Goal: Task Accomplishment & Management: Use online tool/utility

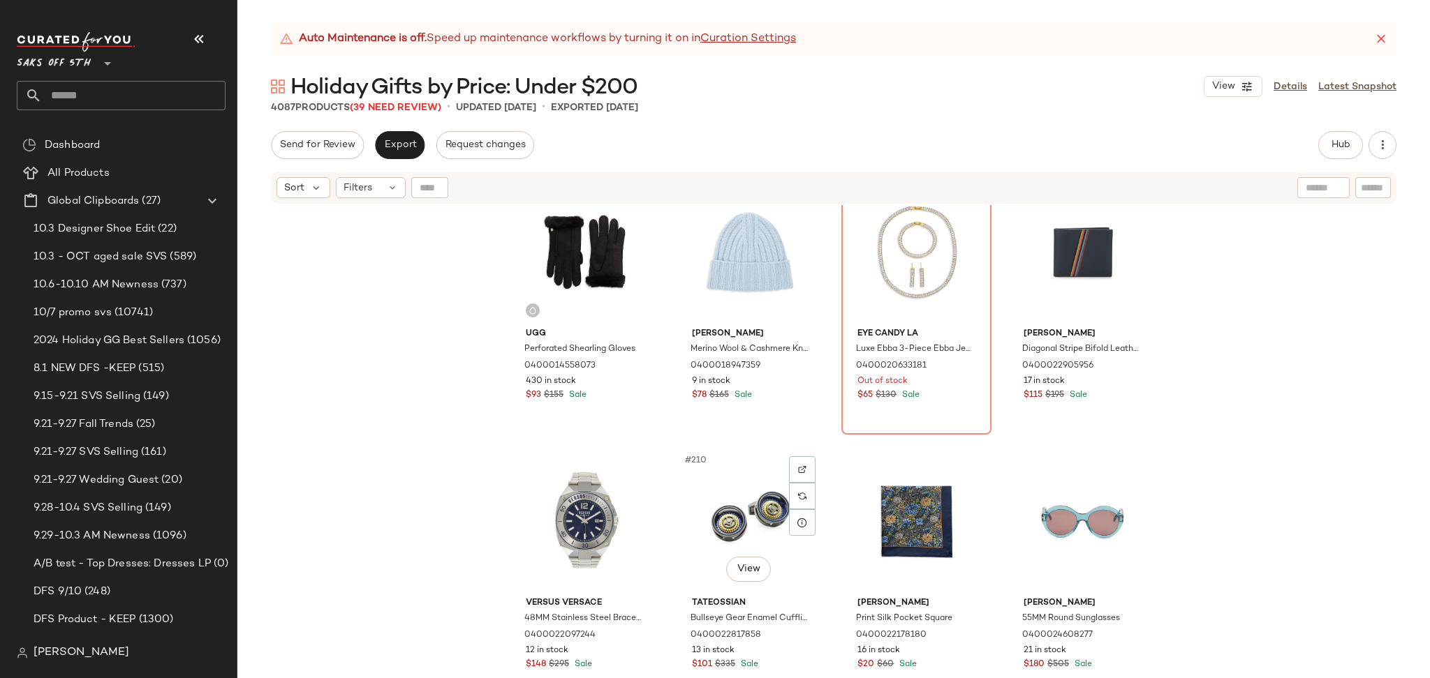
scroll to position [13648, 0]
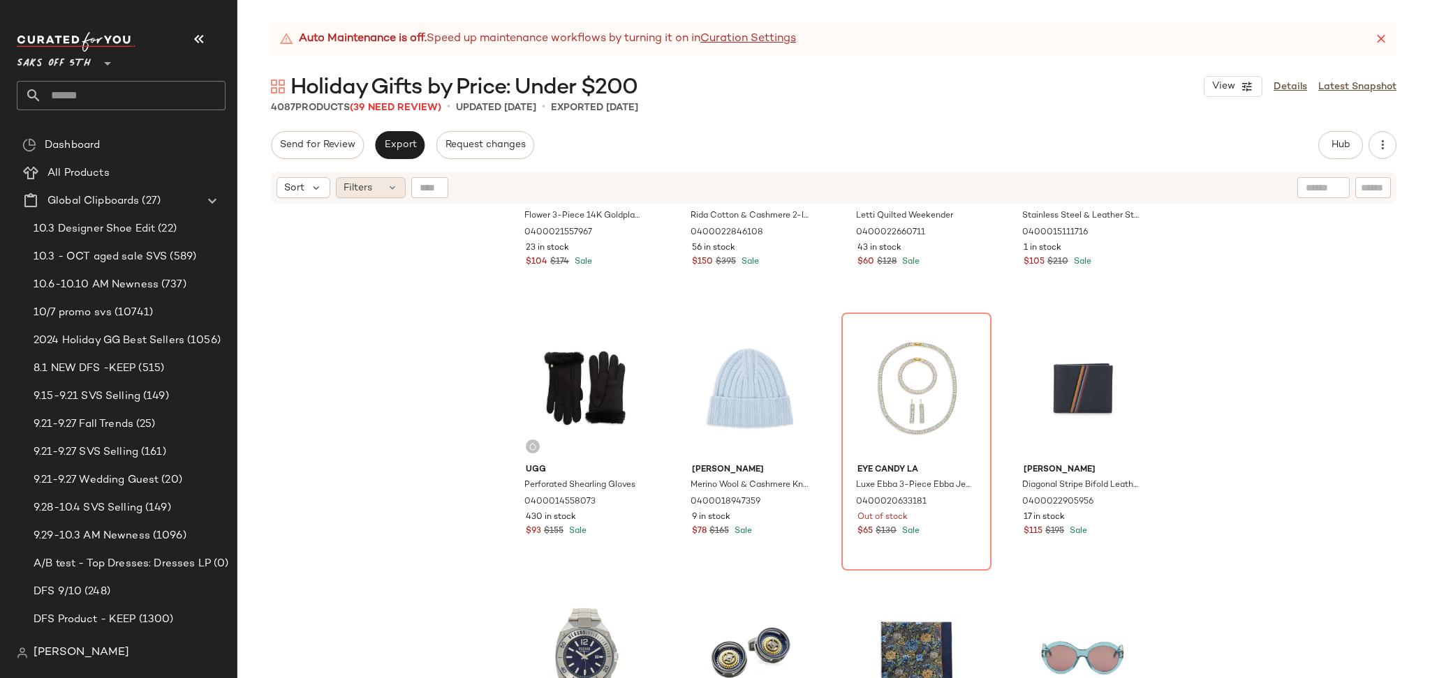
click at [383, 191] on div "Filters" at bounding box center [371, 187] width 70 height 21
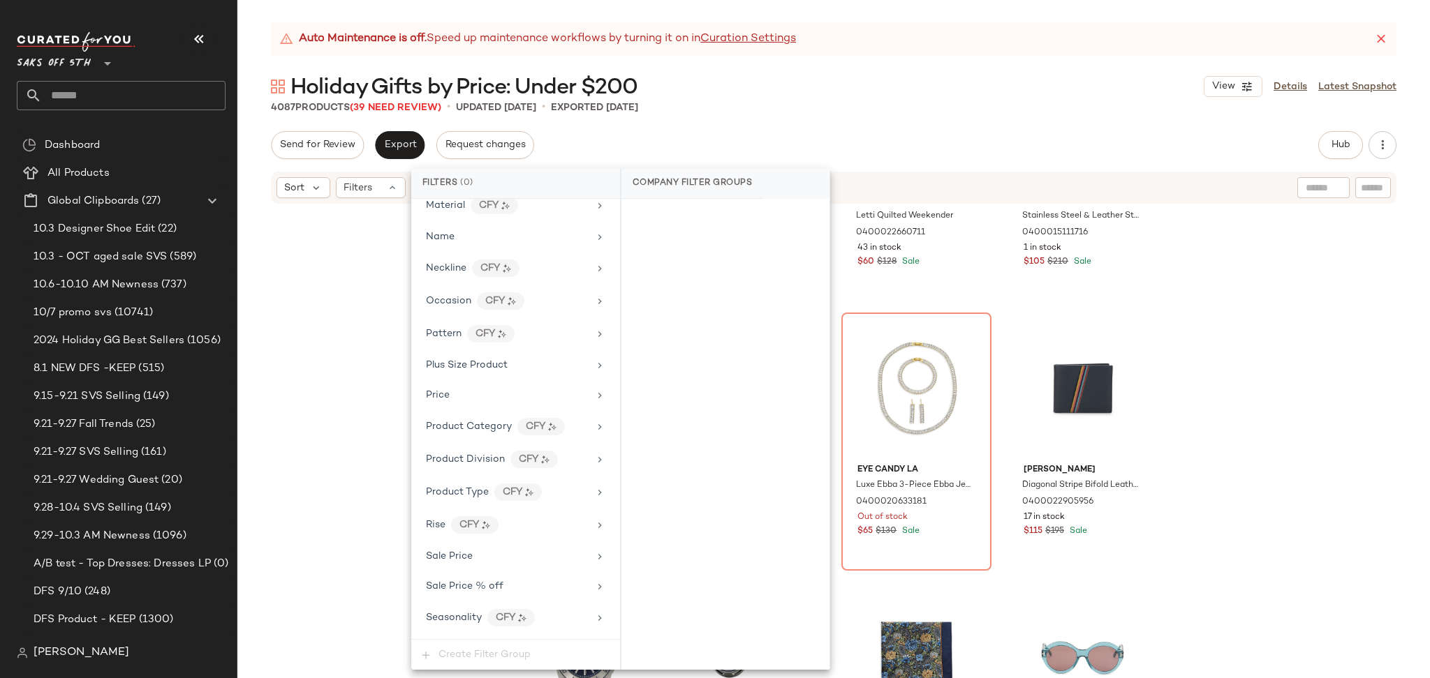
scroll to position [819, 0]
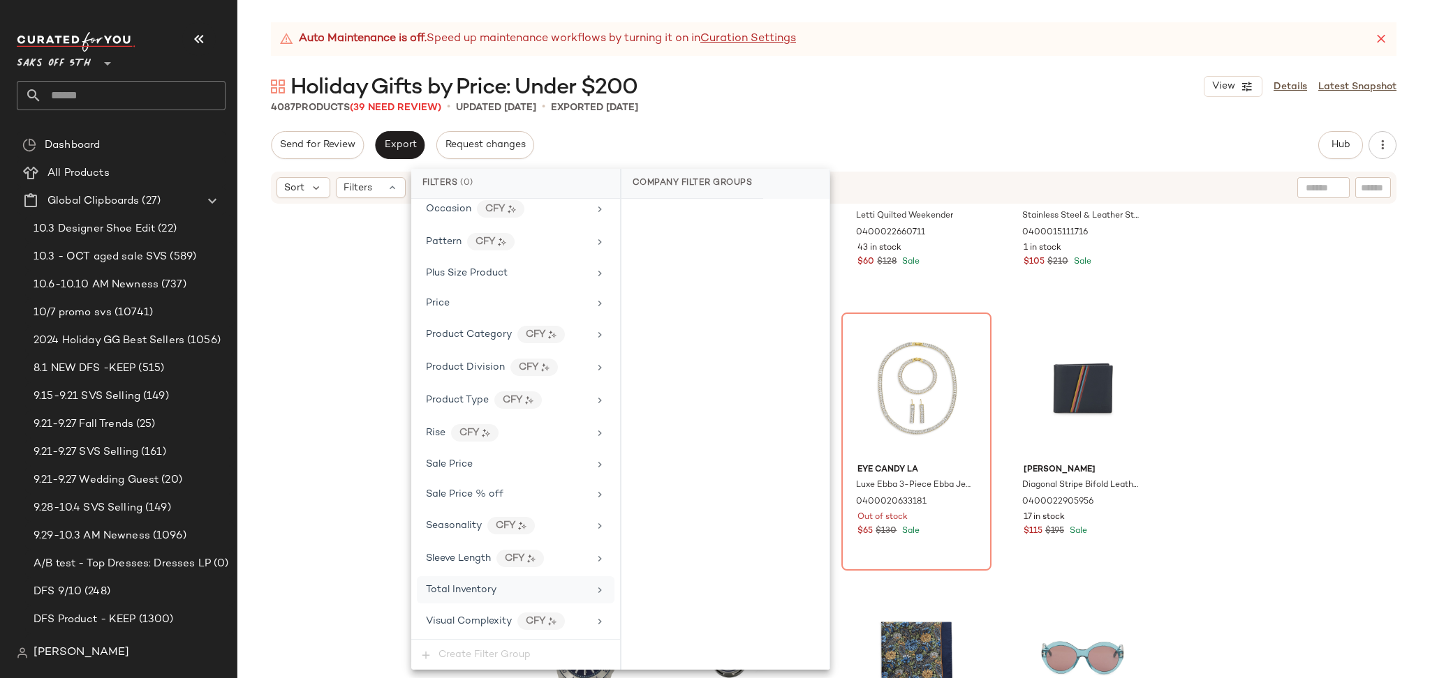
click at [504, 589] on div "Total Inventory" at bounding box center [507, 590] width 163 height 15
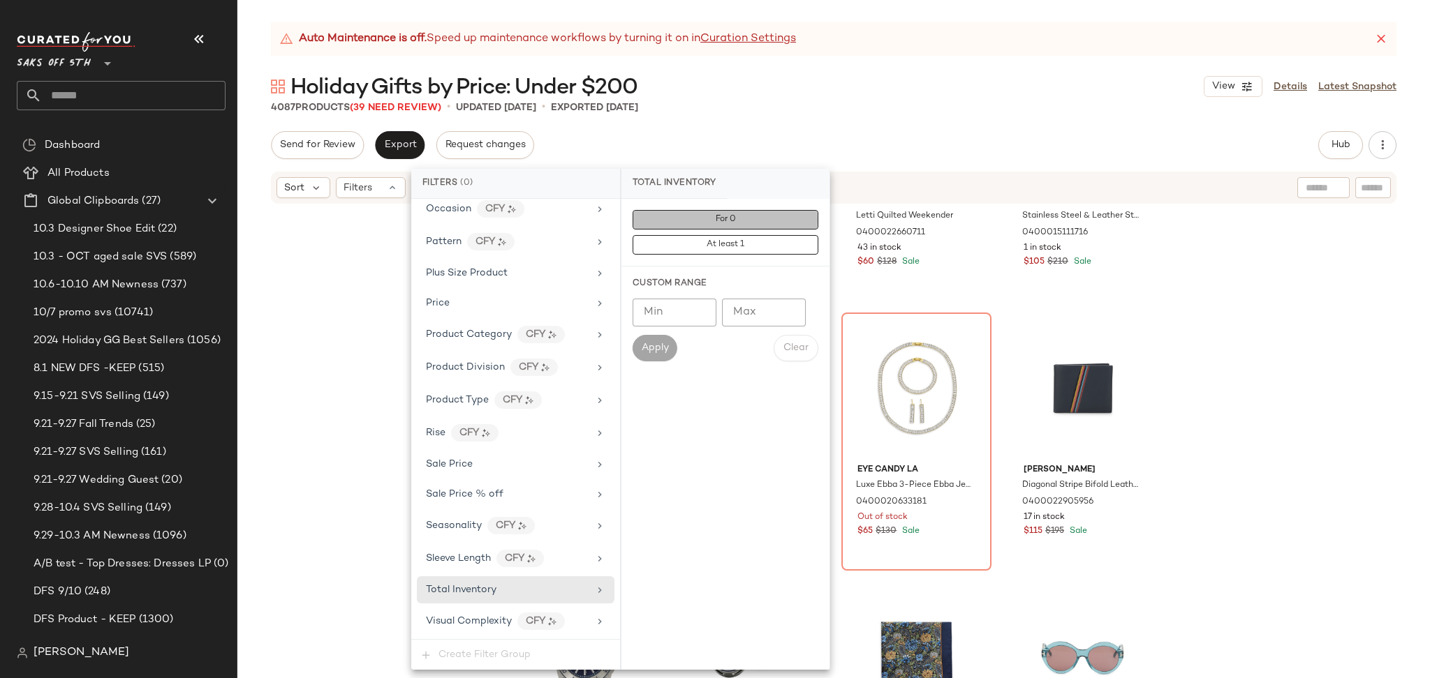
click at [676, 221] on button "For 0" at bounding box center [725, 220] width 186 height 20
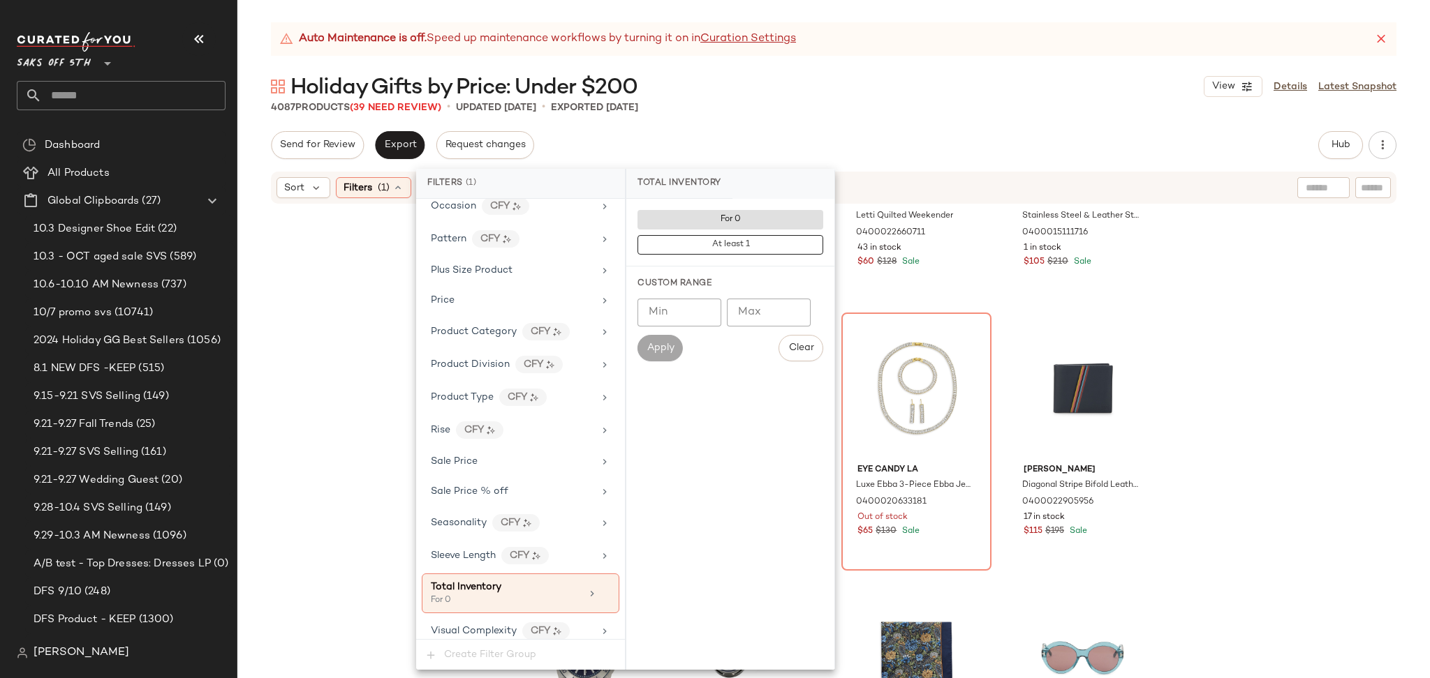
click at [801, 138] on div "Send for Review Export Request changes Hub Send for Review External Review Inte…" at bounding box center [833, 145] width 1125 height 28
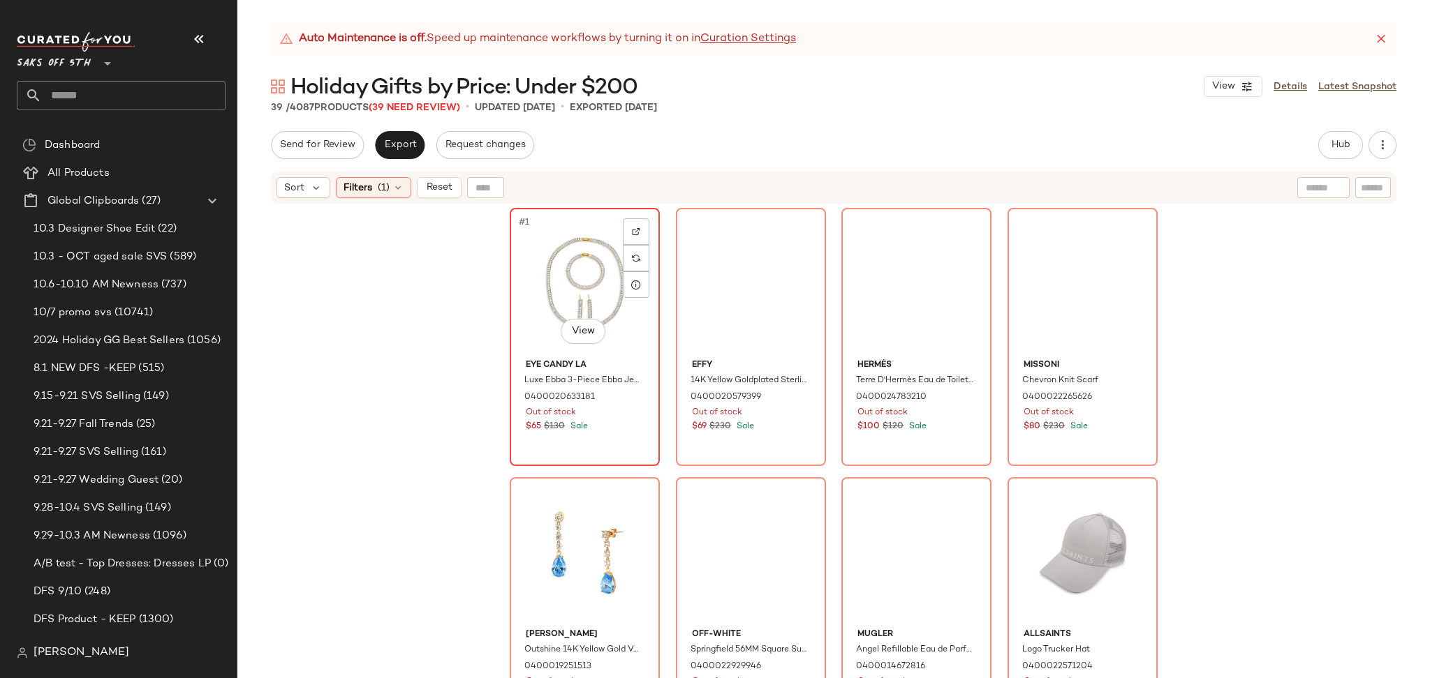
click at [536, 276] on div "#1 View" at bounding box center [584, 283] width 140 height 141
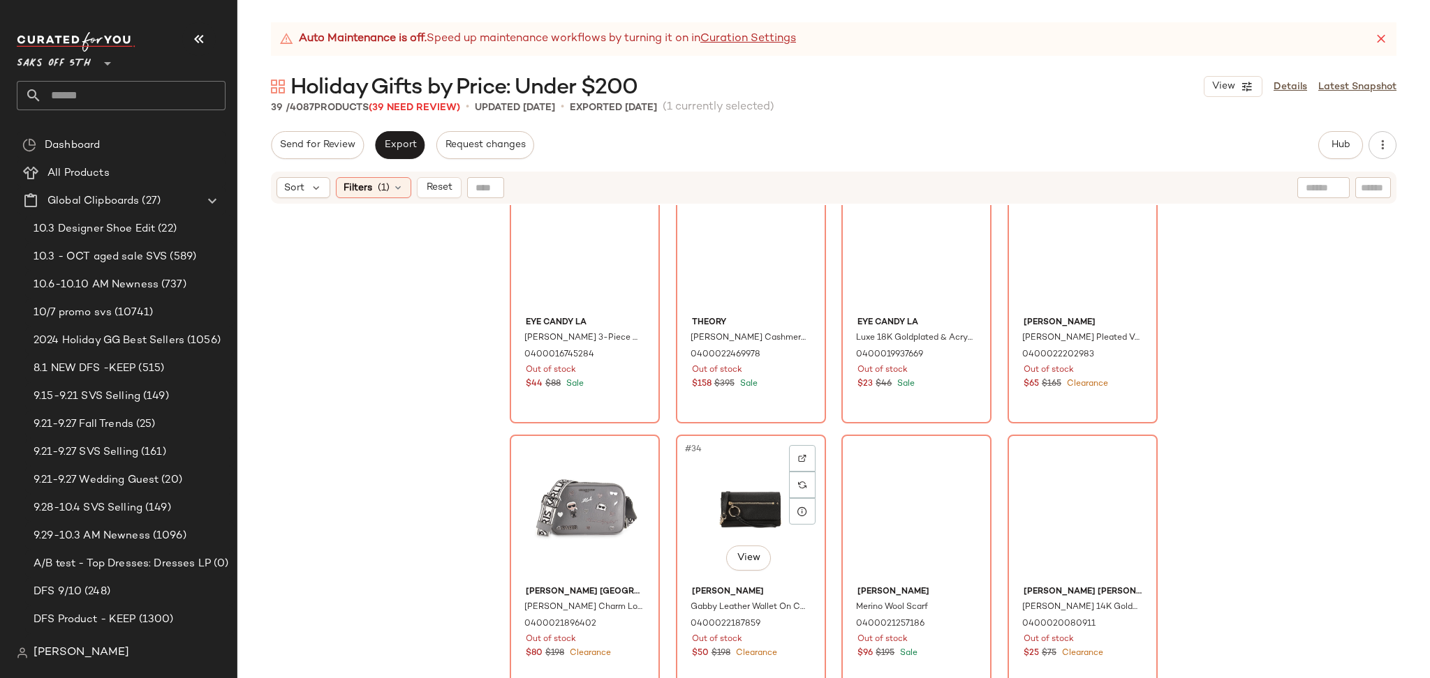
scroll to position [2188, 0]
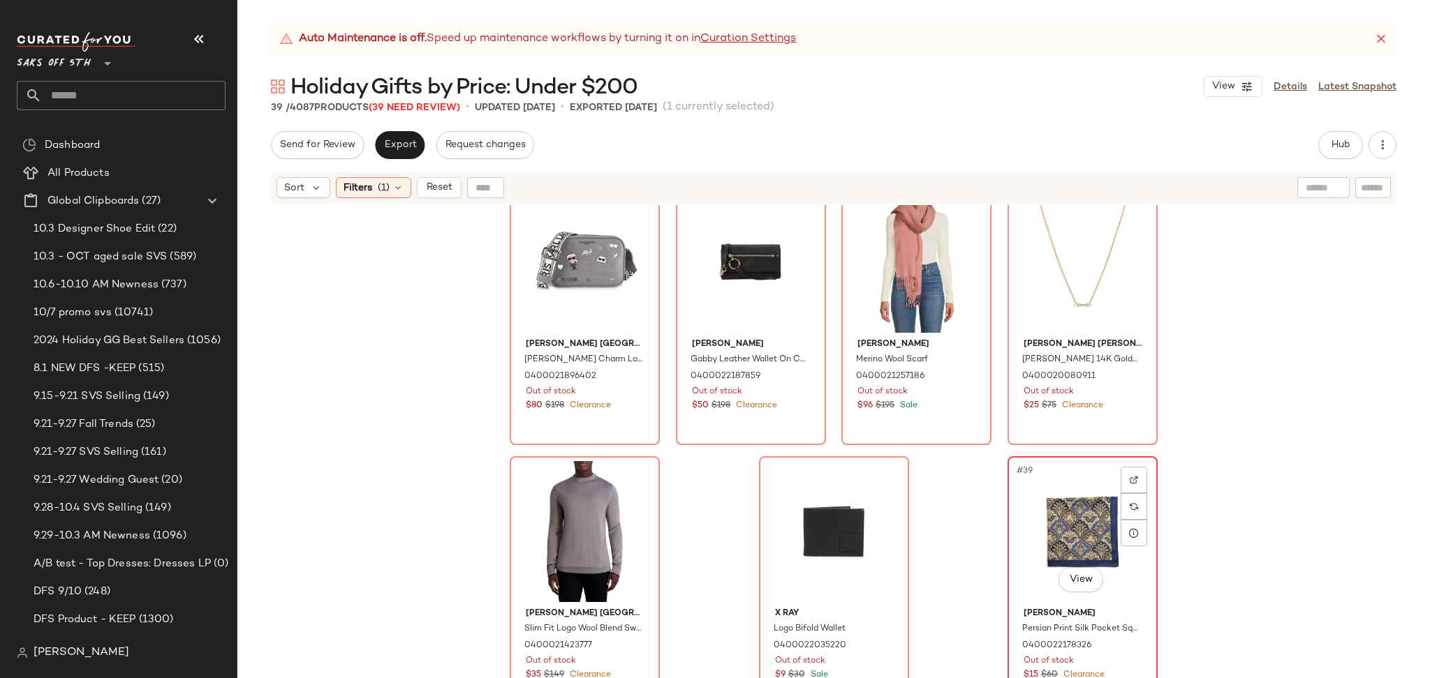
click at [1070, 551] on div "#39 View" at bounding box center [1082, 531] width 140 height 141
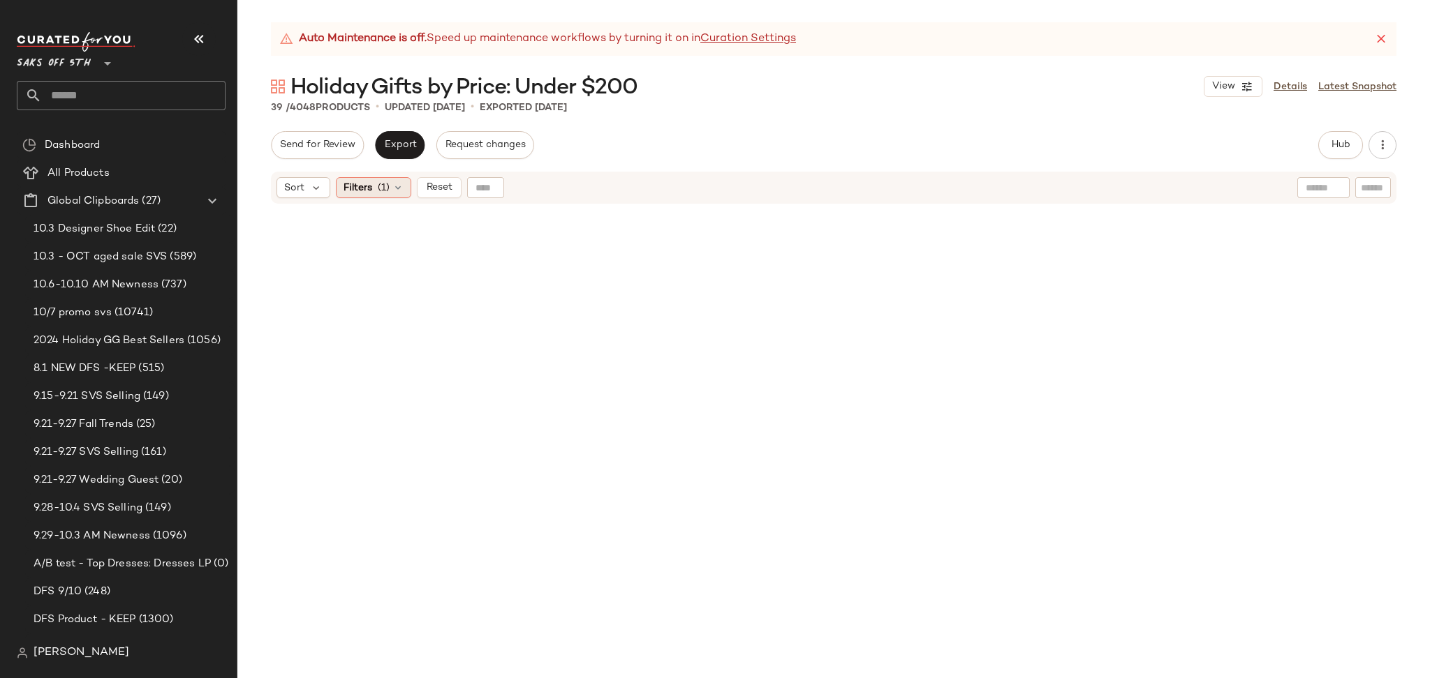
click at [372, 183] on div "Filters (1)" at bounding box center [373, 187] width 75 height 21
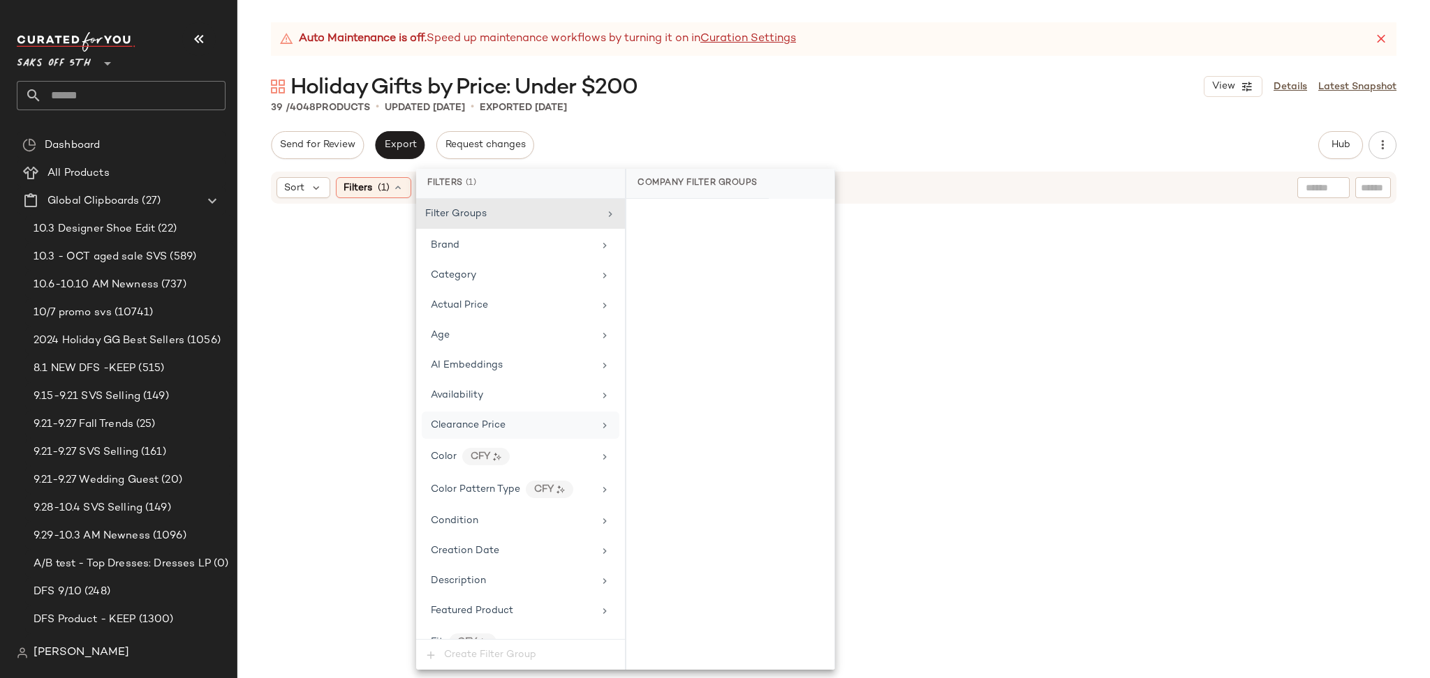
scroll to position [831, 0]
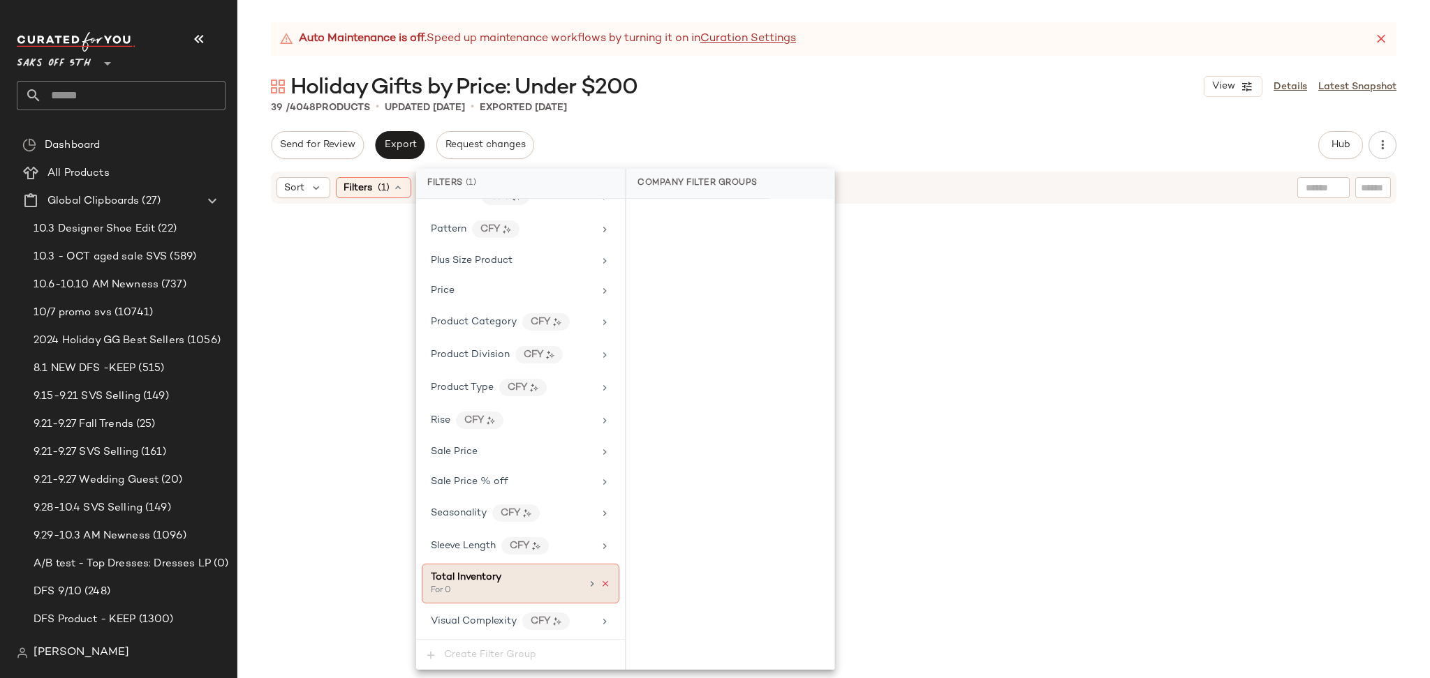
click at [605, 586] on icon at bounding box center [605, 584] width 10 height 10
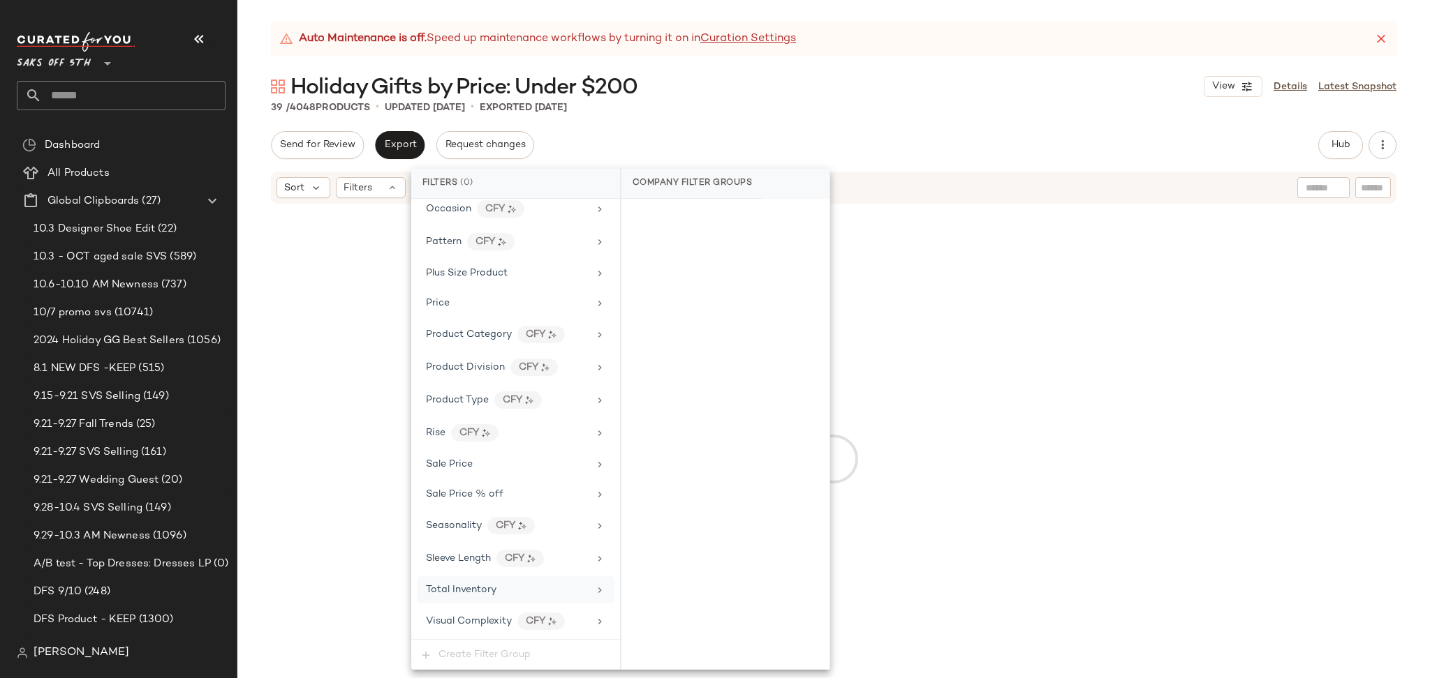
scroll to position [819, 0]
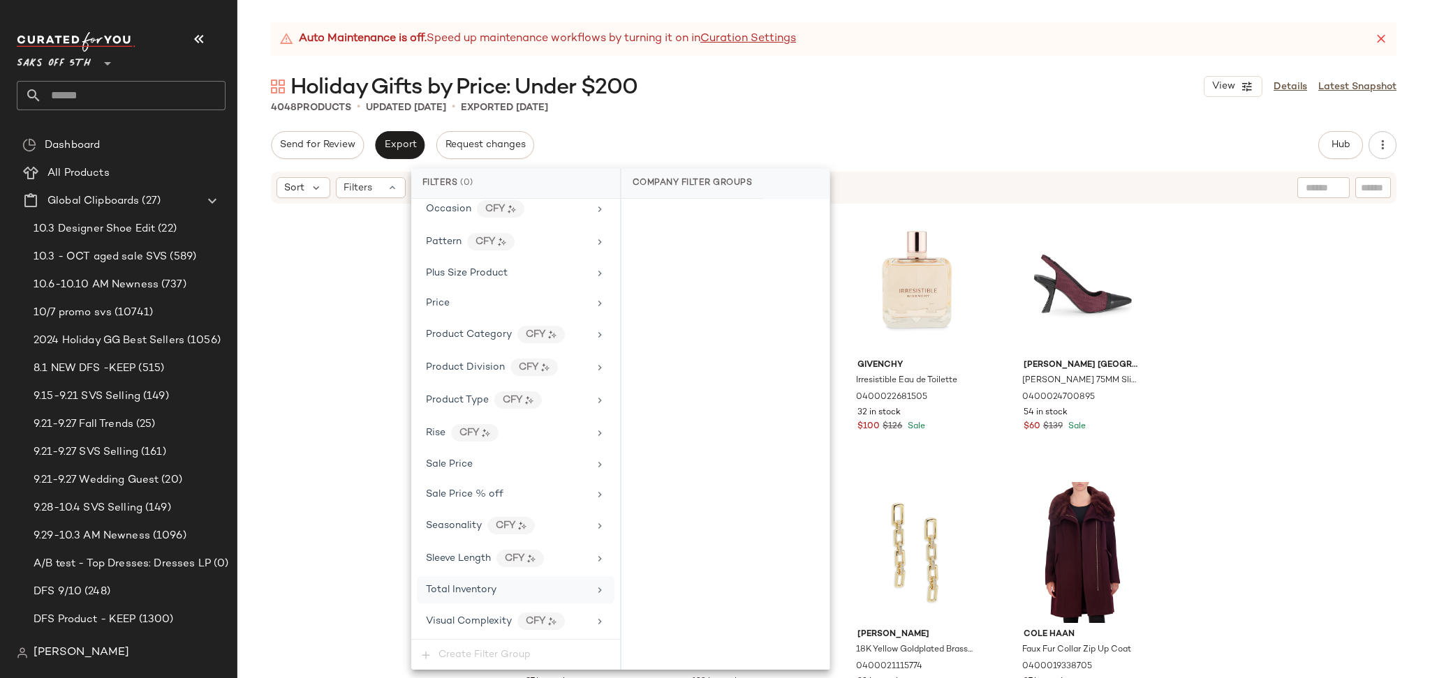
click at [1309, 141] on div "Send for Review Export Request changes Hub Send for Review External Review Inte…" at bounding box center [833, 145] width 1125 height 28
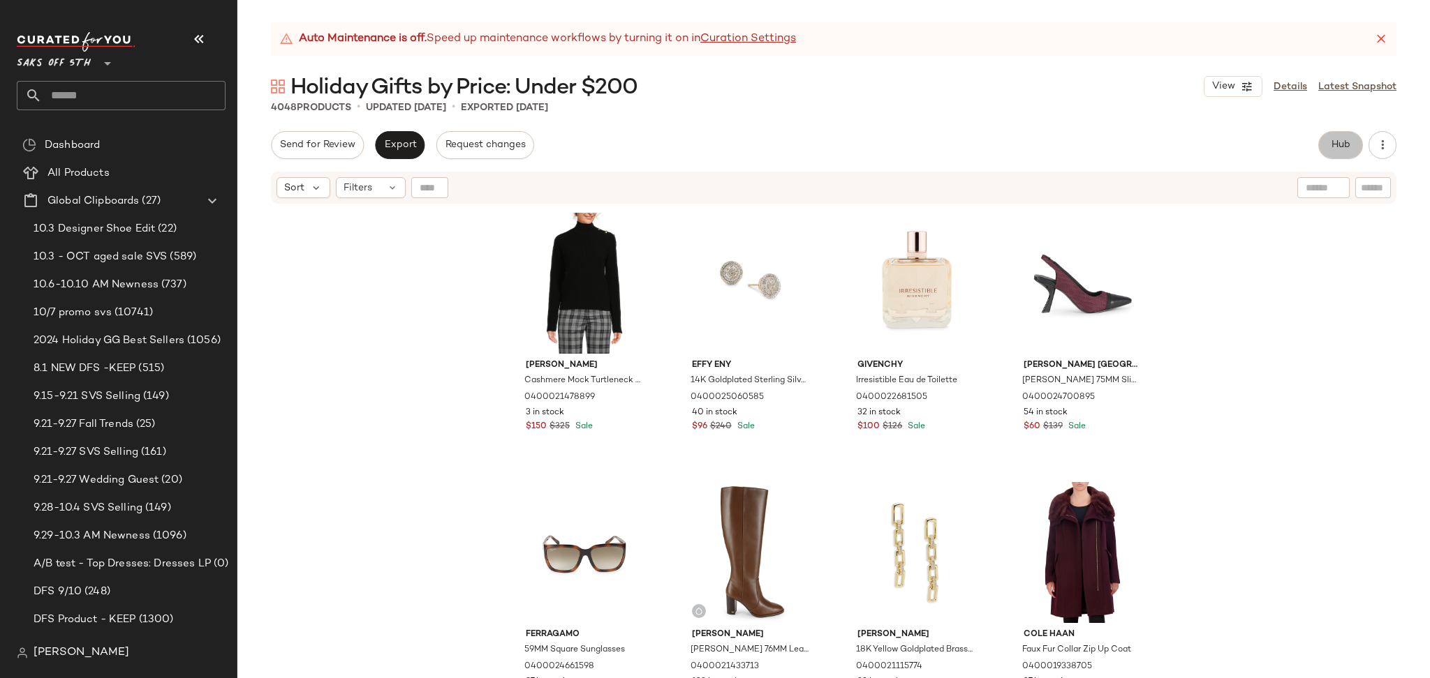
click at [1322, 140] on button "Hub" at bounding box center [1340, 145] width 45 height 28
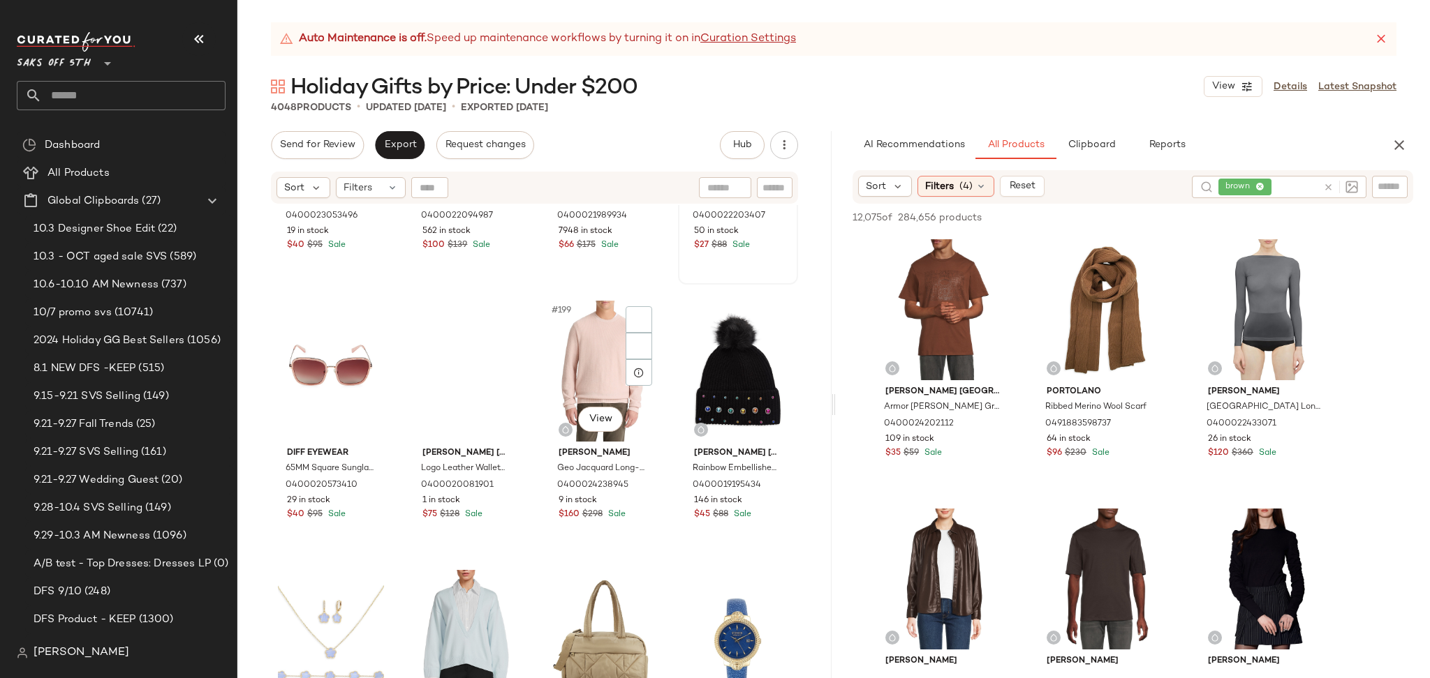
scroll to position [13124, 0]
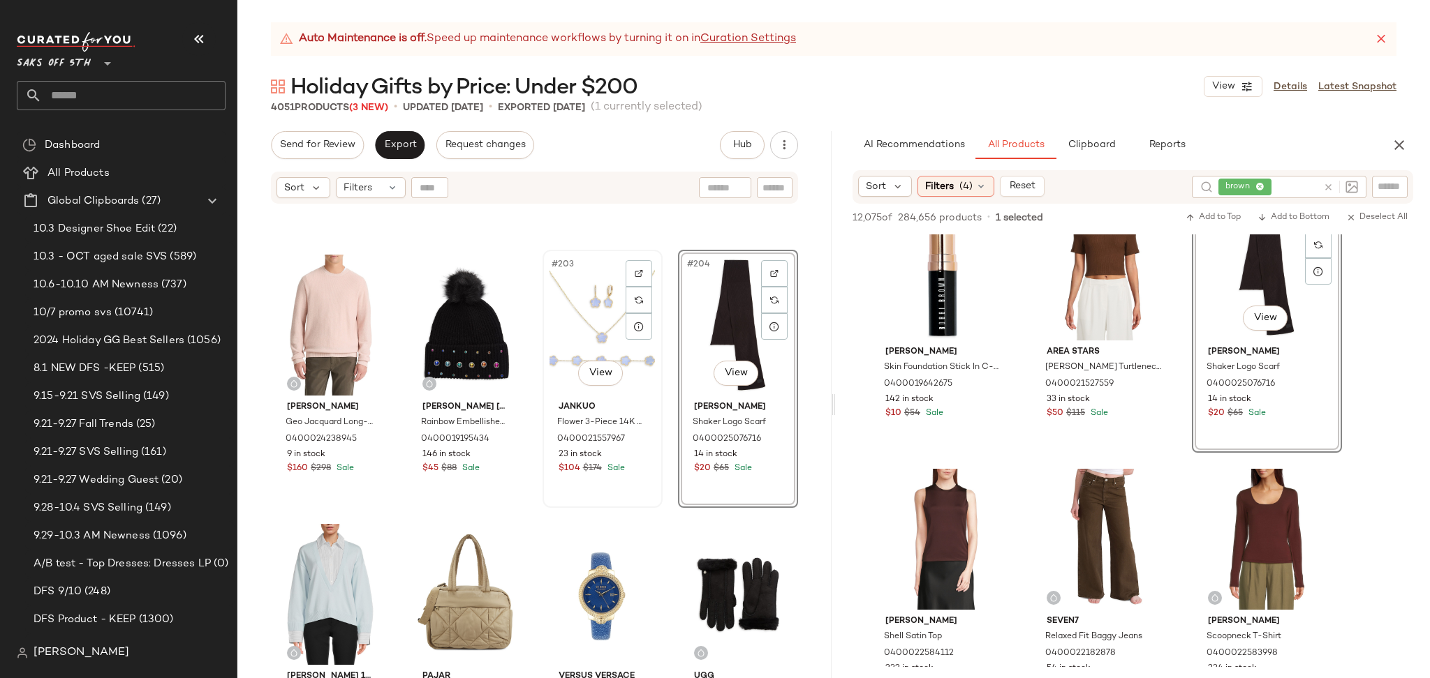
scroll to position [13449, 0]
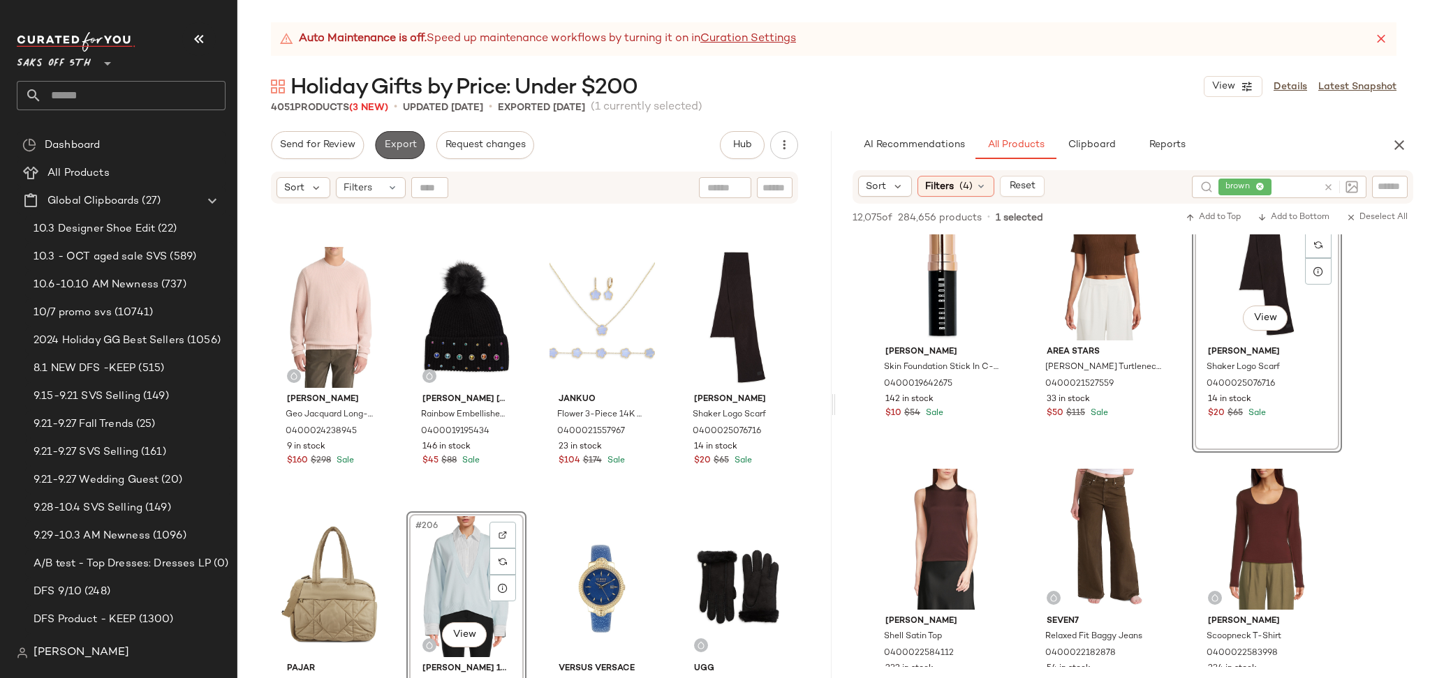
click at [405, 144] on span "Export" at bounding box center [399, 145] width 33 height 11
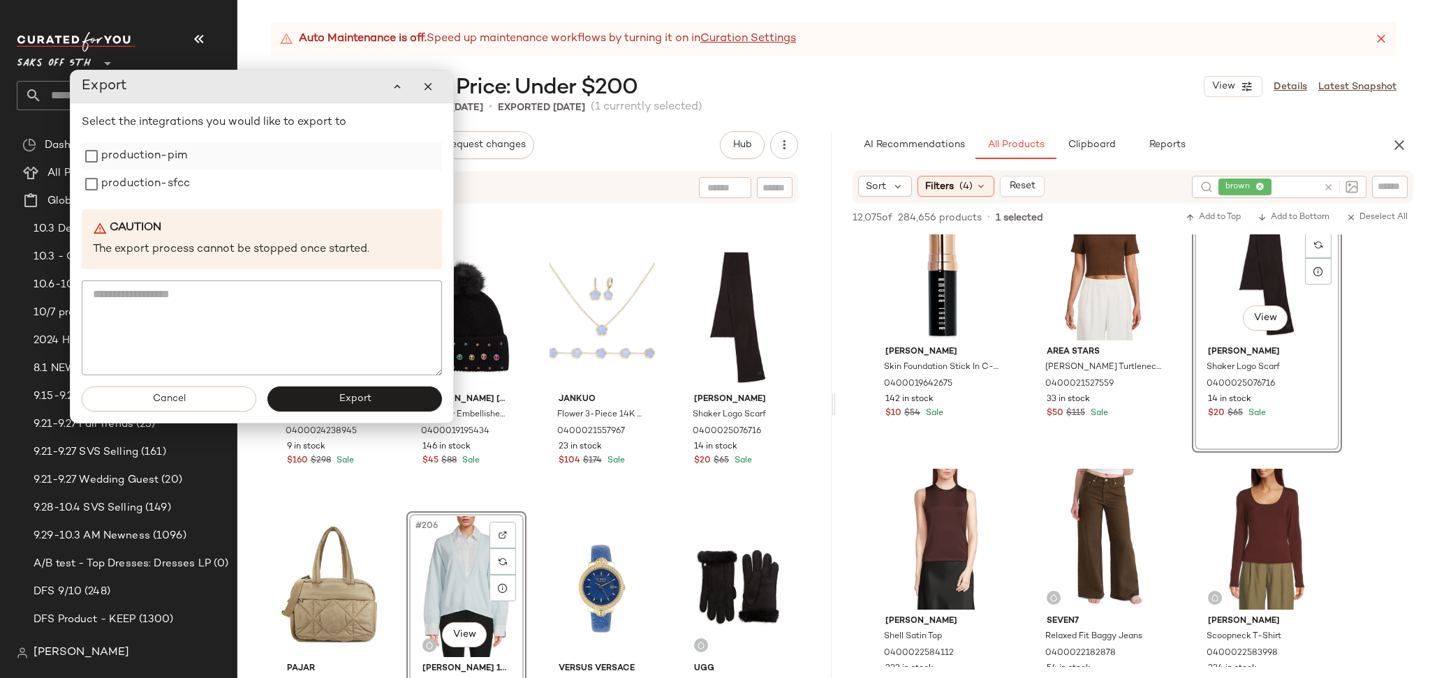
click at [146, 163] on label "production-pim" at bounding box center [144, 156] width 86 height 28
click at [150, 181] on label "production-sfcc" at bounding box center [145, 184] width 89 height 28
click at [336, 402] on button "Export" at bounding box center [354, 399] width 175 height 25
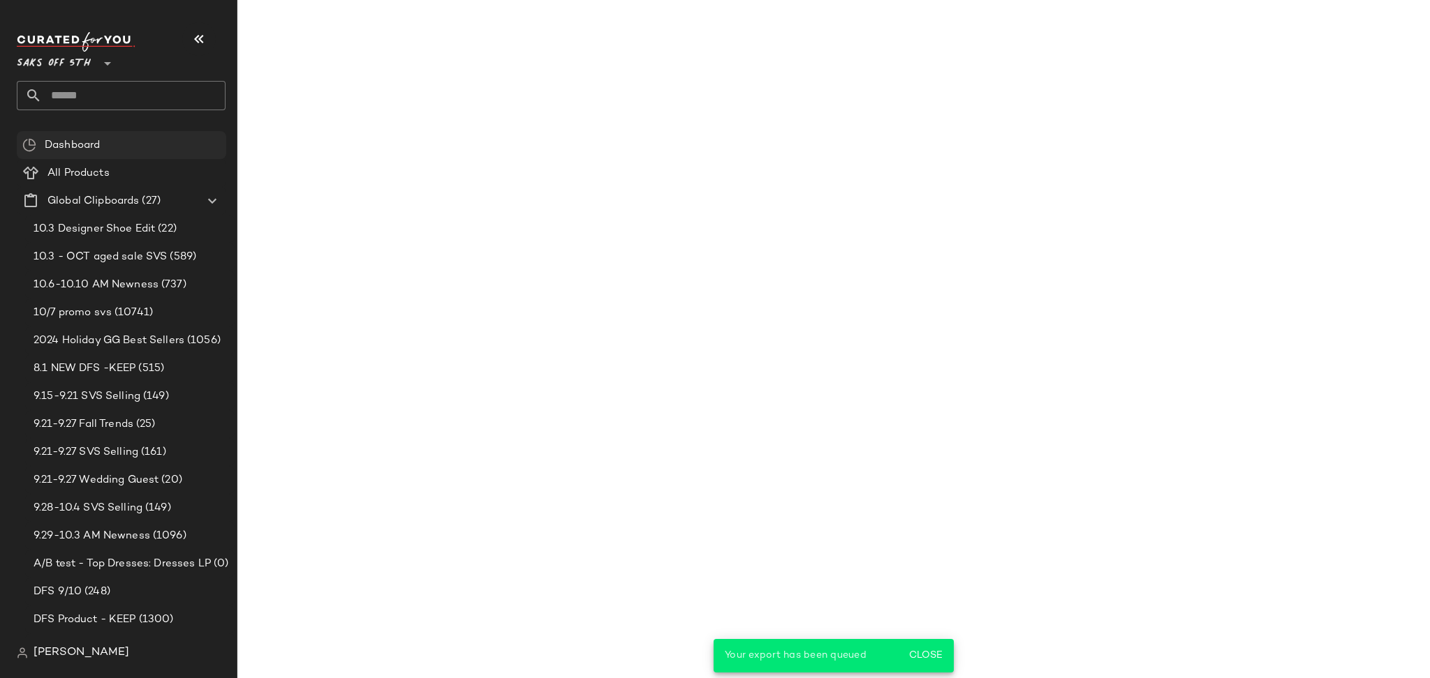
scroll to position [1926, 0]
click at [103, 94] on input "text" at bounding box center [134, 95] width 184 height 29
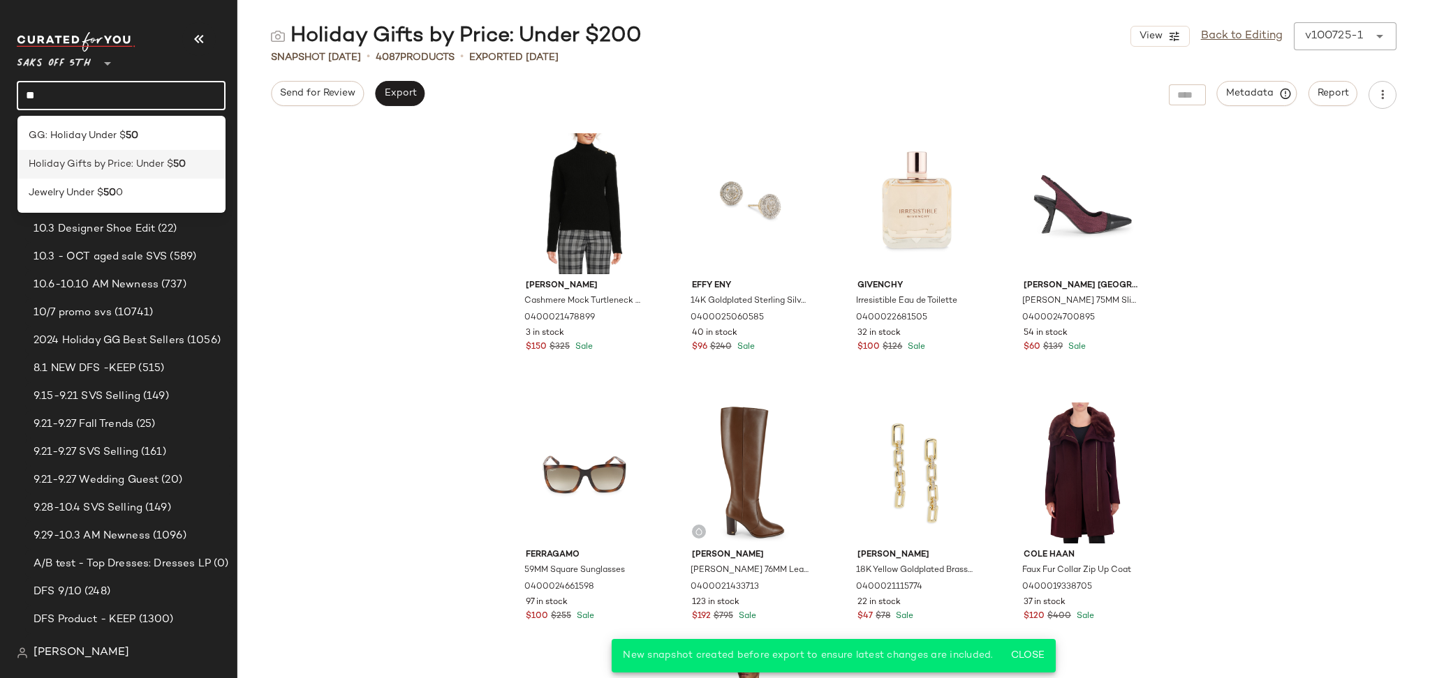
type input "**"
click at [140, 165] on span "Holiday Gifts by Price: Under $" at bounding box center [101, 164] width 144 height 15
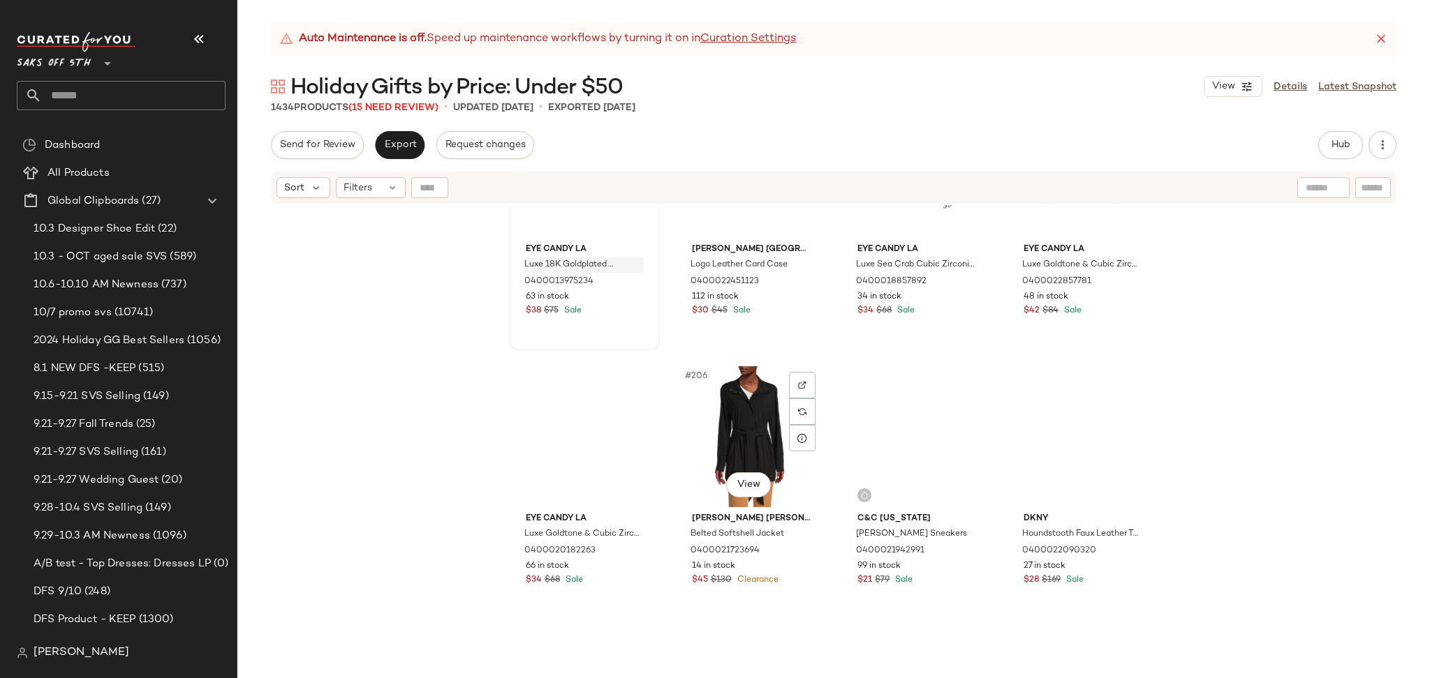
scroll to position [13610, 0]
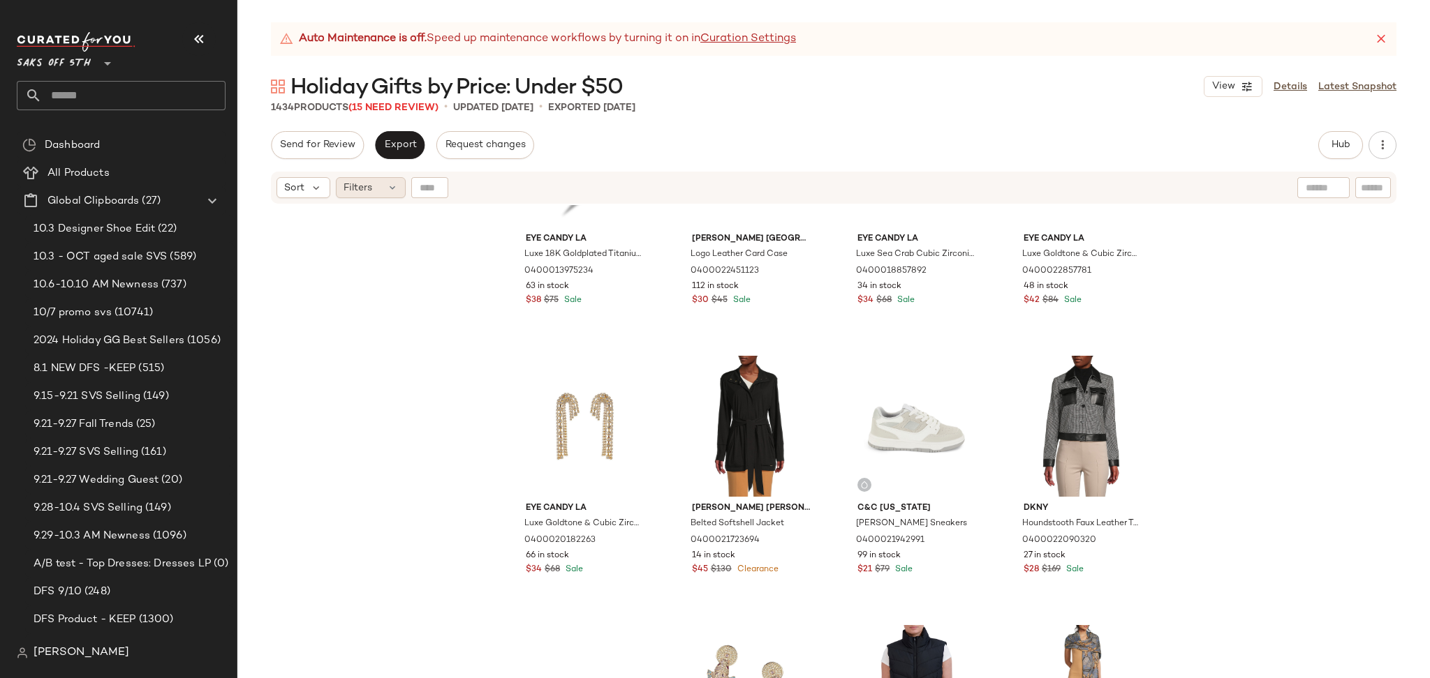
click at [362, 197] on div "Filters" at bounding box center [371, 187] width 70 height 21
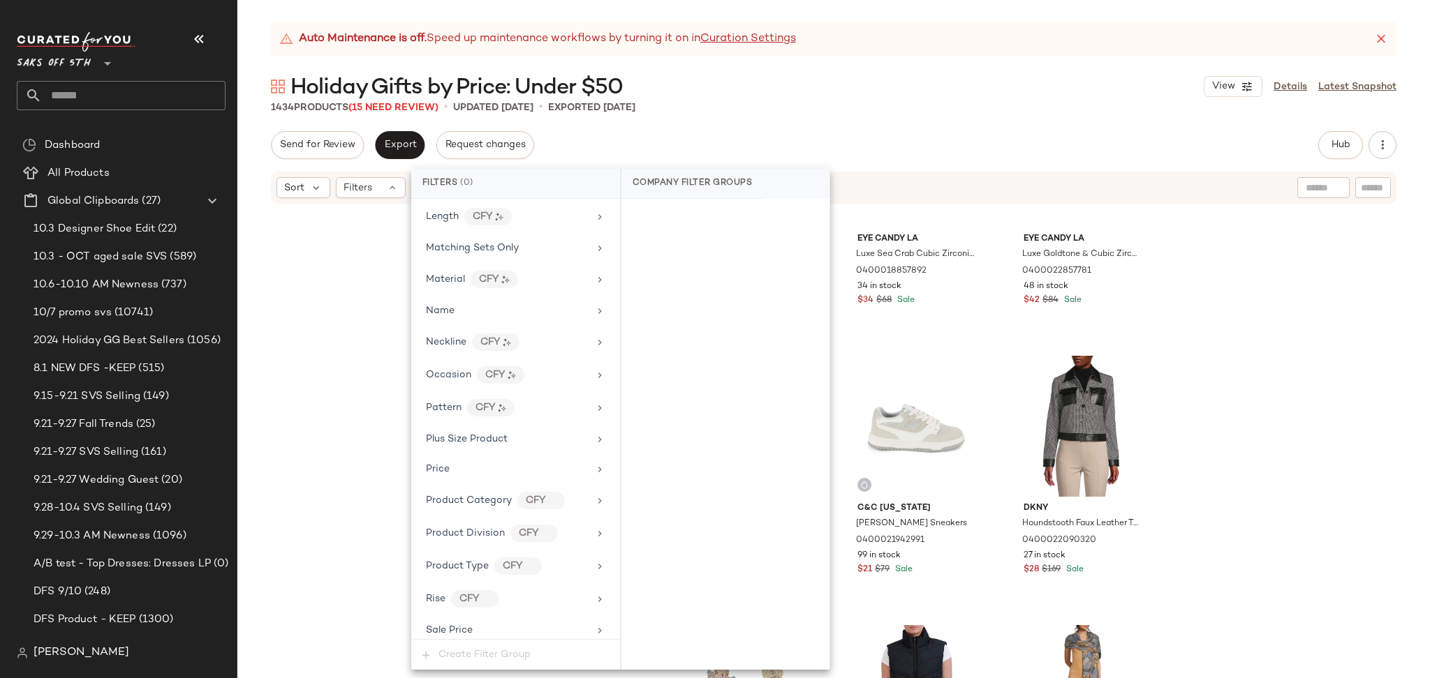
scroll to position [780, 0]
click at [531, 626] on div "Total Inventory" at bounding box center [507, 625] width 163 height 15
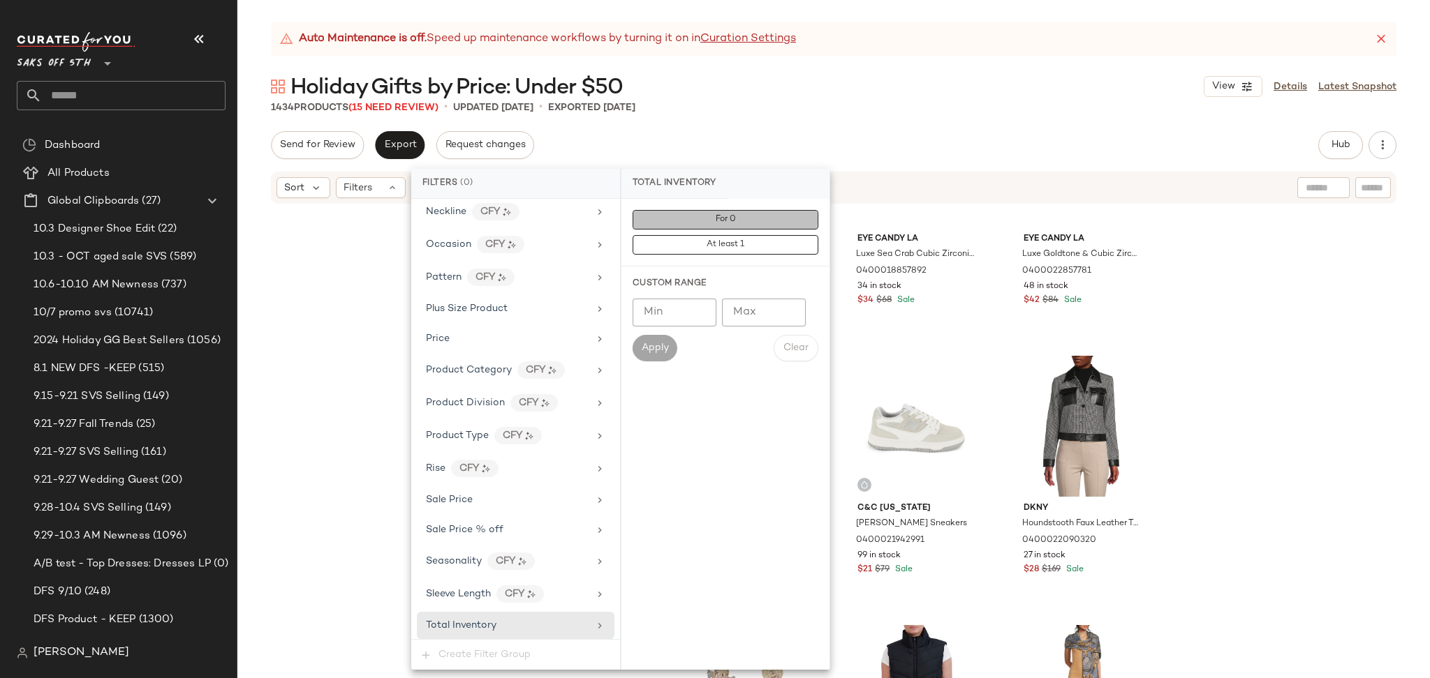
click at [707, 223] on button "For 0" at bounding box center [725, 220] width 186 height 20
click at [878, 109] on div "1434 Products (15 Need Review) • updated Oct 7th • Exported Oct 7th" at bounding box center [833, 108] width 1192 height 14
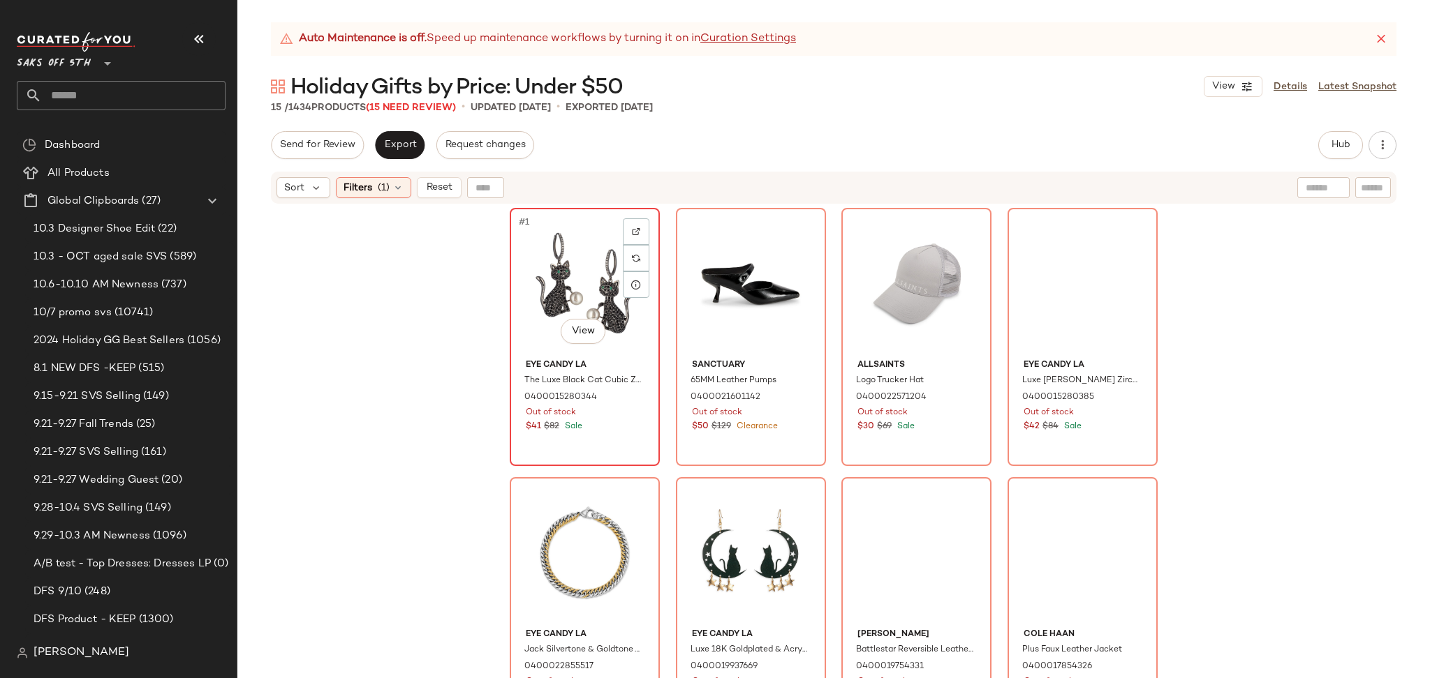
click at [542, 257] on div "#1 View" at bounding box center [584, 283] width 140 height 141
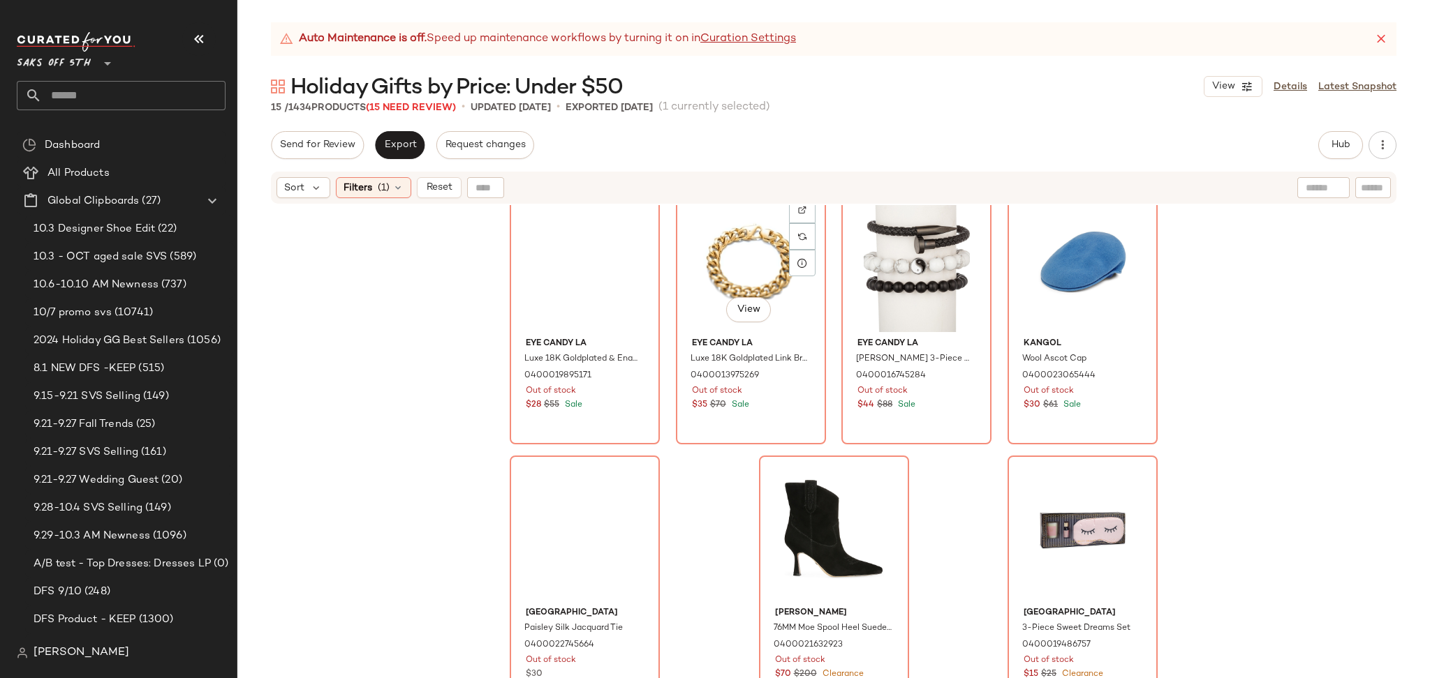
scroll to position [571, 0]
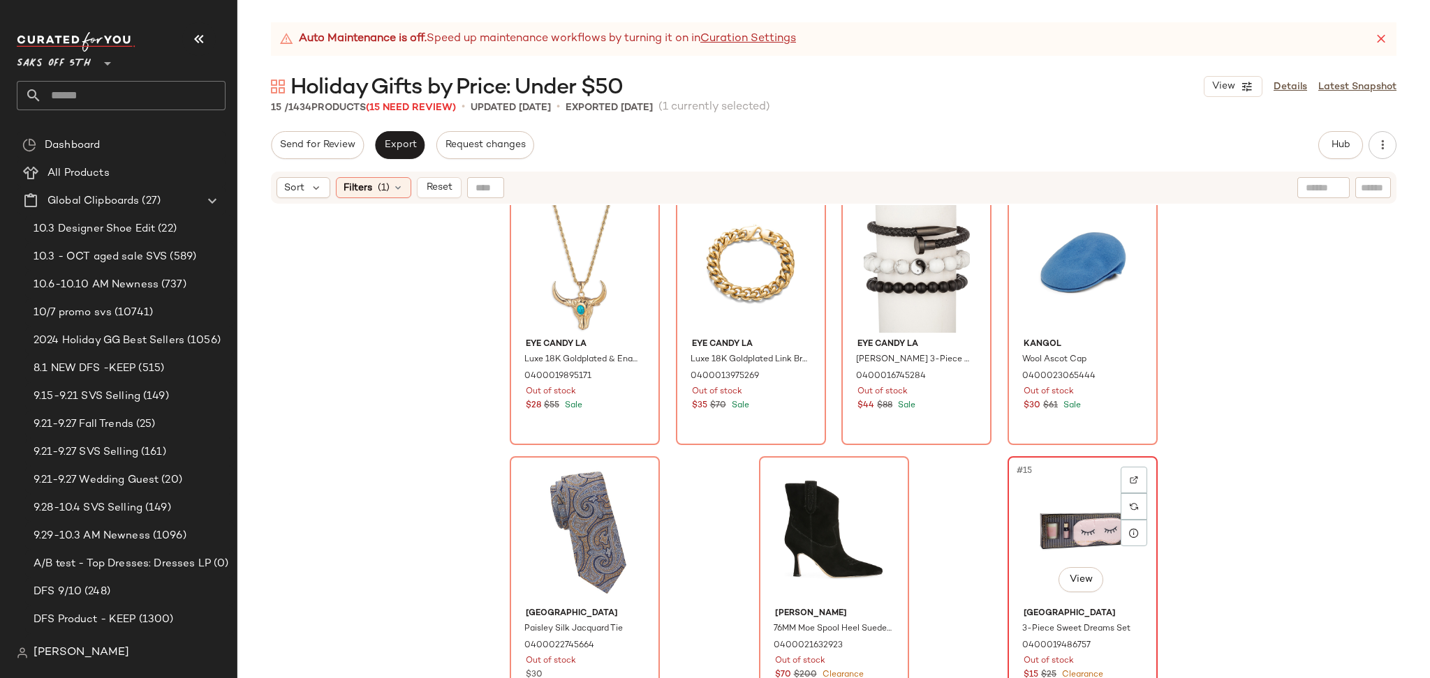
click at [1023, 496] on div "#15 View" at bounding box center [1082, 531] width 140 height 141
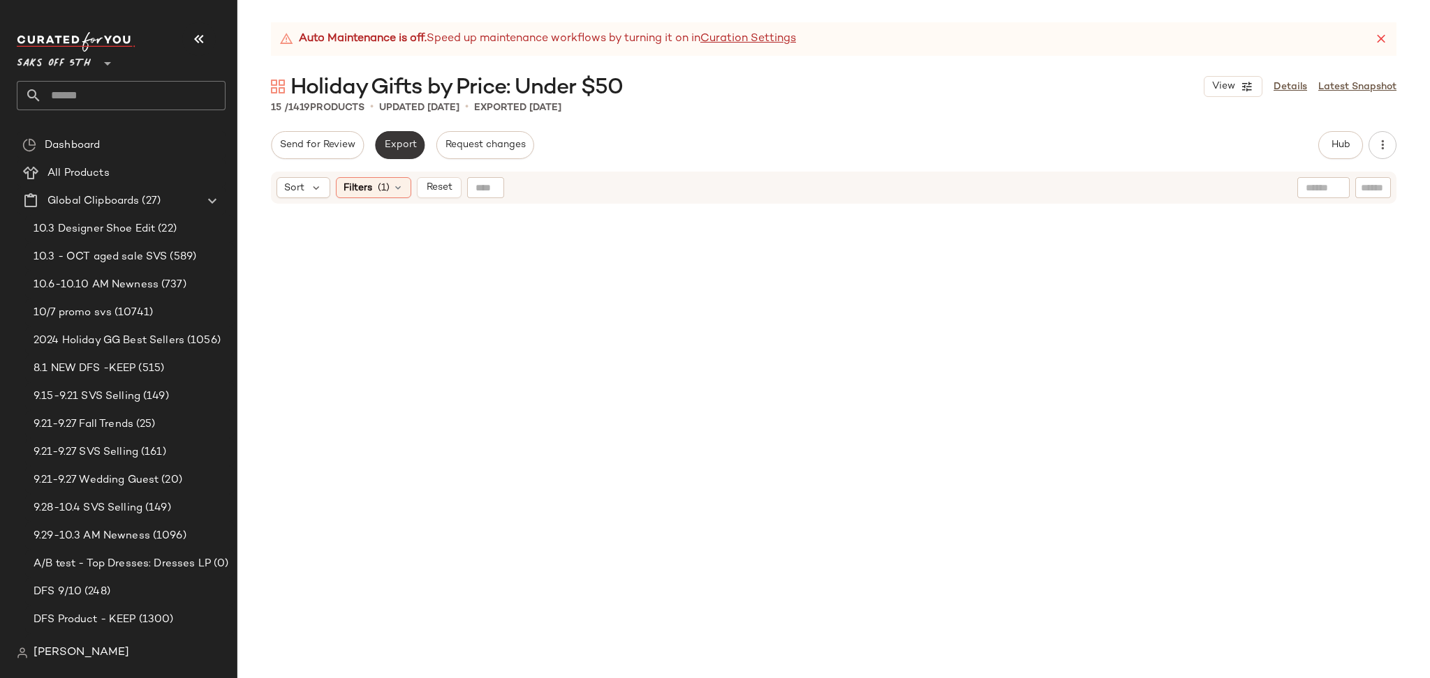
click at [407, 142] on span "Export" at bounding box center [399, 145] width 33 height 11
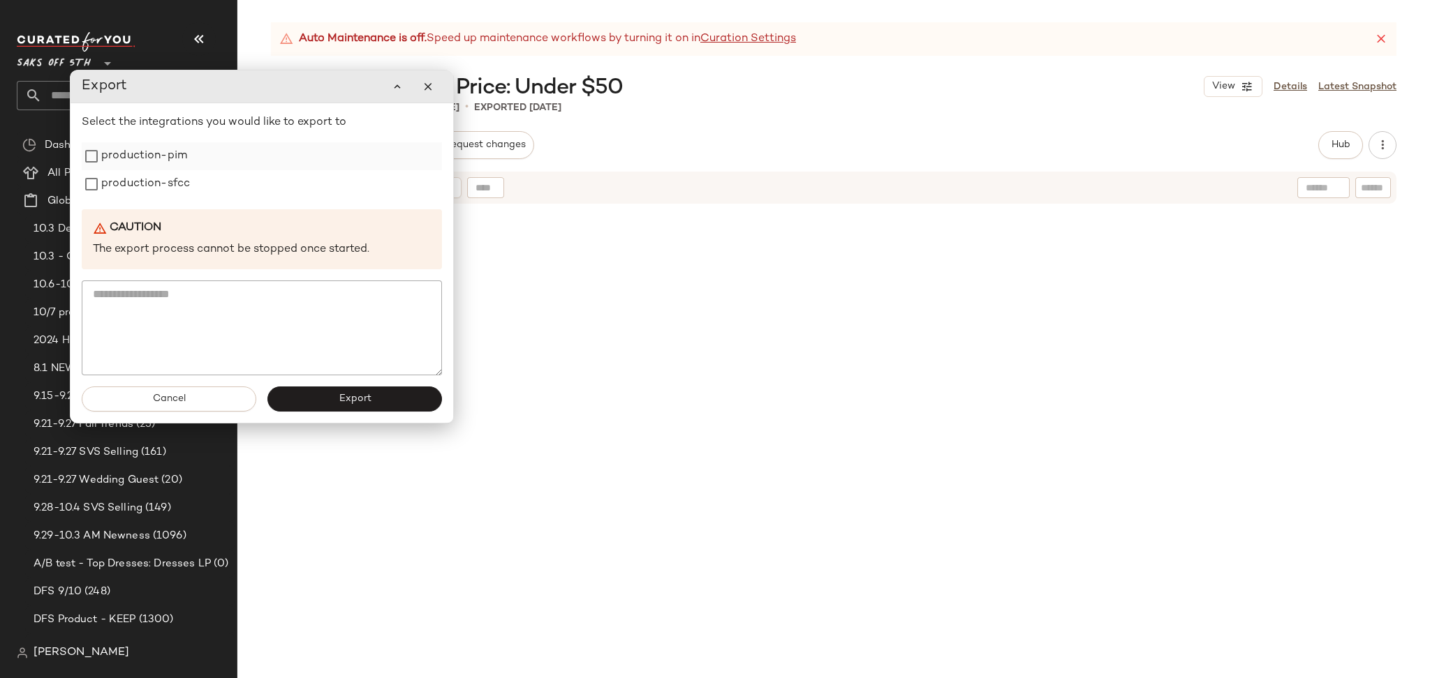
click at [177, 162] on label "production-pim" at bounding box center [144, 156] width 86 height 28
click at [177, 172] on label "production-sfcc" at bounding box center [145, 184] width 89 height 28
click at [327, 396] on button "Export" at bounding box center [354, 399] width 175 height 25
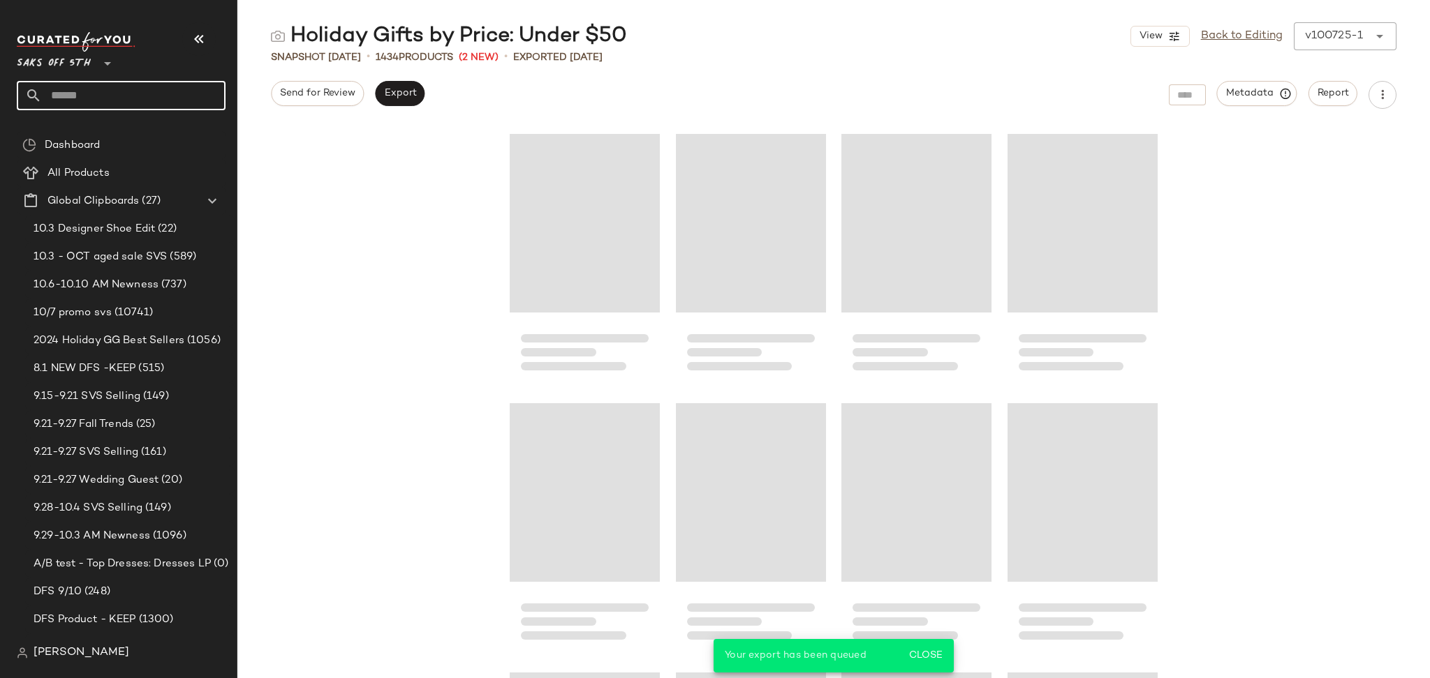
click at [81, 101] on input "text" at bounding box center [134, 95] width 184 height 29
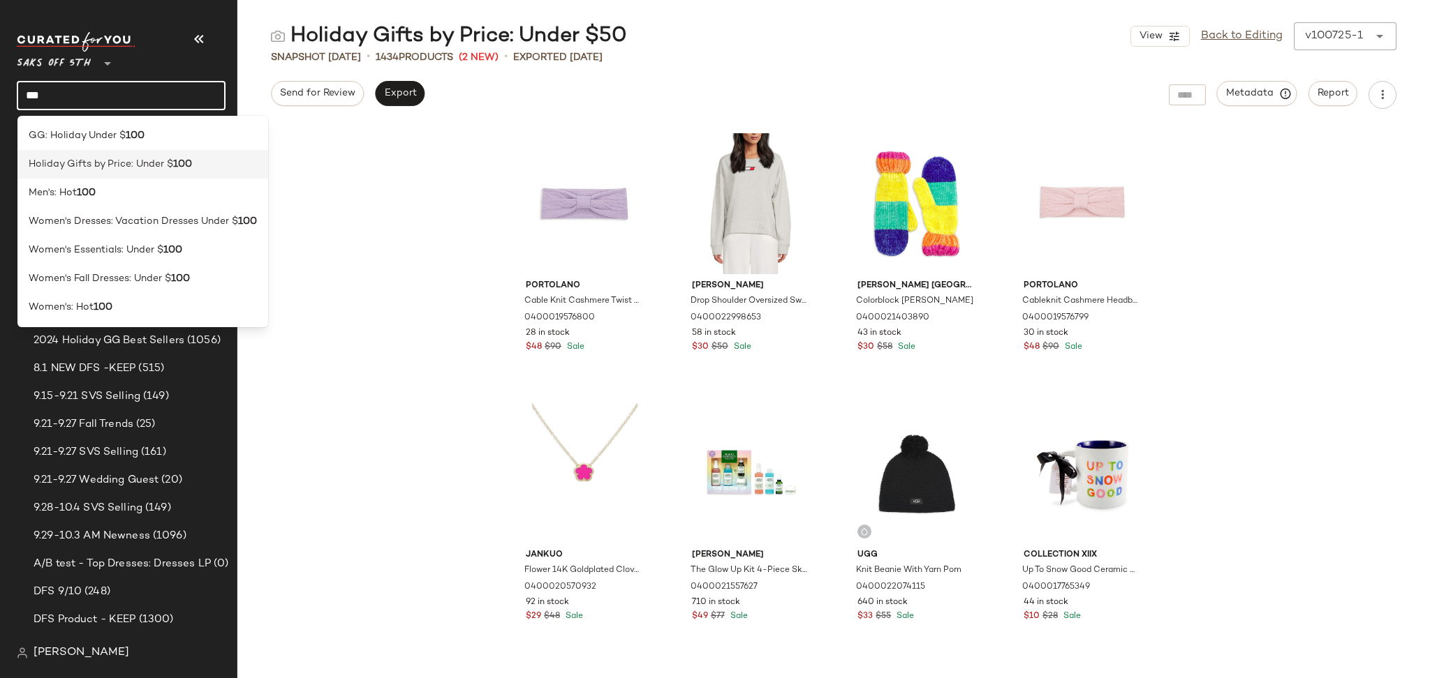
type input "***"
click at [148, 170] on span "Holiday Gifts by Price: Under $" at bounding box center [101, 164] width 144 height 15
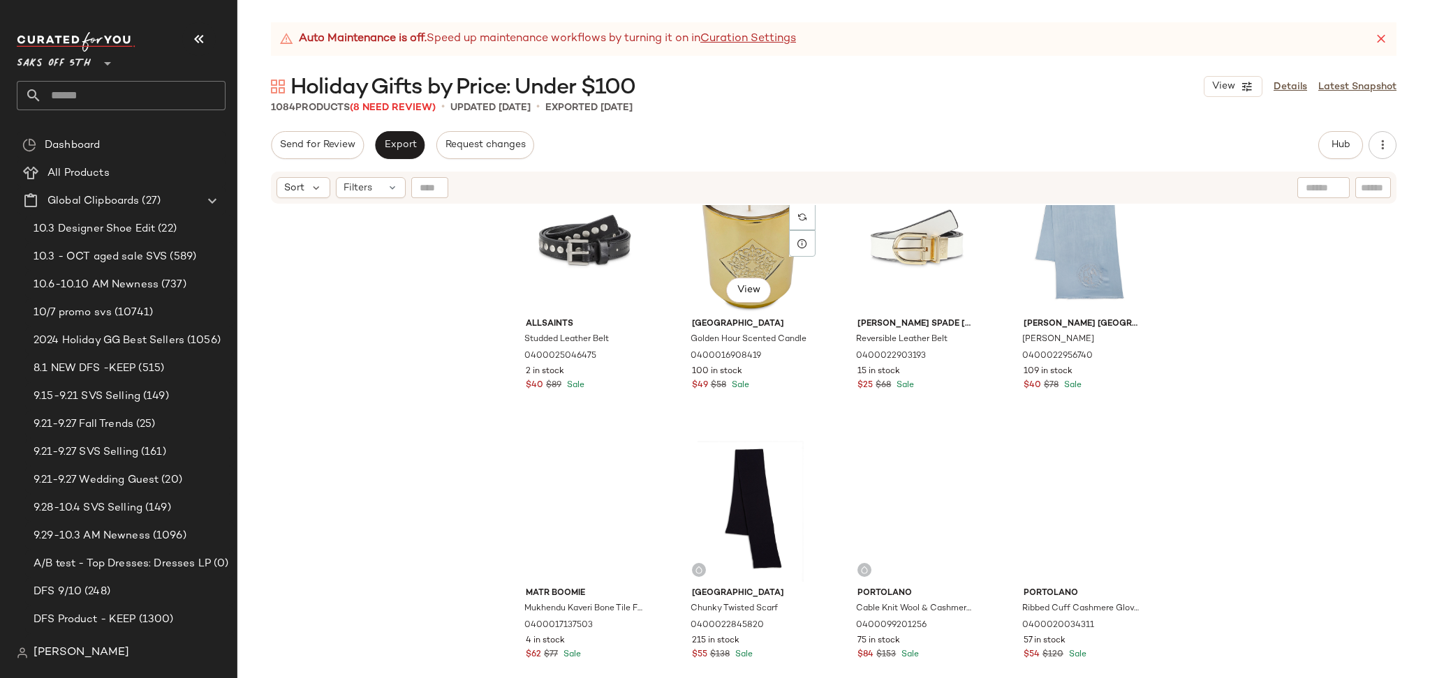
scroll to position [14374, 0]
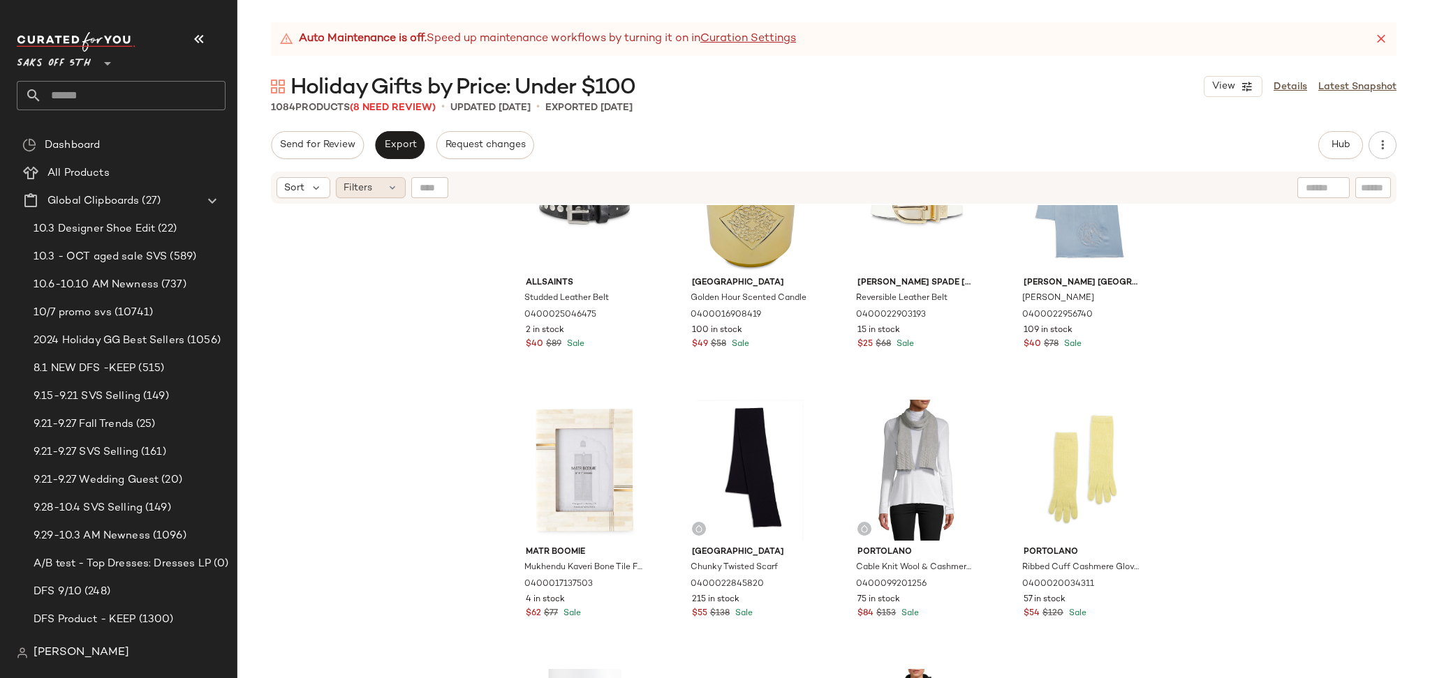
click at [369, 184] on span "Filters" at bounding box center [357, 188] width 29 height 15
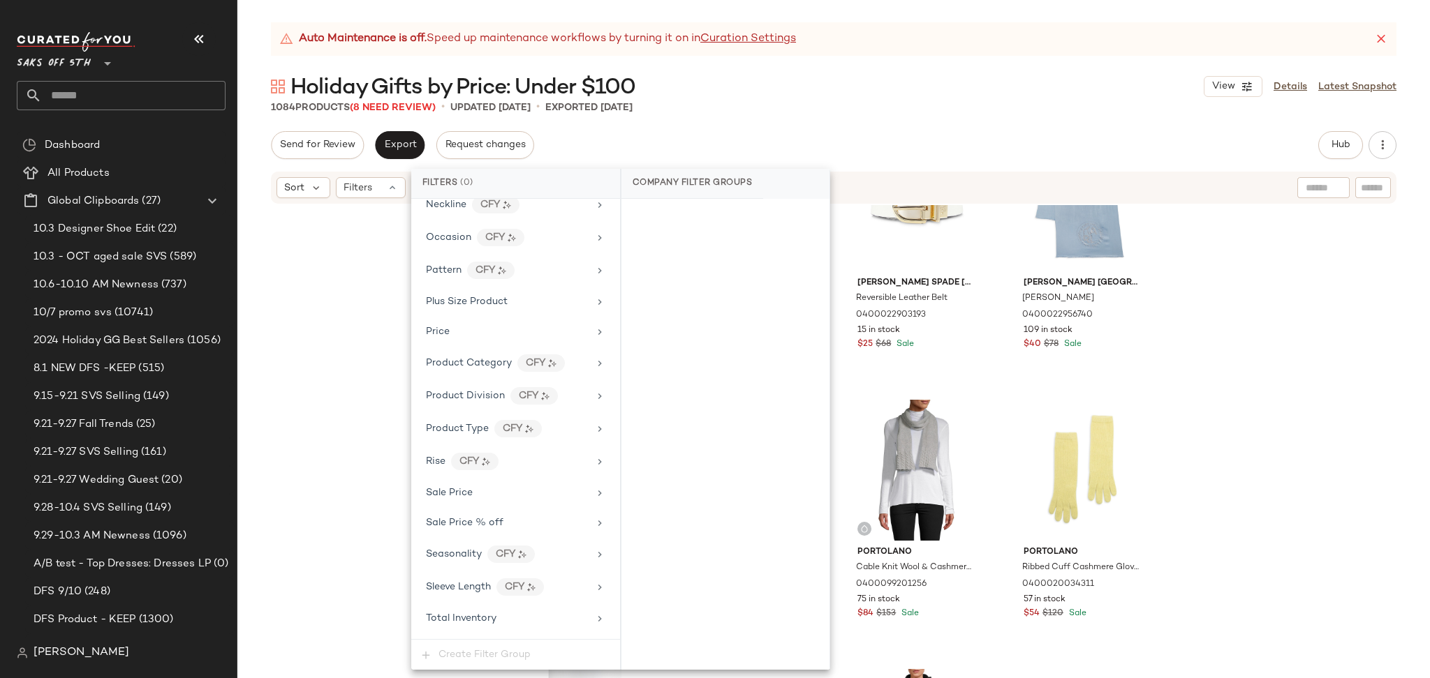
scroll to position [819, 0]
click at [563, 589] on div "Total Inventory" at bounding box center [507, 590] width 163 height 15
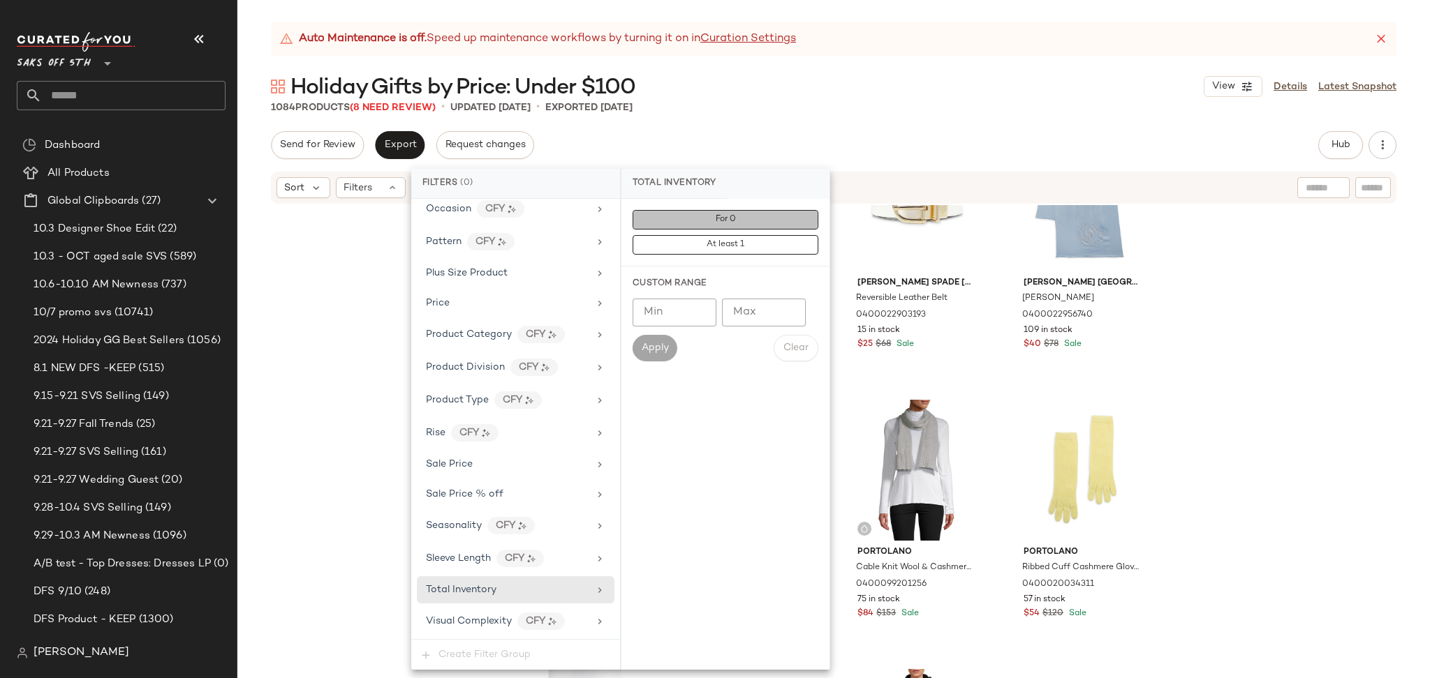
click at [684, 218] on button "For 0" at bounding box center [725, 220] width 186 height 20
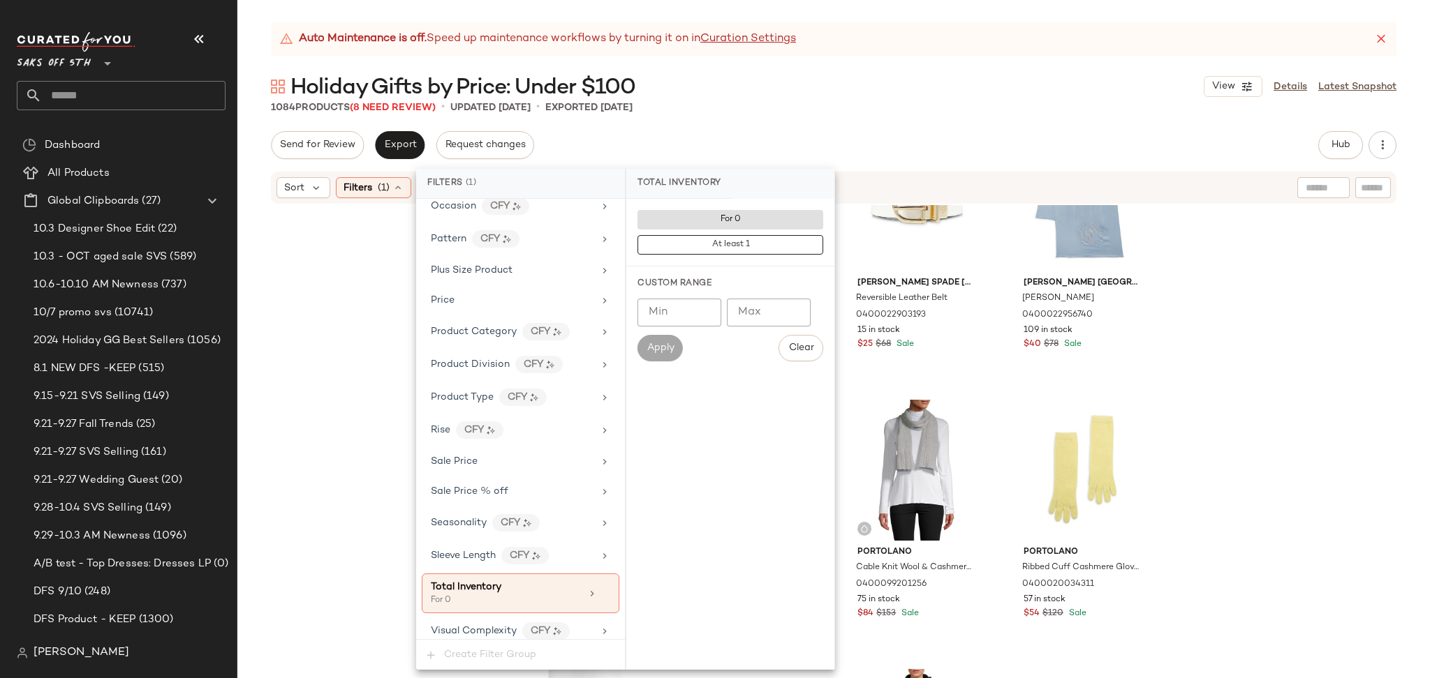
click at [847, 119] on div "Auto Maintenance is off. Speed up maintenance workflows by turning it on in Cur…" at bounding box center [833, 350] width 1192 height 656
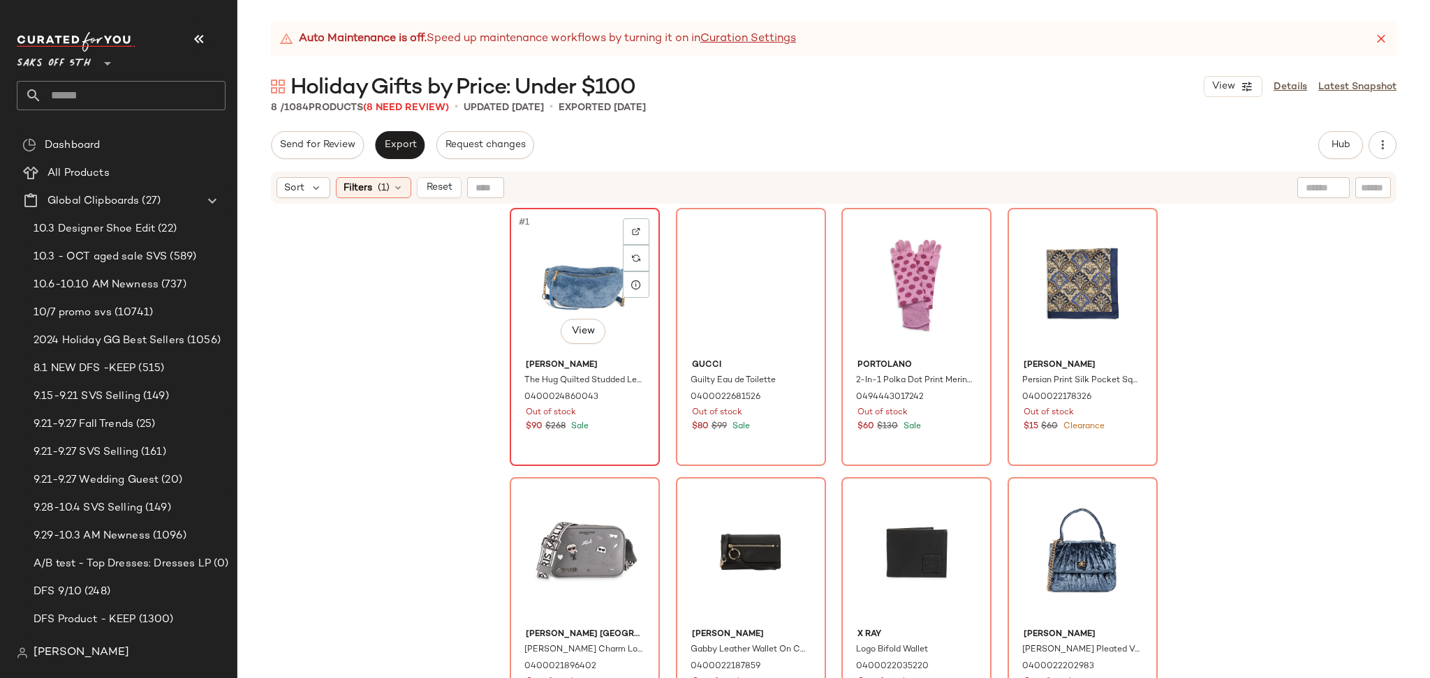
click at [561, 270] on div "#1 View" at bounding box center [584, 283] width 140 height 141
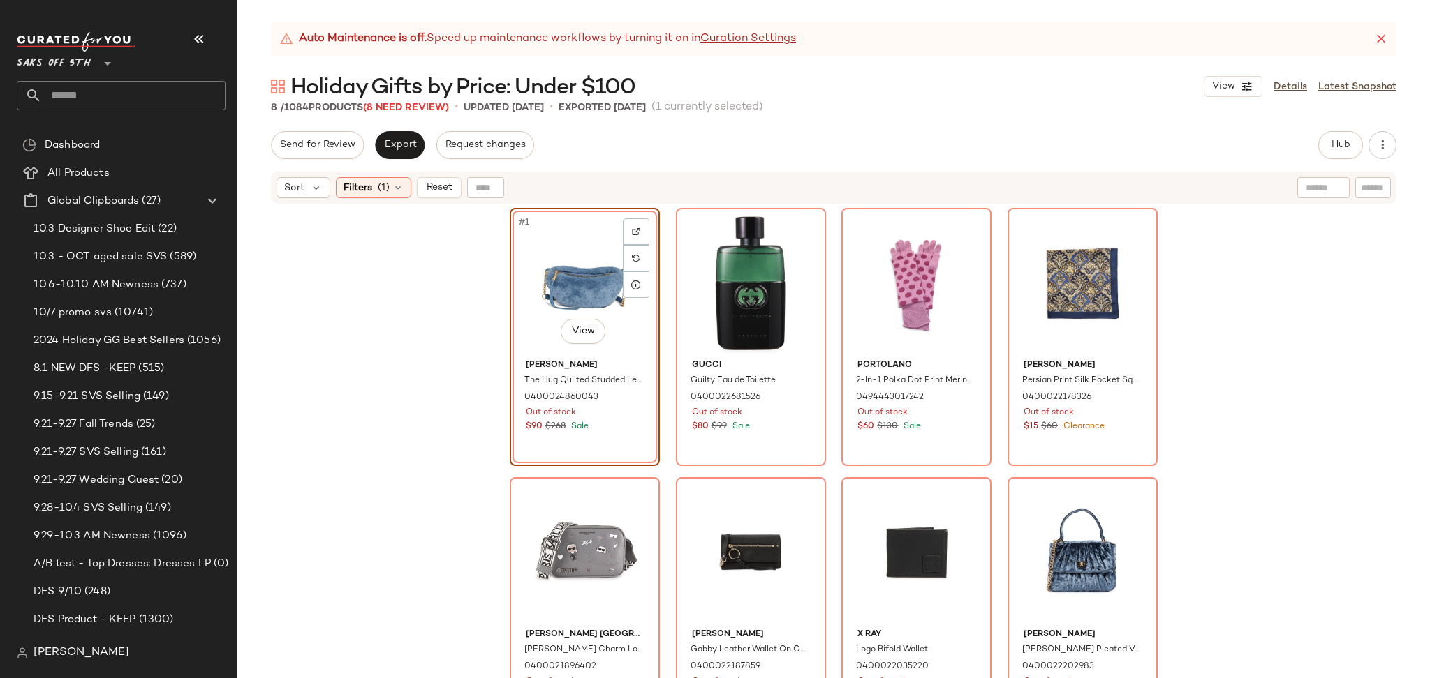
scroll to position [21, 0]
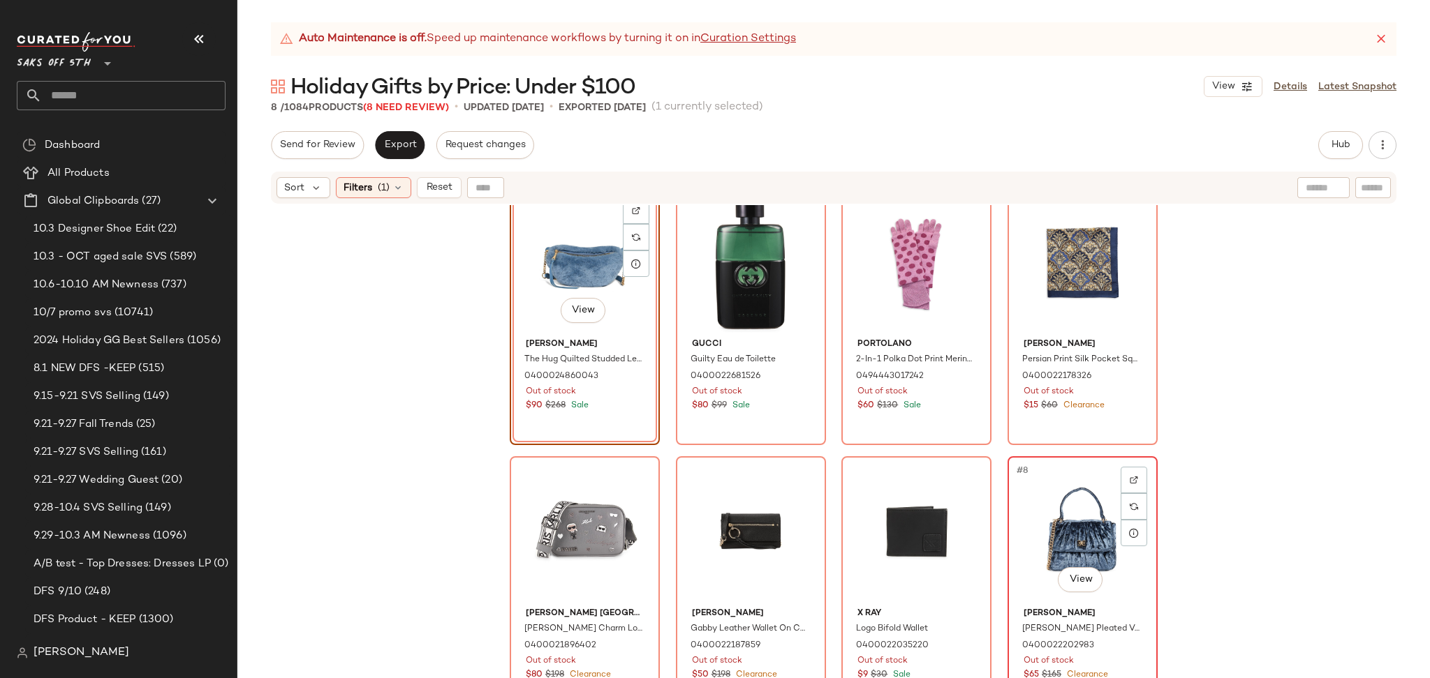
click at [1032, 537] on div "#8 View" at bounding box center [1082, 531] width 140 height 141
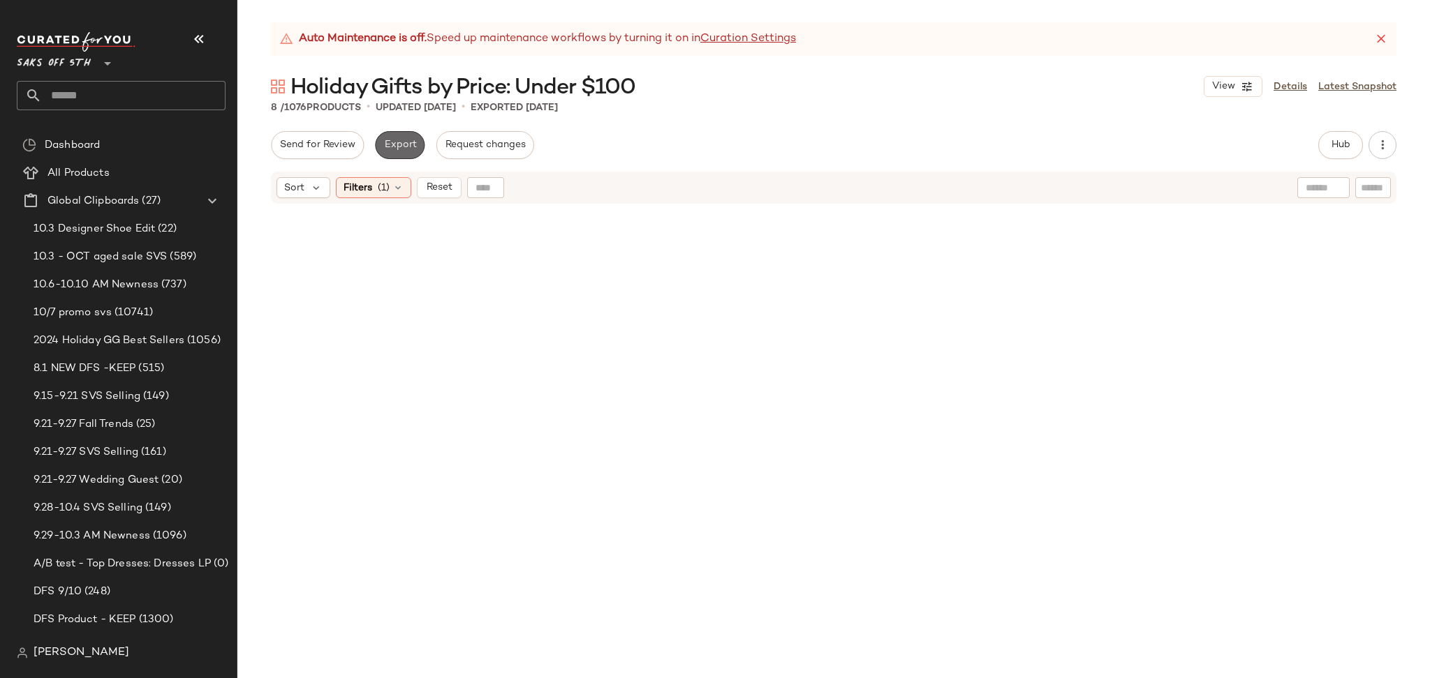
click at [399, 140] on span "Export" at bounding box center [399, 145] width 33 height 11
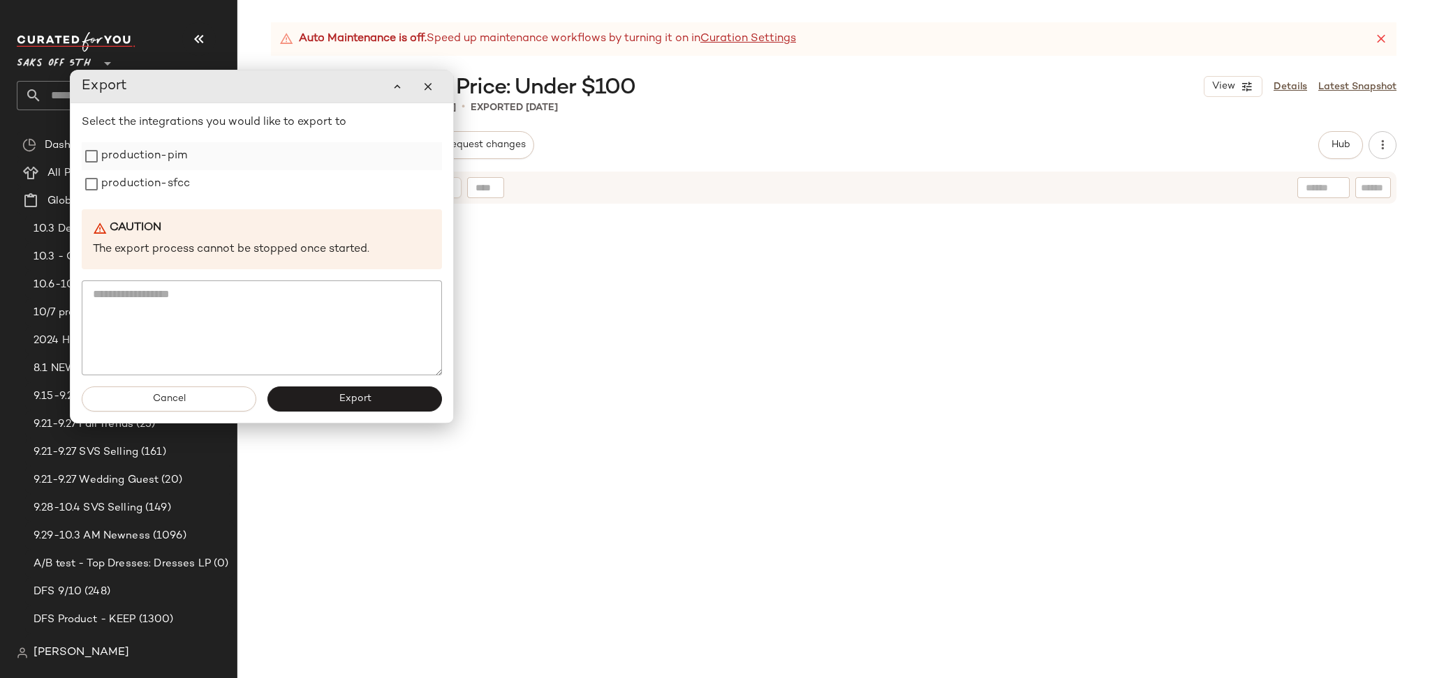
click at [172, 156] on label "production-pim" at bounding box center [144, 156] width 86 height 28
click at [174, 179] on label "production-sfcc" at bounding box center [145, 184] width 89 height 28
click at [335, 401] on button "Export" at bounding box center [354, 399] width 175 height 25
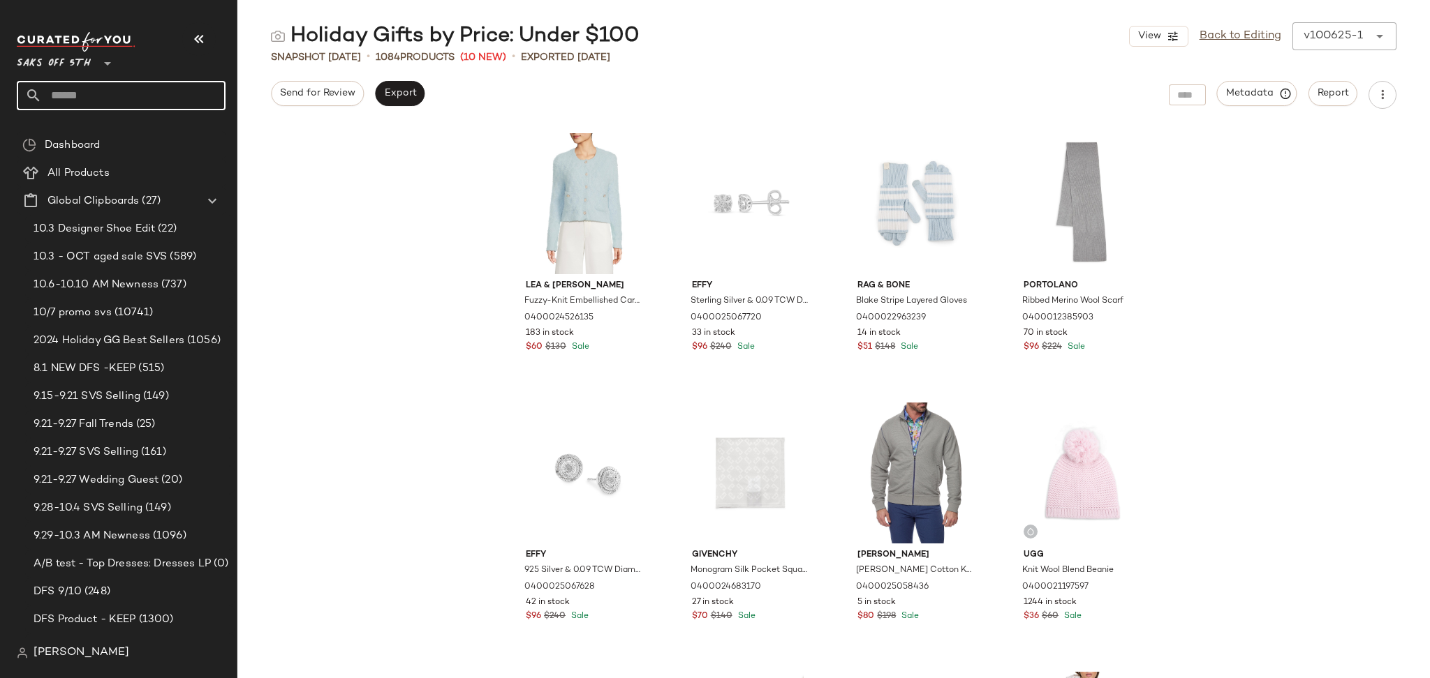
click at [140, 90] on input "text" at bounding box center [134, 95] width 184 height 29
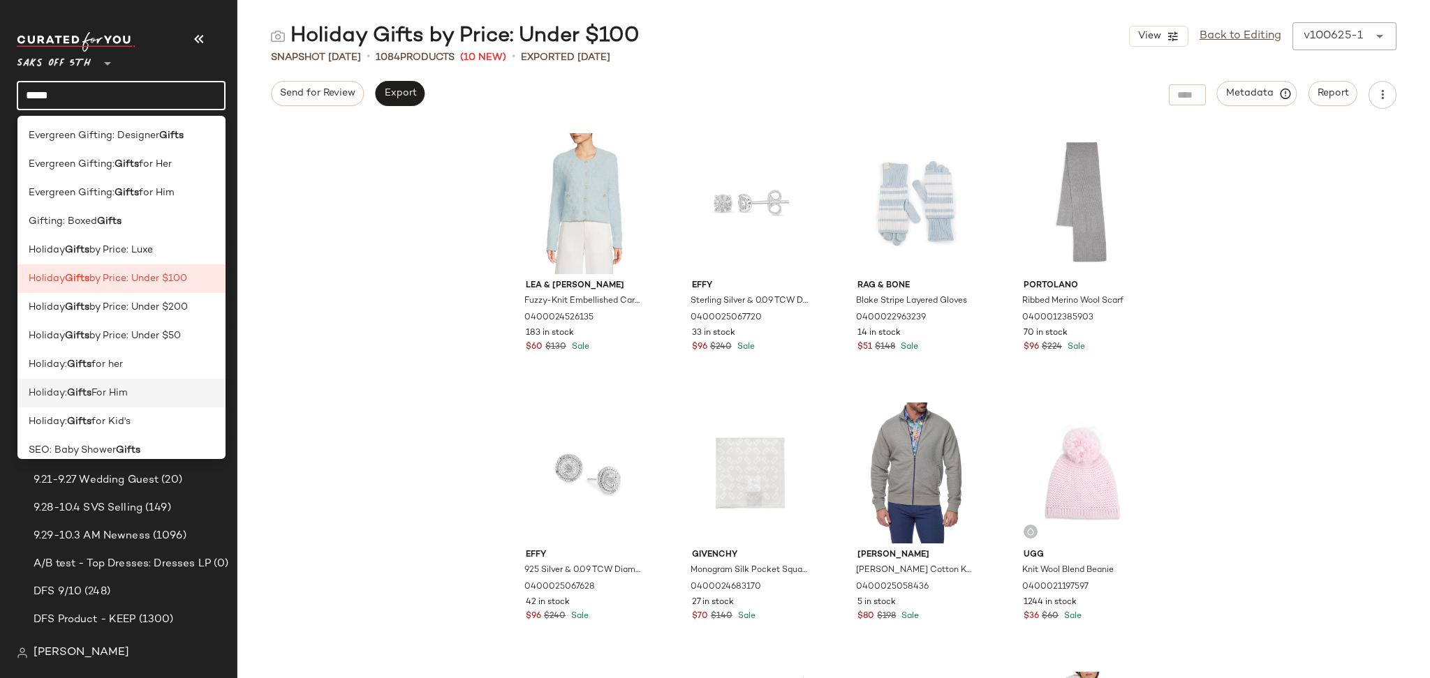
type input "*****"
click at [151, 392] on div "Holiday: Gifts For Him" at bounding box center [122, 393] width 186 height 15
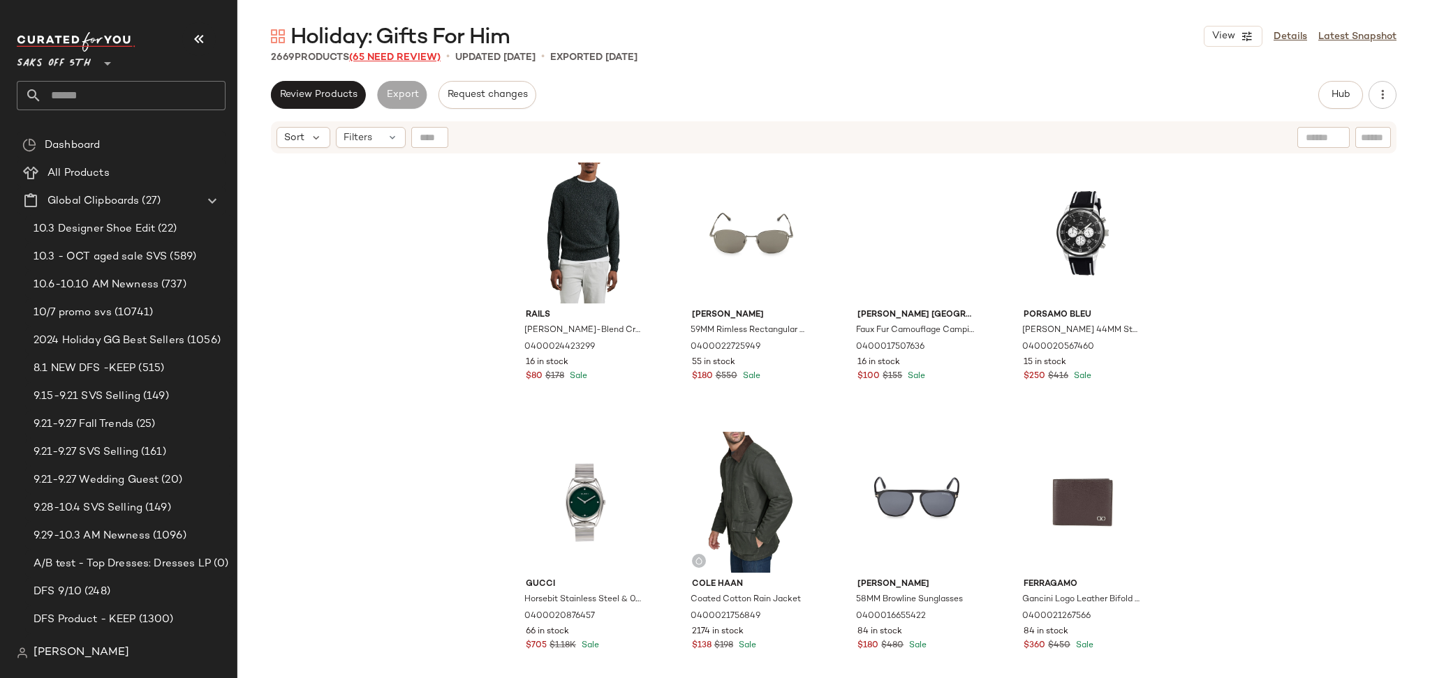
click at [416, 54] on span "(65 Need Review)" at bounding box center [394, 57] width 91 height 10
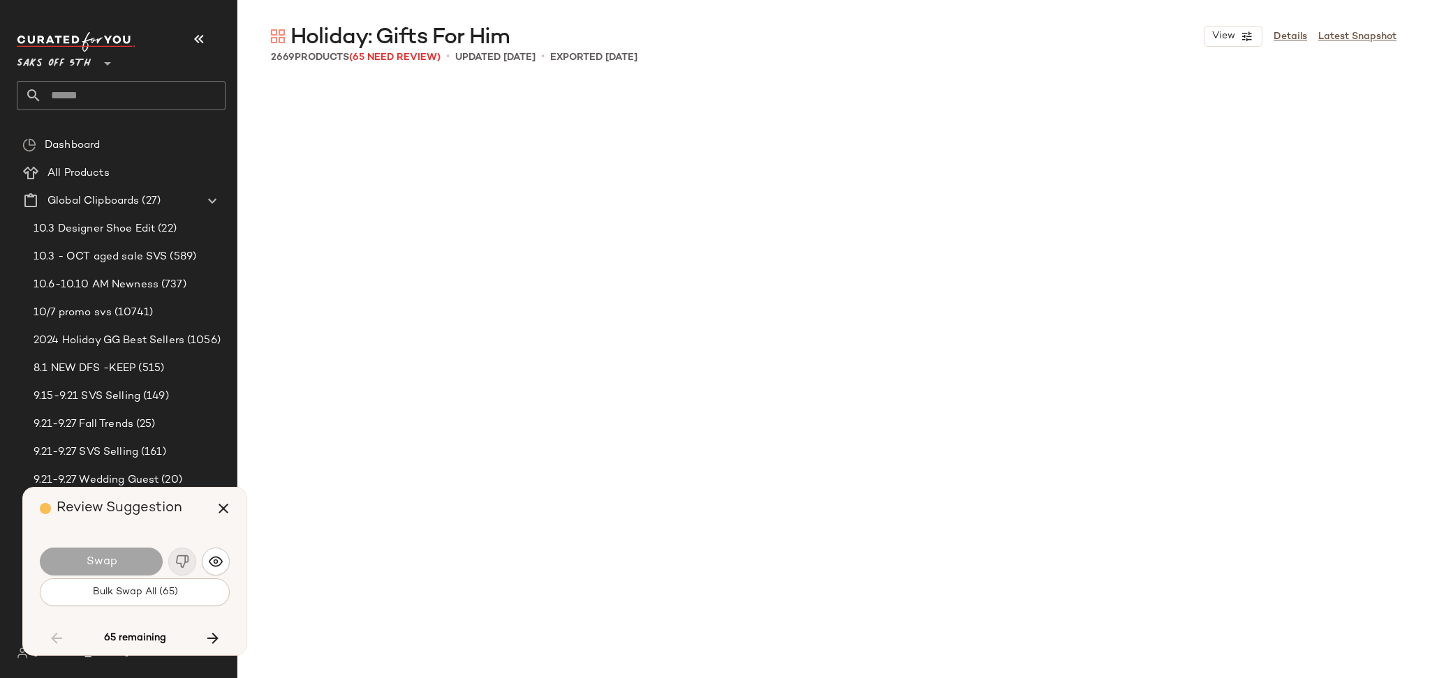
scroll to position [9431, 0]
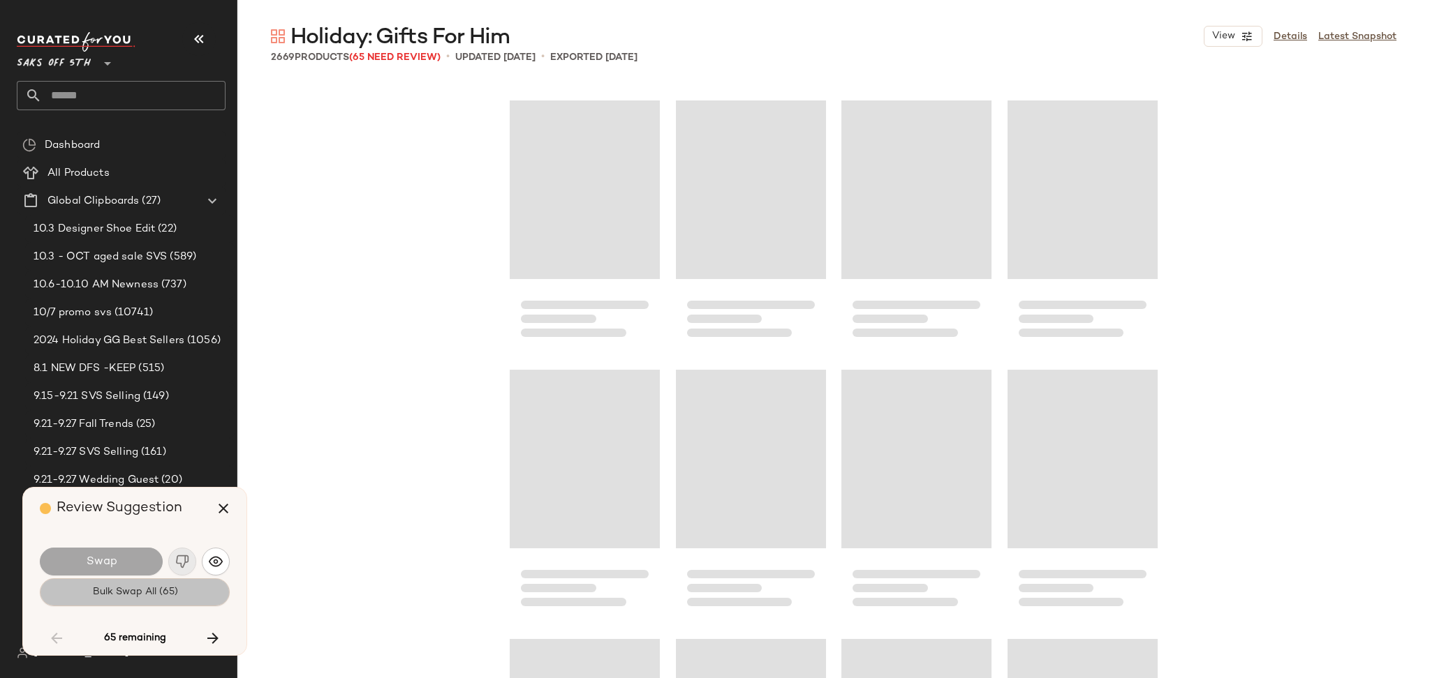
click at [191, 594] on button "Bulk Swap All (65)" at bounding box center [135, 593] width 190 height 28
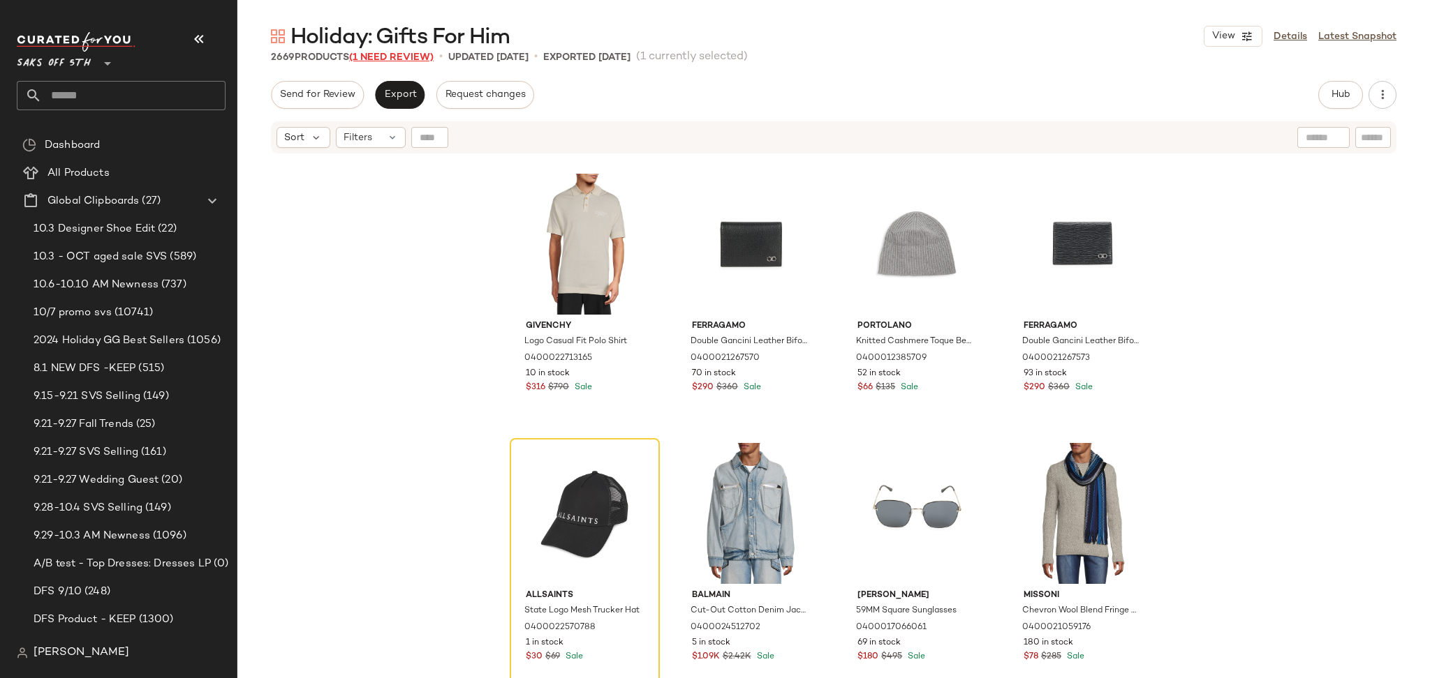
click at [410, 59] on span "(1 Need Review)" at bounding box center [391, 57] width 84 height 10
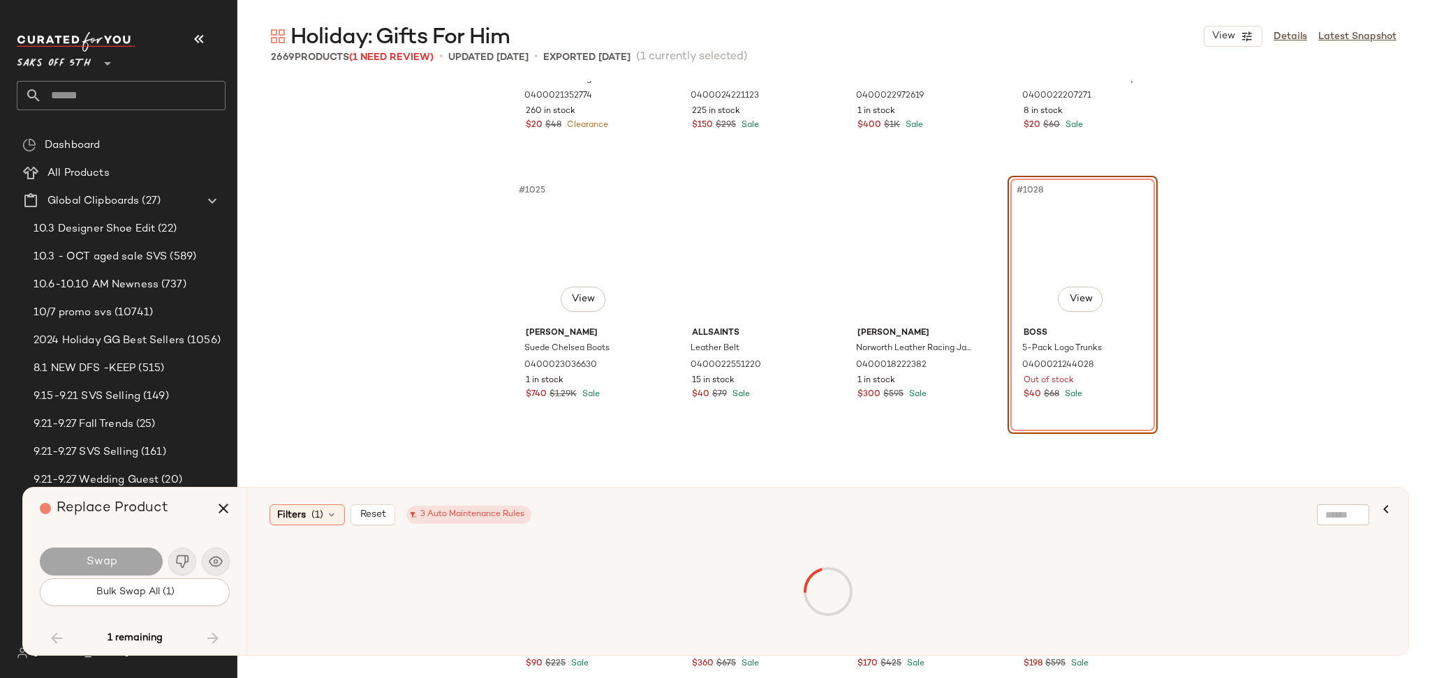
scroll to position [68891, 0]
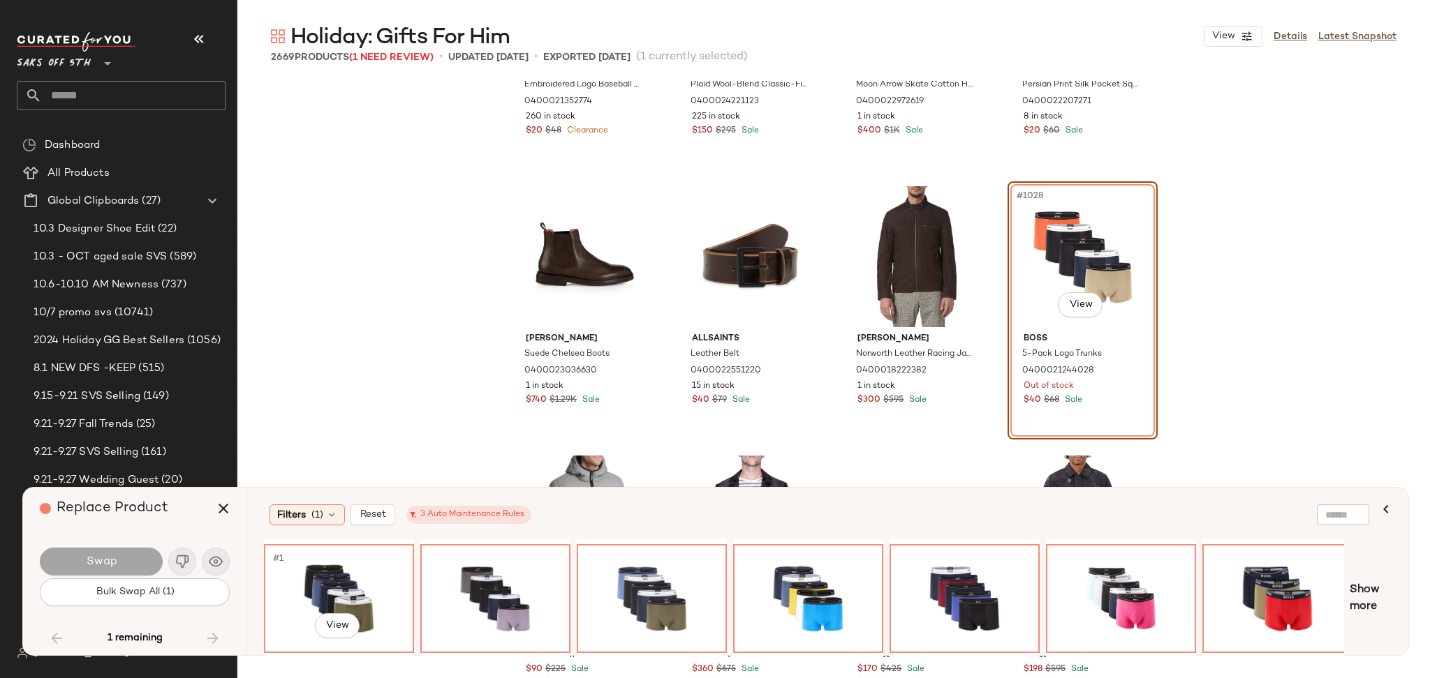
click at [310, 591] on div "#1 View" at bounding box center [339, 598] width 140 height 99
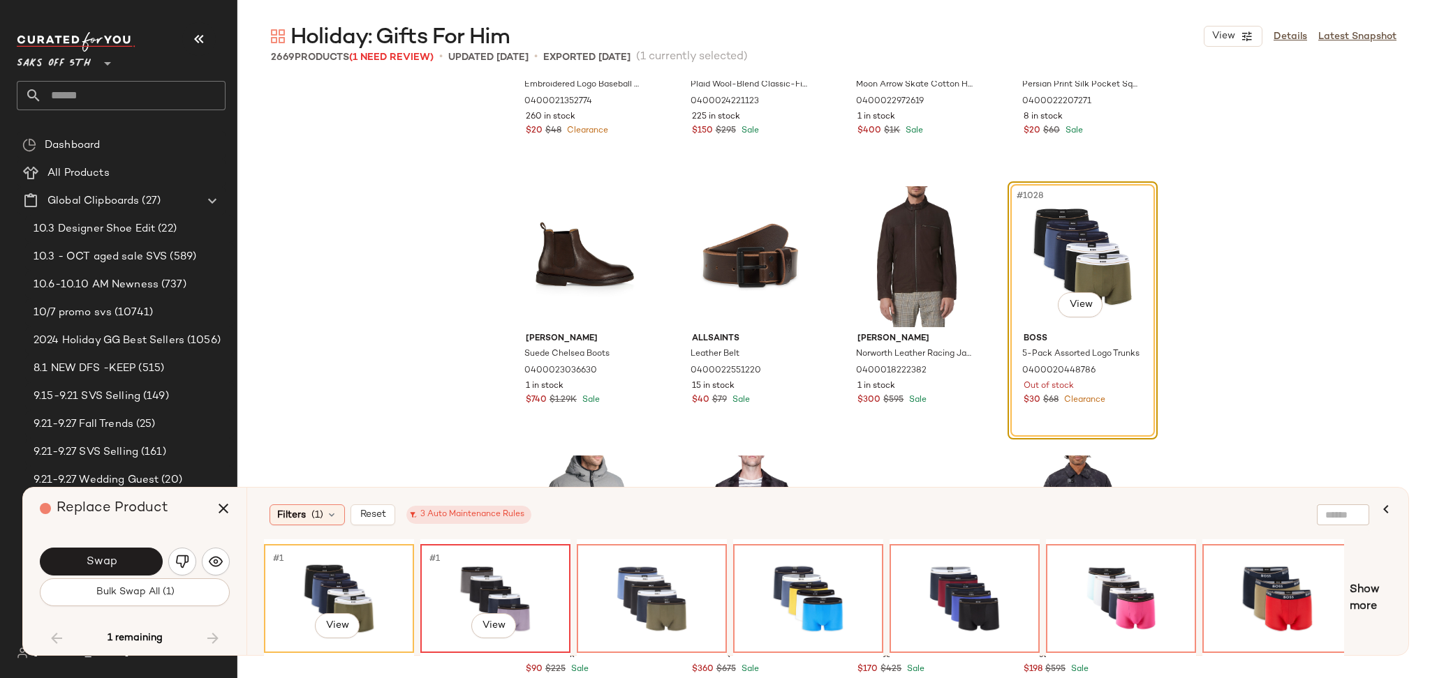
click at [495, 580] on div "#1 View" at bounding box center [495, 598] width 140 height 99
click at [656, 579] on div "#1 View" at bounding box center [651, 598] width 140 height 99
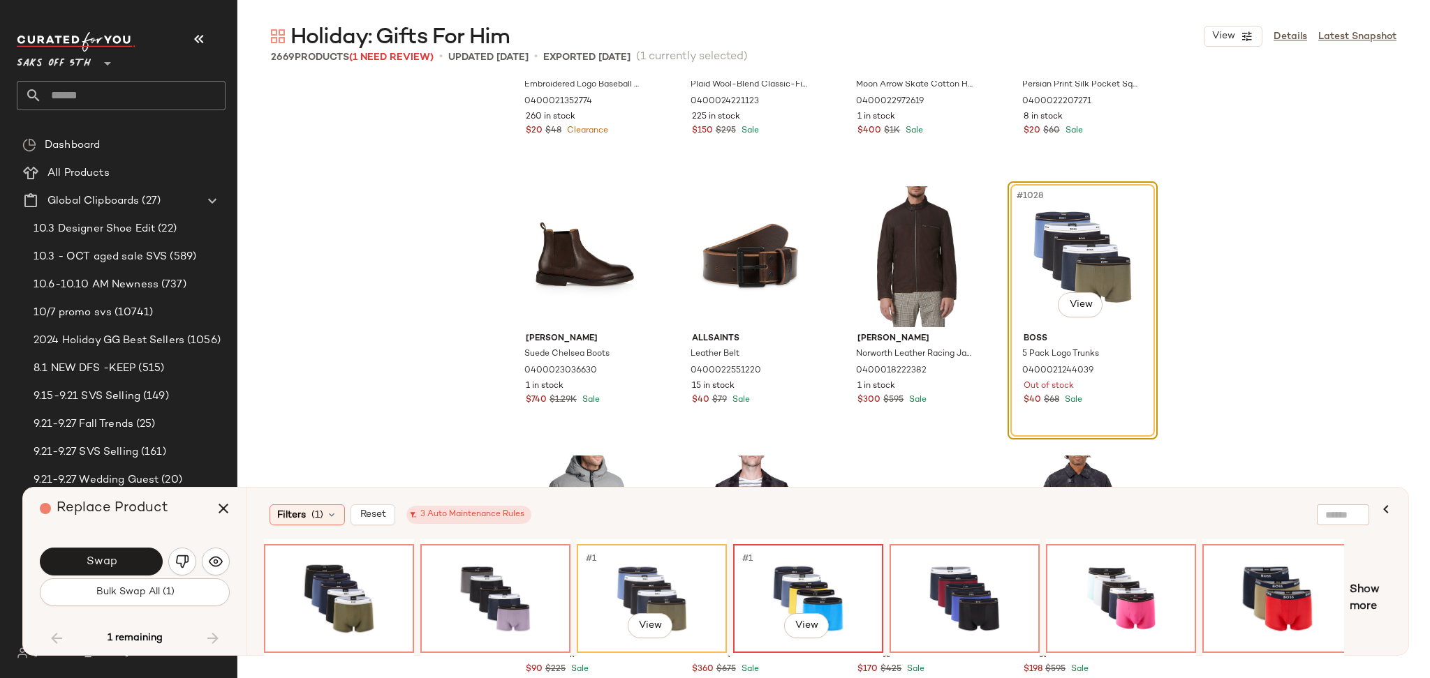
click at [868, 559] on div "#1 View" at bounding box center [808, 598] width 140 height 99
click at [1021, 546] on div "#1 View" at bounding box center [964, 599] width 147 height 106
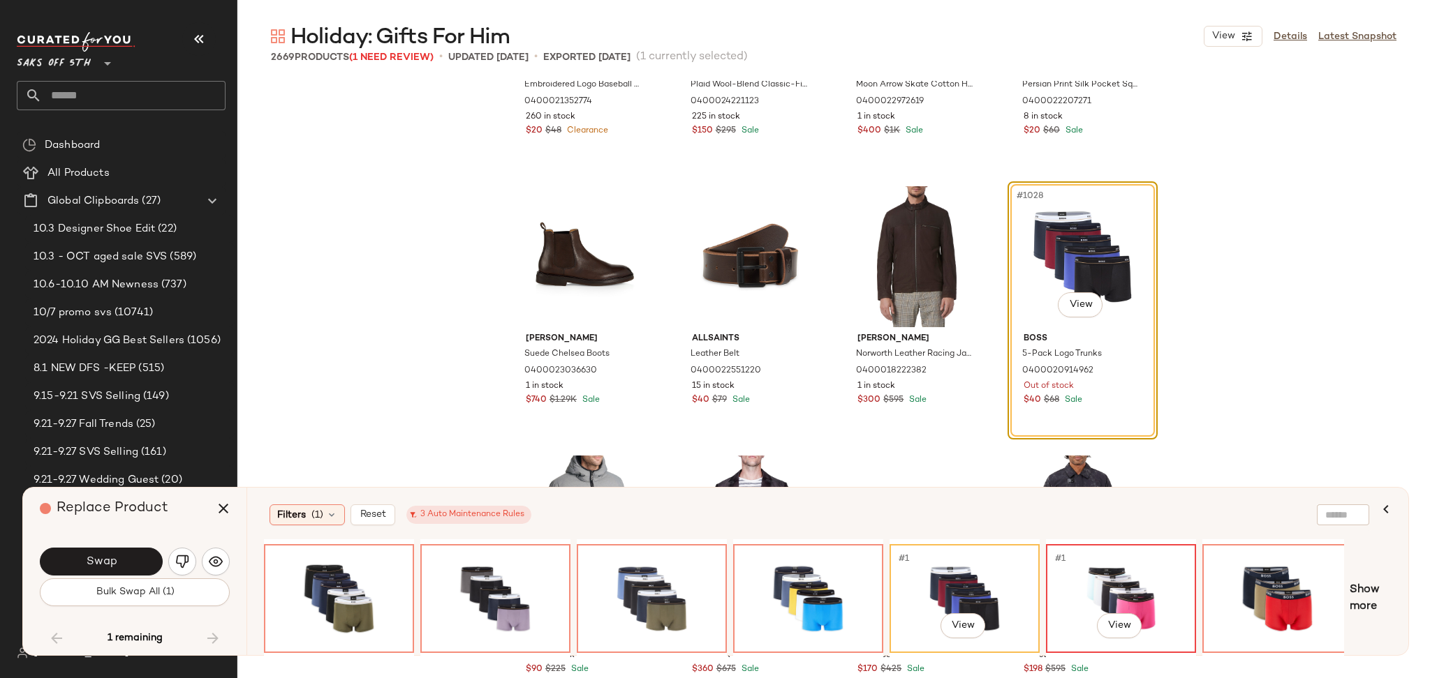
click at [1090, 558] on div "#1 View" at bounding box center [1121, 598] width 140 height 99
click at [1053, 270] on div "#1028 View" at bounding box center [1082, 256] width 140 height 141
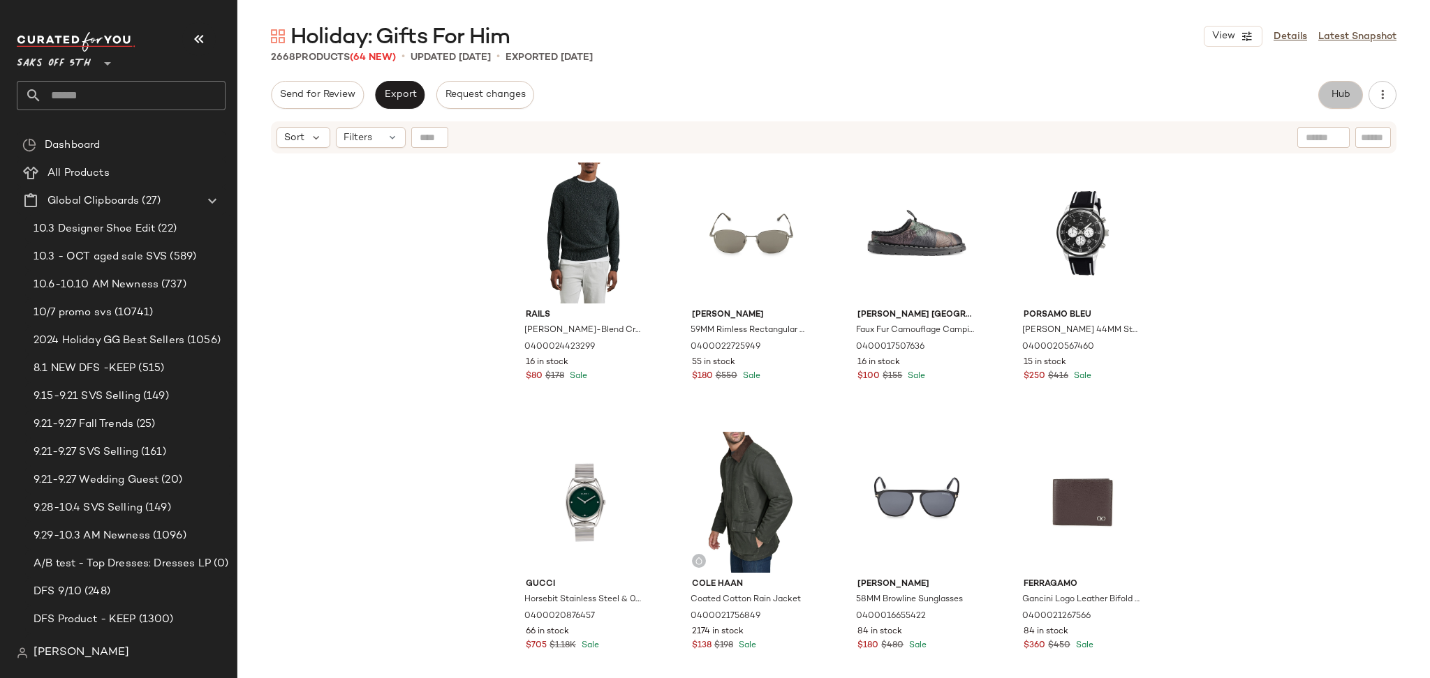
click at [1342, 96] on span "Hub" at bounding box center [1340, 94] width 20 height 11
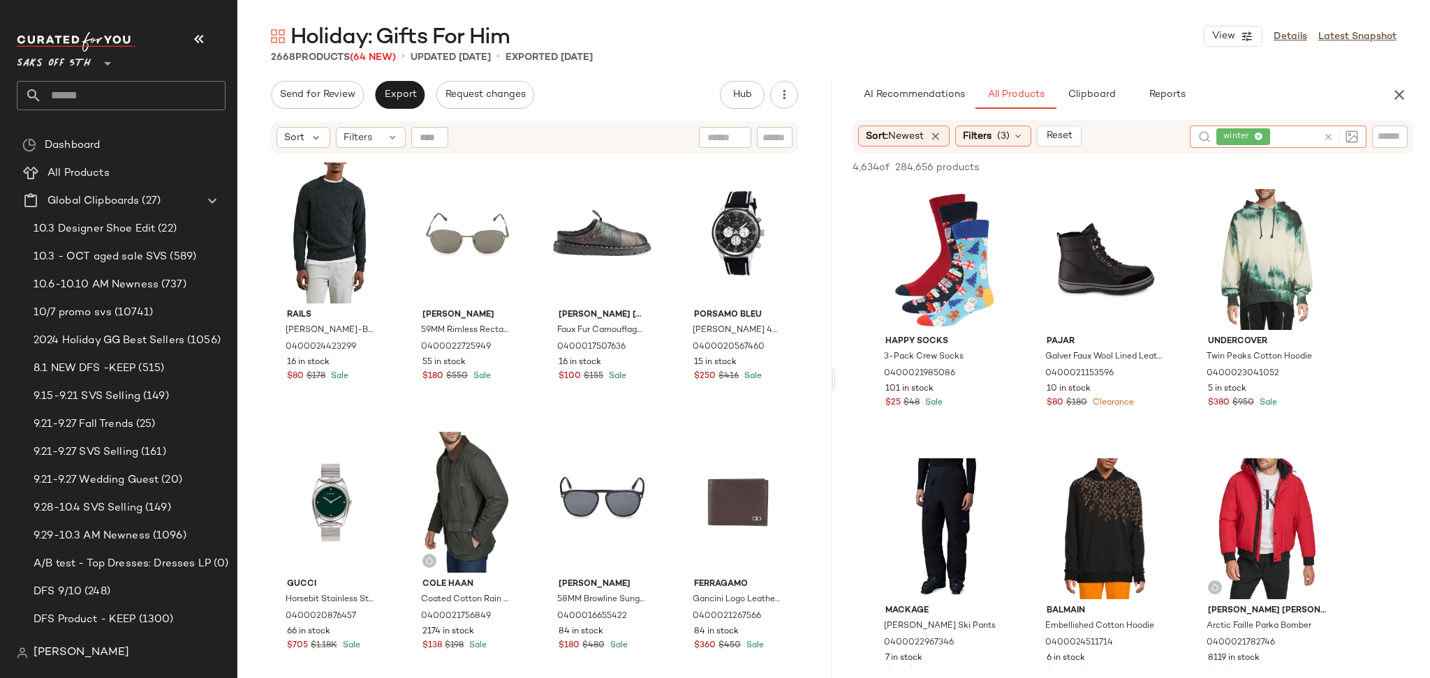
click at [1328, 135] on icon at bounding box center [1328, 137] width 10 height 10
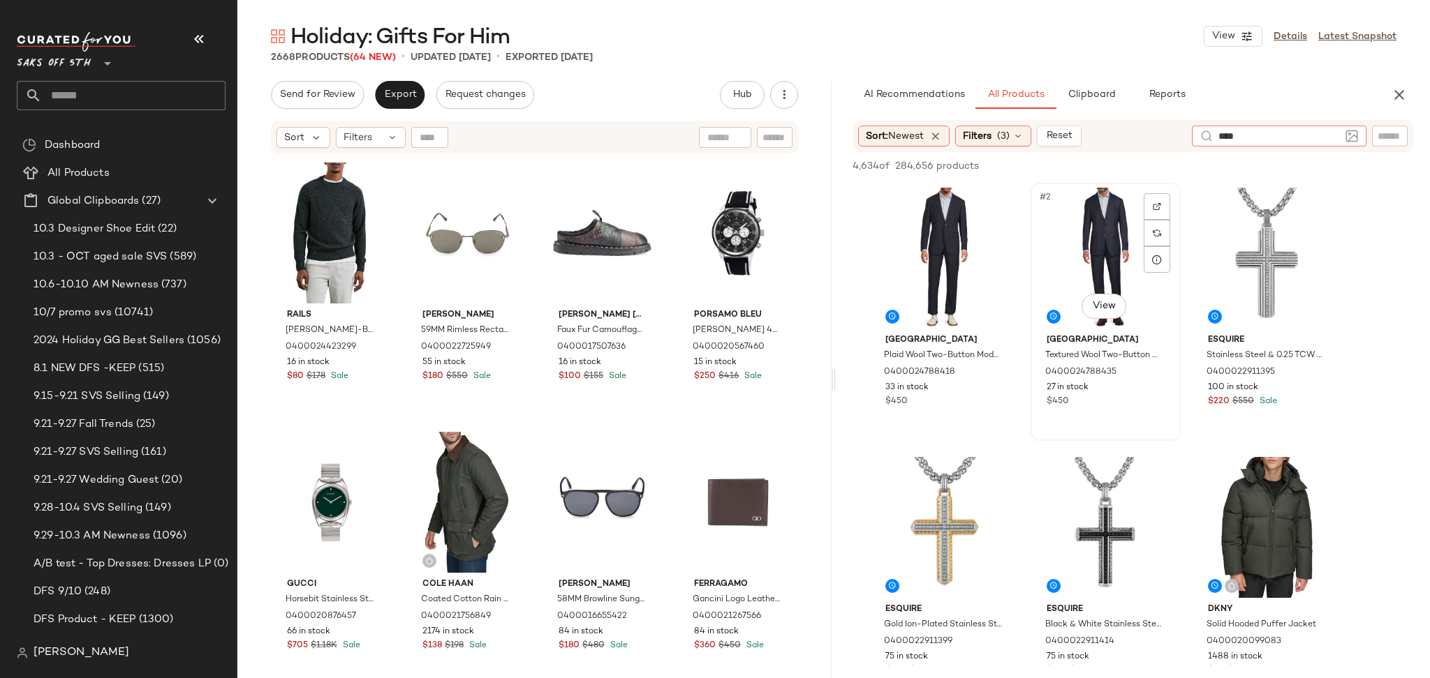
type input "*****"
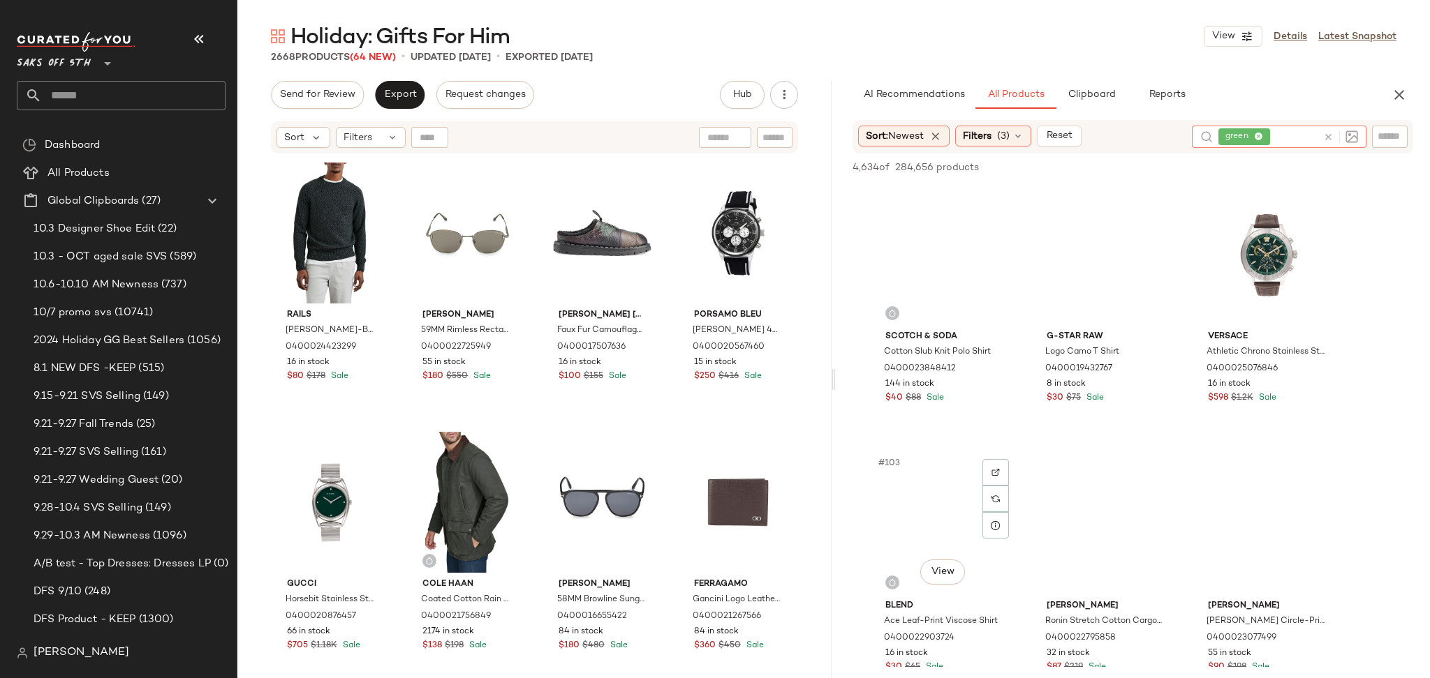
scroll to position [8904, 0]
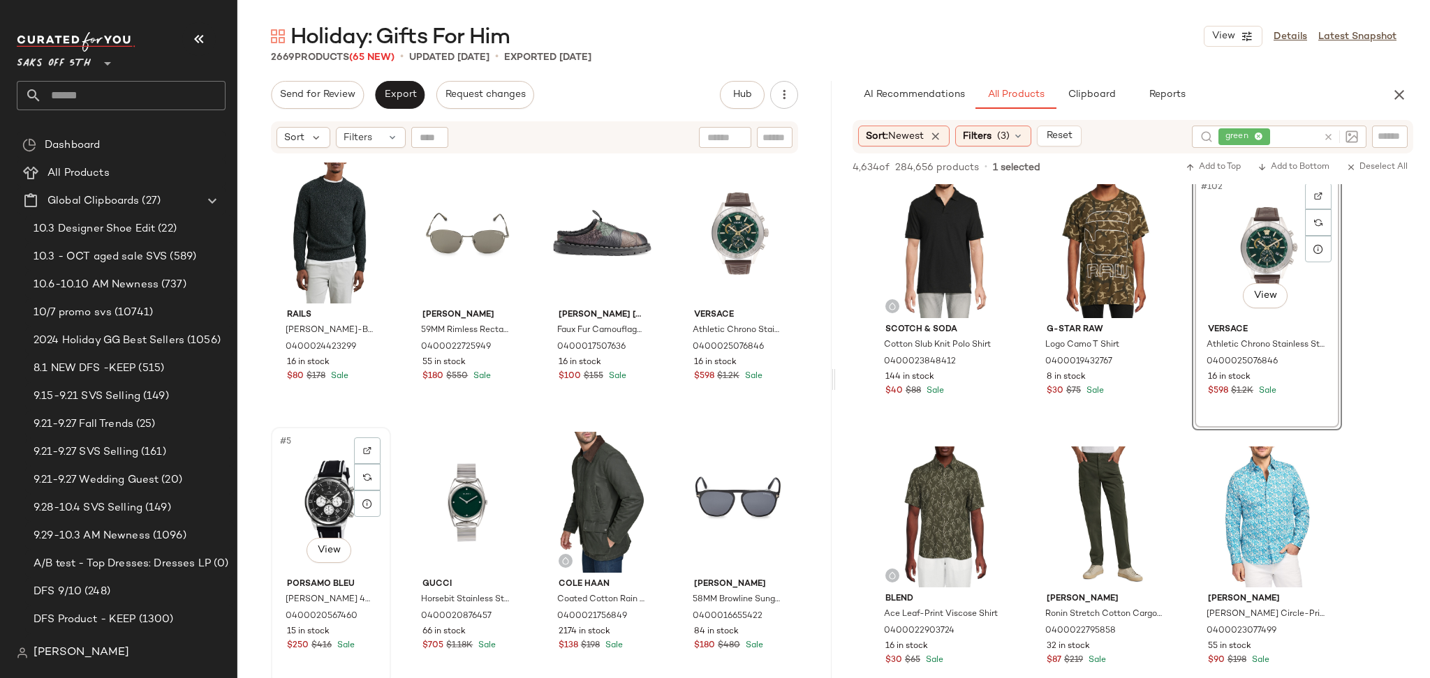
click at [324, 473] on div "#5 View" at bounding box center [331, 502] width 110 height 141
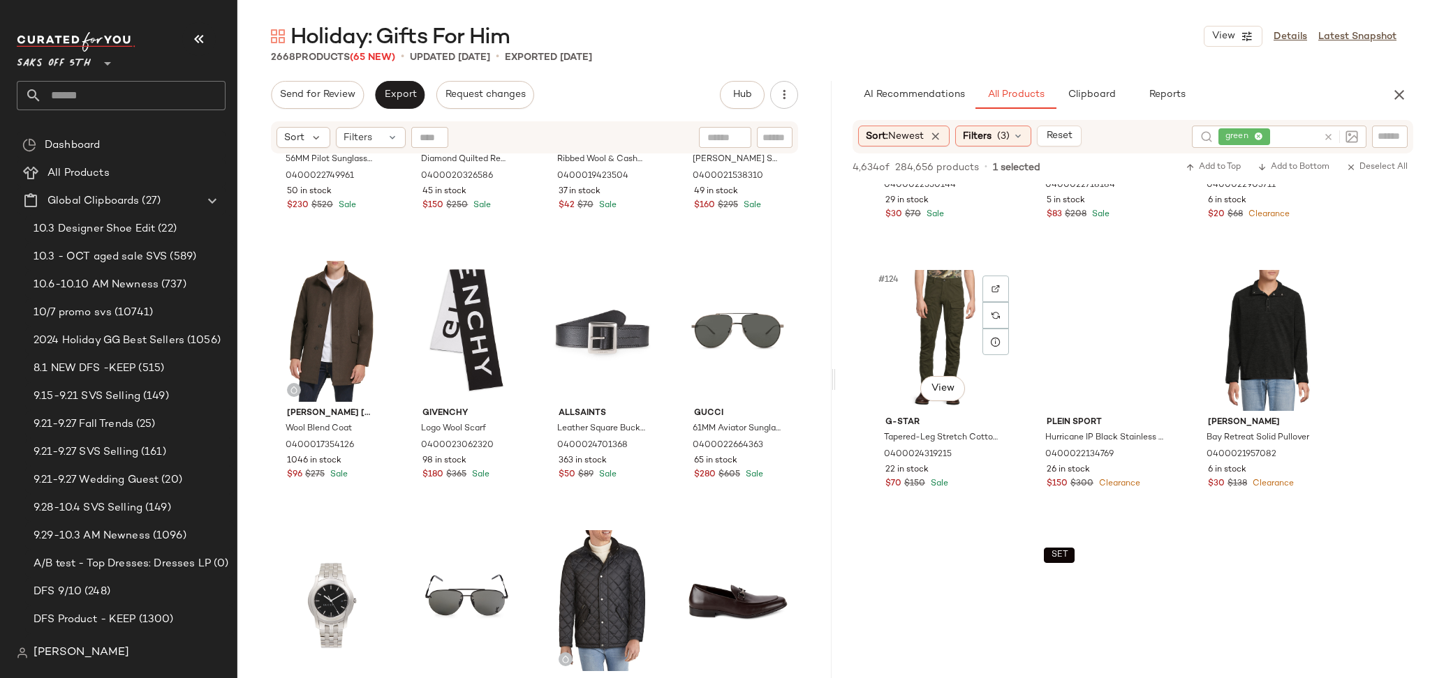
scroll to position [10977, 0]
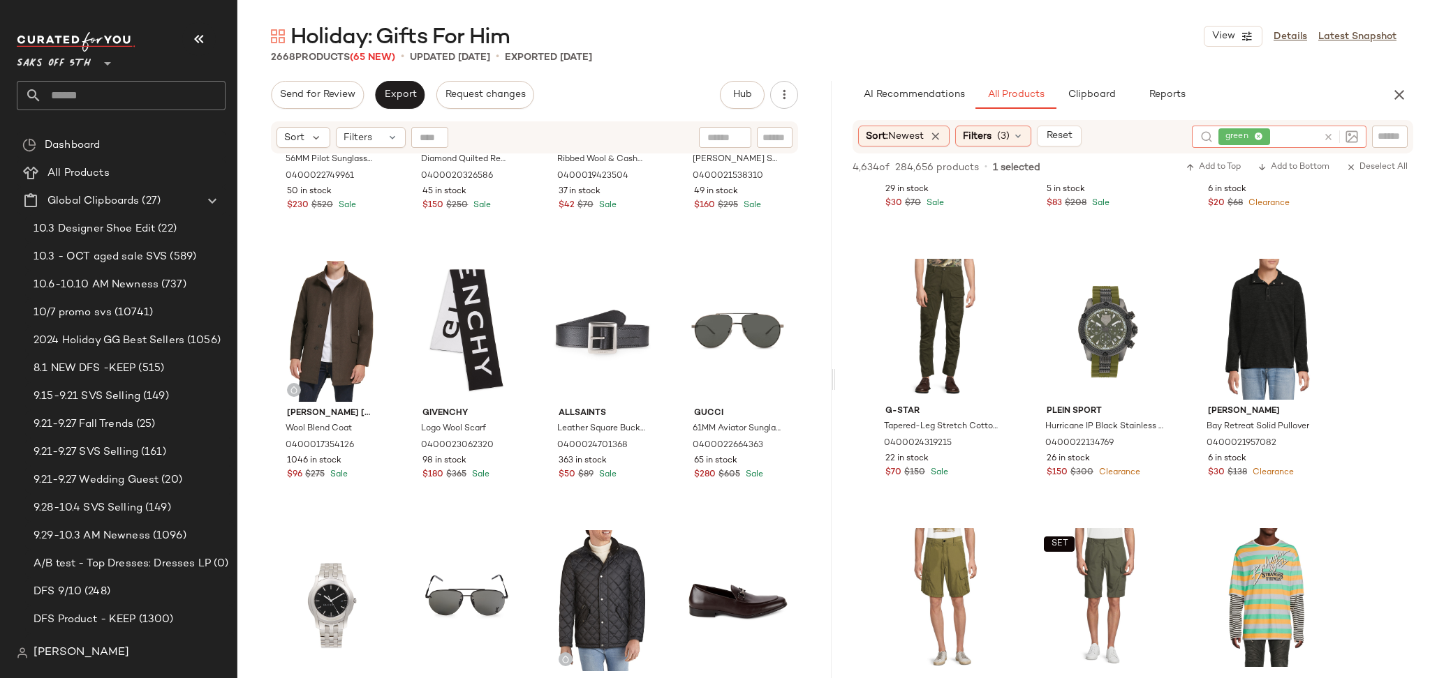
click at [1277, 135] on input "text" at bounding box center [1295, 137] width 45 height 15
type input "****"
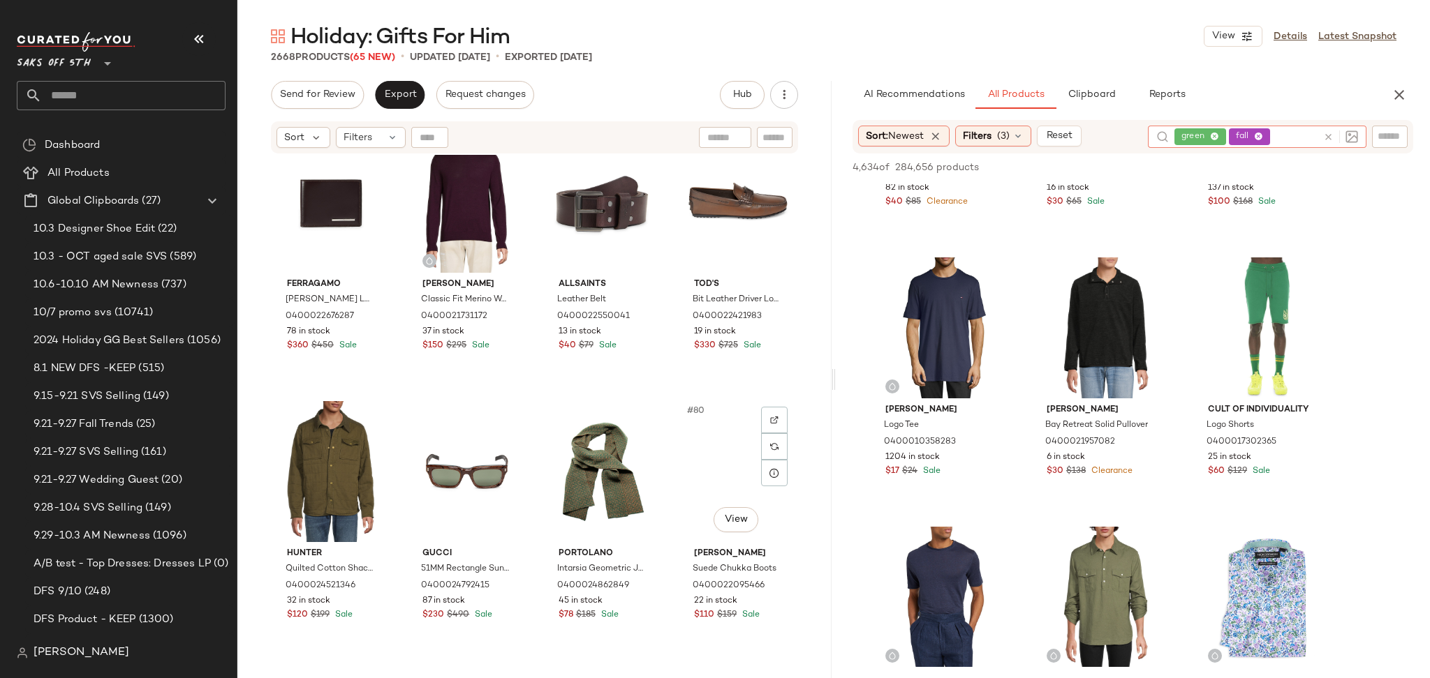
scroll to position [4890, 0]
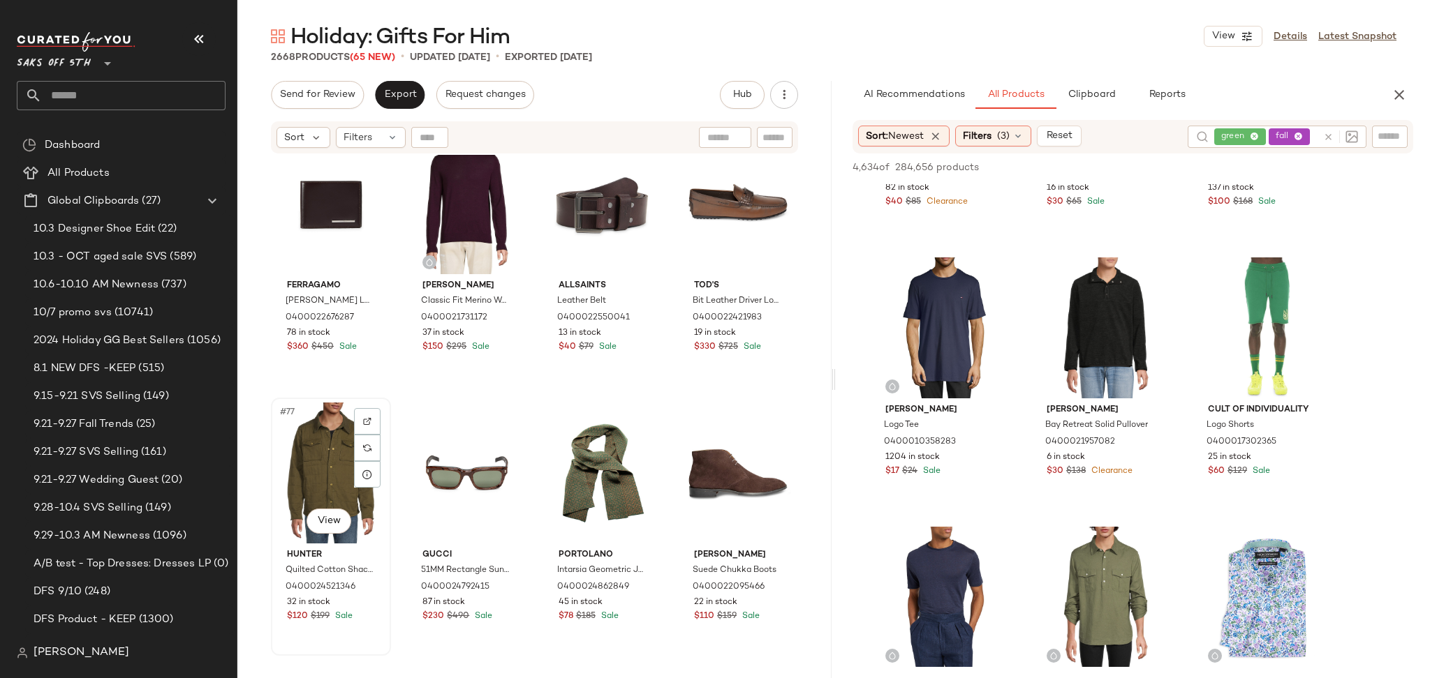
click at [296, 468] on div "#77 View" at bounding box center [331, 473] width 110 height 141
click at [702, 480] on div "#80 View" at bounding box center [738, 473] width 110 height 141
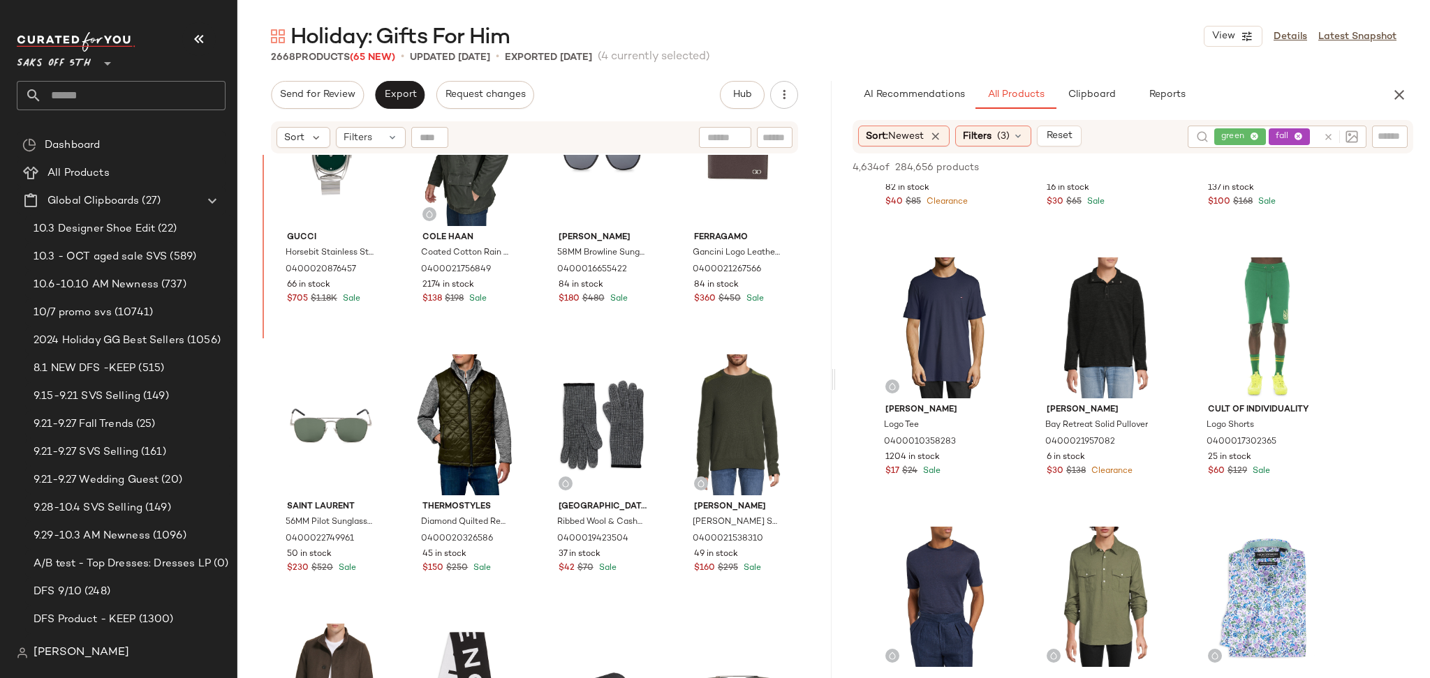
scroll to position [255, 0]
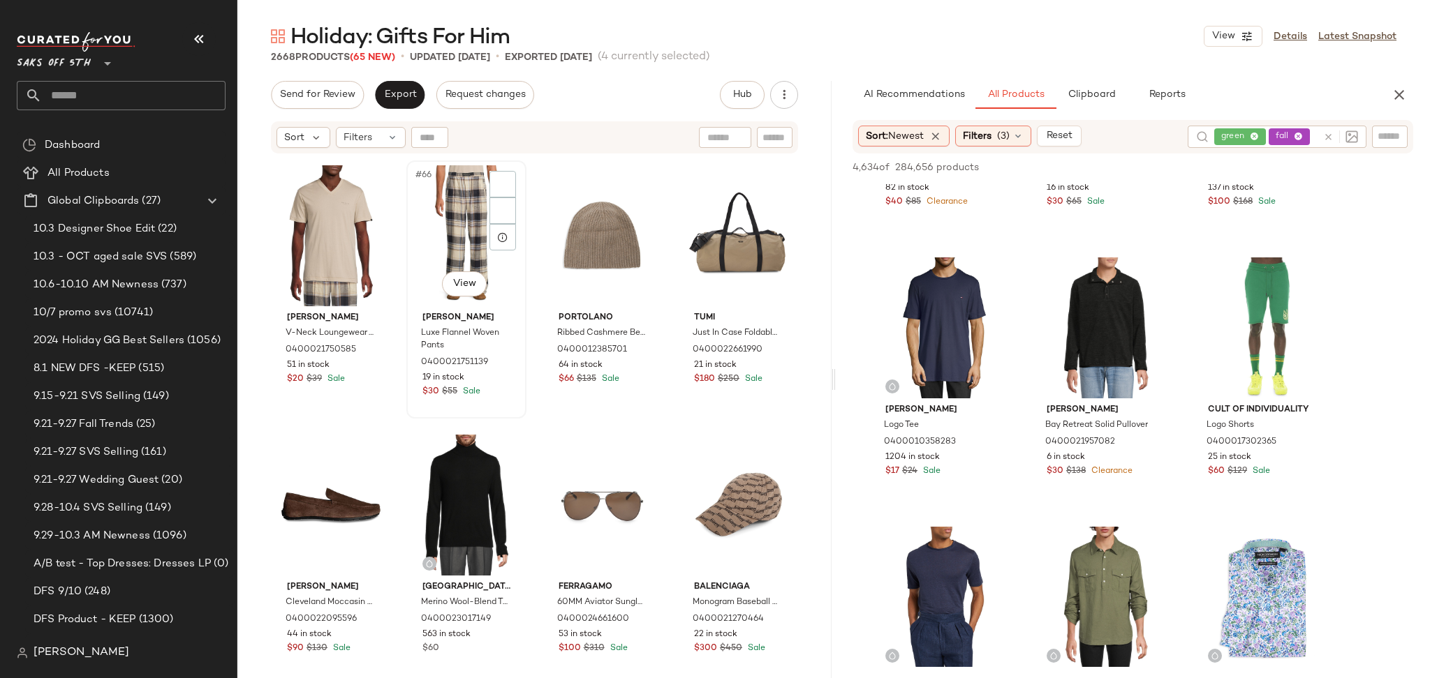
scroll to position [4317, 0]
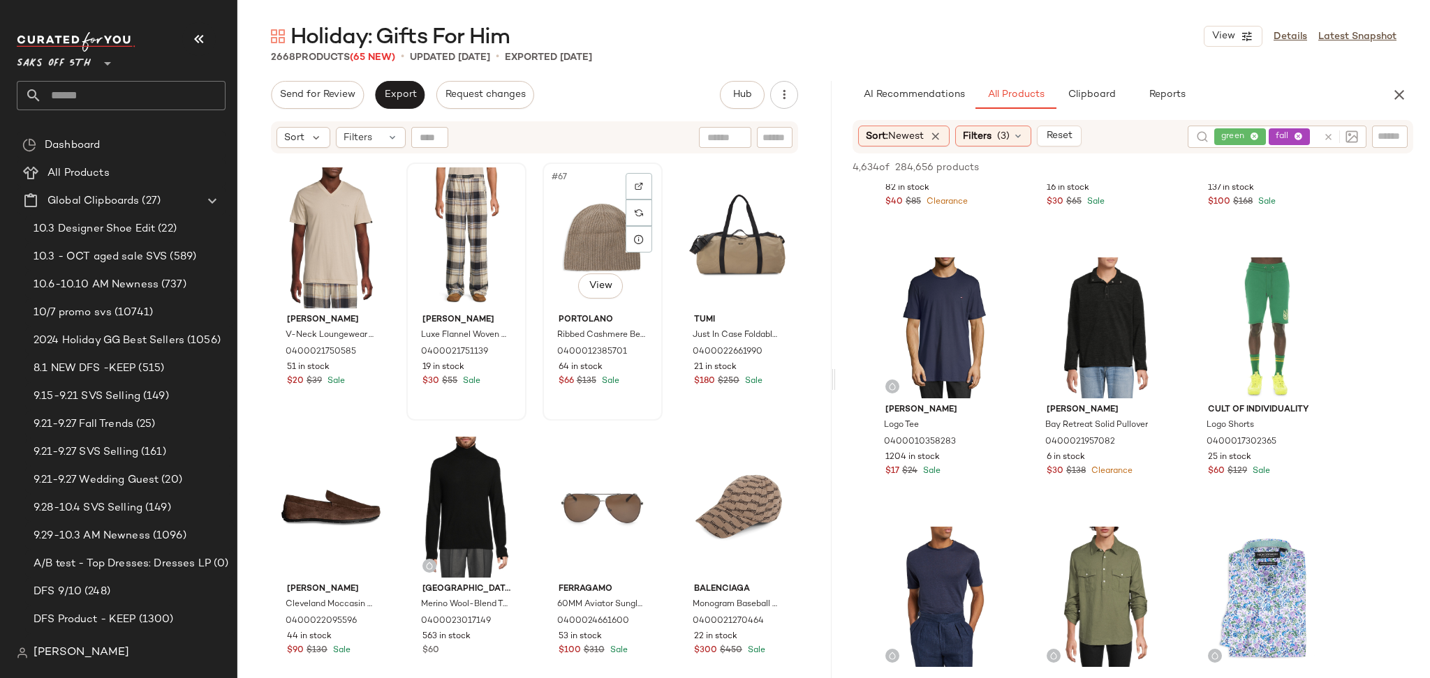
click at [565, 255] on div "#67 View" at bounding box center [602, 238] width 110 height 141
click at [405, 96] on span "Export" at bounding box center [399, 94] width 33 height 11
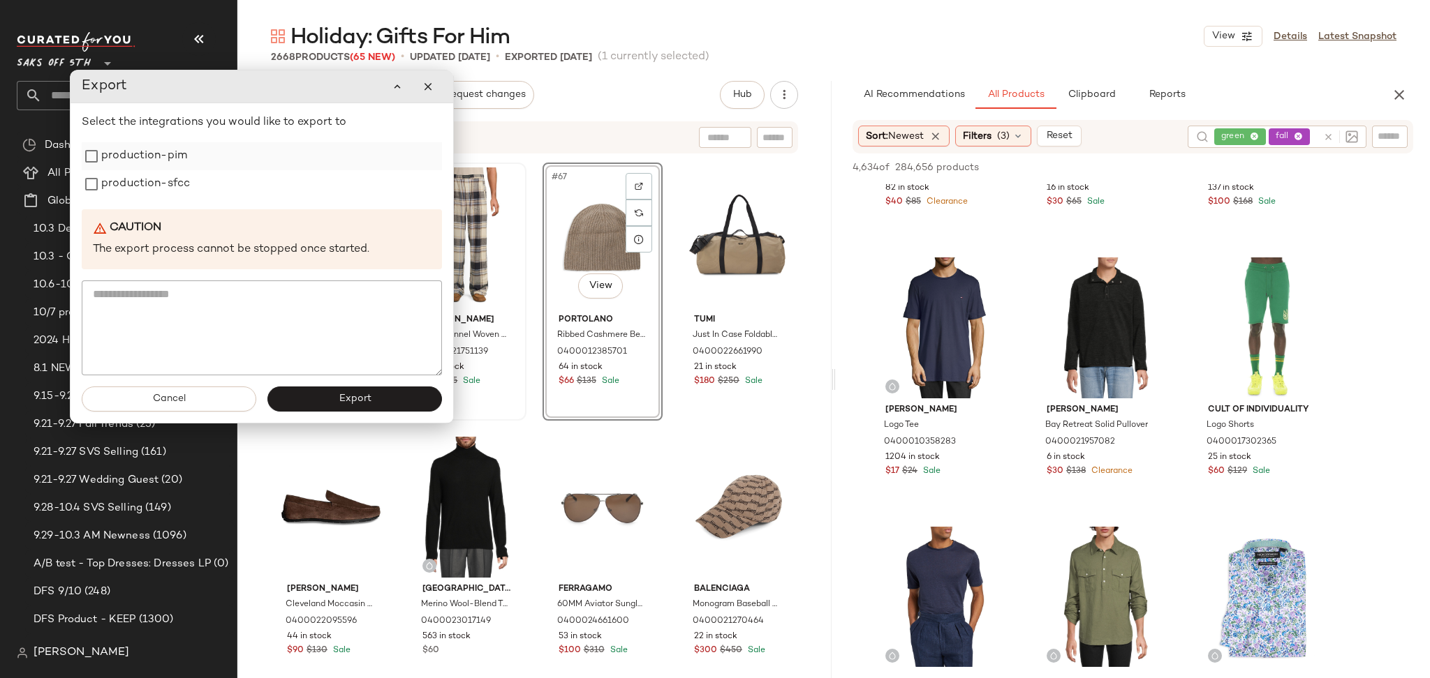
click at [181, 160] on label "production-pim" at bounding box center [144, 156] width 86 height 28
click at [177, 194] on label "production-sfcc" at bounding box center [145, 184] width 89 height 28
click at [313, 394] on button "Export" at bounding box center [354, 399] width 175 height 25
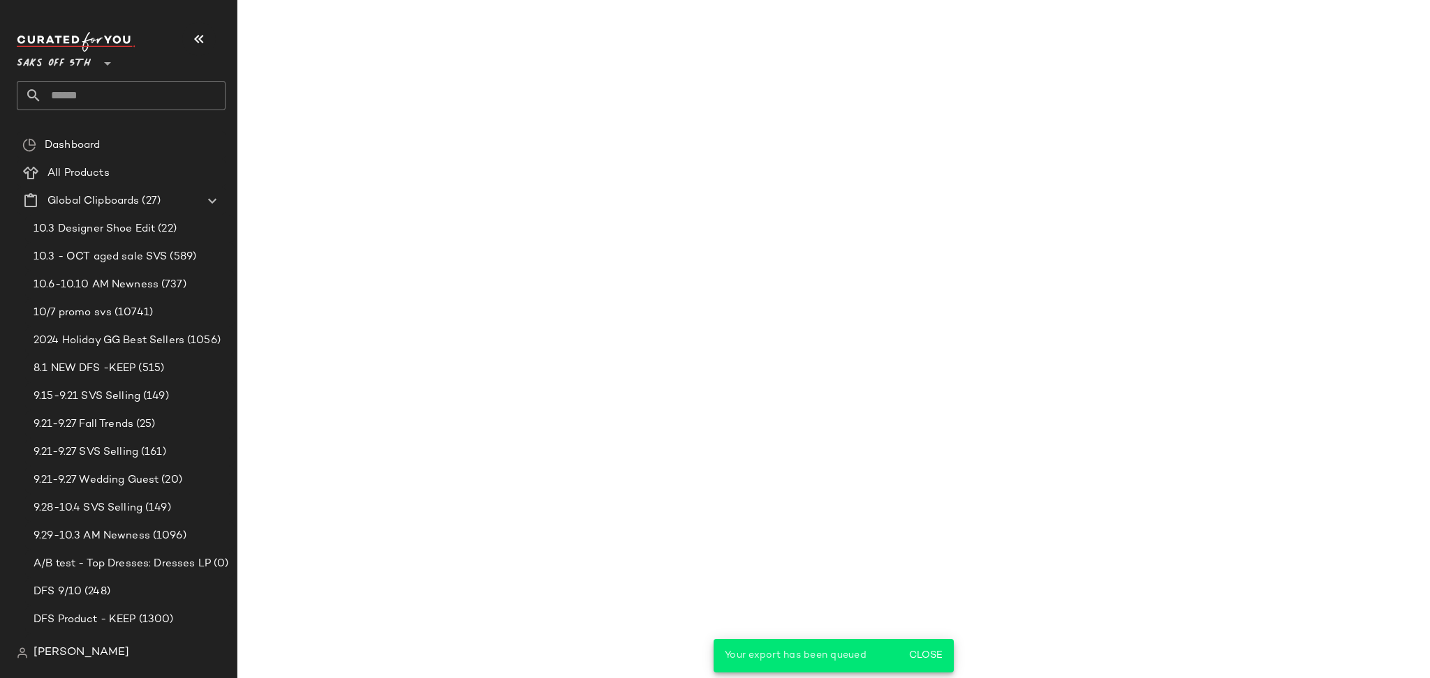
scroll to position [7476, 0]
click at [127, 94] on input "text" at bounding box center [134, 95] width 184 height 29
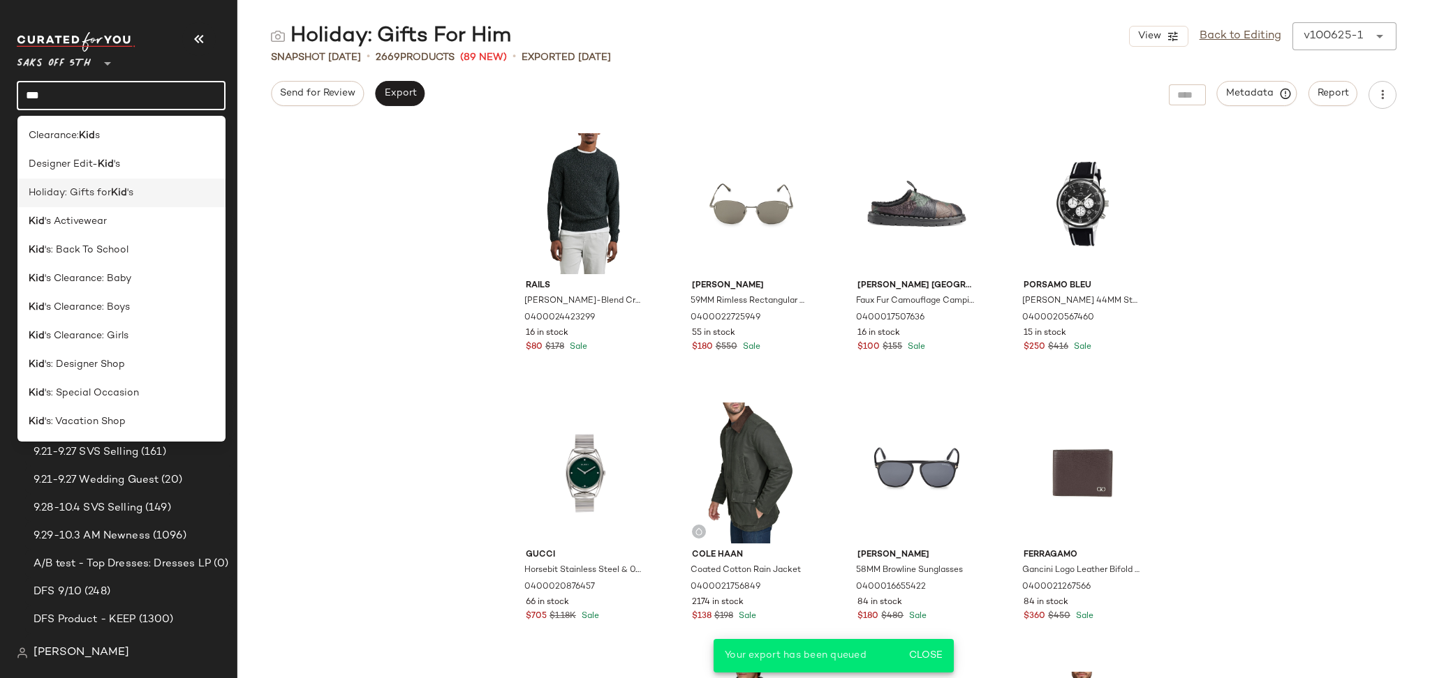
type input "***"
click at [131, 191] on span "'s" at bounding box center [130, 193] width 6 height 15
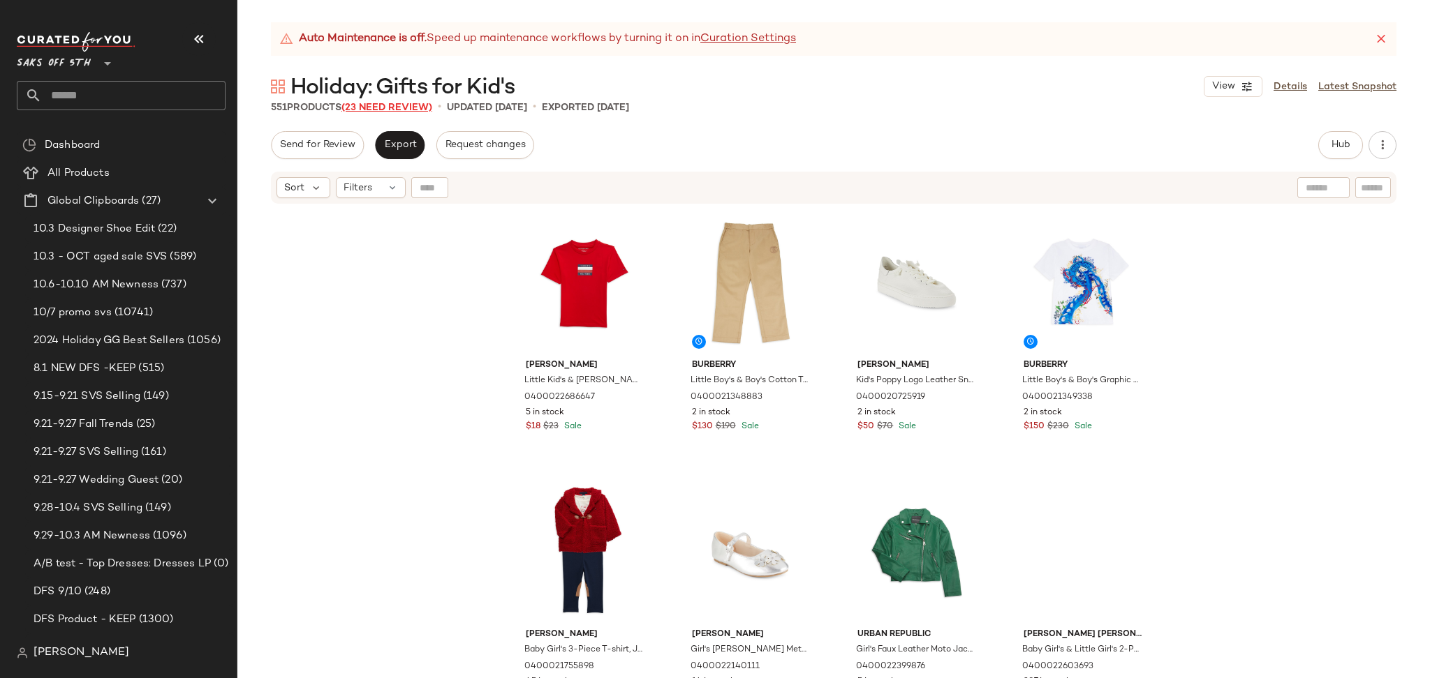
click at [414, 107] on span "(23 Need Review)" at bounding box center [386, 108] width 91 height 10
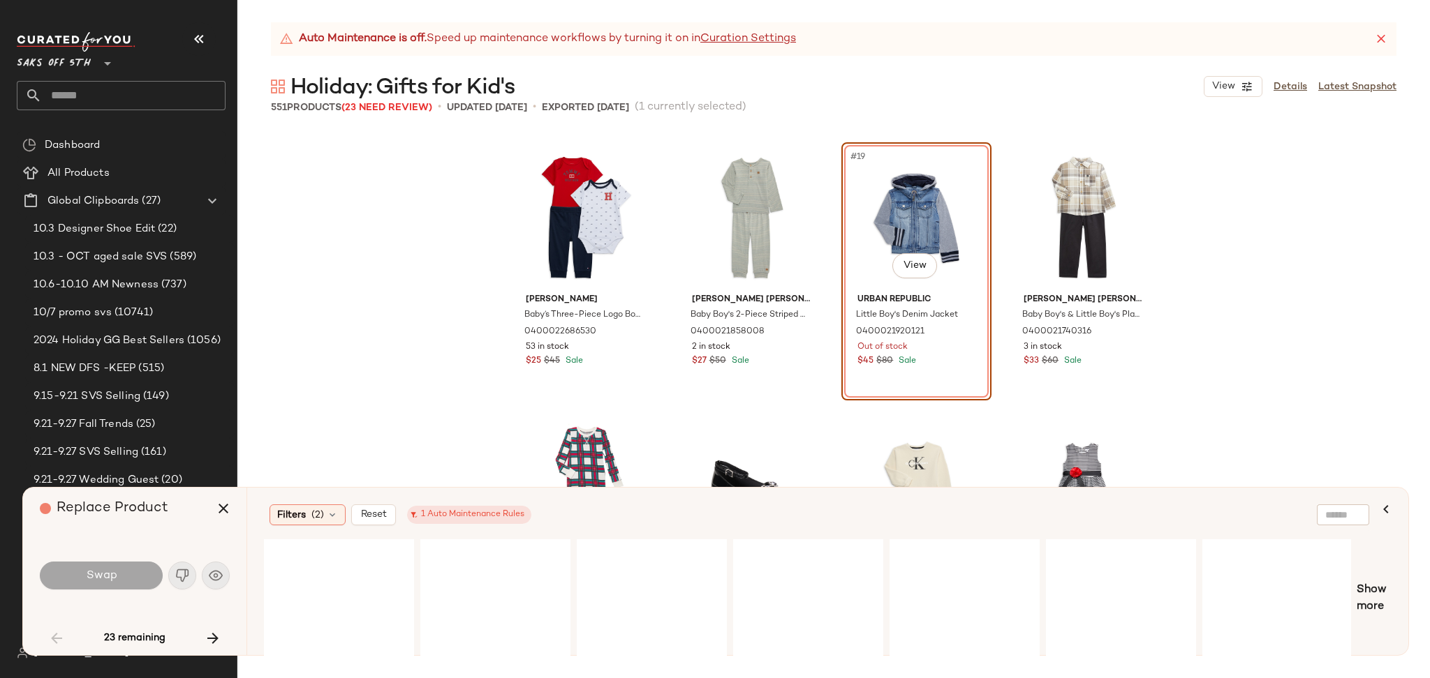
scroll to position [1087, 0]
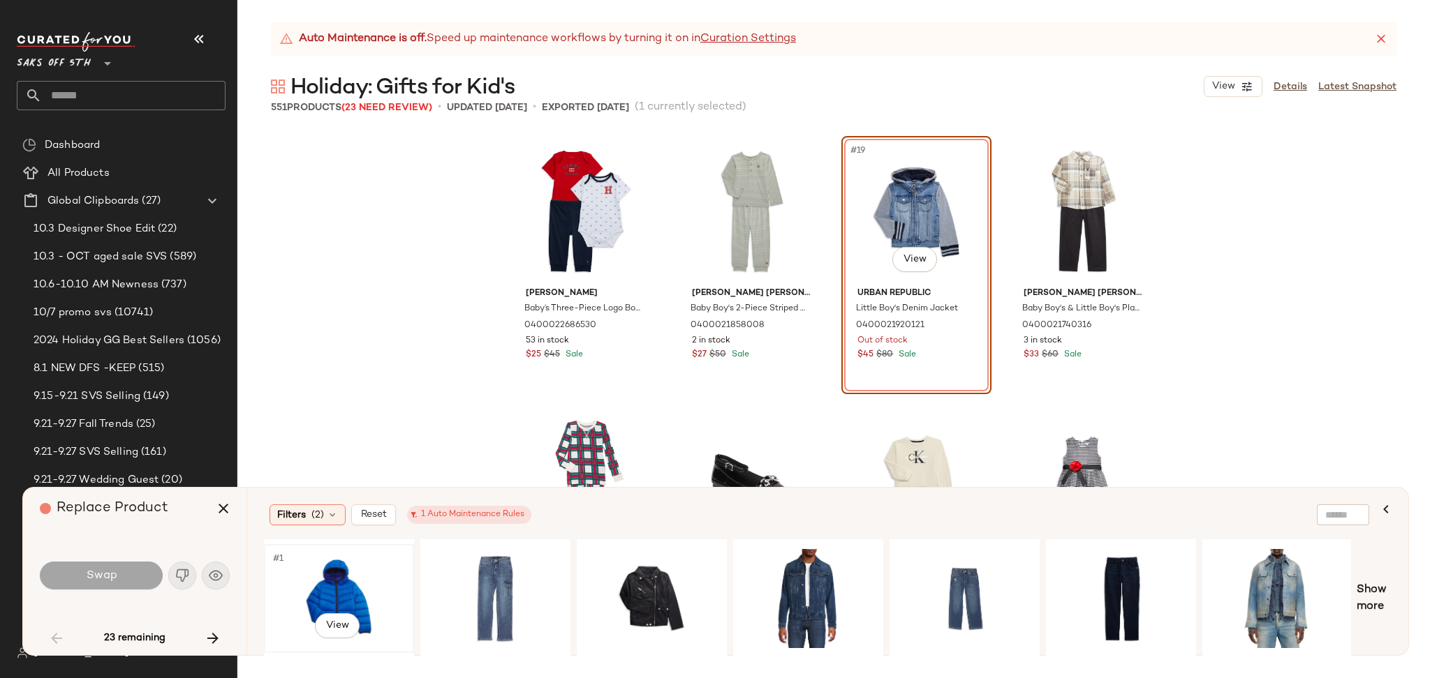
click at [343, 586] on div "#1 View" at bounding box center [339, 598] width 140 height 99
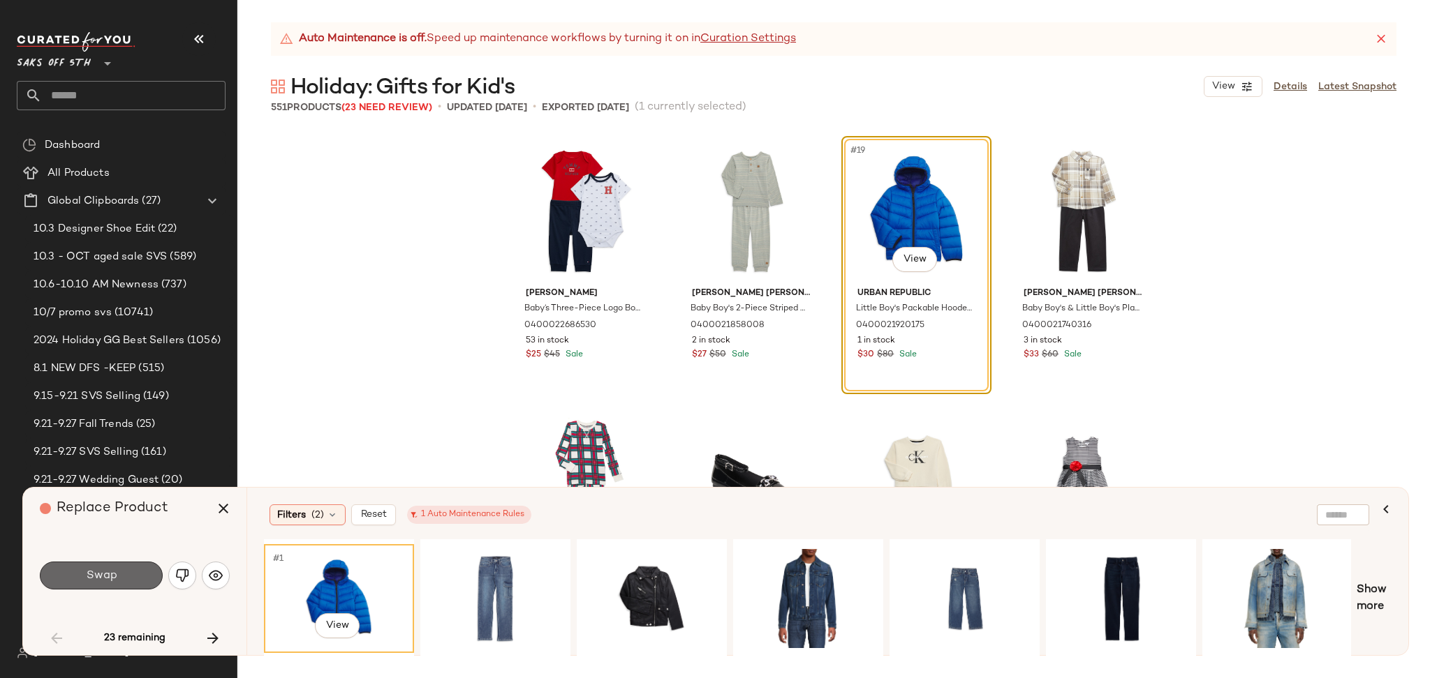
click at [92, 575] on span "Swap" at bounding box center [100, 576] width 31 height 13
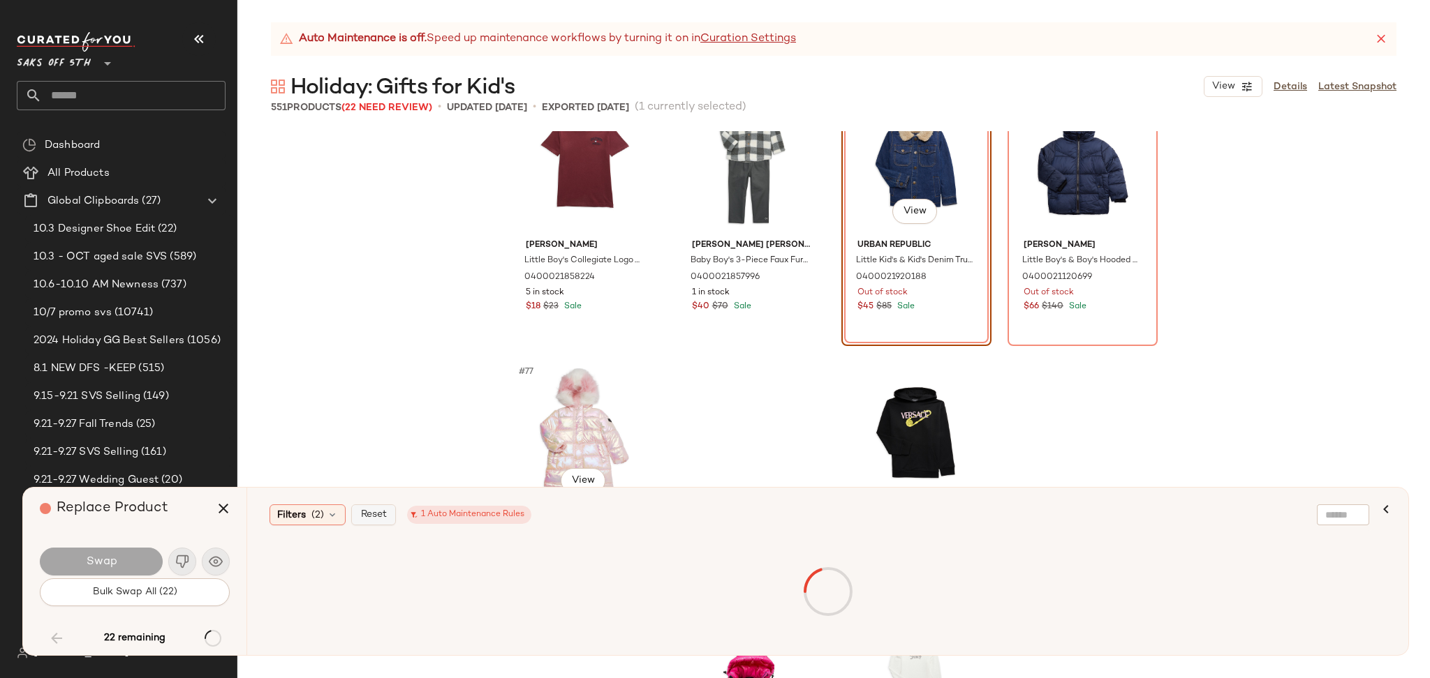
scroll to position [4908, 0]
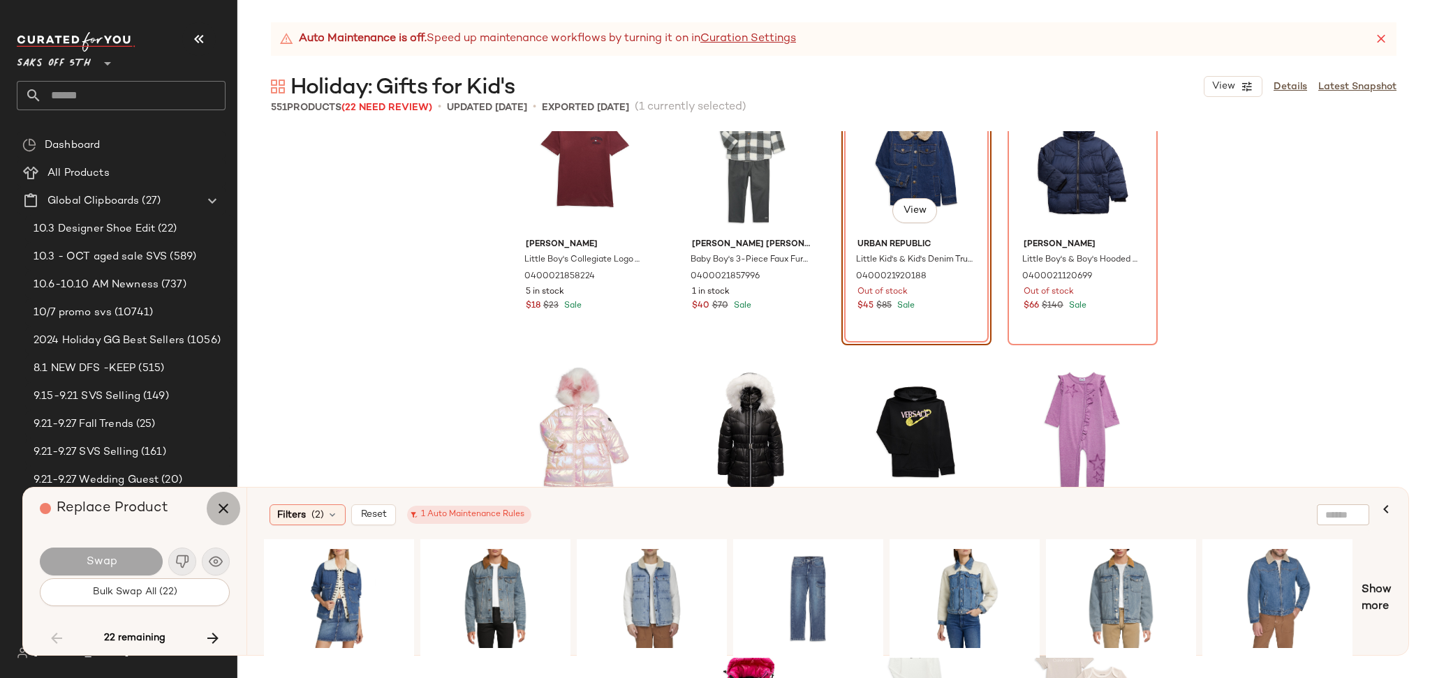
click at [211, 503] on button "button" at bounding box center [224, 509] width 34 height 34
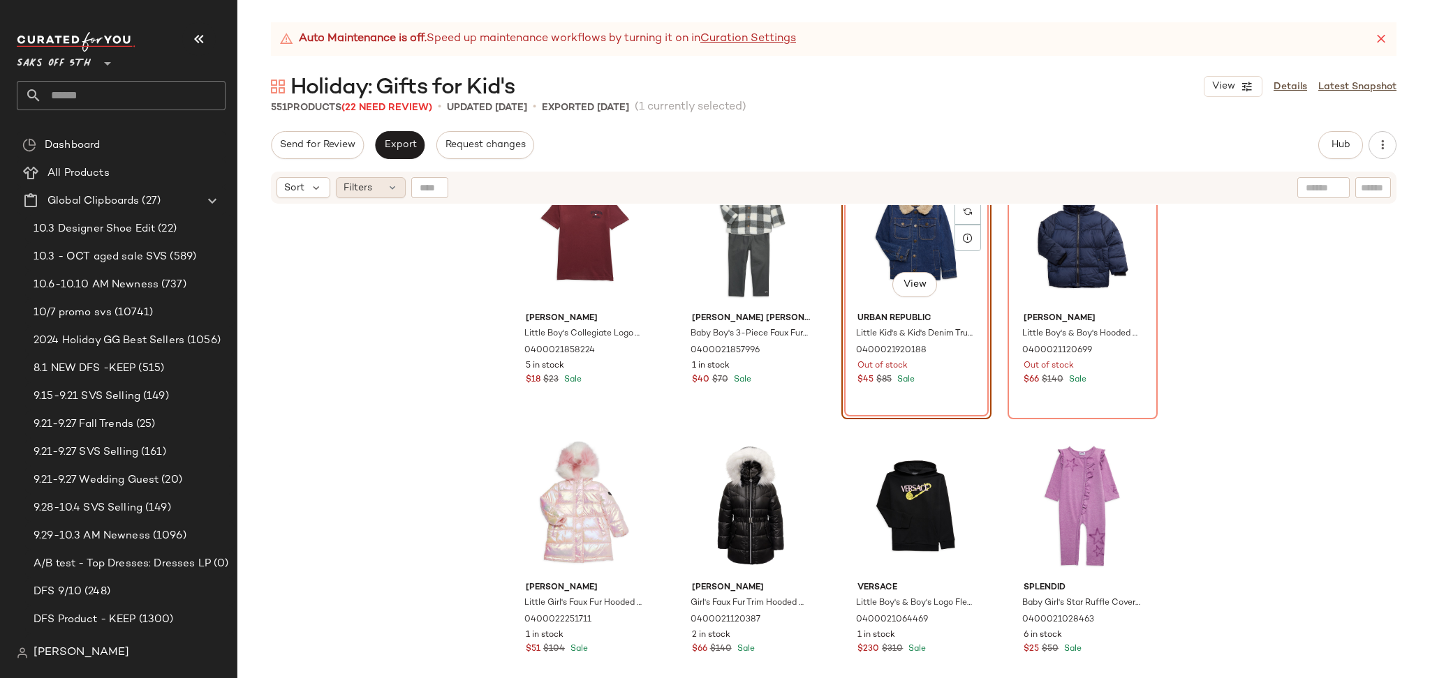
click at [371, 194] on span "Filters" at bounding box center [357, 188] width 29 height 15
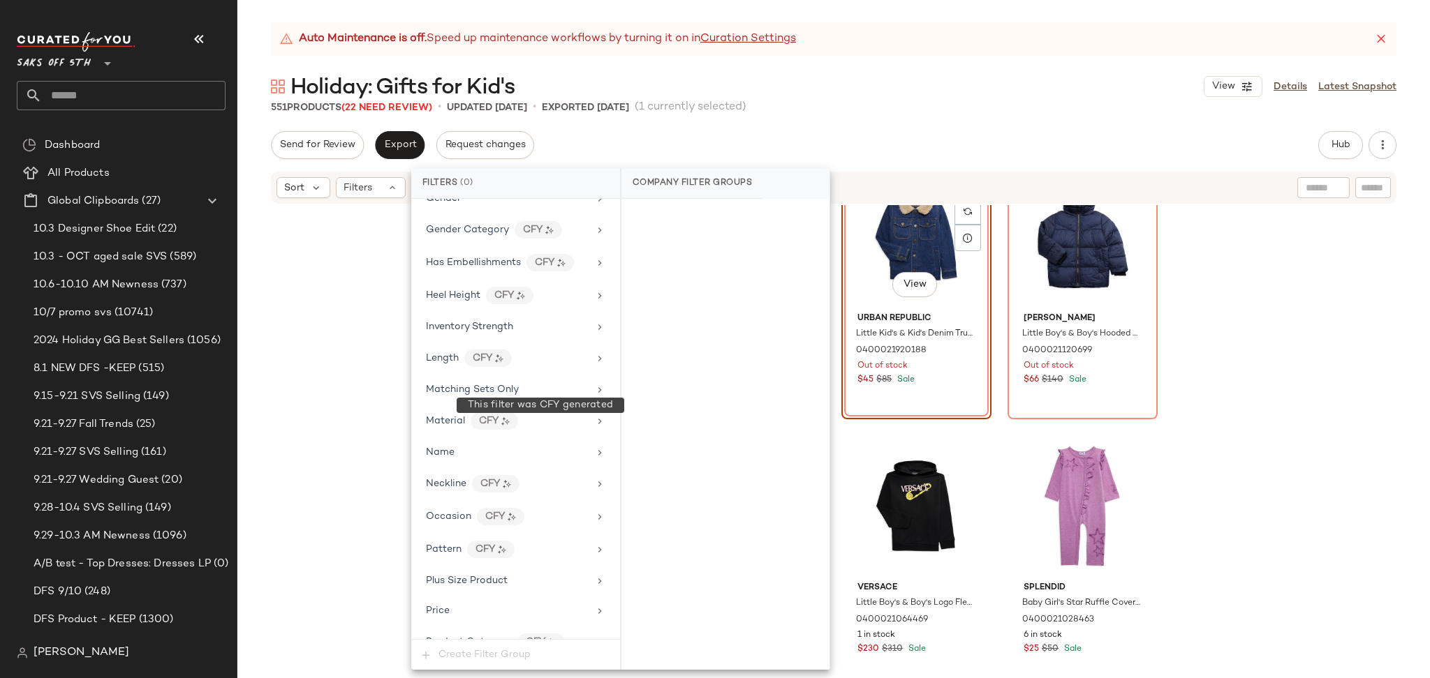
scroll to position [819, 0]
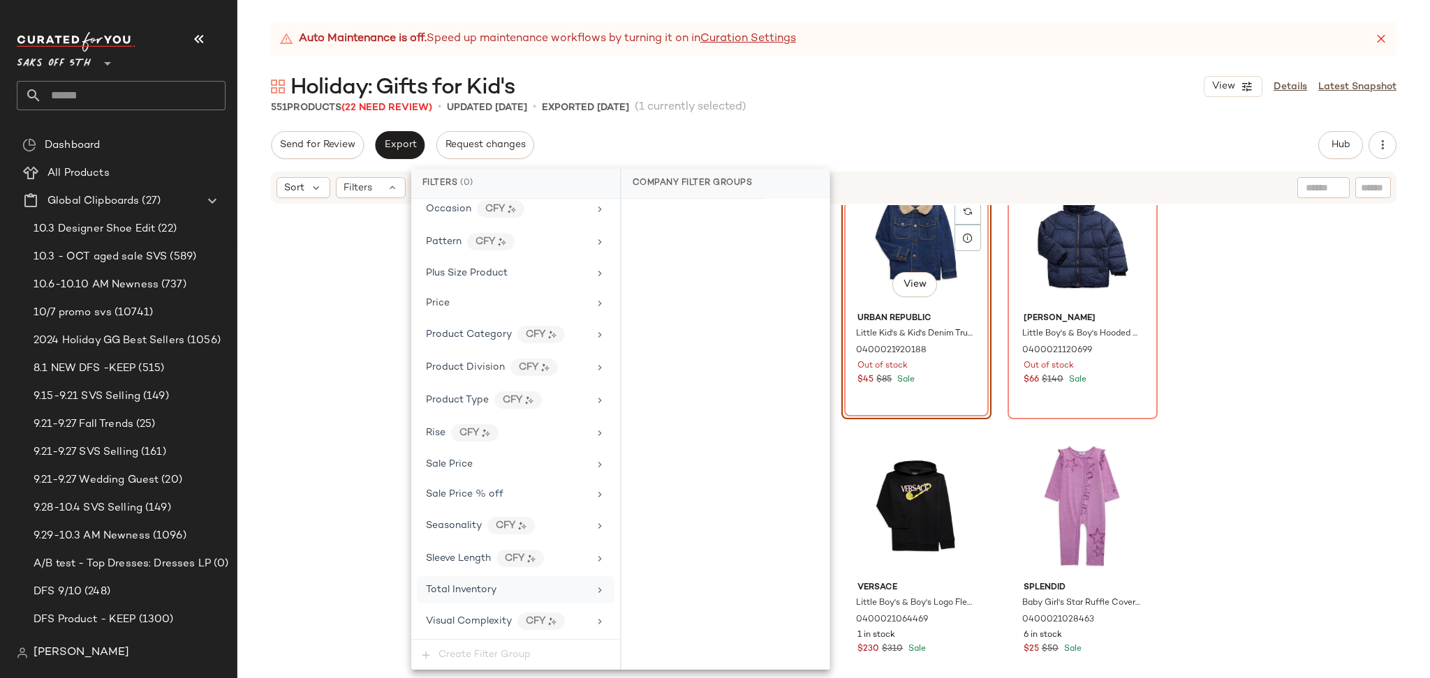
click at [516, 587] on div "Total Inventory" at bounding box center [507, 590] width 163 height 15
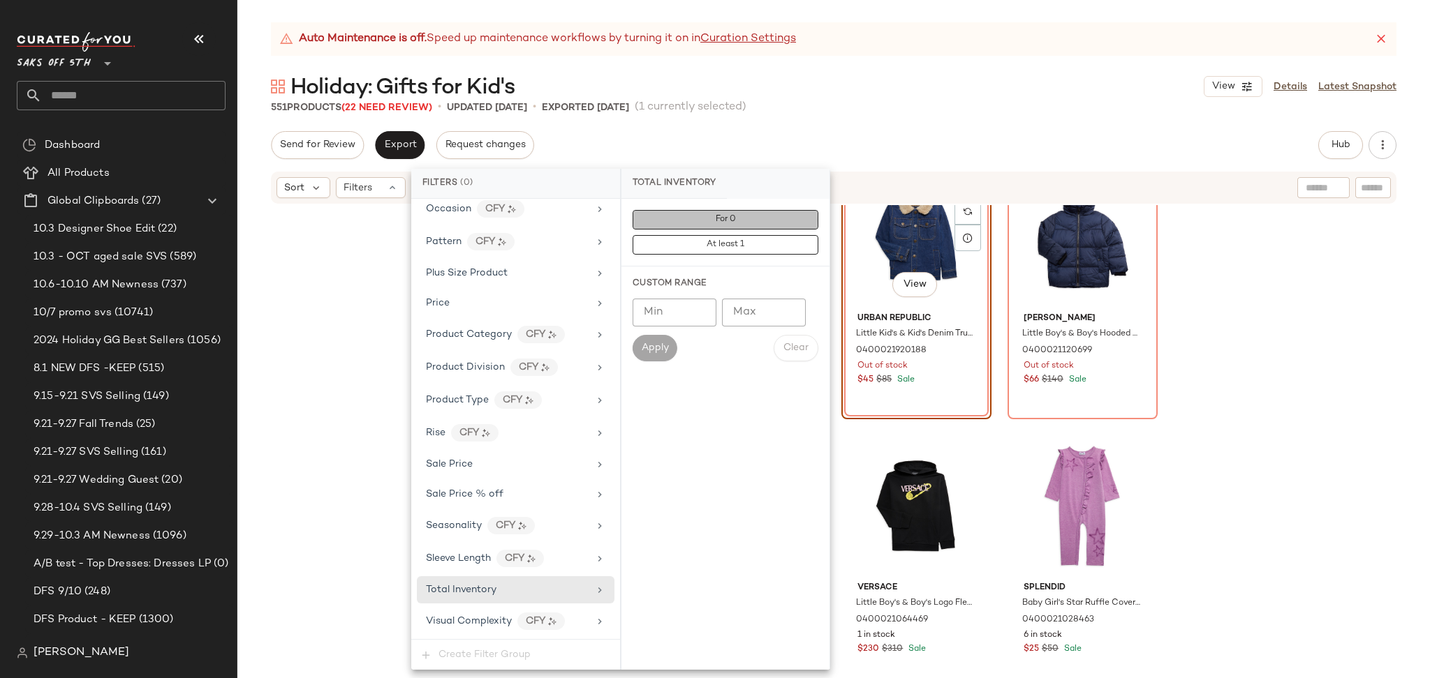
click at [688, 218] on button "For 0" at bounding box center [725, 220] width 186 height 20
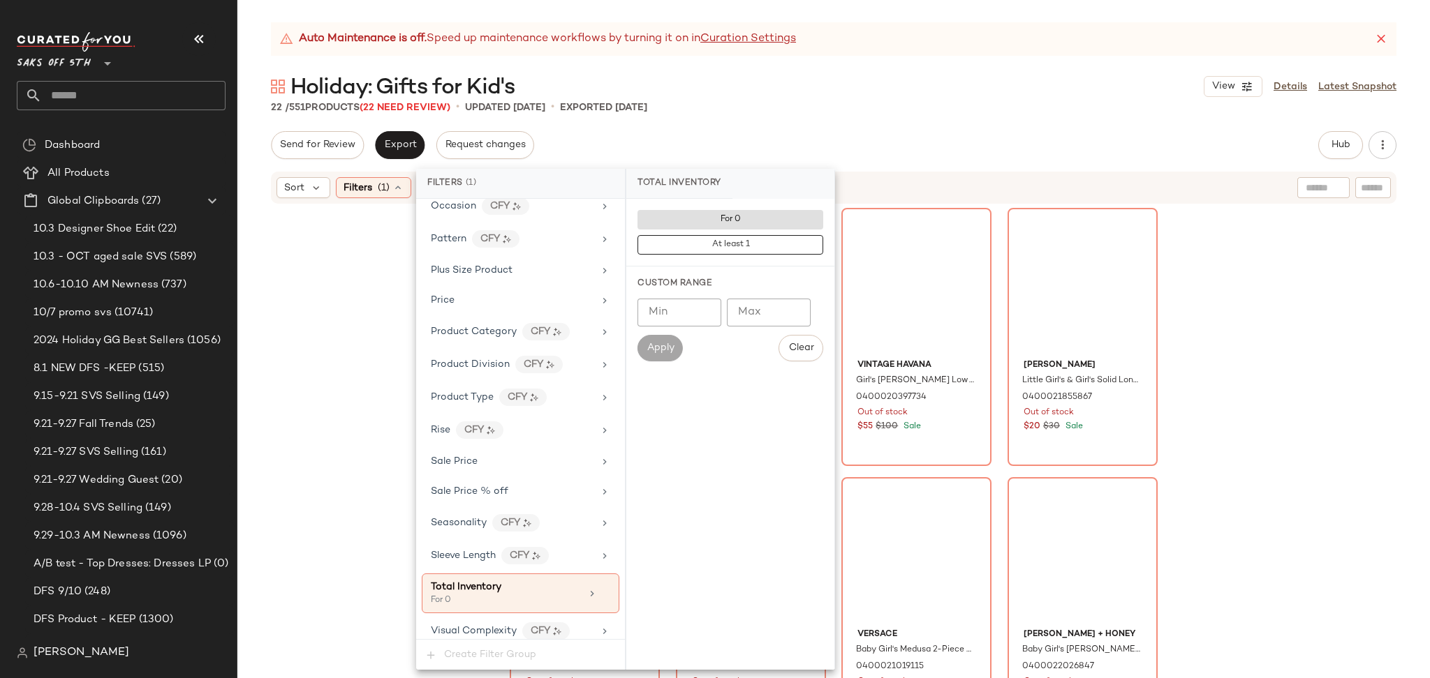
click at [947, 110] on div "22 / 551 Products (22 Need Review) • updated Oct 7th • Exported Oct 7th" at bounding box center [833, 108] width 1192 height 14
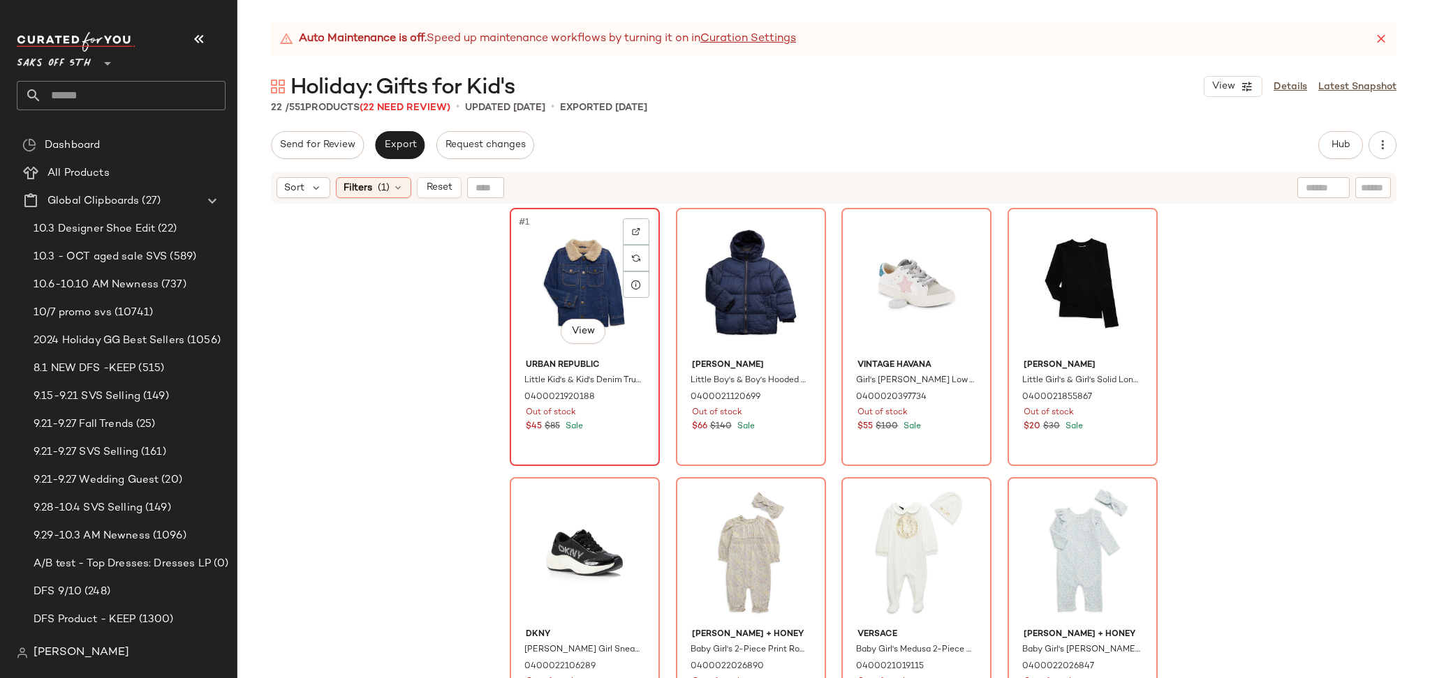
click at [581, 242] on div "#1 View" at bounding box center [584, 283] width 140 height 141
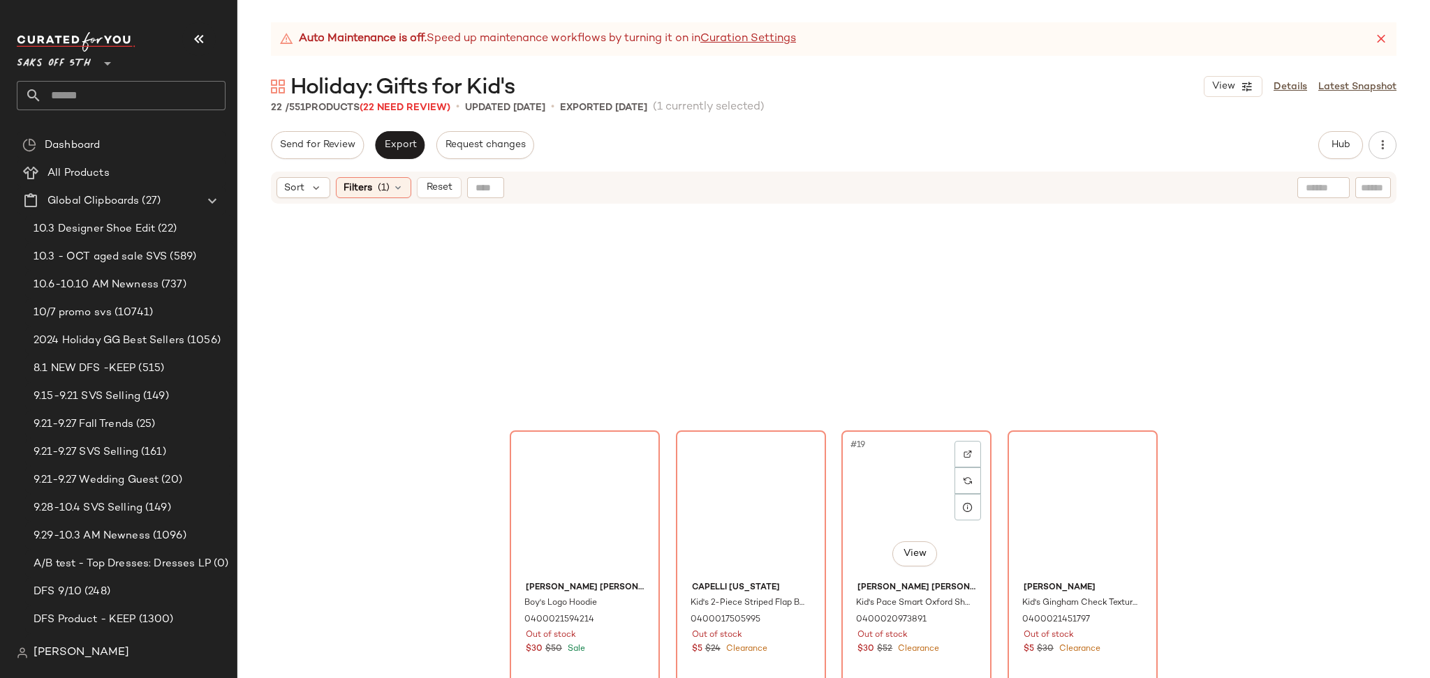
scroll to position [1111, 0]
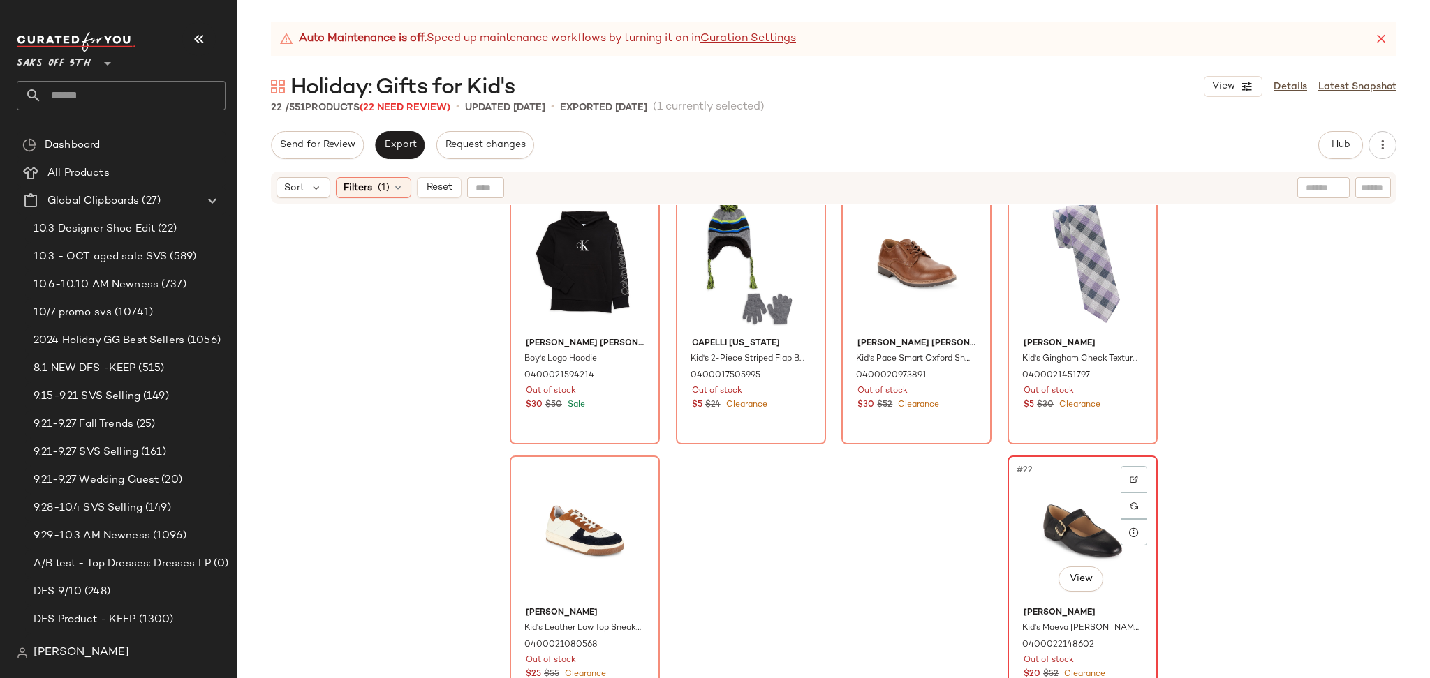
click at [1057, 527] on div "#22 View" at bounding box center [1082, 531] width 140 height 141
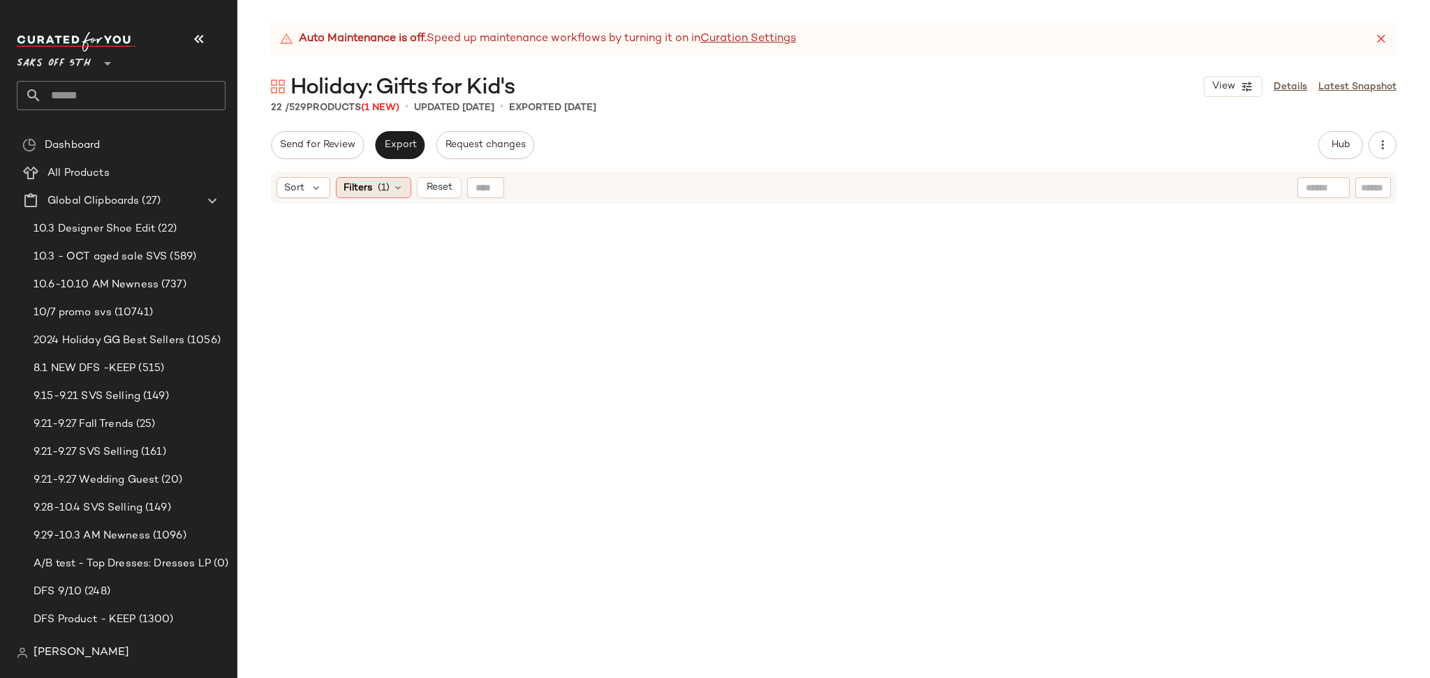
click at [393, 191] on icon at bounding box center [397, 187] width 11 height 11
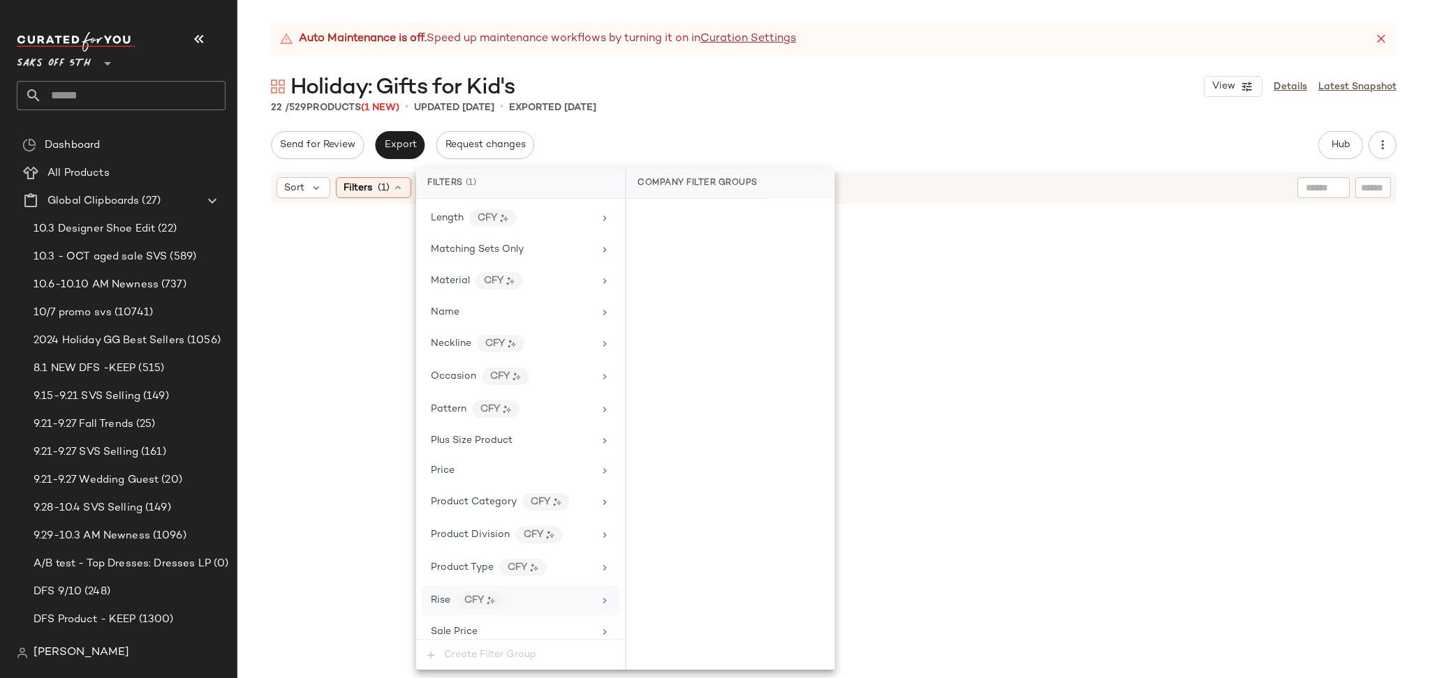
scroll to position [831, 0]
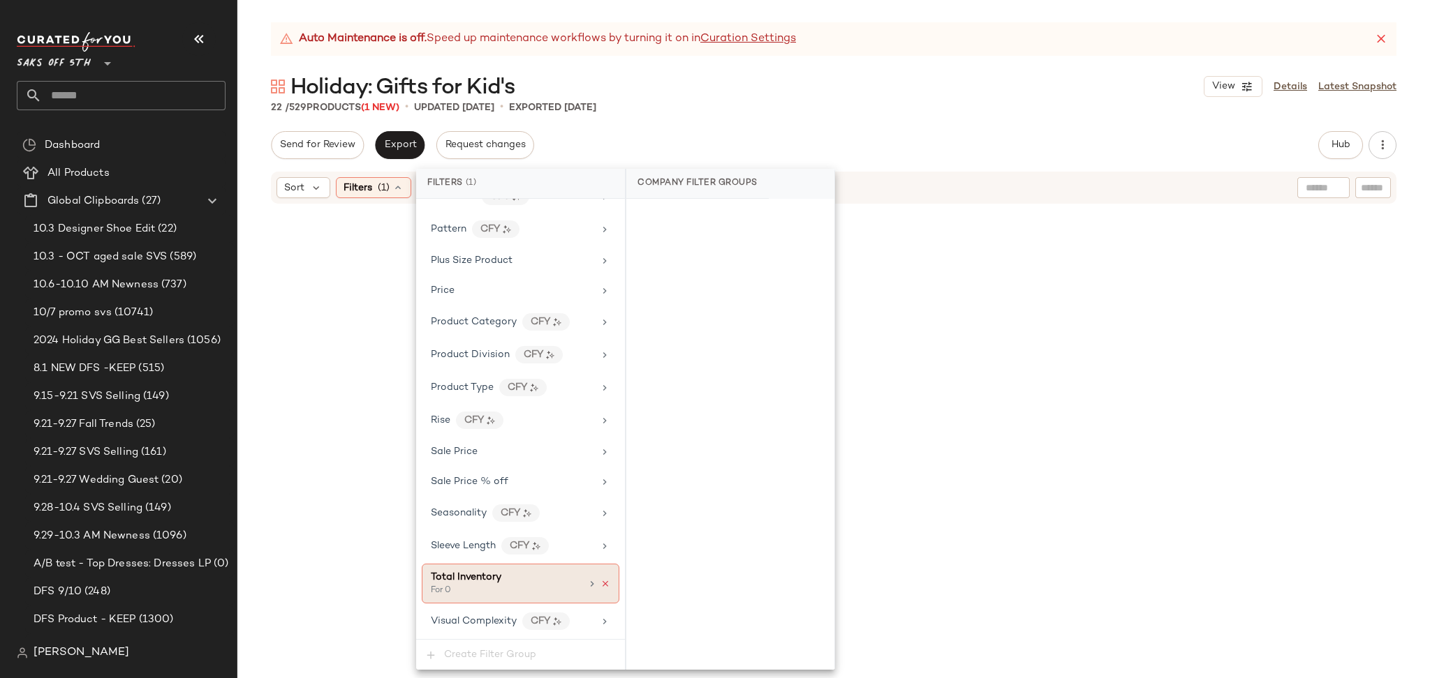
click at [601, 584] on icon at bounding box center [605, 584] width 10 height 10
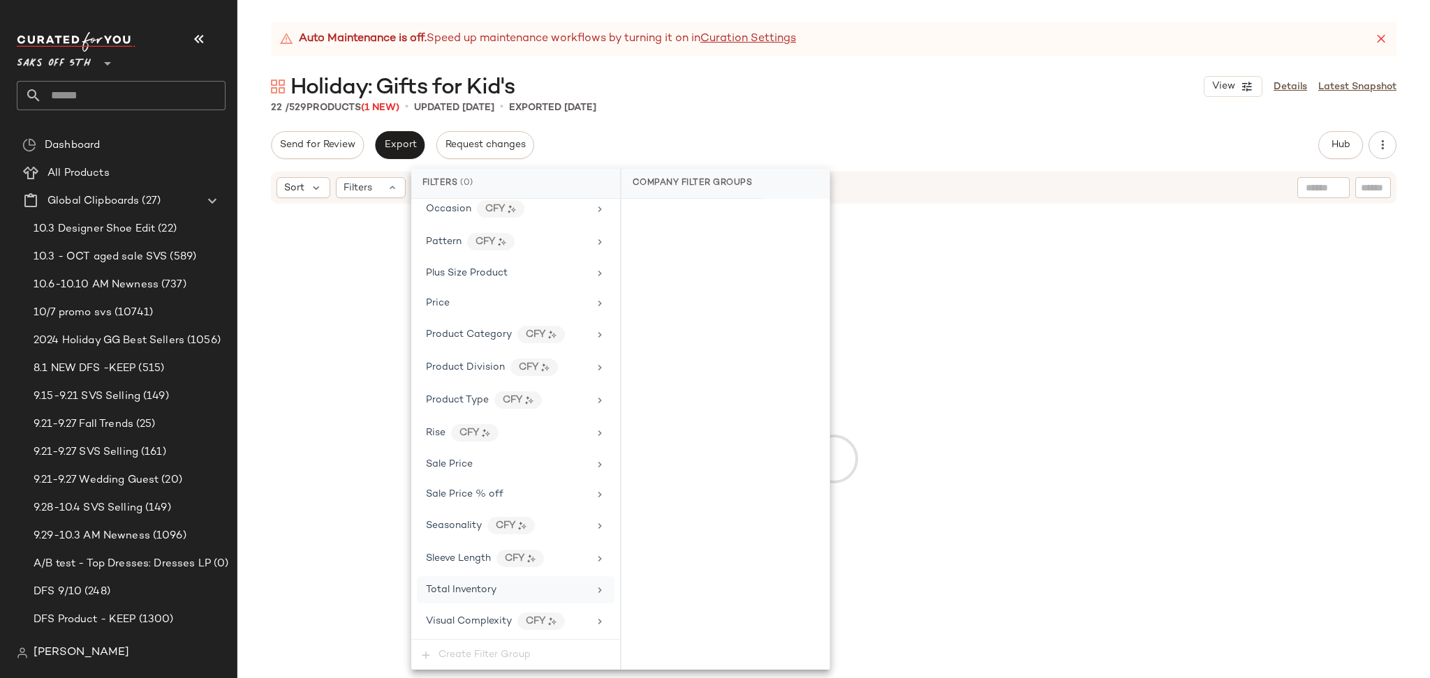
scroll to position [819, 0]
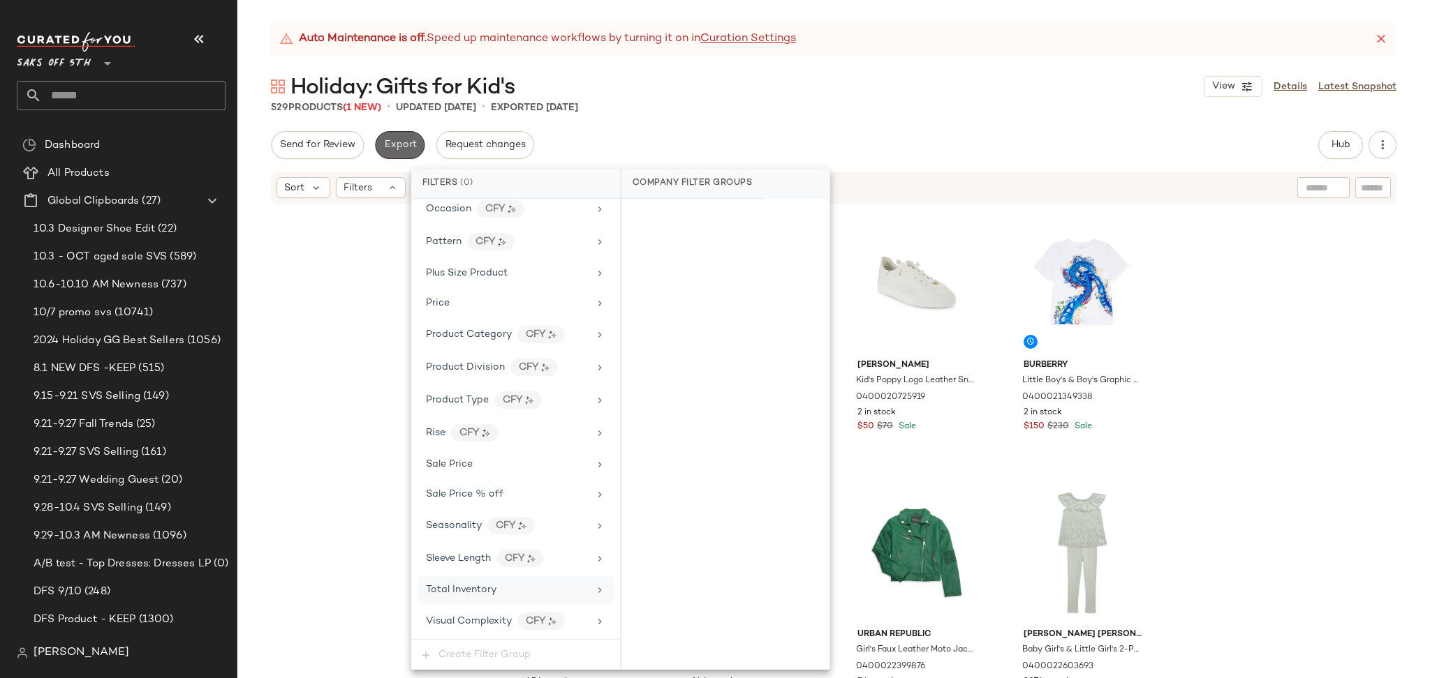
click at [405, 134] on button "Export" at bounding box center [400, 145] width 50 height 28
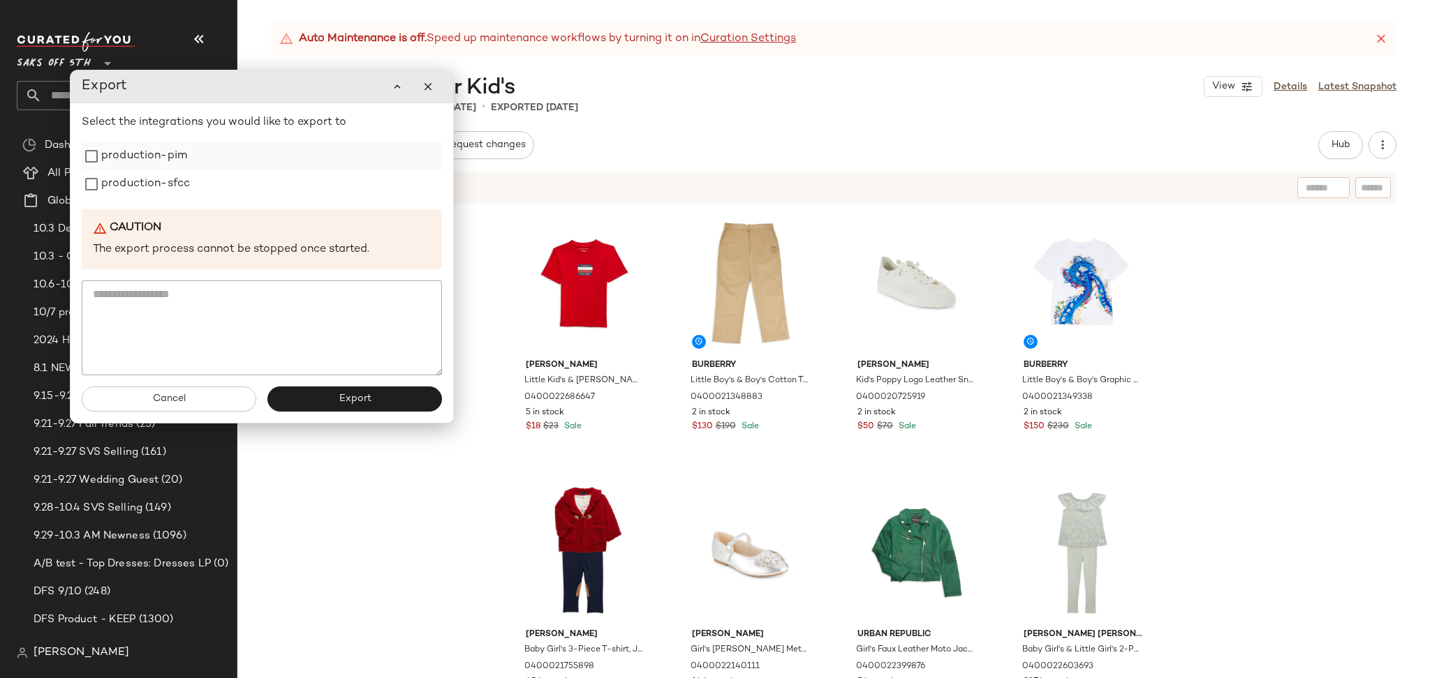
click at [179, 154] on label "production-pim" at bounding box center [144, 156] width 86 height 28
click at [179, 184] on label "production-sfcc" at bounding box center [145, 184] width 89 height 28
click at [340, 401] on span "Export" at bounding box center [354, 399] width 33 height 11
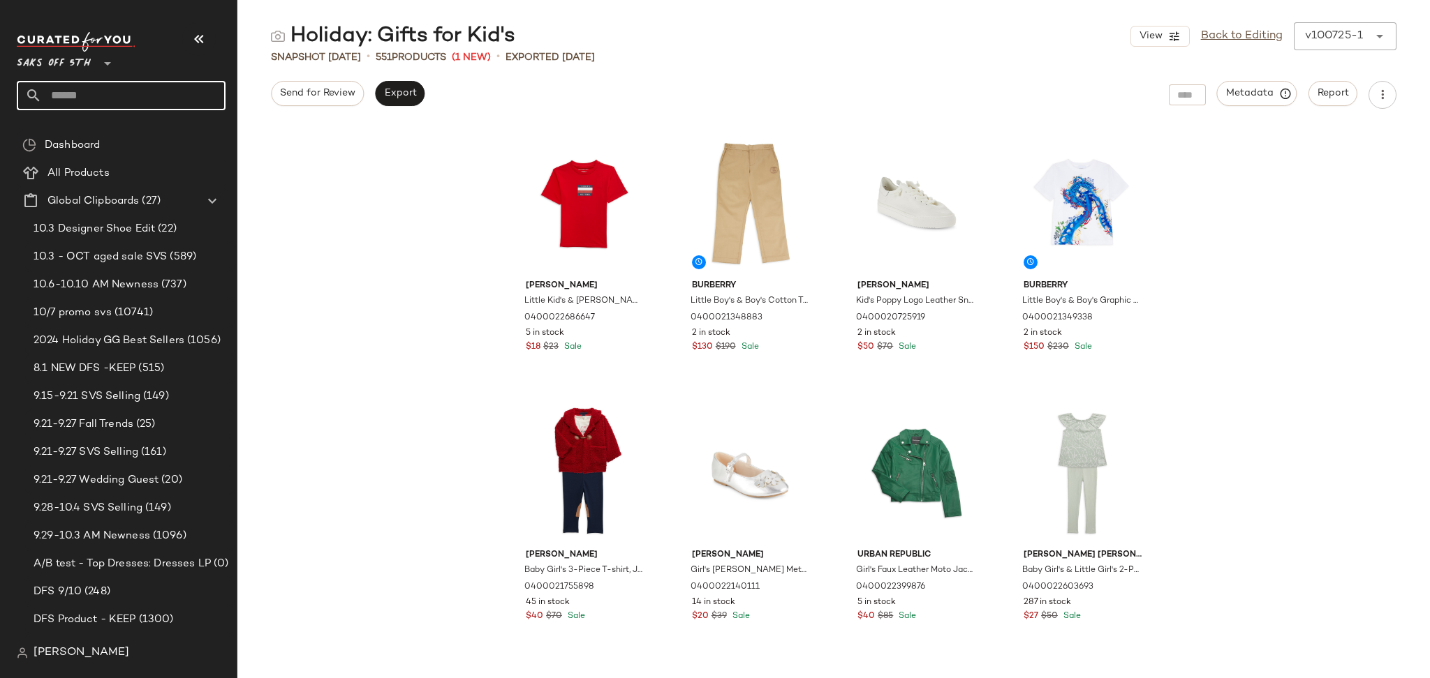
click at [153, 99] on input "text" at bounding box center [134, 95] width 184 height 29
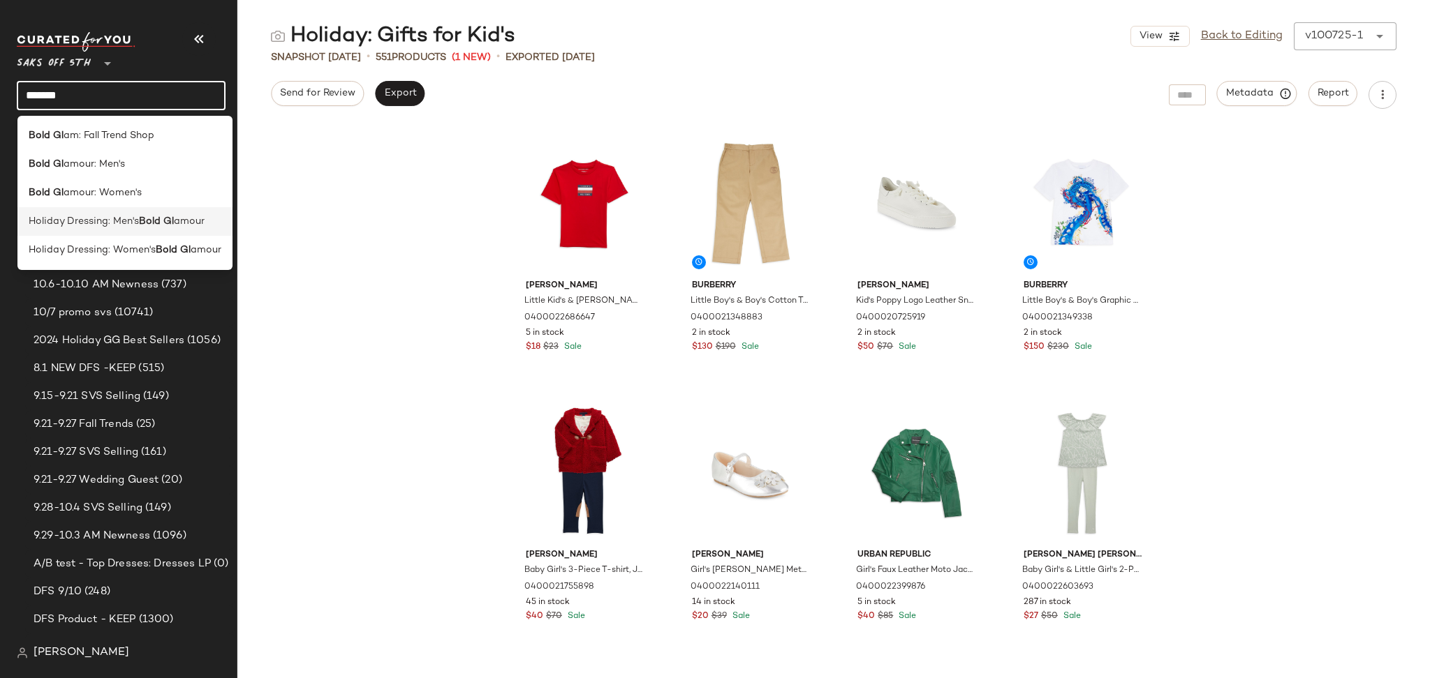
type input "*******"
click at [145, 223] on b "Bold Gl" at bounding box center [156, 221] width 35 height 15
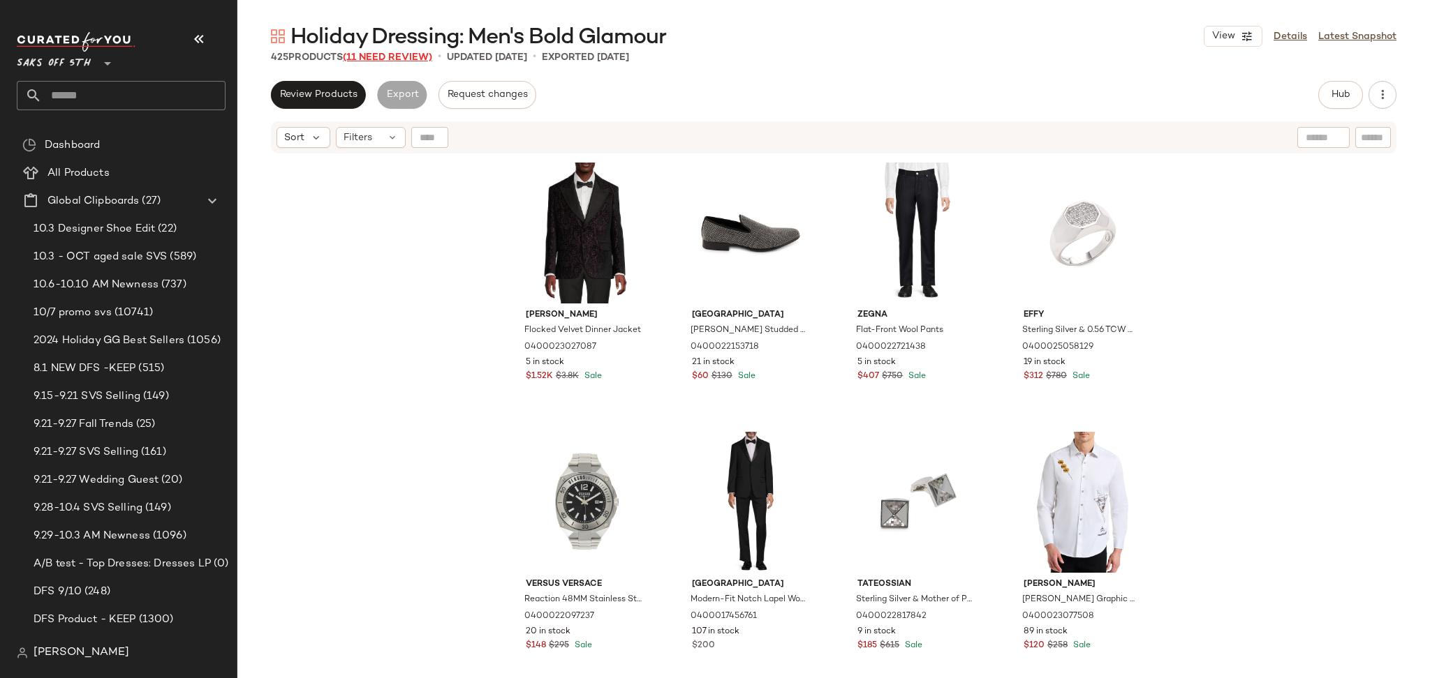
click at [418, 54] on span "(11 Need Review)" at bounding box center [387, 57] width 89 height 10
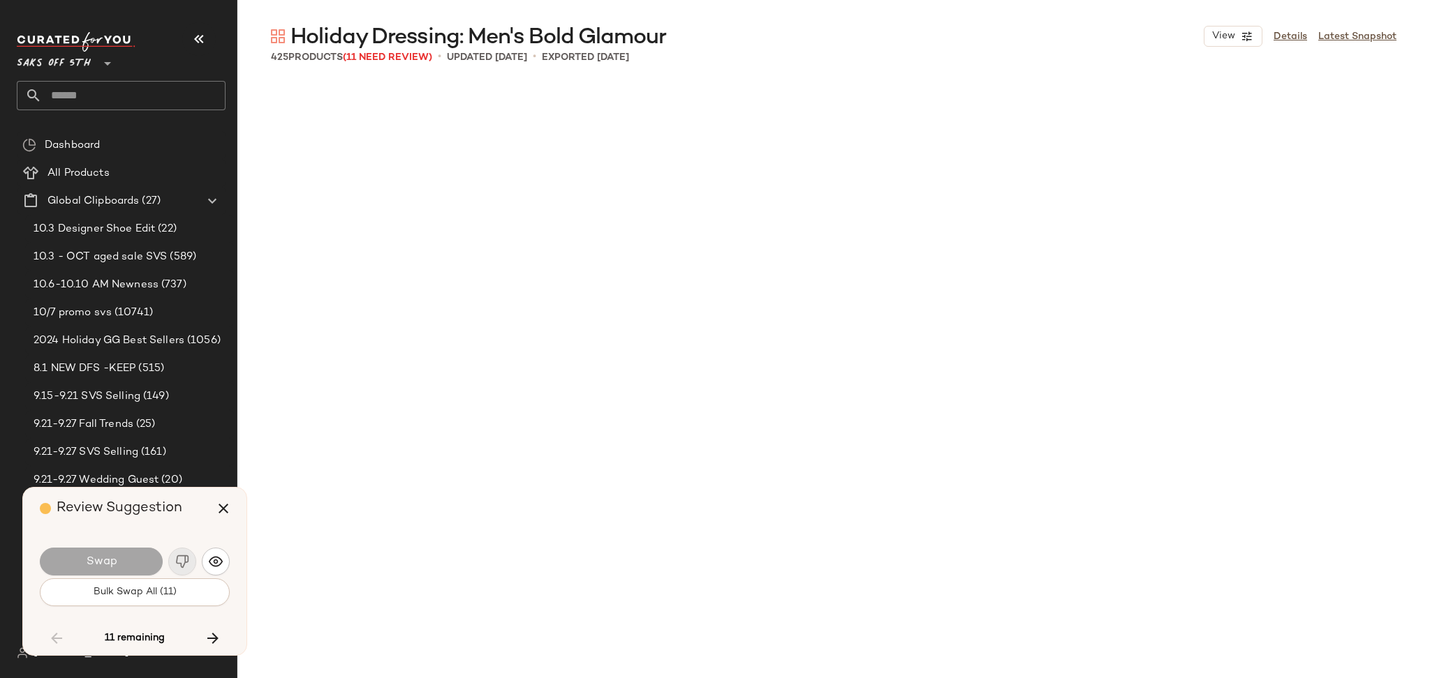
scroll to position [5389, 0]
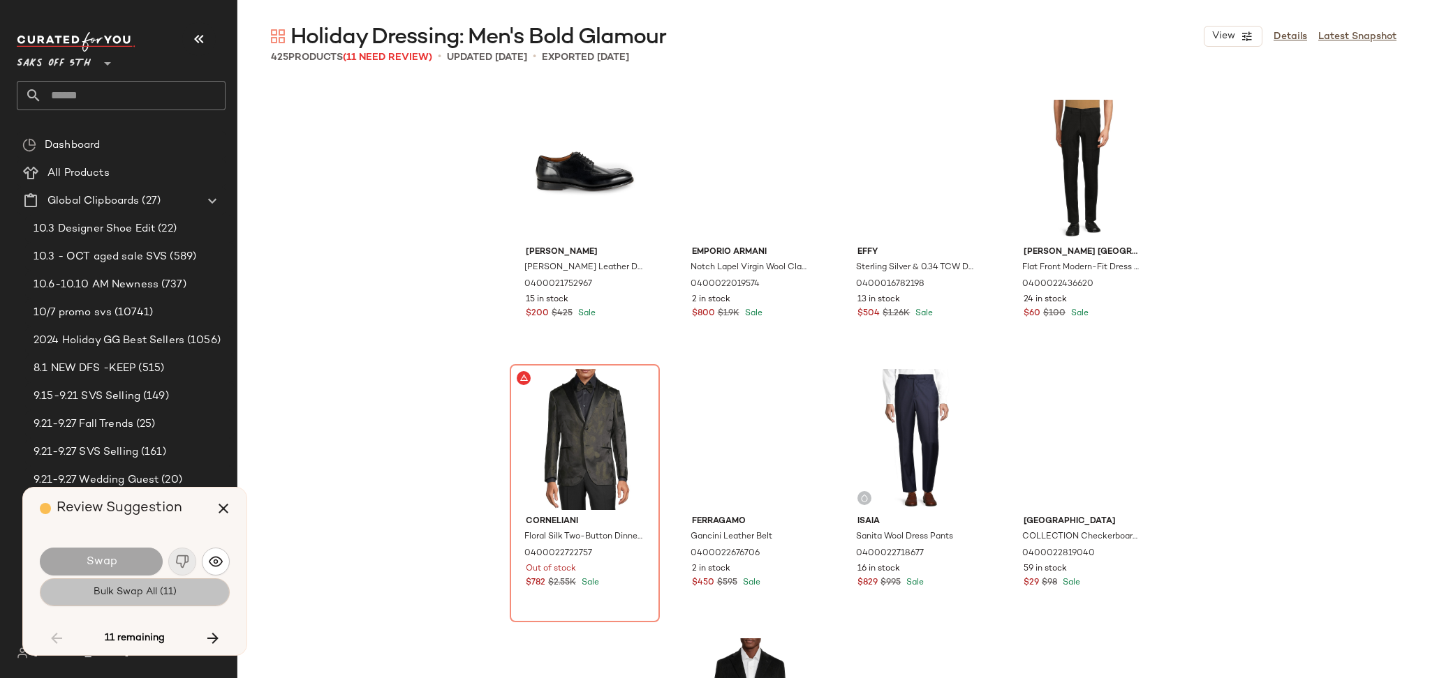
click at [140, 591] on span "Bulk Swap All (11)" at bounding box center [135, 592] width 84 height 11
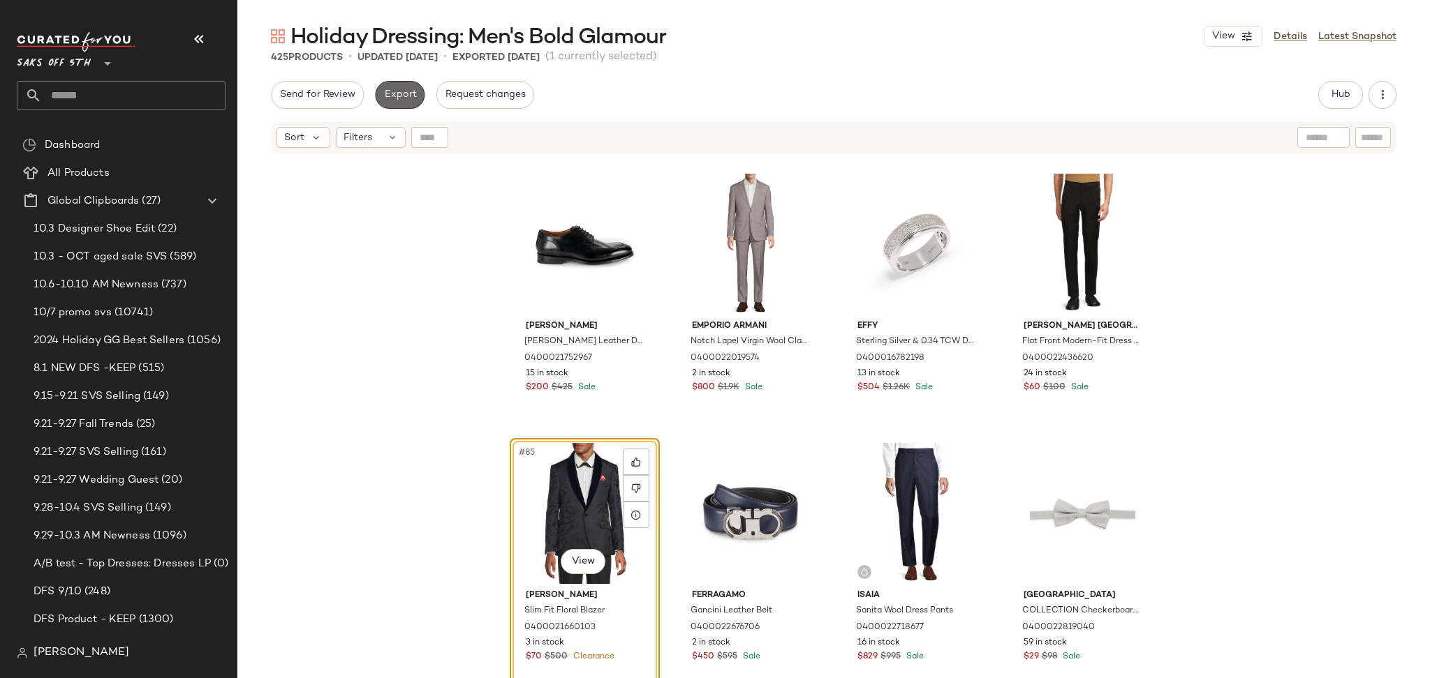
click at [411, 96] on span "Export" at bounding box center [399, 94] width 33 height 11
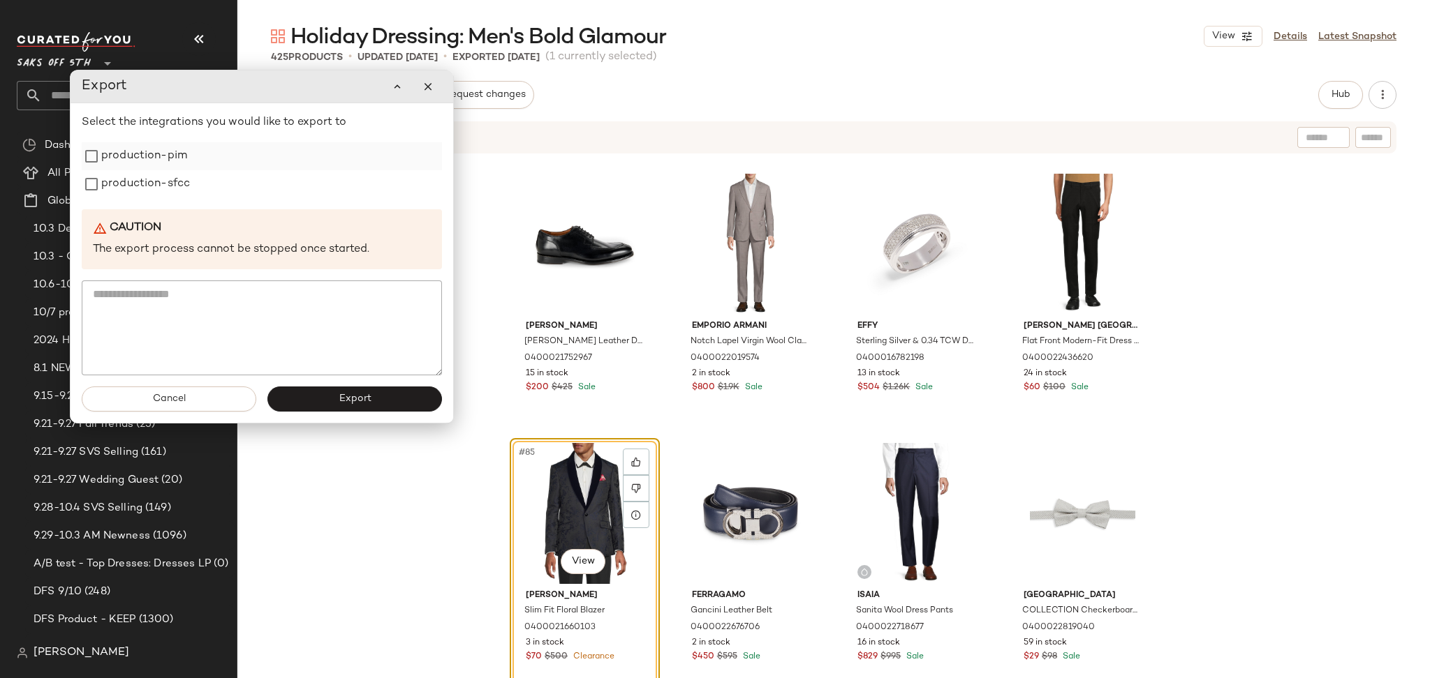
click at [114, 161] on label "production-pim" at bounding box center [144, 156] width 86 height 28
click at [124, 192] on label "production-sfcc" at bounding box center [145, 184] width 89 height 28
click at [364, 409] on button "Export" at bounding box center [354, 399] width 175 height 25
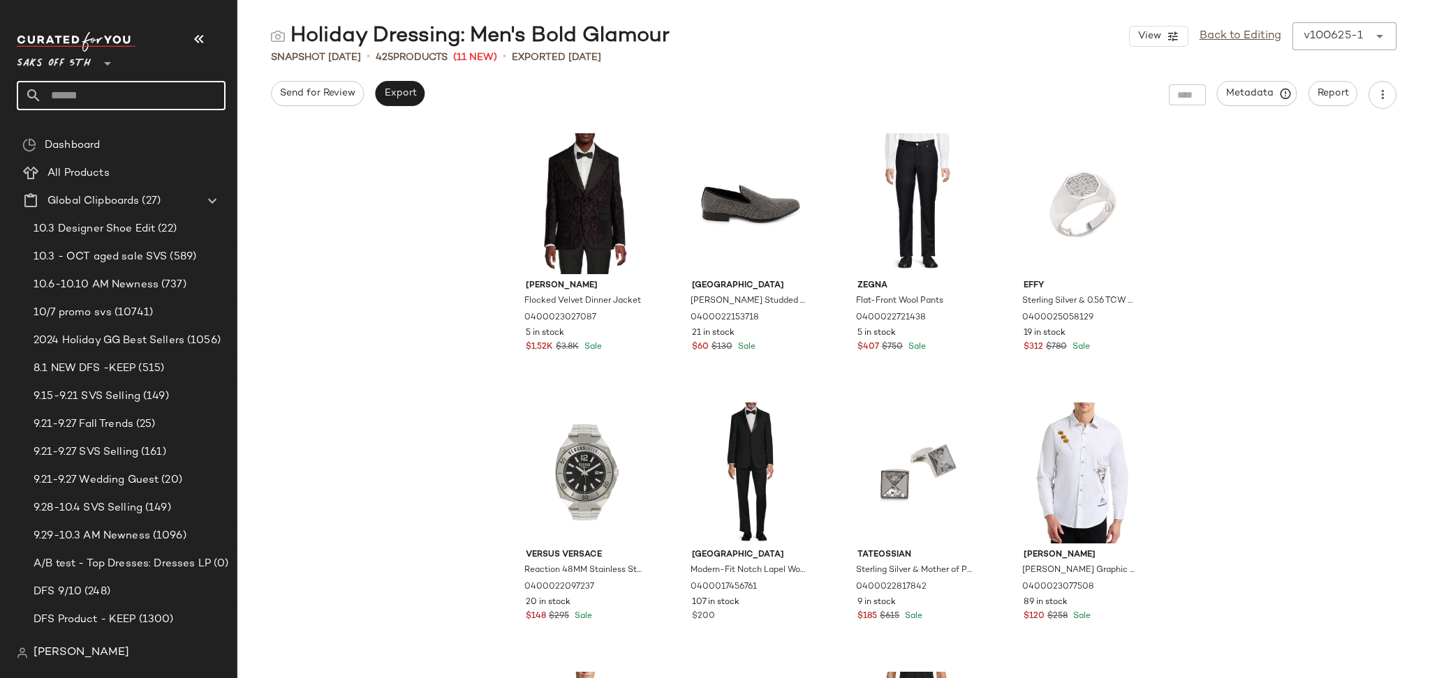
click at [135, 96] on input "text" at bounding box center [134, 95] width 184 height 29
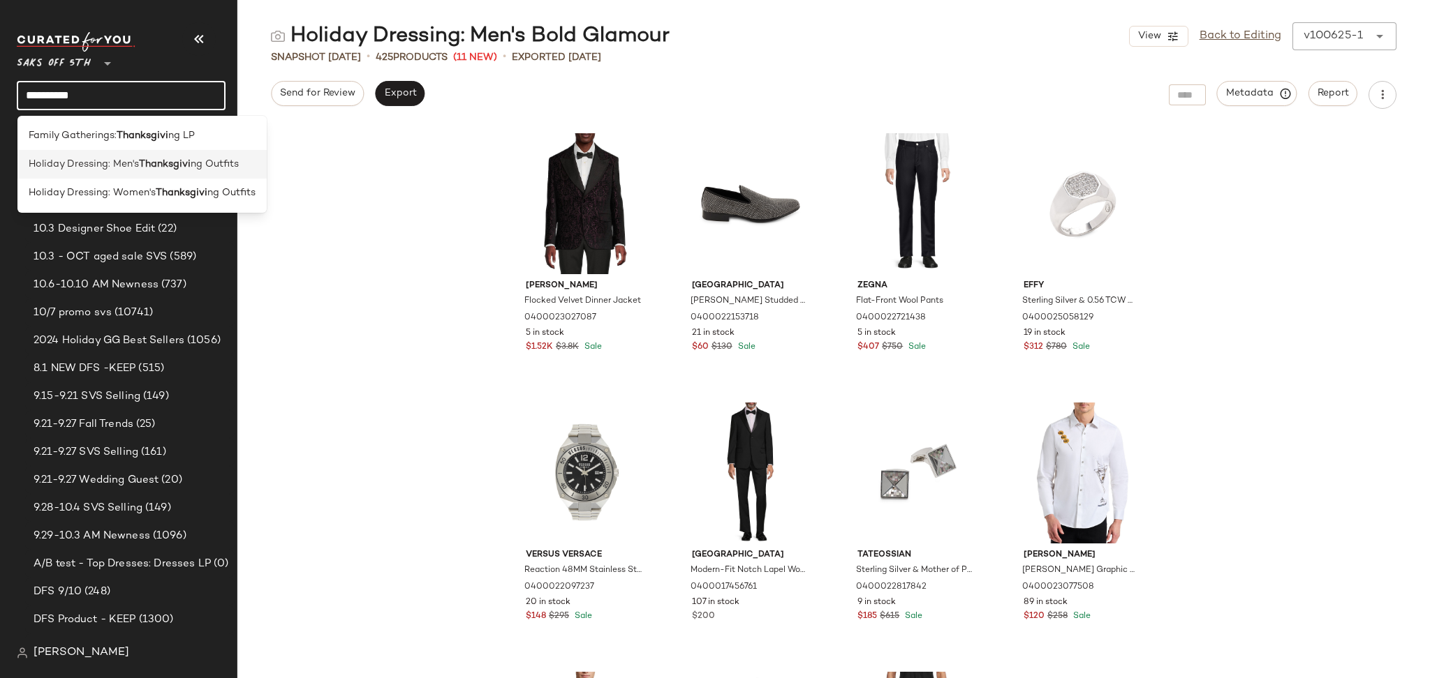
type input "**********"
click at [162, 168] on b "Thanksgivi" at bounding box center [165, 164] width 52 height 15
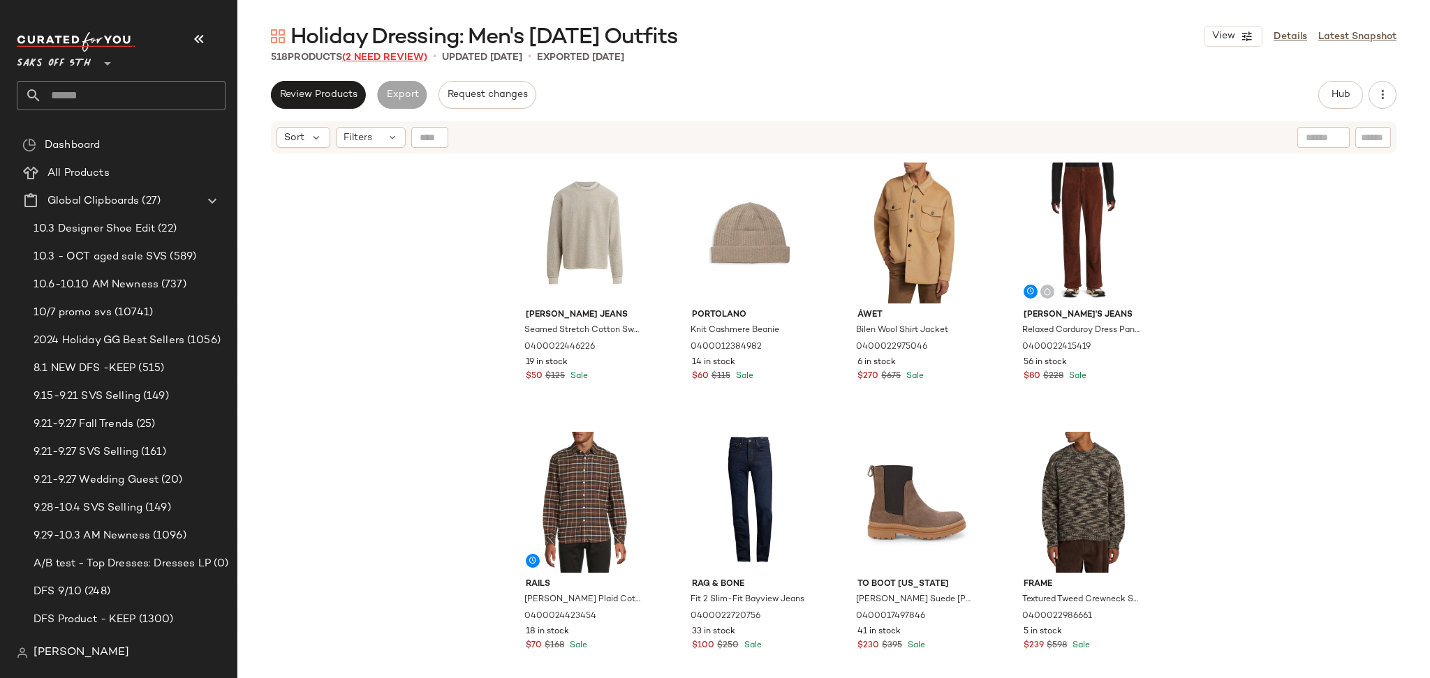
click at [410, 54] on span "(2 Need Review)" at bounding box center [384, 57] width 85 height 10
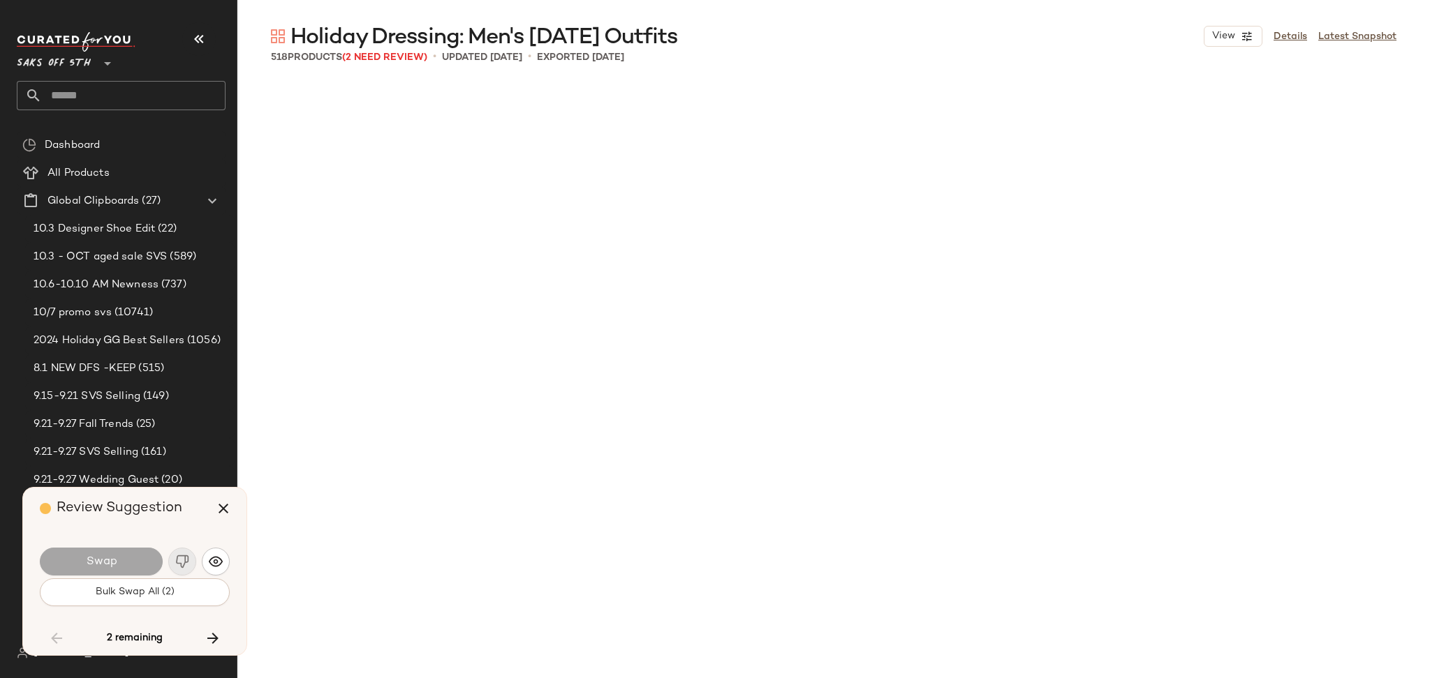
scroll to position [23711, 0]
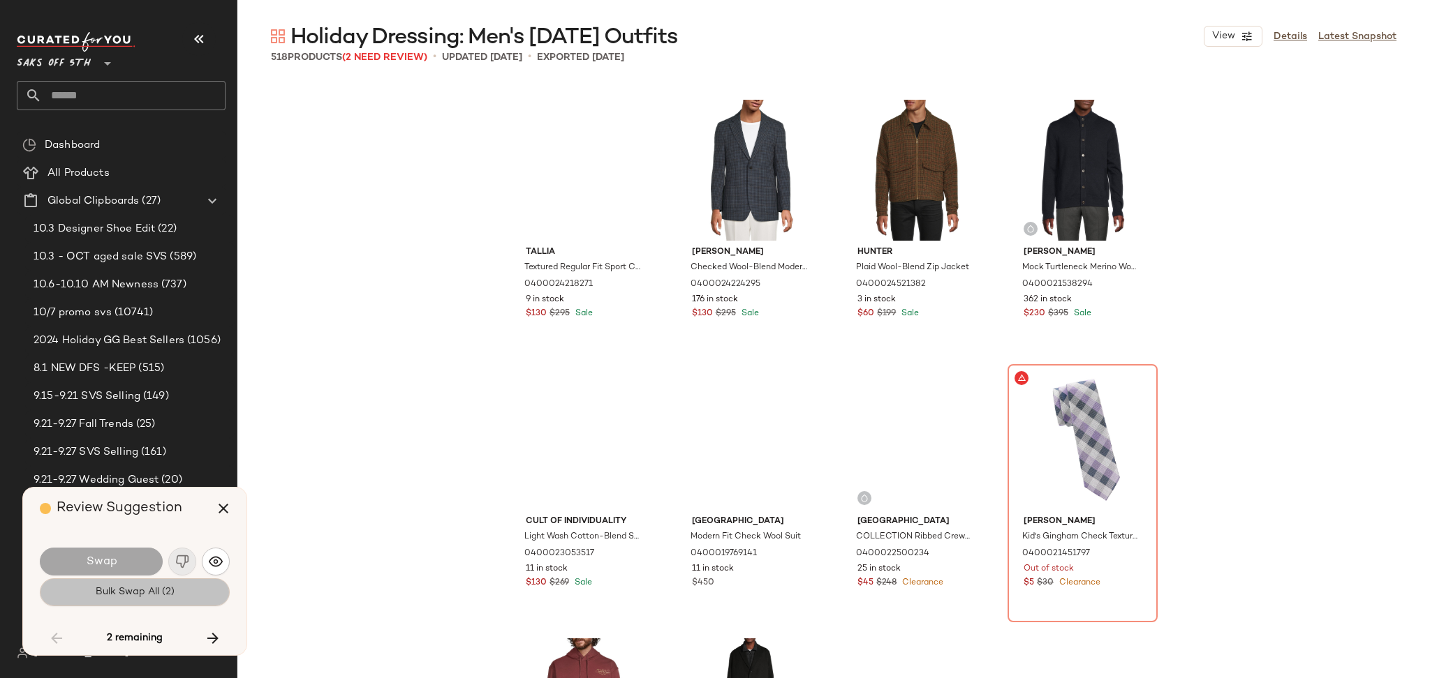
click at [202, 585] on button "Bulk Swap All (2)" at bounding box center [135, 593] width 190 height 28
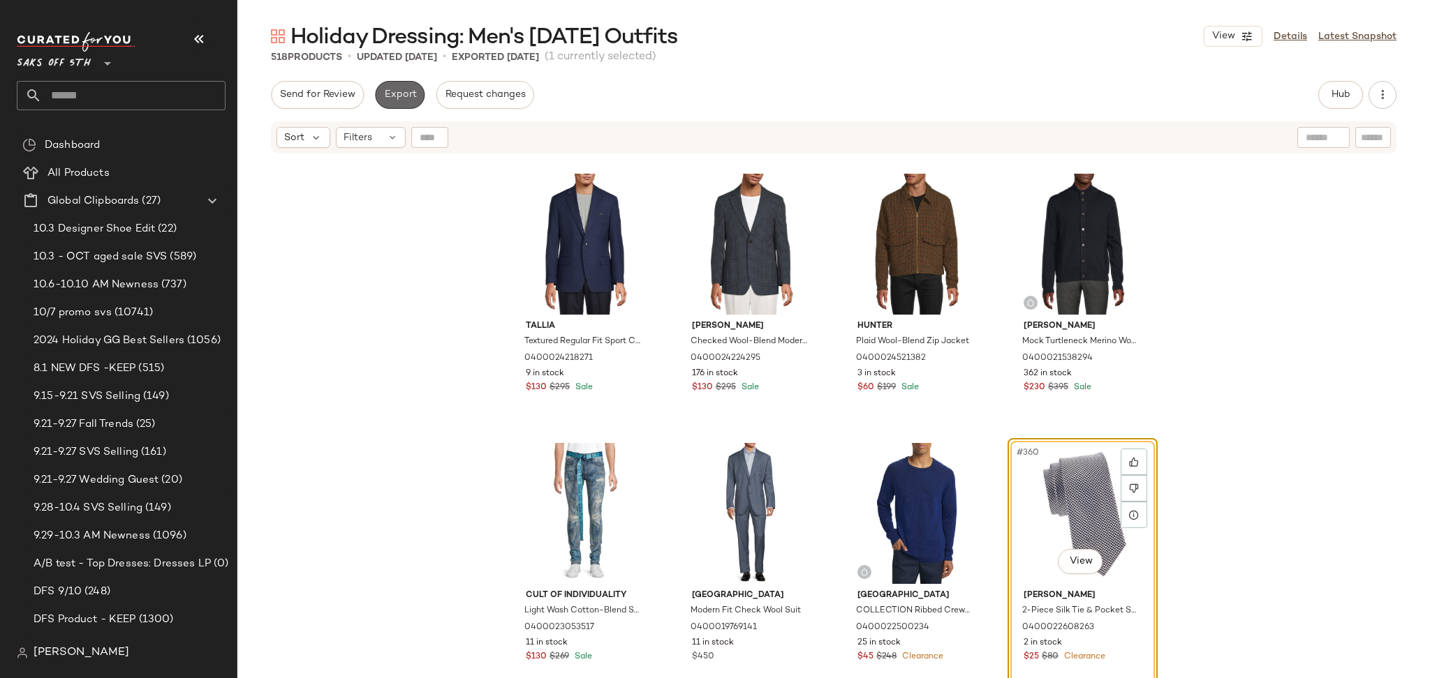
click at [396, 89] on span "Export" at bounding box center [399, 94] width 33 height 11
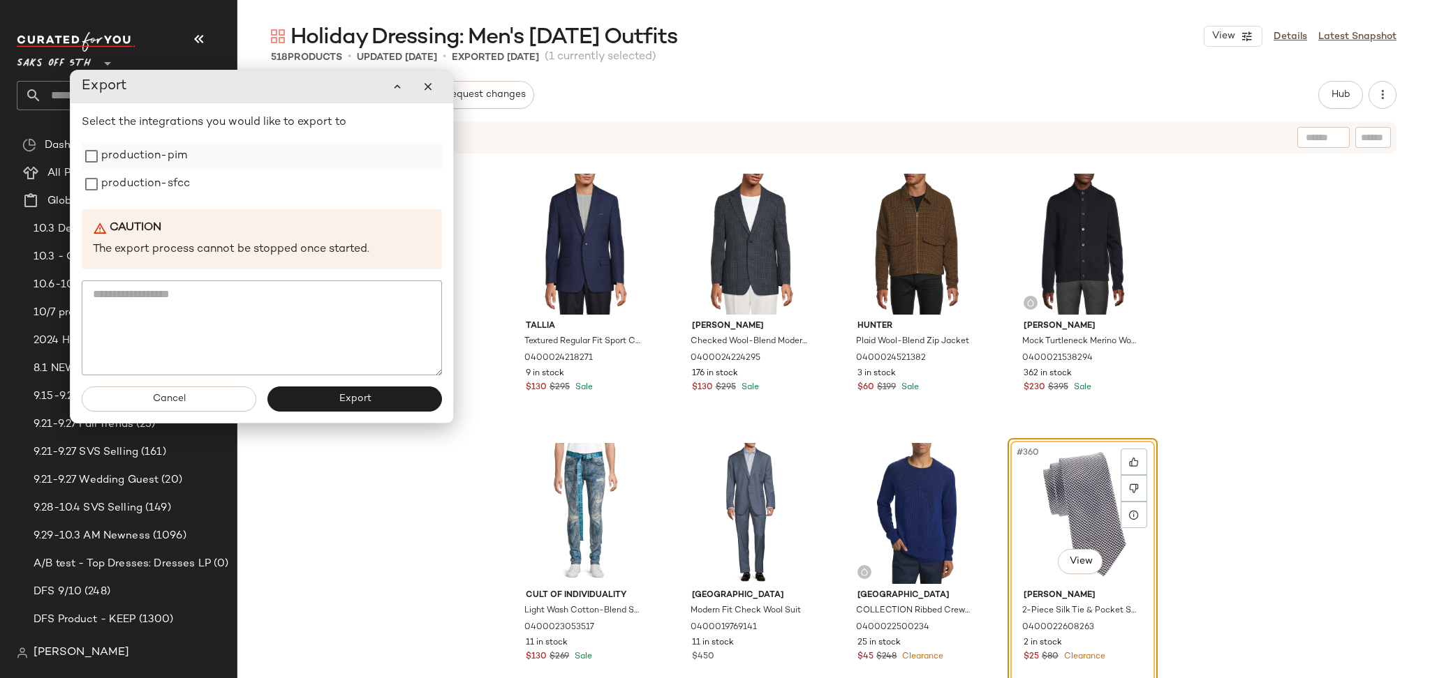
click at [126, 151] on label "production-pim" at bounding box center [144, 156] width 86 height 28
click at [133, 169] on label "production-pim" at bounding box center [144, 156] width 86 height 28
click at [139, 194] on label "production-sfcc" at bounding box center [145, 184] width 89 height 28
click at [336, 398] on button "Export" at bounding box center [354, 399] width 175 height 25
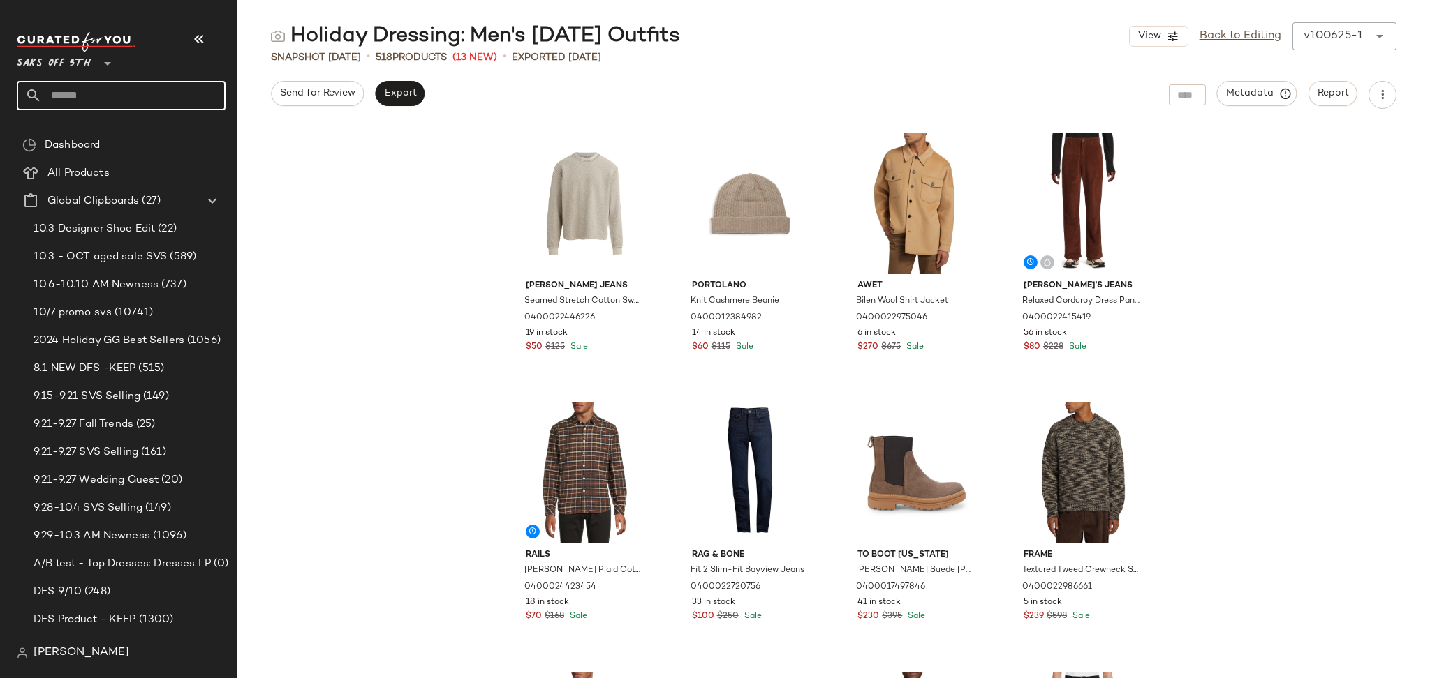
click at [163, 99] on input "text" at bounding box center [134, 95] width 184 height 29
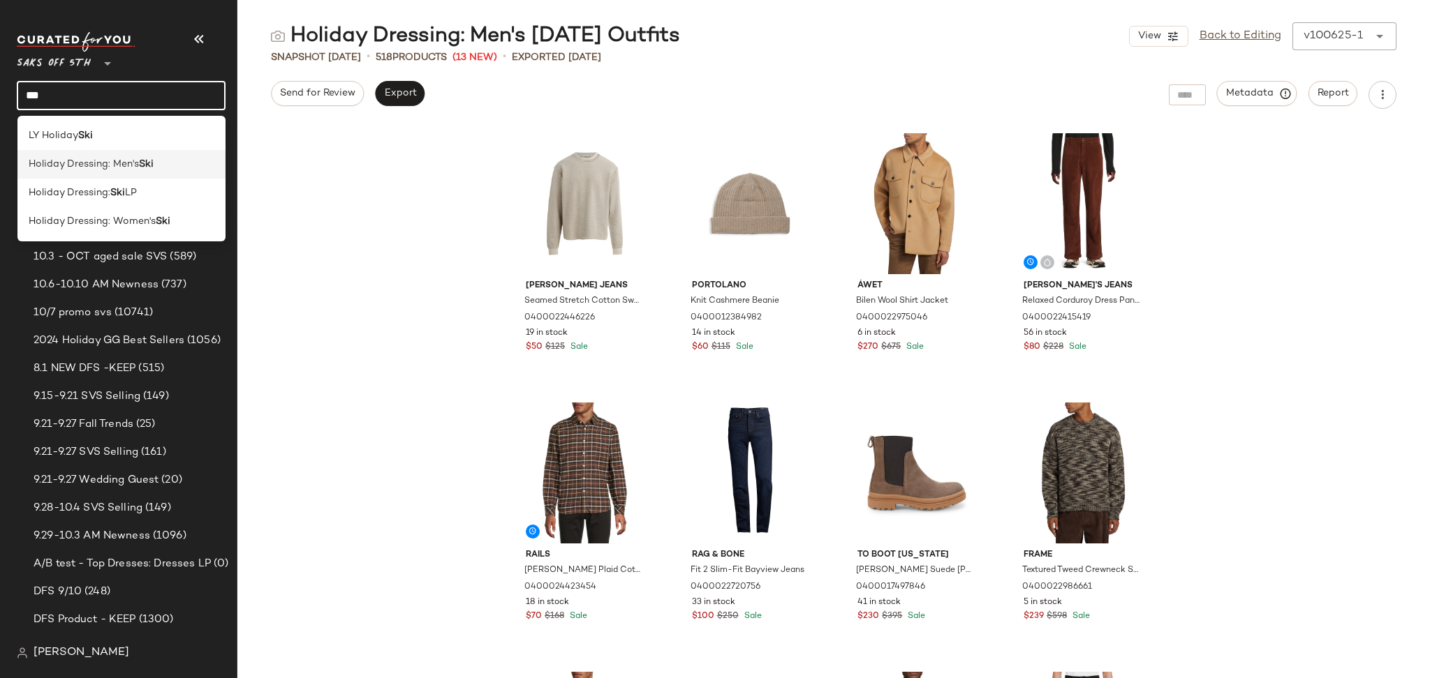
type input "***"
click at [163, 162] on div "Holiday Dressing: Men's Ski" at bounding box center [122, 164] width 186 height 15
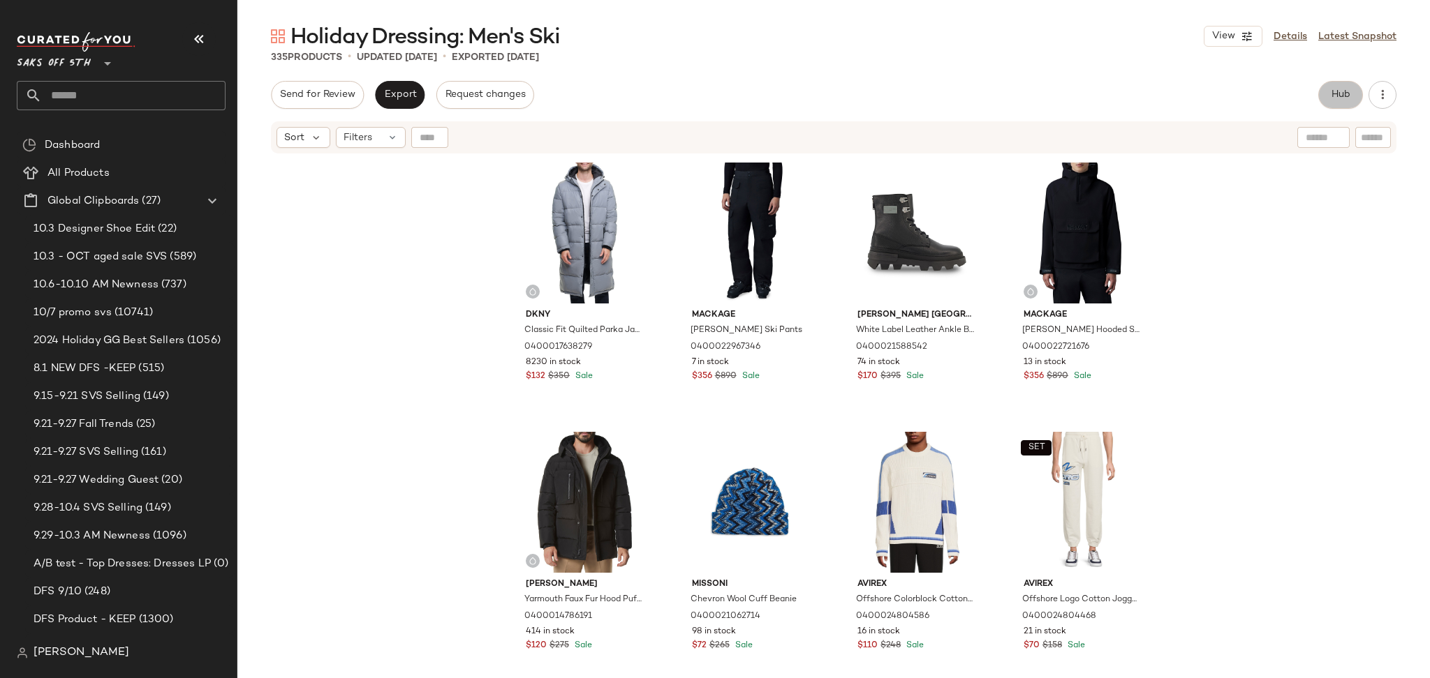
click at [1342, 81] on button "Hub" at bounding box center [1340, 95] width 45 height 28
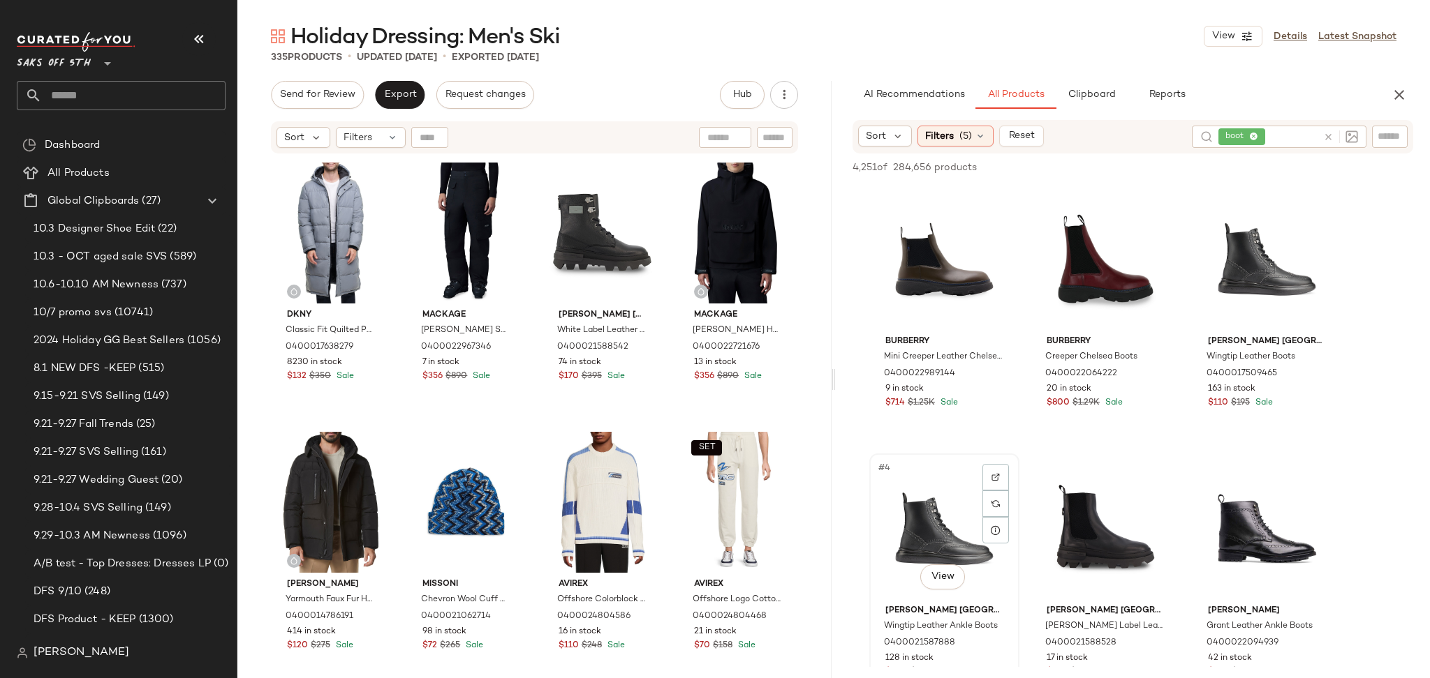
click at [939, 507] on div "#4 View" at bounding box center [944, 529] width 140 height 141
click at [1294, 173] on button "Add to Bottom" at bounding box center [1293, 167] width 83 height 17
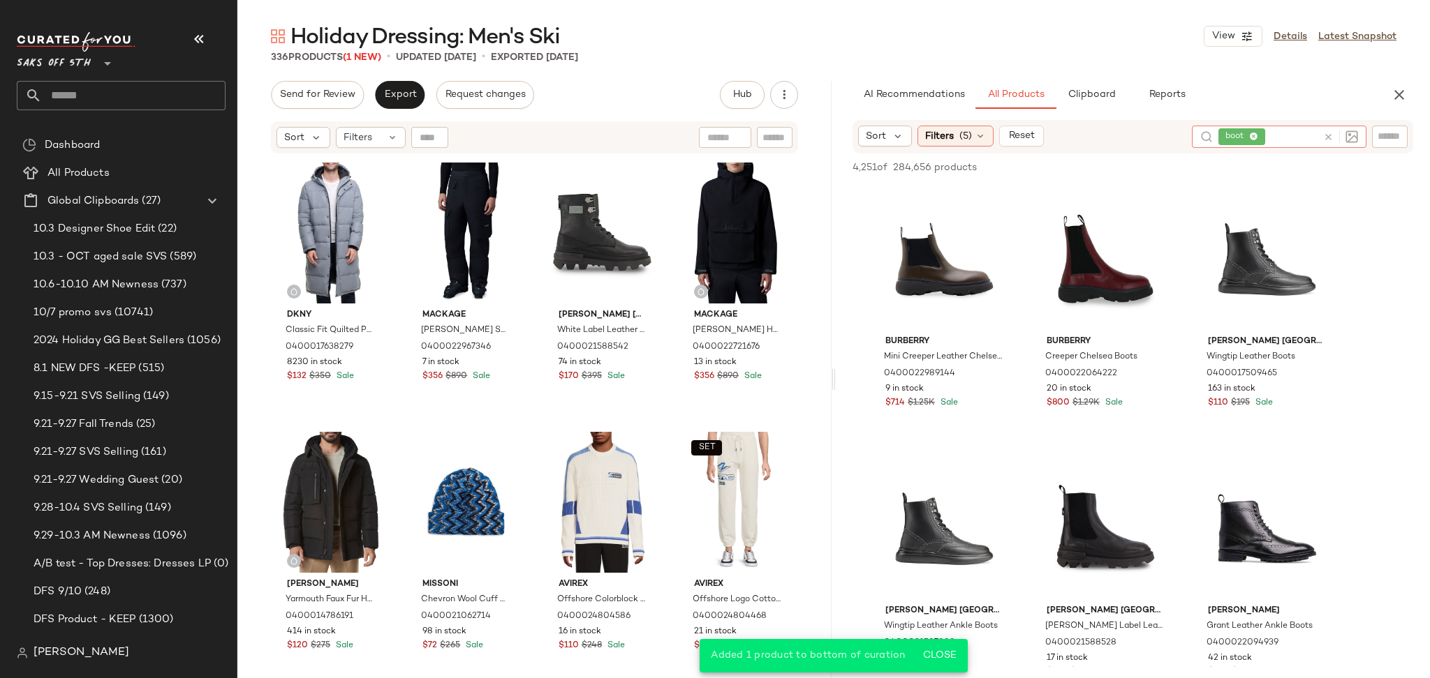
click at [1328, 137] on icon at bounding box center [1328, 137] width 10 height 10
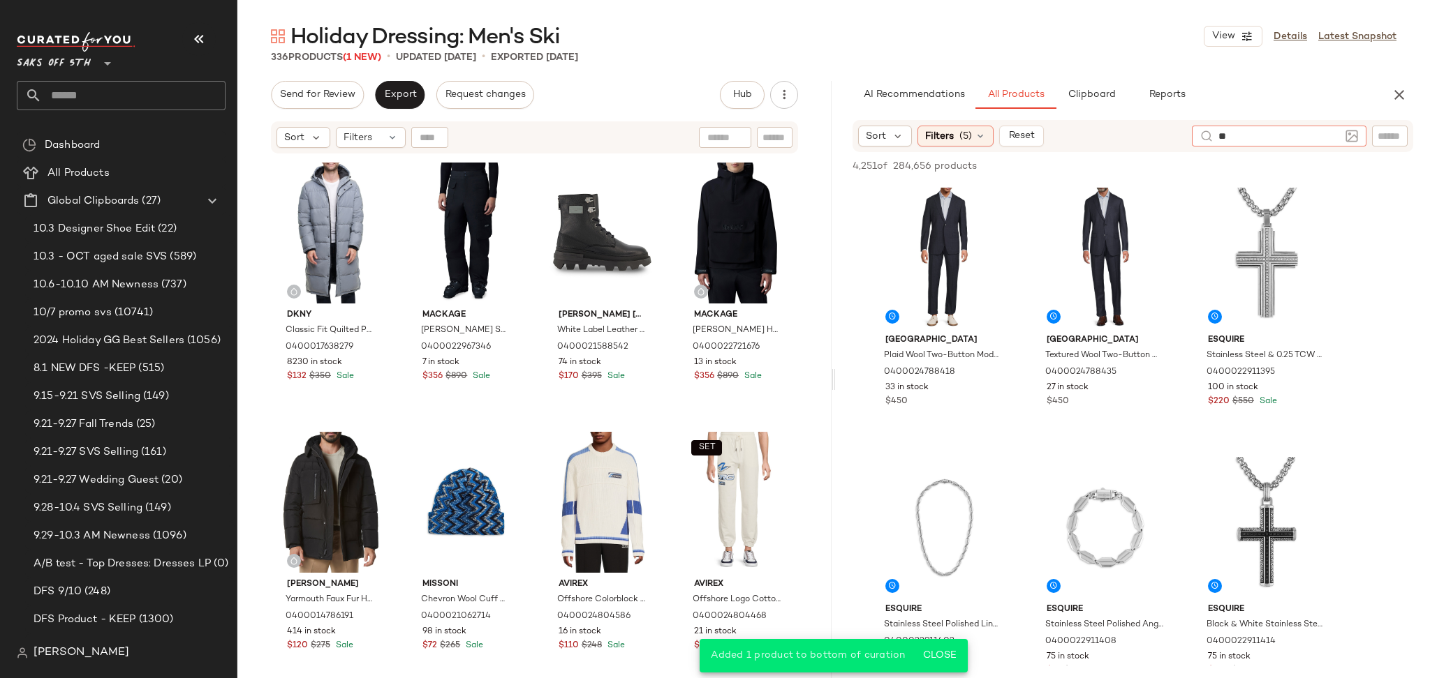
type input "***"
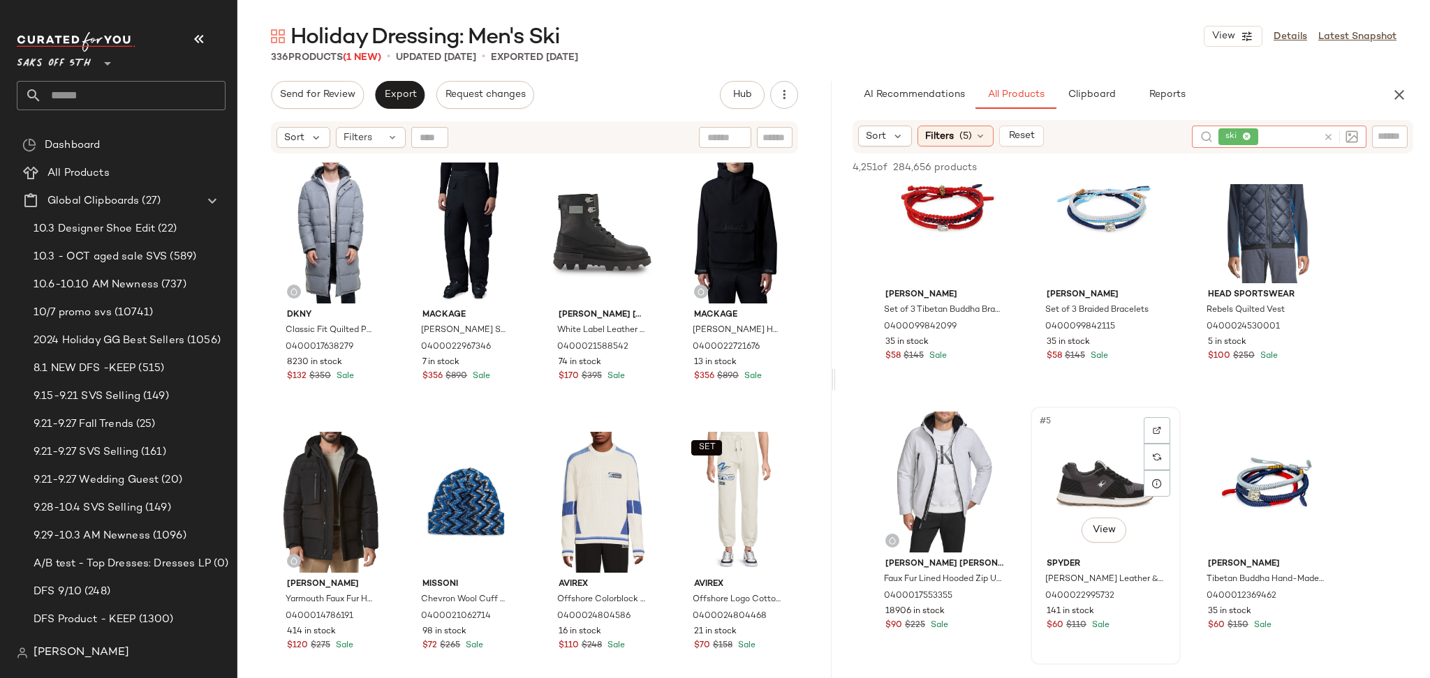
scroll to position [2, 0]
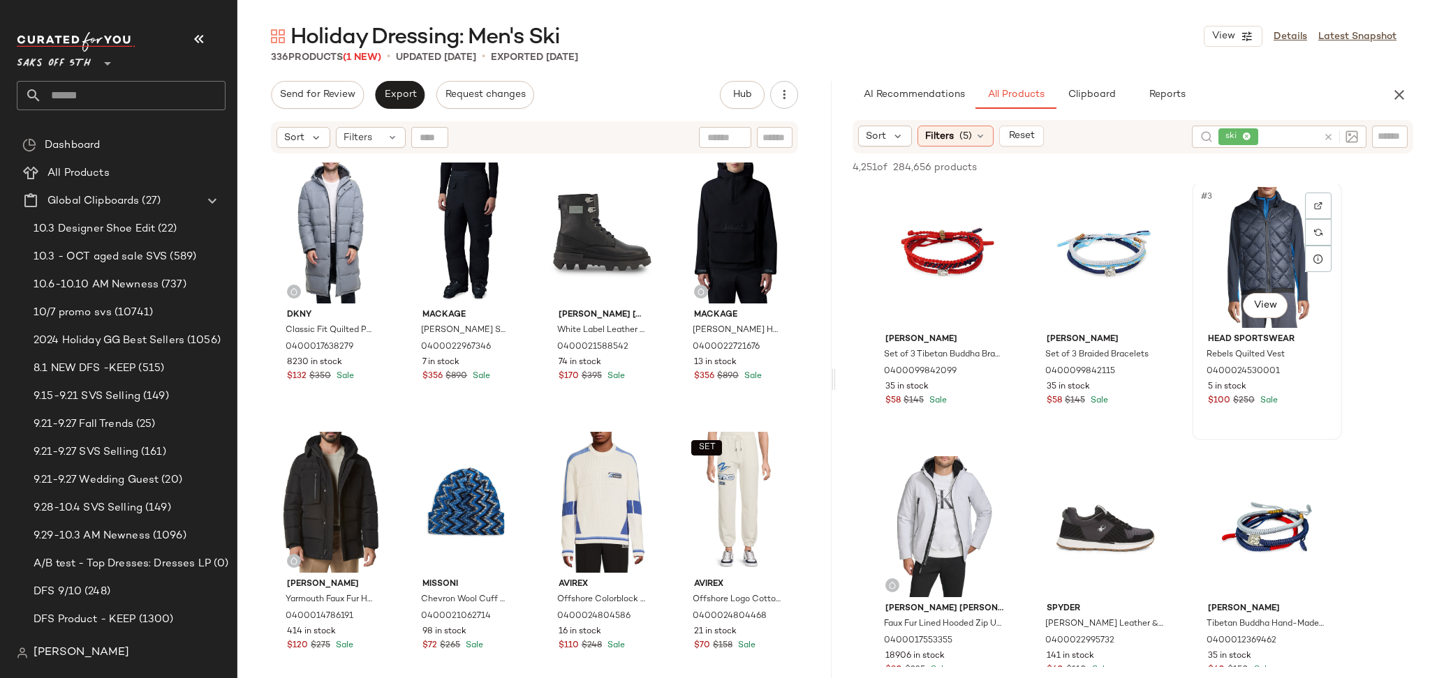
click at [1256, 277] on div "#3 View" at bounding box center [1266, 257] width 140 height 141
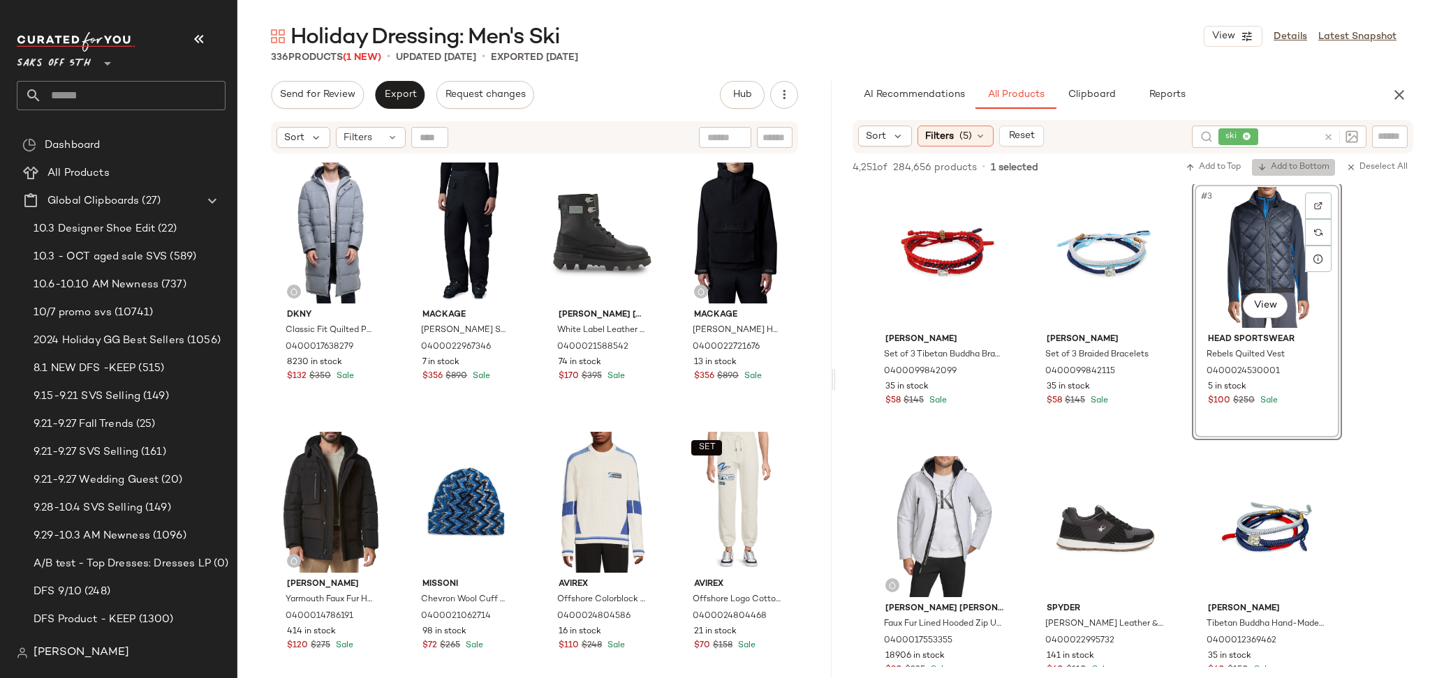
click at [1288, 163] on span "Add to Bottom" at bounding box center [1293, 168] width 72 height 10
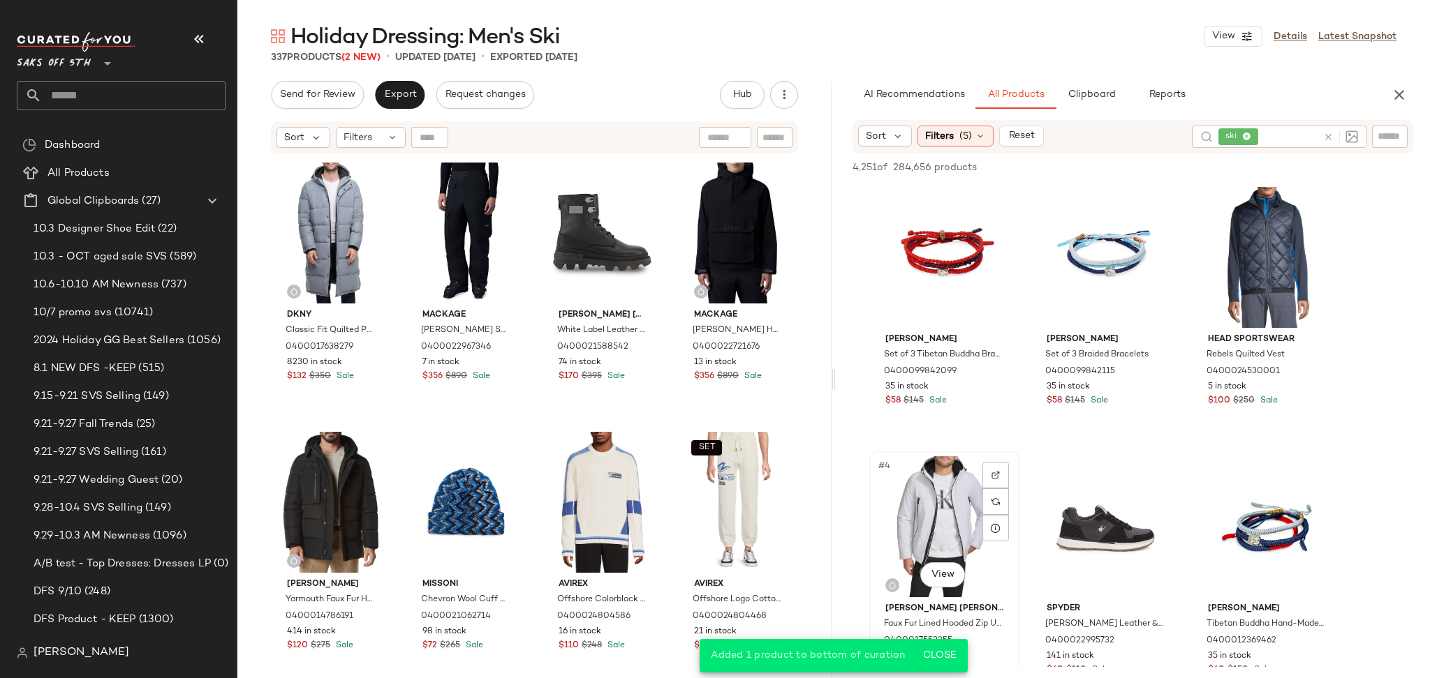
click at [921, 475] on div "#4 View" at bounding box center [944, 527] width 140 height 141
click at [1278, 176] on div "4,251 of 284,656 products • 1 selected Add to Top Add to Bottom Deselect All" at bounding box center [1133, 169] width 594 height 31
click at [1298, 165] on span "Add to Bottom" at bounding box center [1293, 168] width 72 height 10
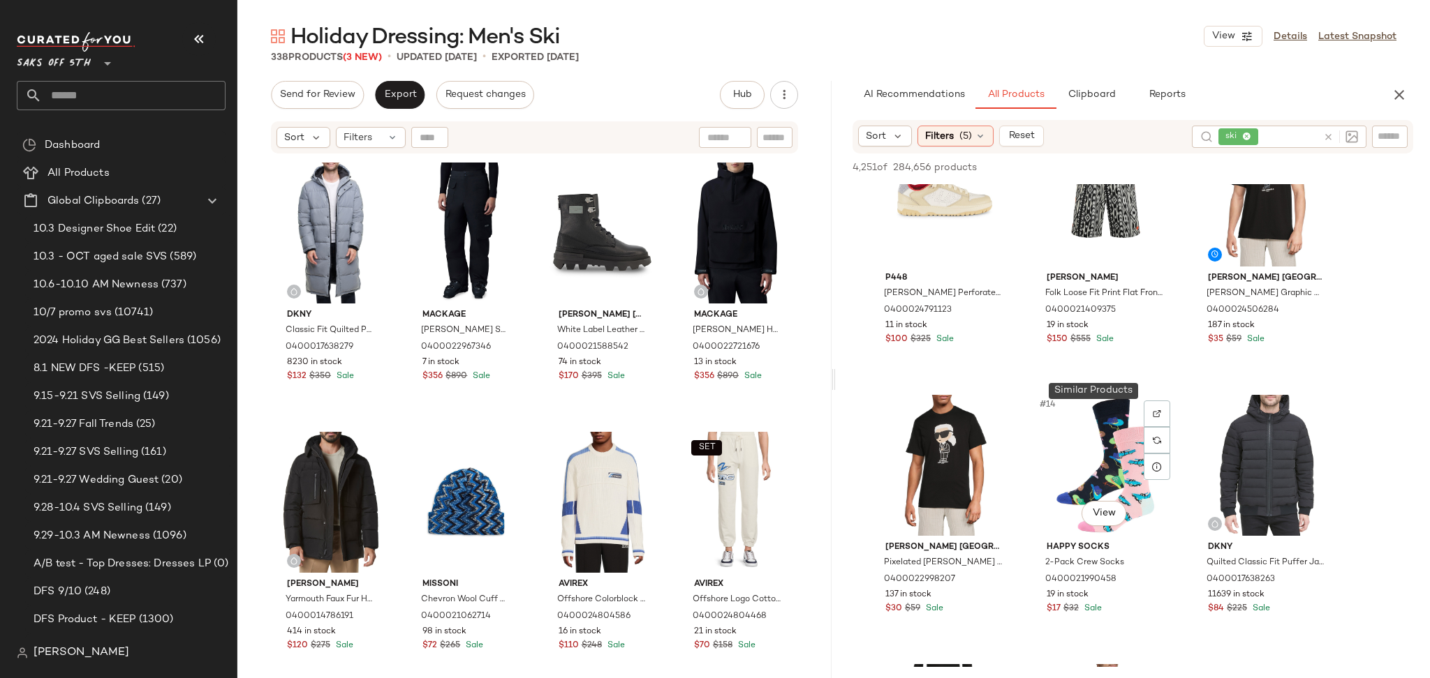
scroll to position [933, 0]
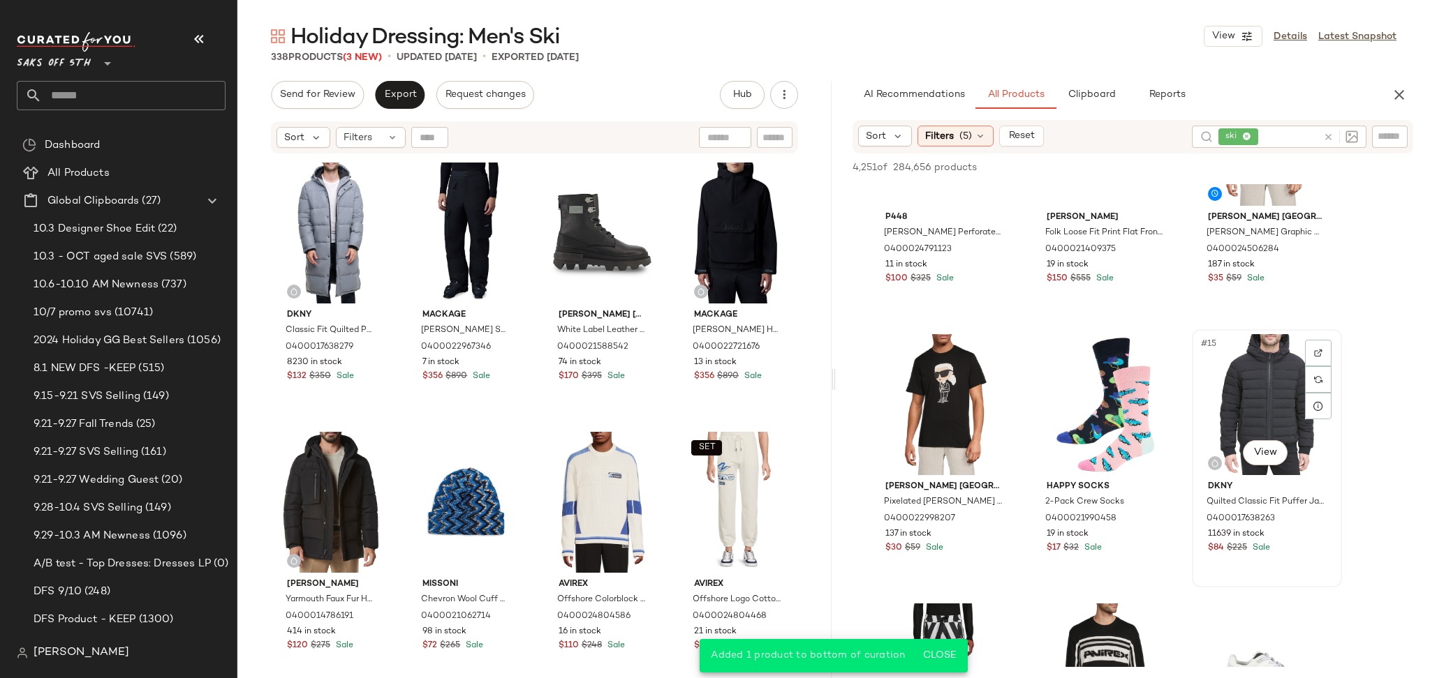
click at [1245, 394] on div "#15 View" at bounding box center [1266, 404] width 140 height 141
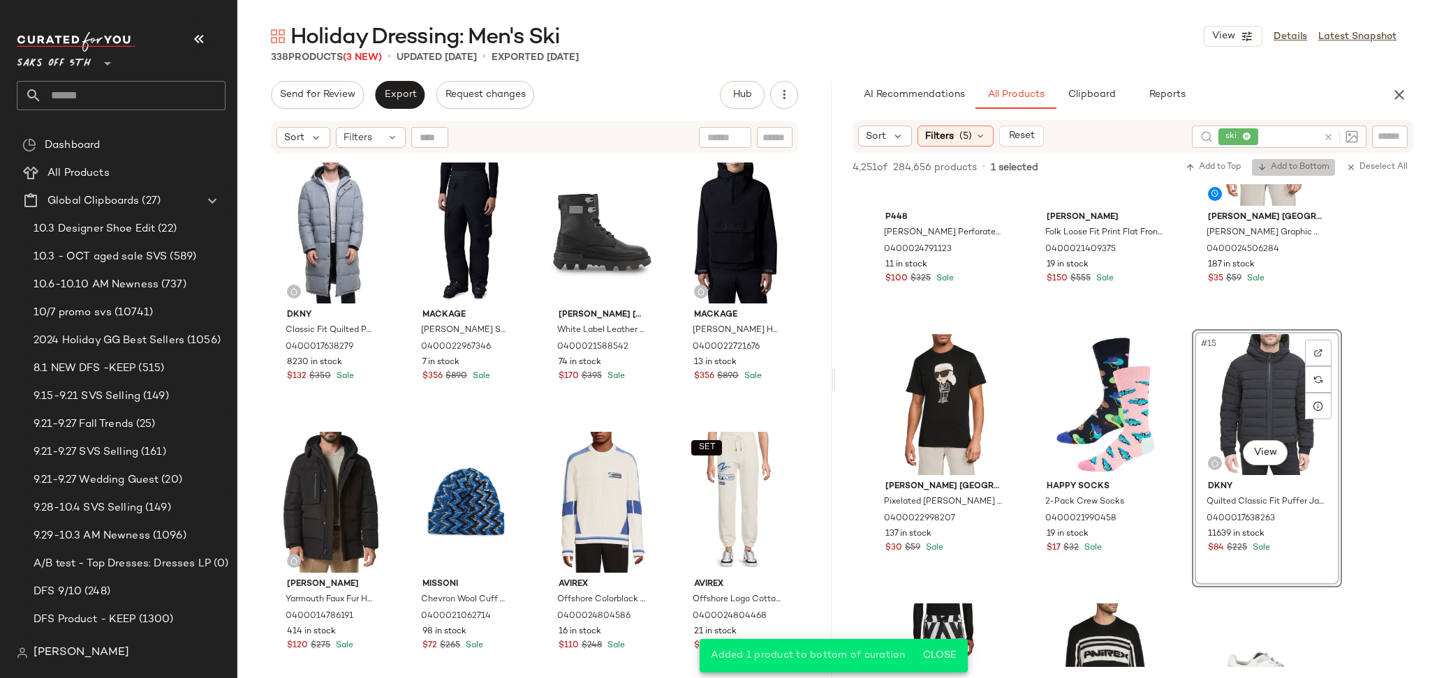
click at [1278, 163] on span "Add to Bottom" at bounding box center [1293, 168] width 72 height 10
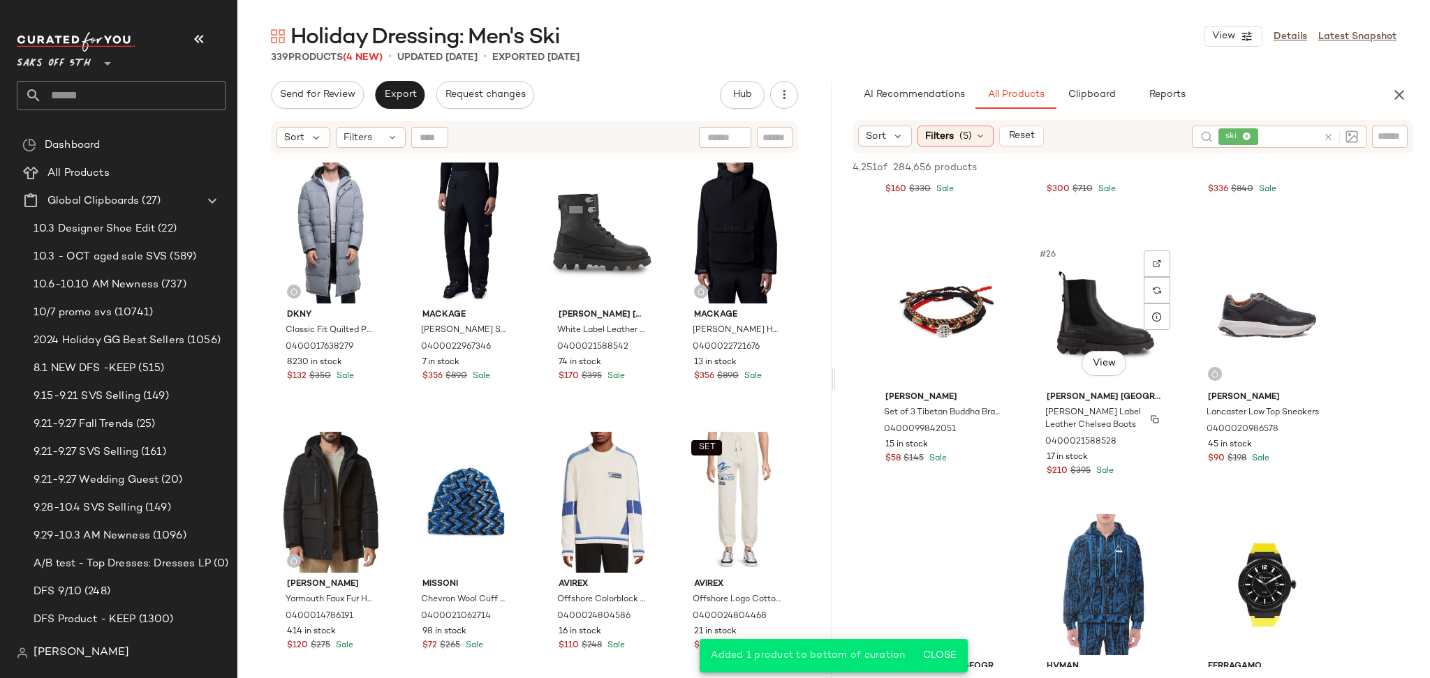
scroll to position [2100, 0]
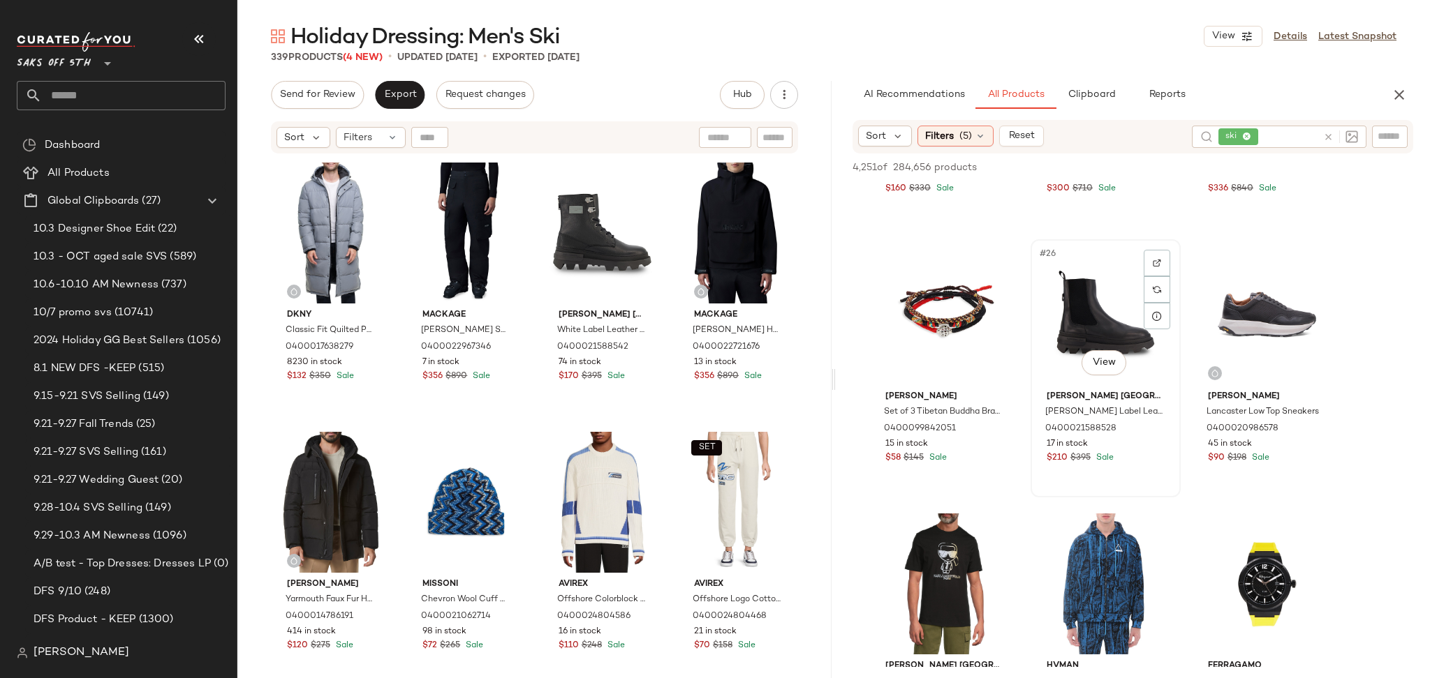
click at [1074, 288] on div "#26 View" at bounding box center [1105, 314] width 140 height 141
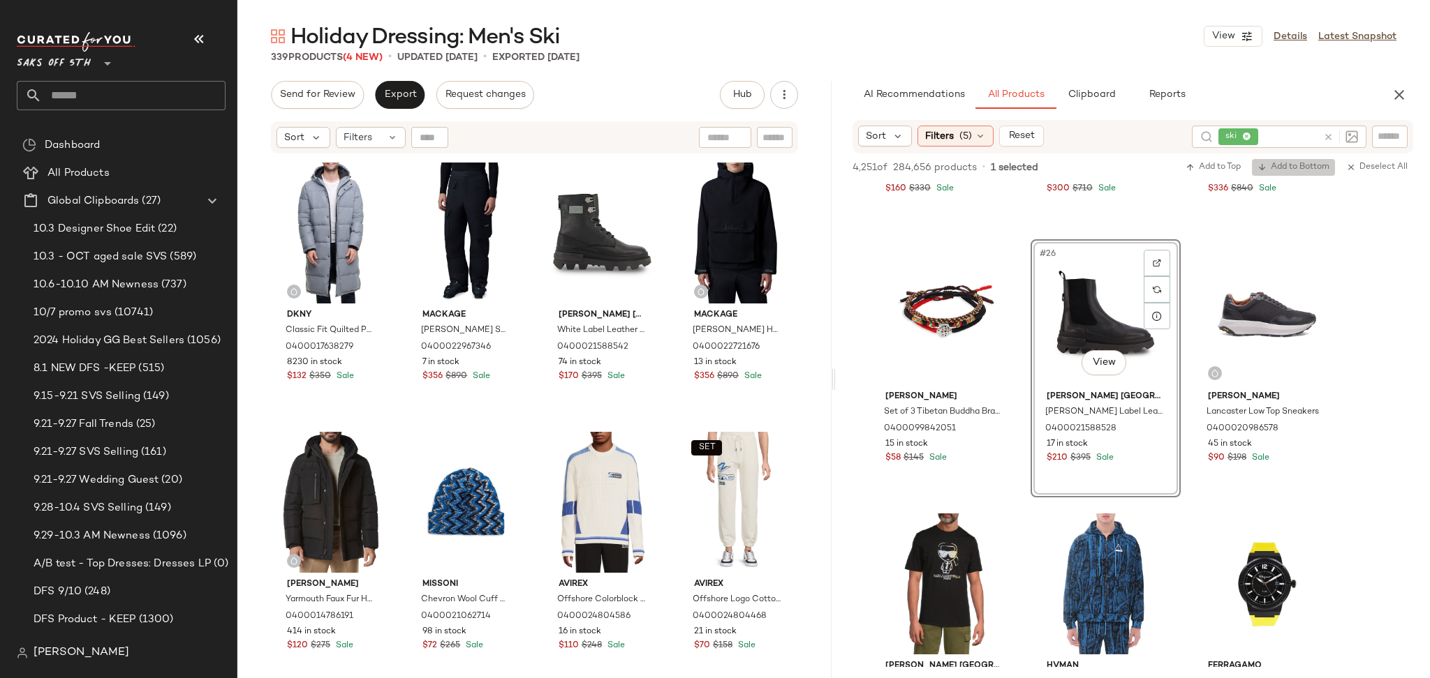
click at [1293, 163] on span "Add to Bottom" at bounding box center [1293, 168] width 72 height 10
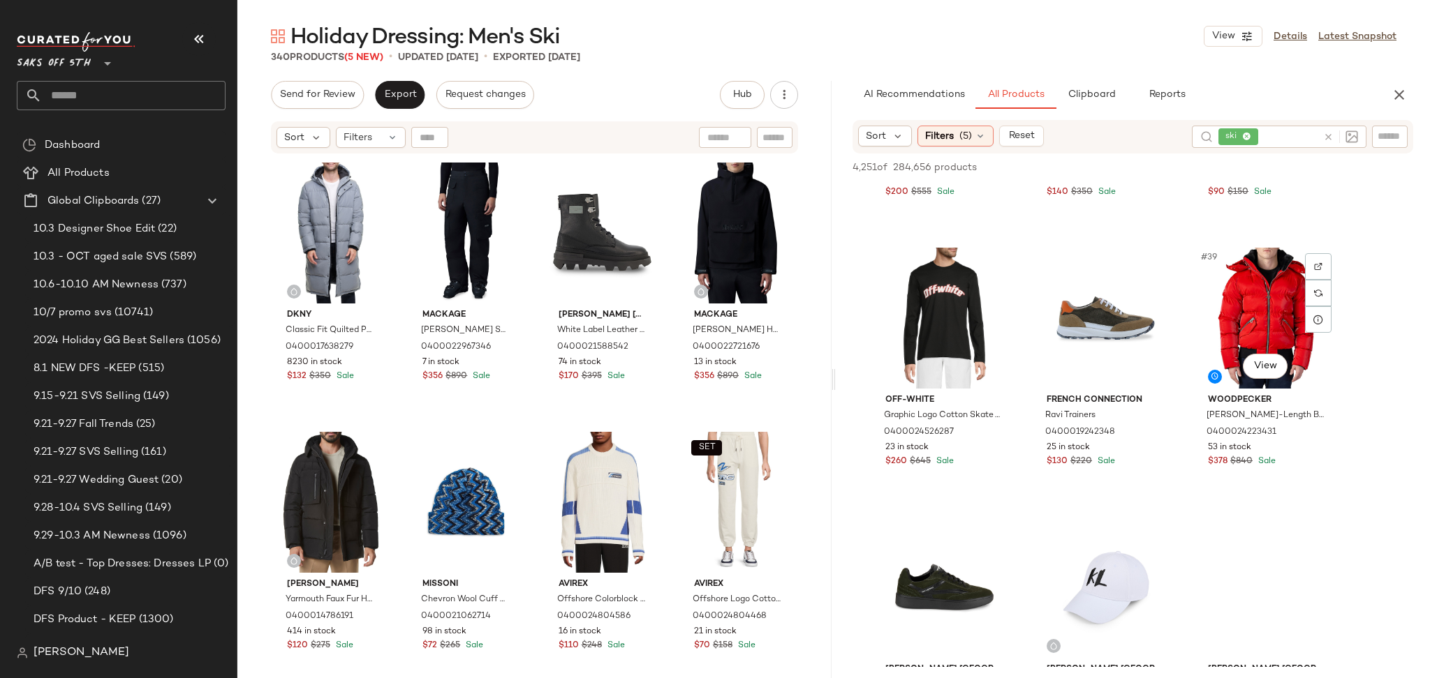
scroll to position [3184, 0]
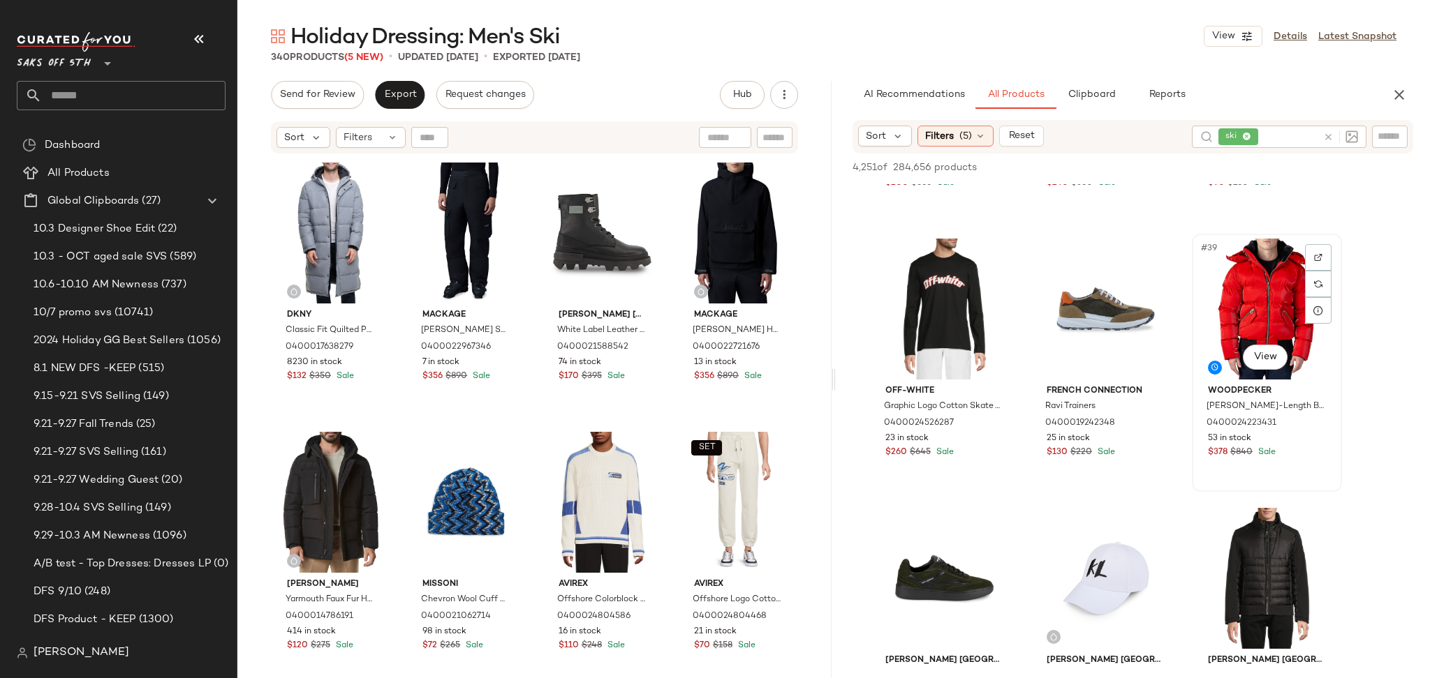
click at [1247, 315] on div "#39 View" at bounding box center [1266, 309] width 140 height 141
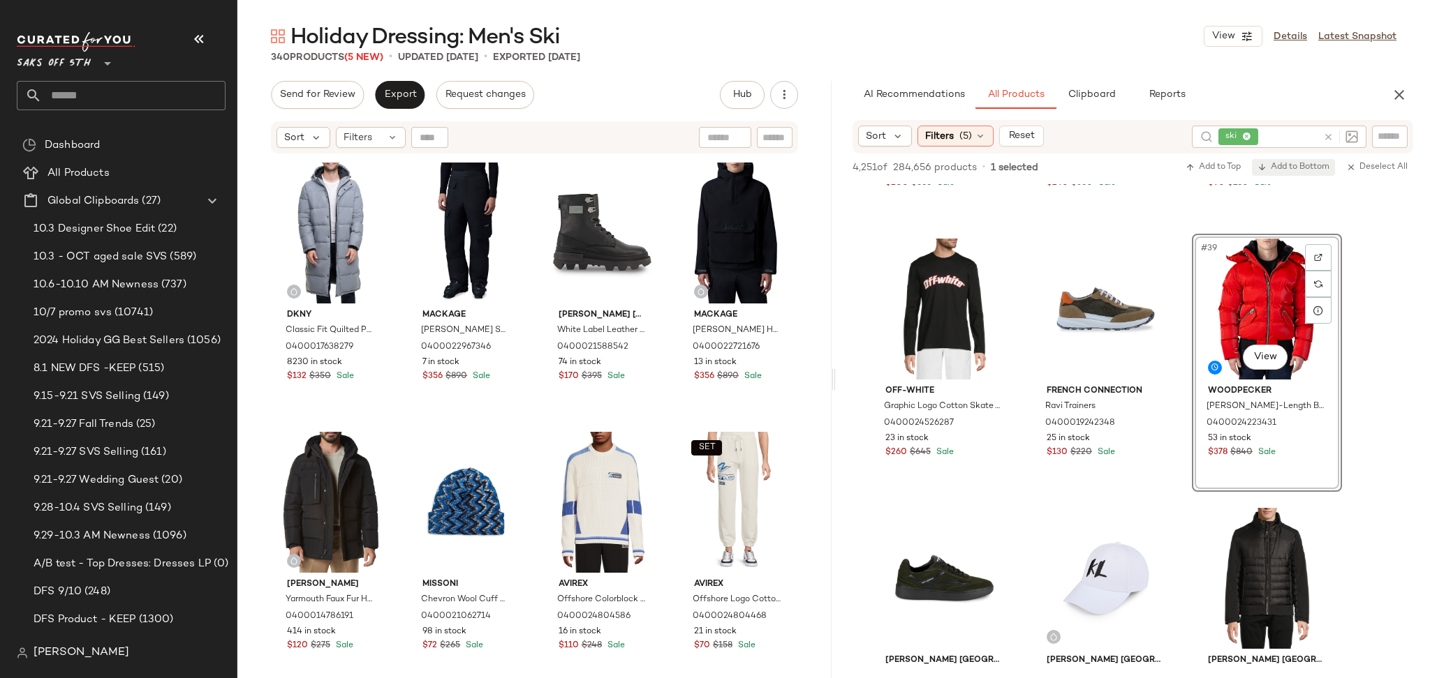
click at [1271, 168] on span "Add to Bottom" at bounding box center [1293, 168] width 72 height 10
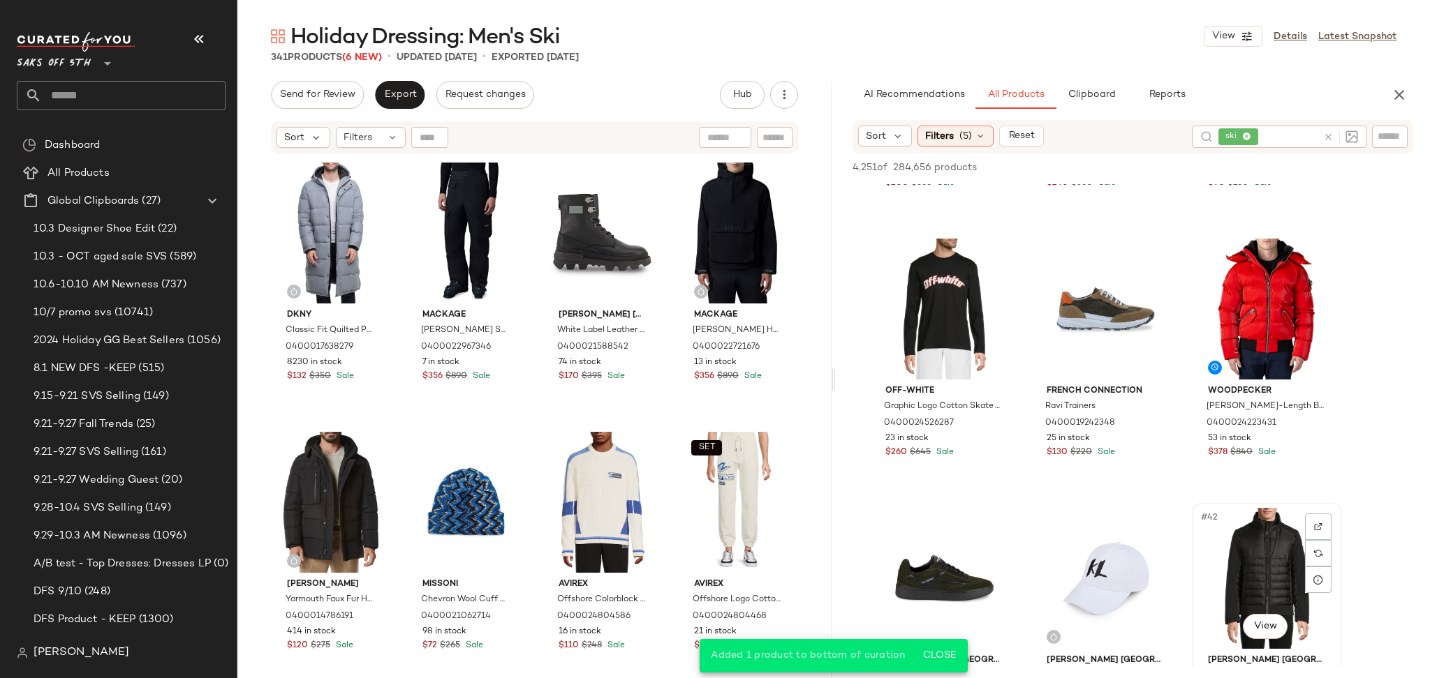
click at [1269, 514] on div "#42 View" at bounding box center [1266, 578] width 140 height 141
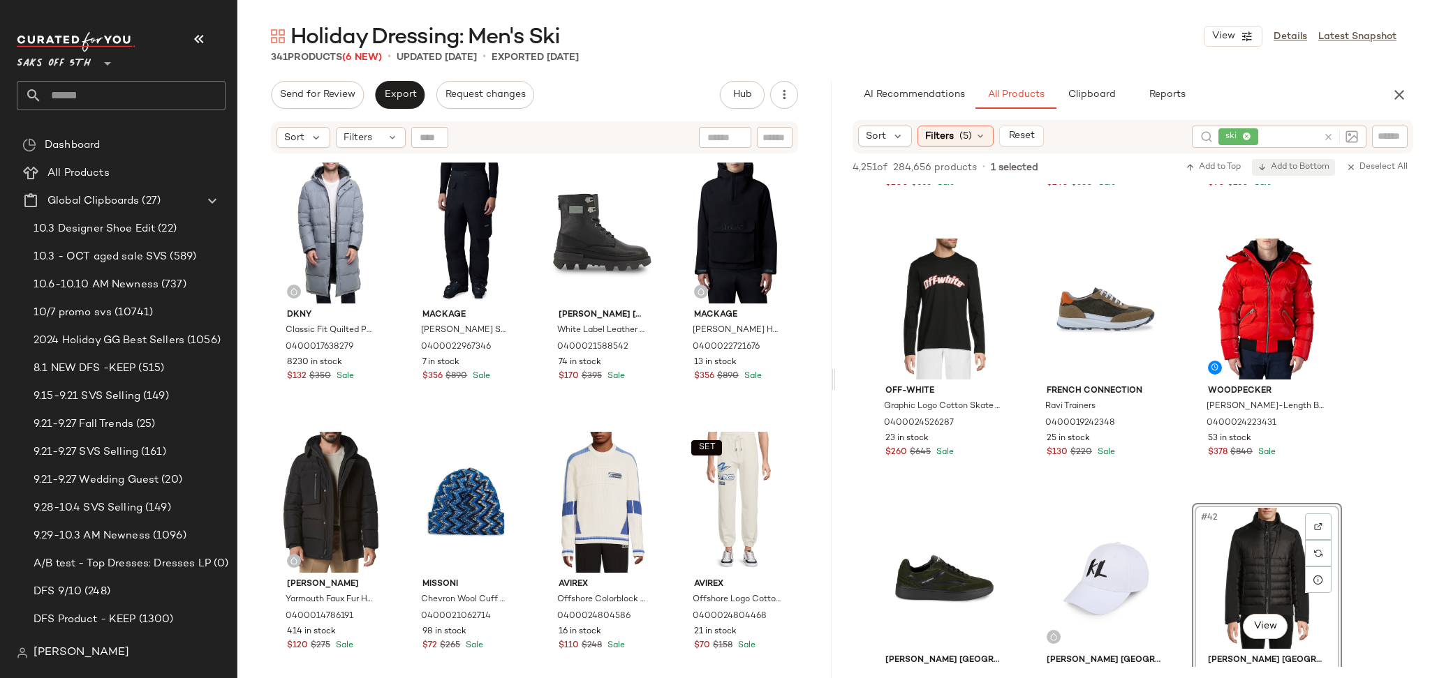
drag, startPoint x: 1293, startPoint y: 158, endPoint x: 1293, endPoint y: 170, distance: 12.6
click at [1293, 170] on div "4,251 of 284,656 products • 1 selected Add to Top Add to Bottom Deselect All" at bounding box center [1133, 169] width 594 height 31
click at [1293, 170] on span "Add to Bottom" at bounding box center [1293, 168] width 72 height 10
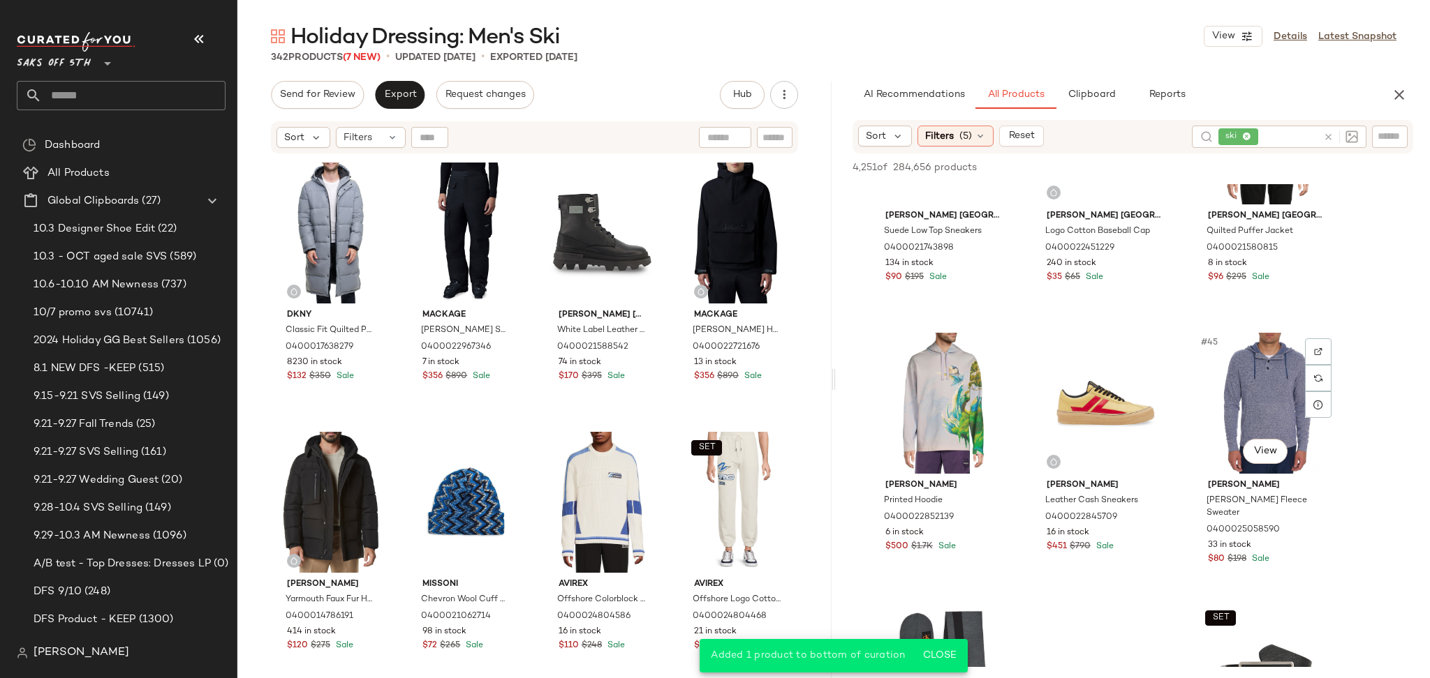
scroll to position [3631, 0]
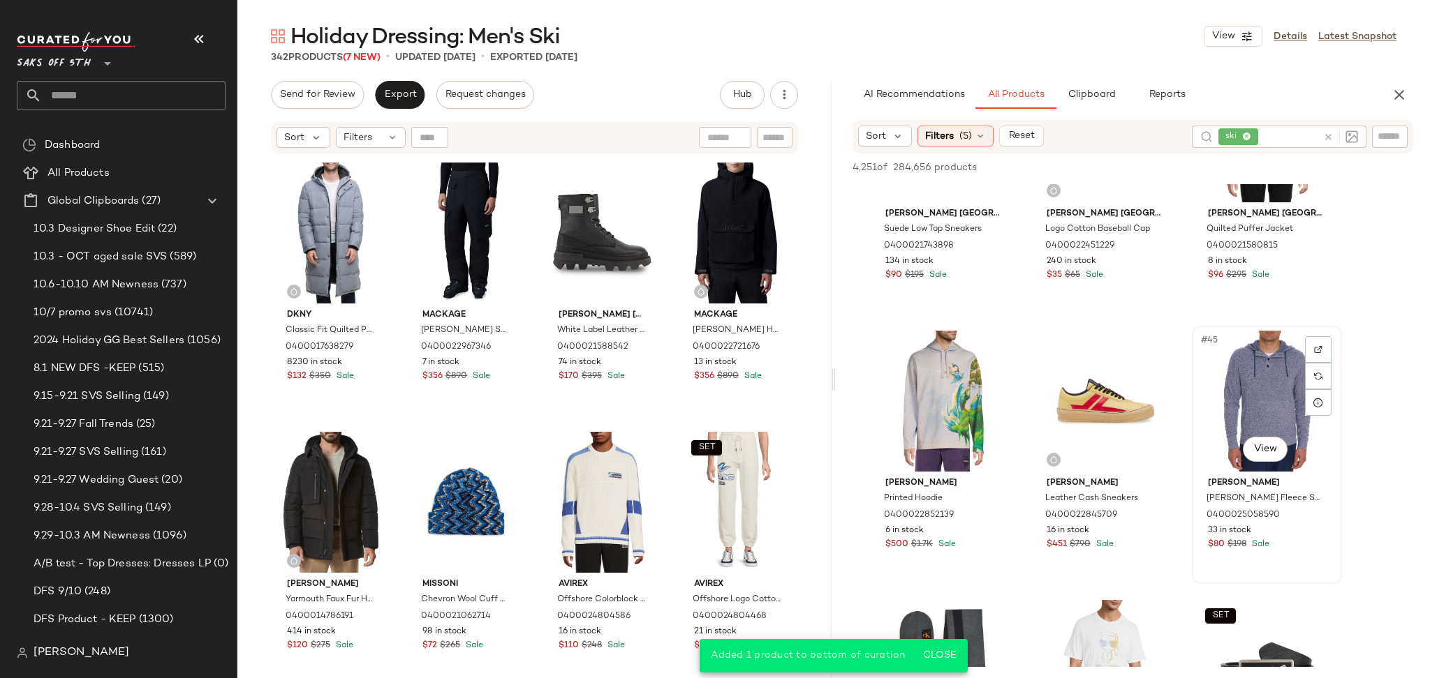
click at [1230, 370] on div "#45 View" at bounding box center [1266, 401] width 140 height 141
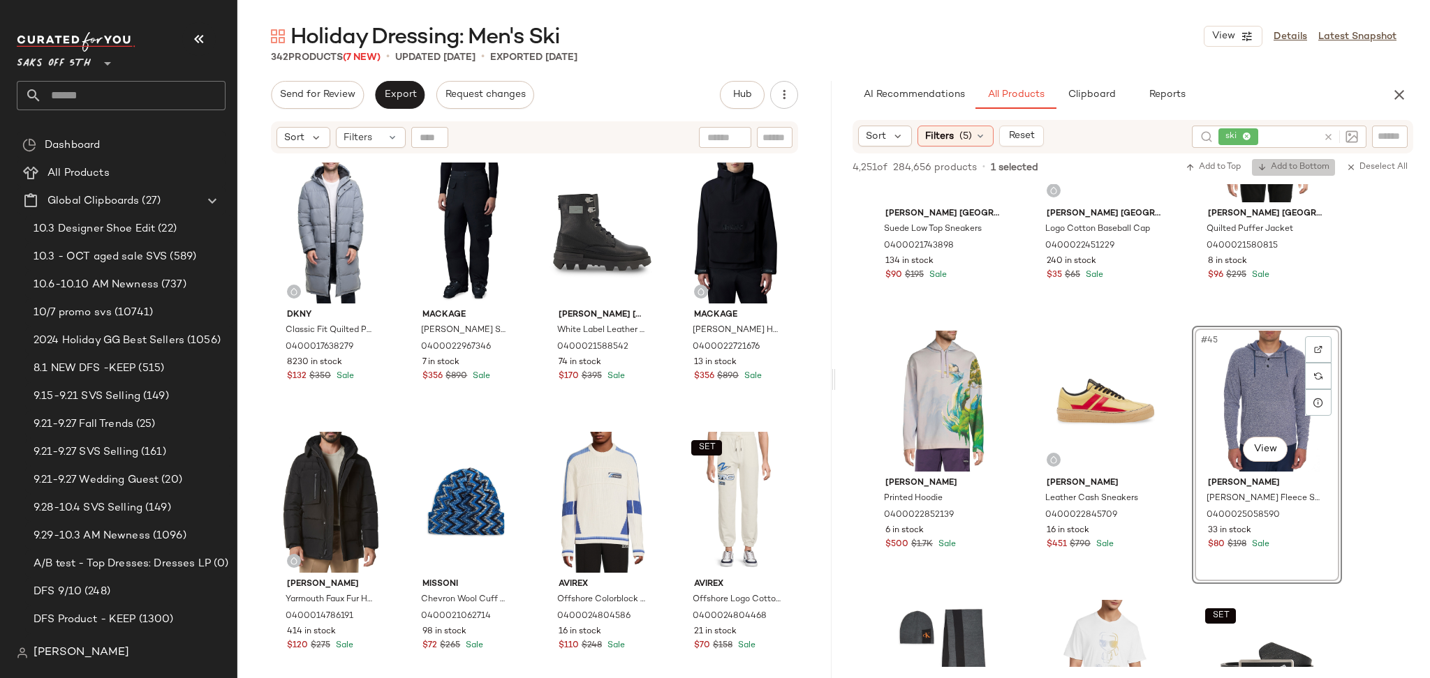
click at [1279, 168] on span "Add to Bottom" at bounding box center [1293, 168] width 72 height 10
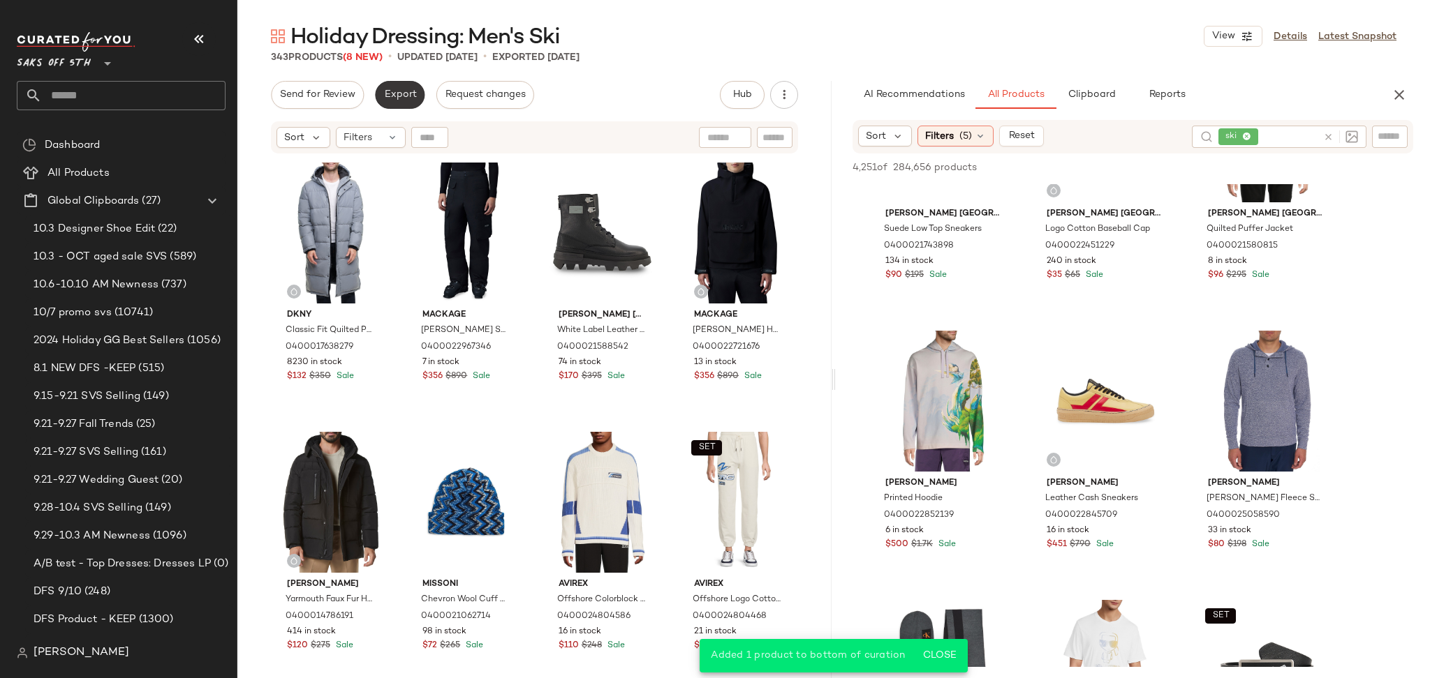
click at [406, 100] on span "Export" at bounding box center [399, 94] width 33 height 11
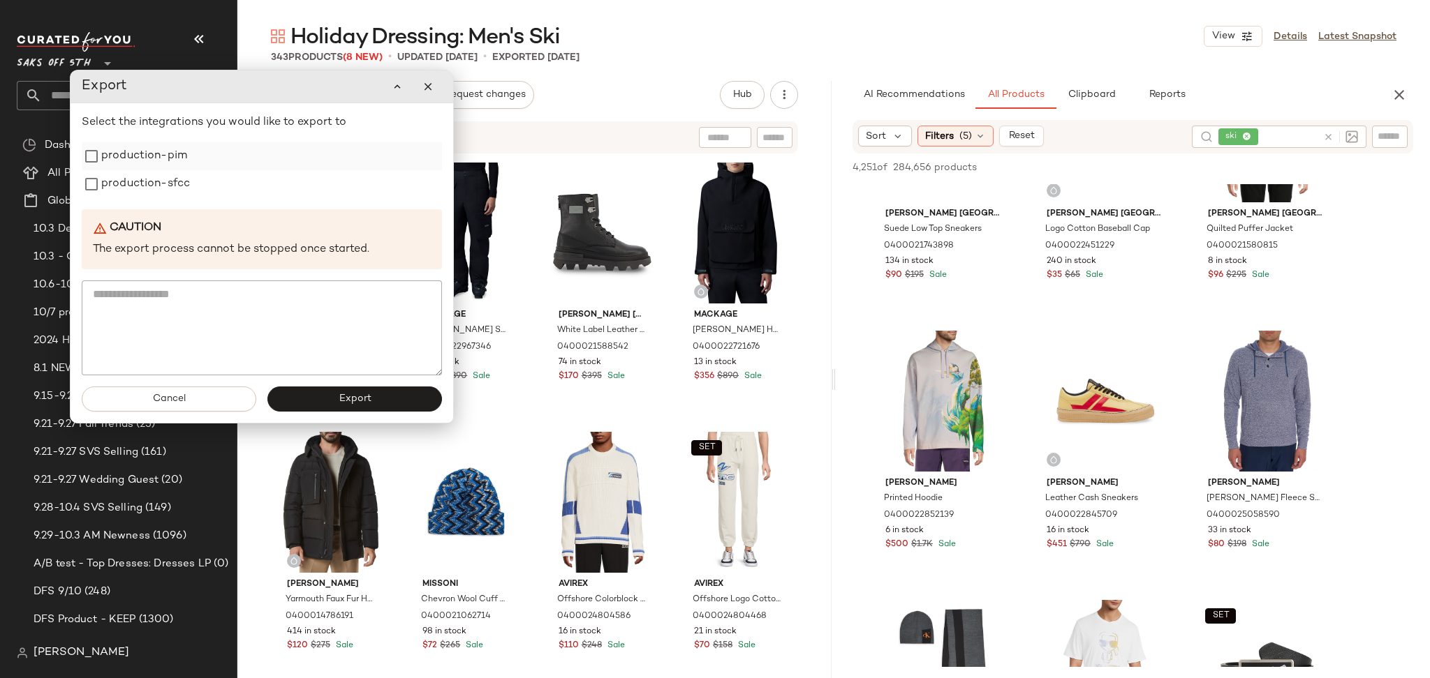
click at [158, 158] on label "production-pim" at bounding box center [144, 156] width 86 height 28
click at [161, 191] on label "production-sfcc" at bounding box center [145, 184] width 89 height 28
click at [309, 407] on button "Export" at bounding box center [354, 399] width 175 height 25
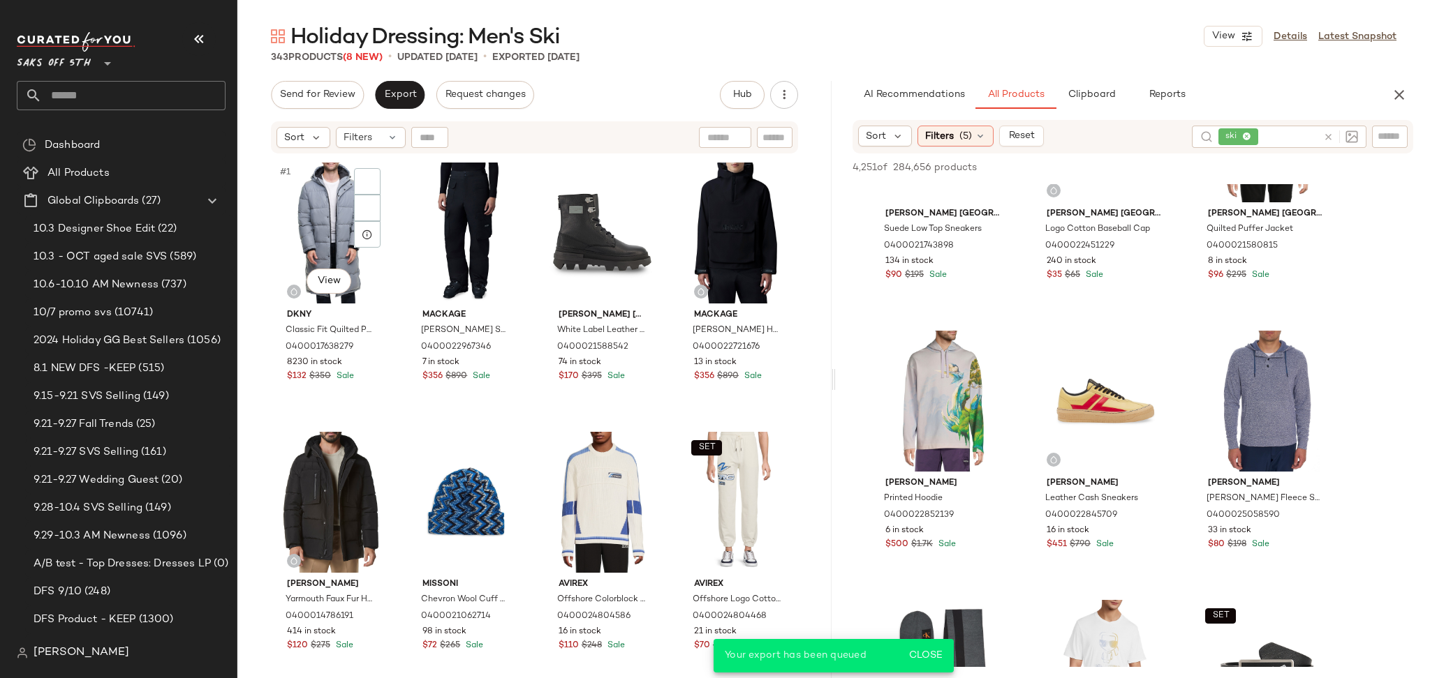
scroll to position [5246, 0]
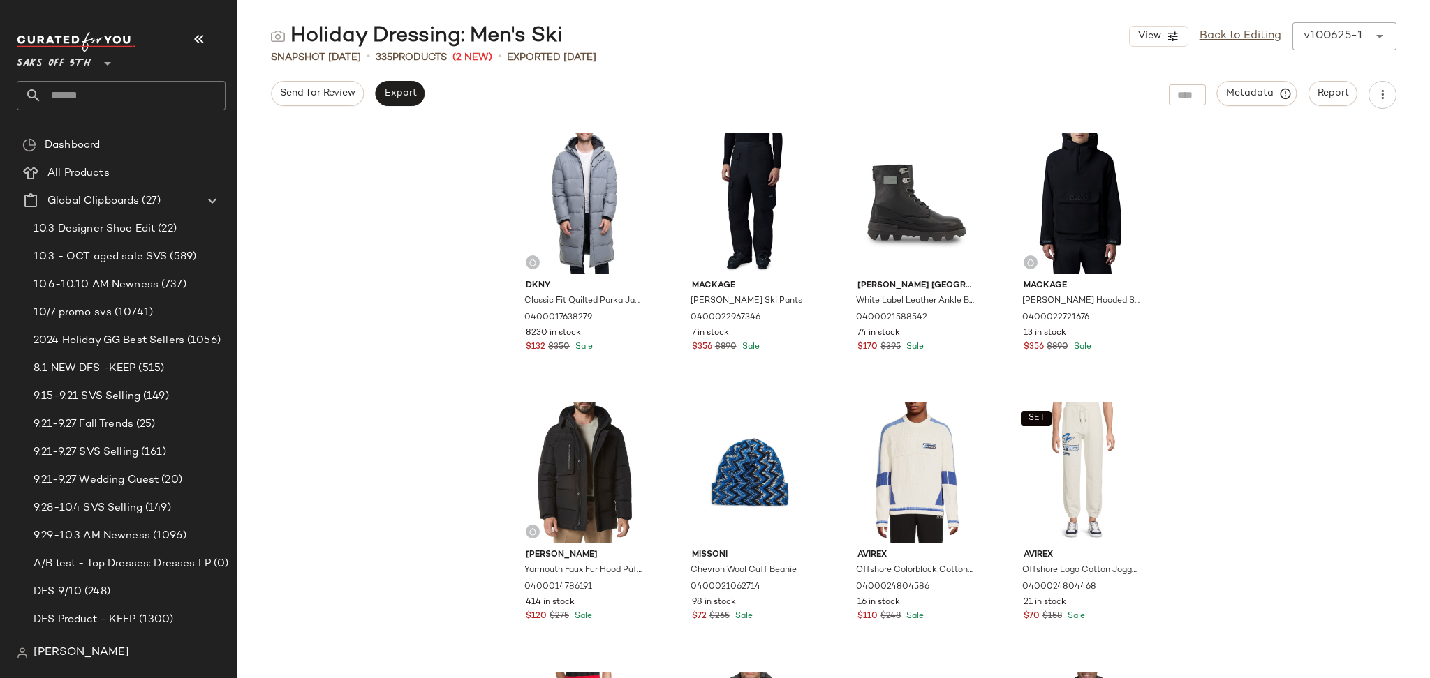
click at [161, 100] on input "text" at bounding box center [134, 95] width 184 height 29
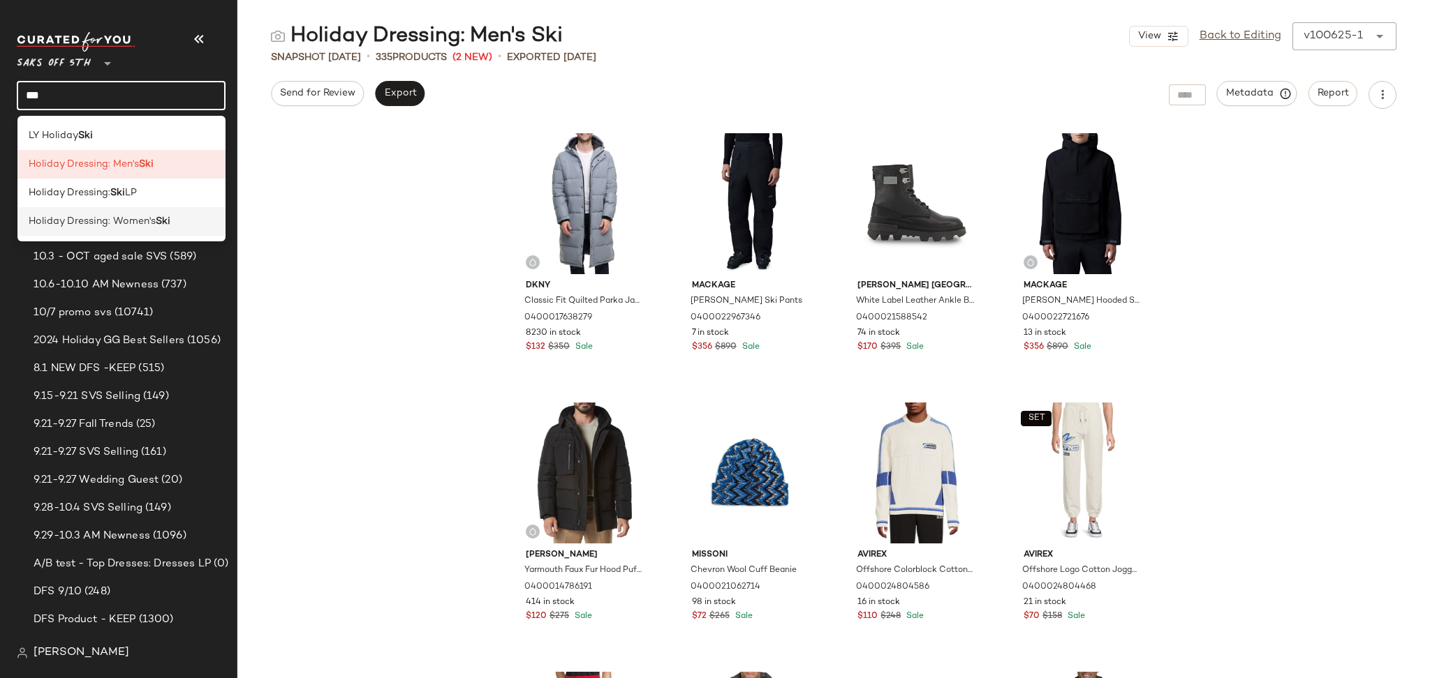
type input "***"
click at [162, 228] on b "Ski" at bounding box center [163, 221] width 15 height 15
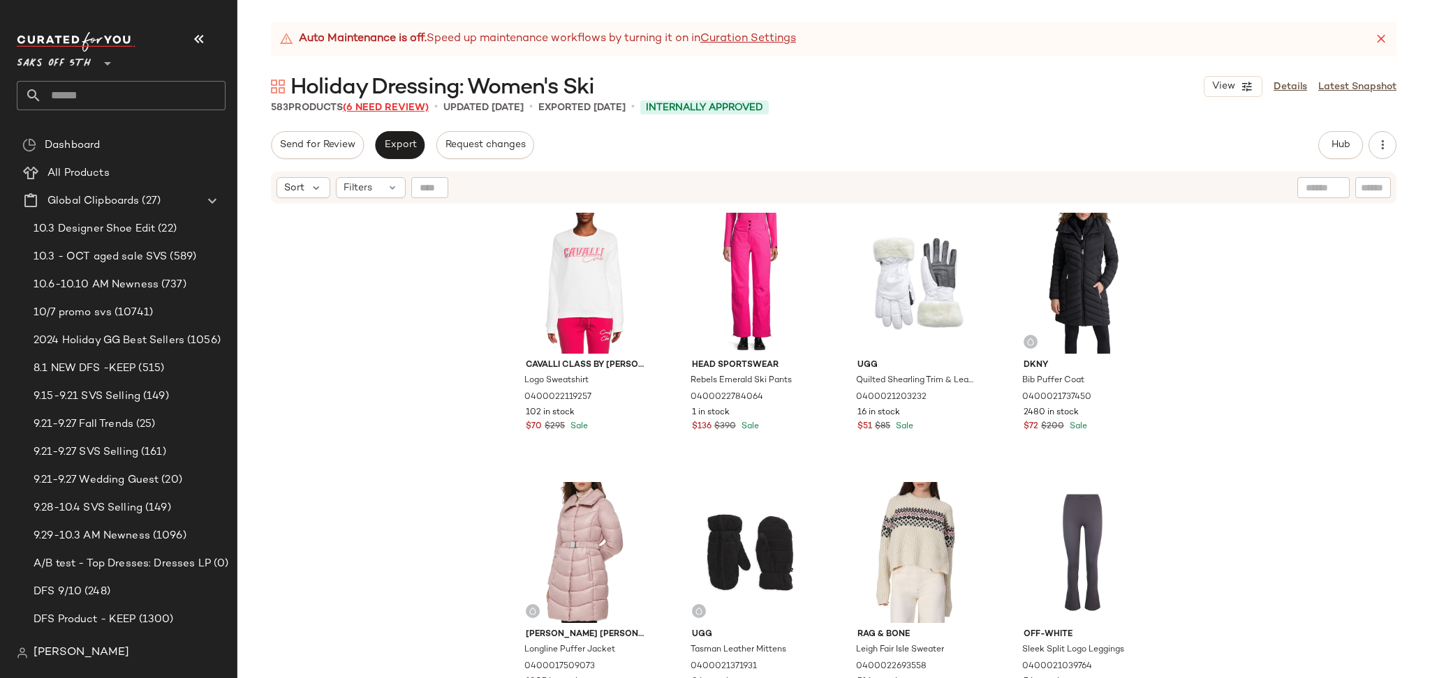
click at [385, 107] on span "(6 Need Review)" at bounding box center [386, 108] width 86 height 10
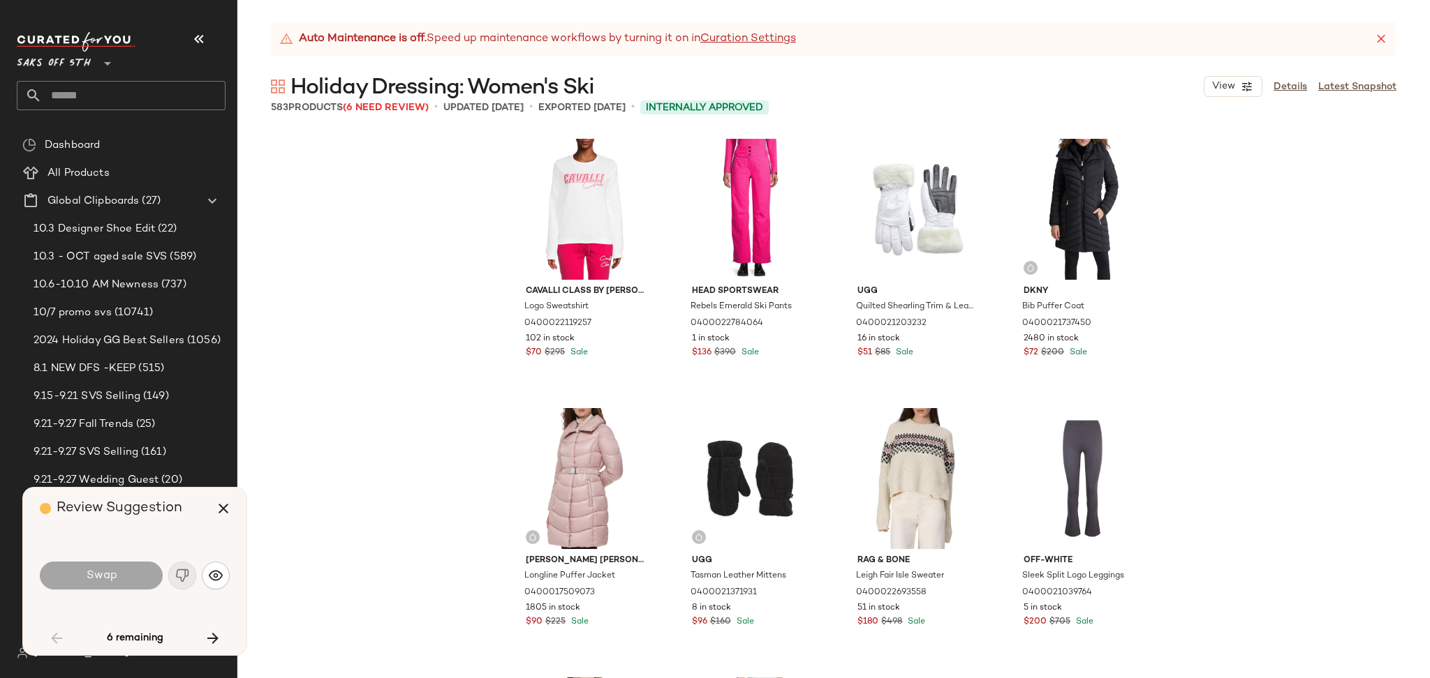
scroll to position [3772, 0]
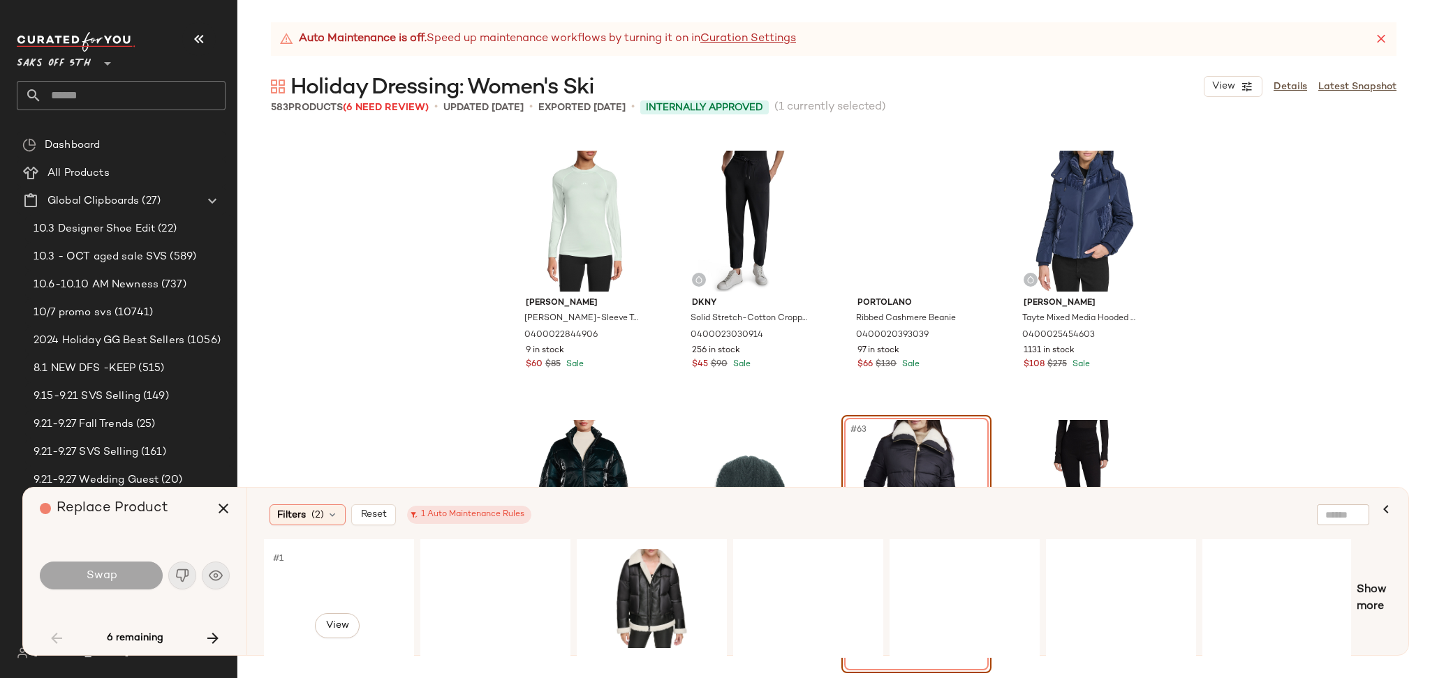
click at [322, 585] on div "#1 View" at bounding box center [339, 598] width 140 height 99
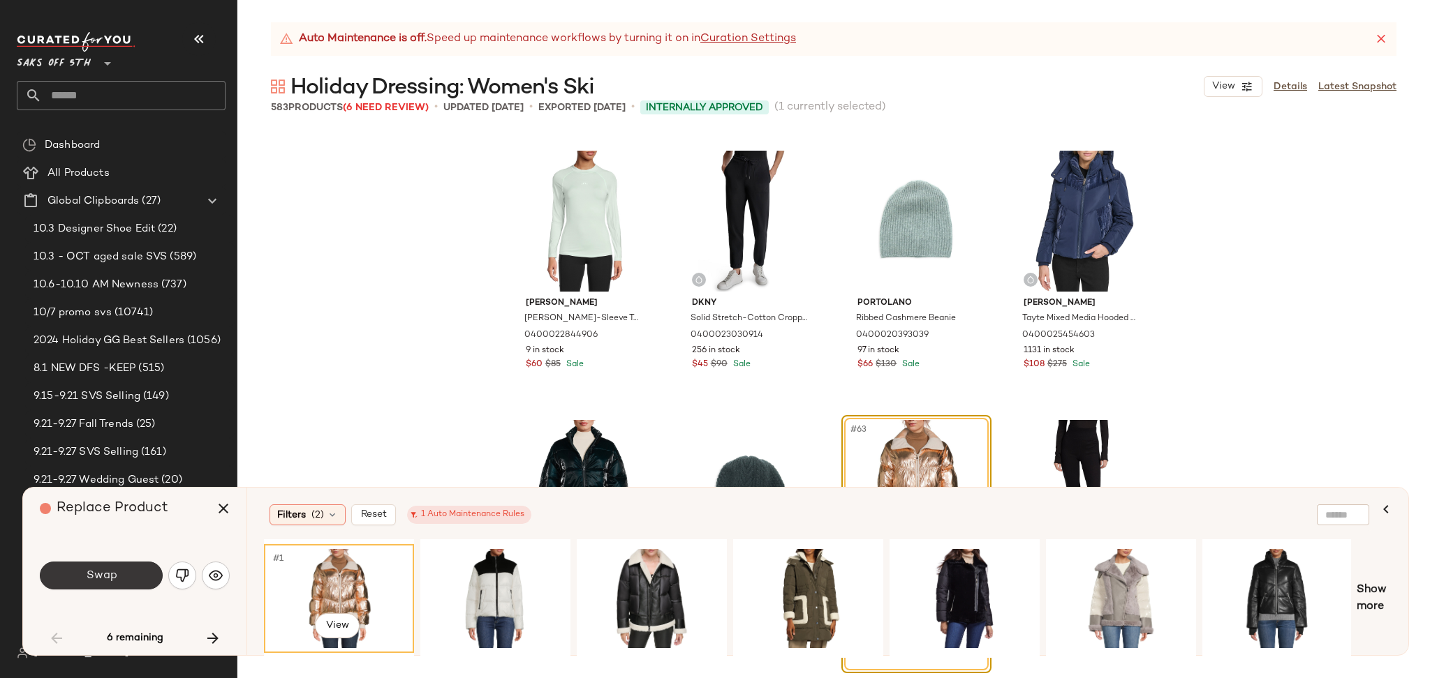
click at [87, 574] on span "Swap" at bounding box center [100, 576] width 31 height 13
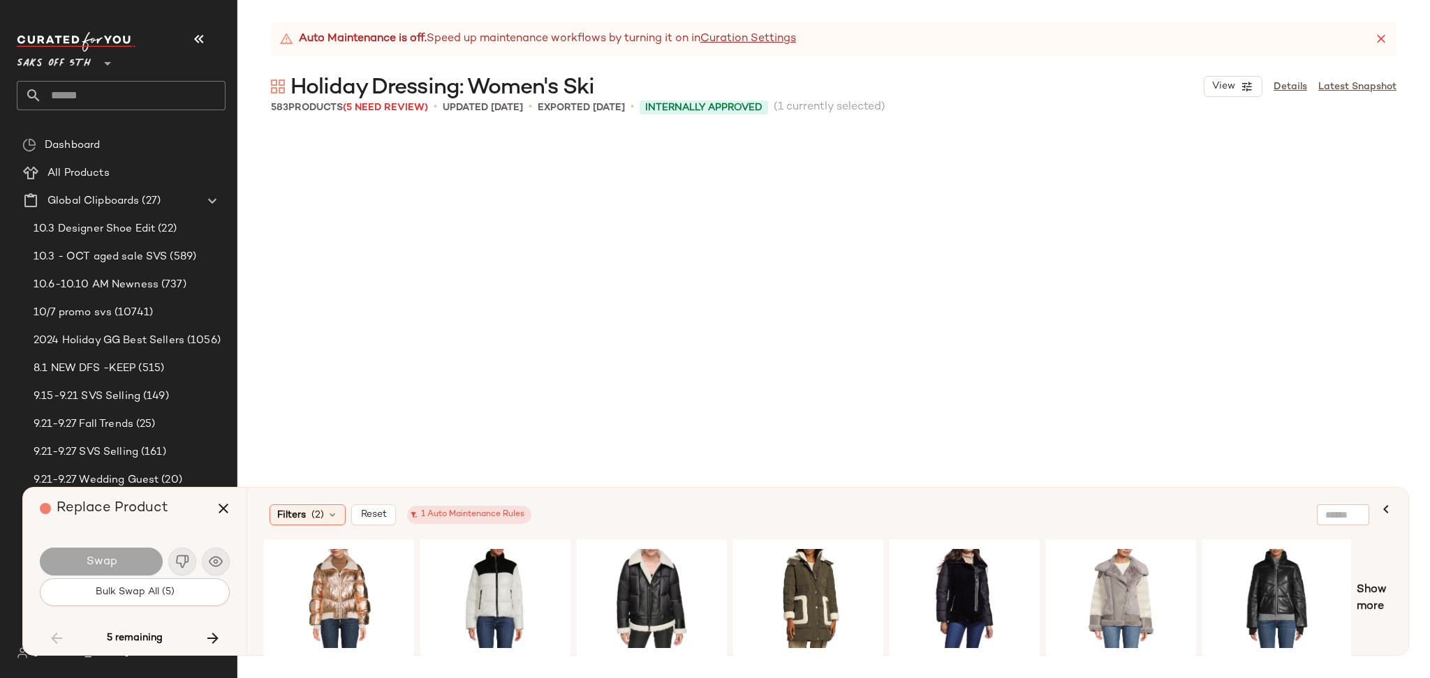
scroll to position [22094, 0]
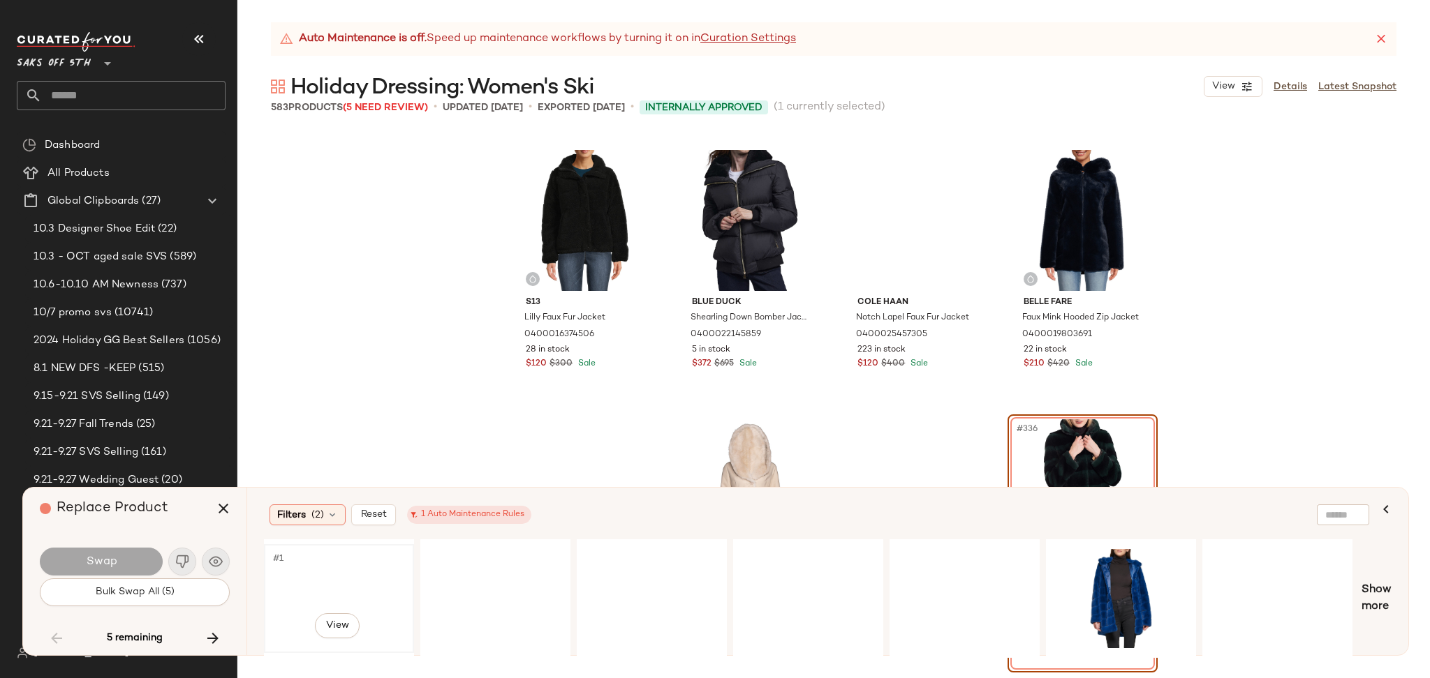
click at [328, 582] on div "#1 View" at bounding box center [339, 598] width 140 height 99
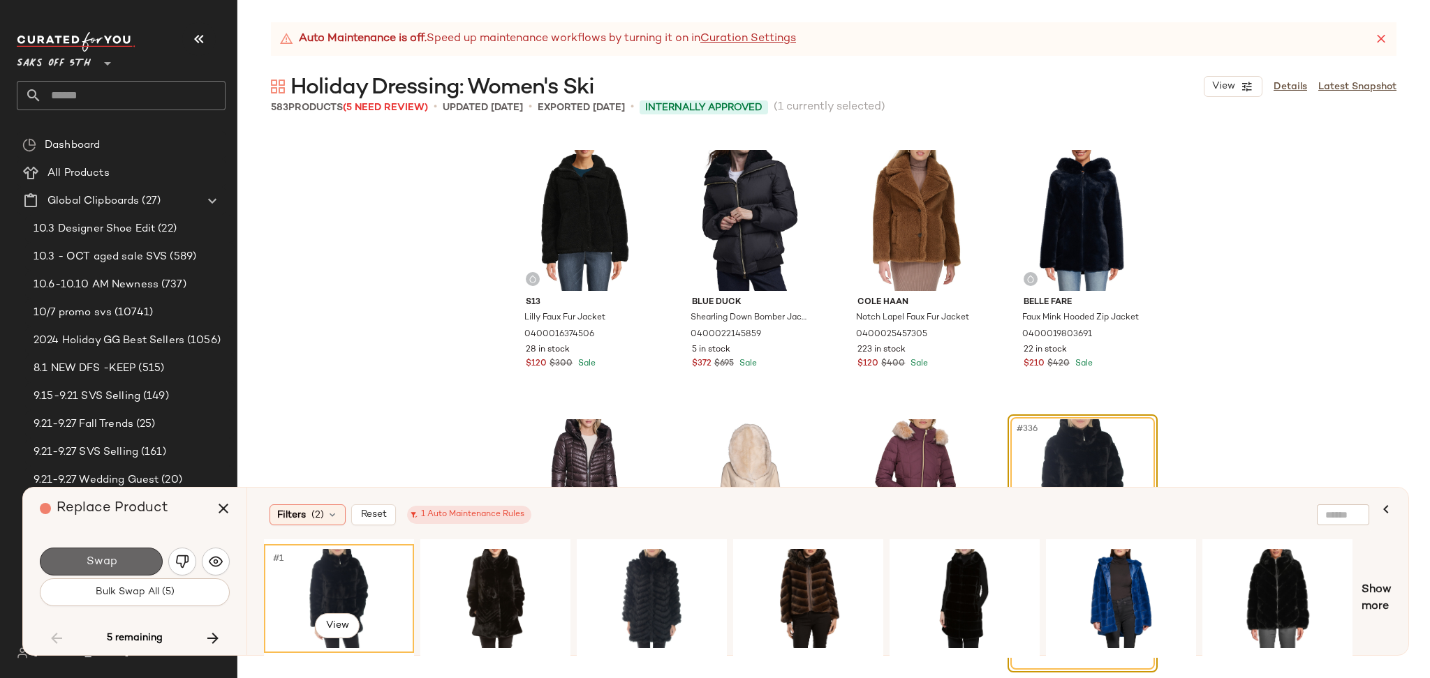
click at [131, 570] on button "Swap" at bounding box center [101, 562] width 123 height 28
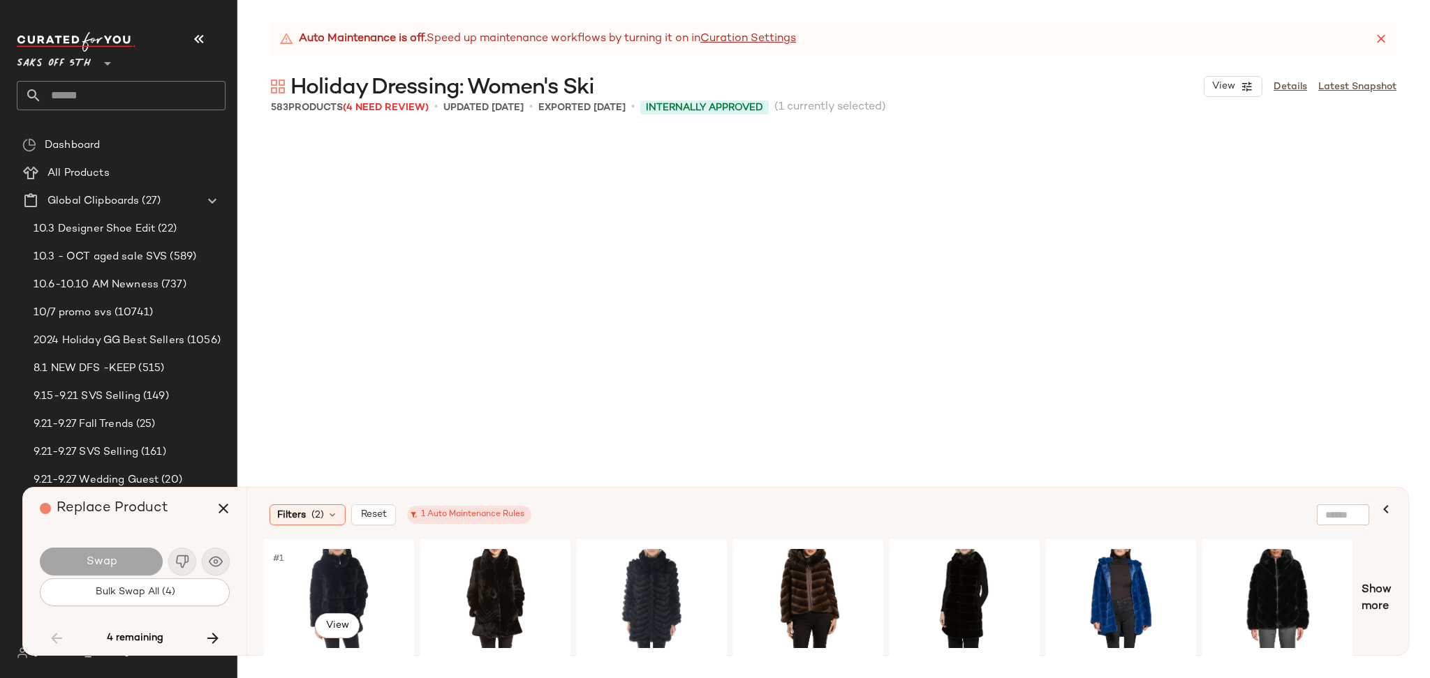
scroll to position [25867, 0]
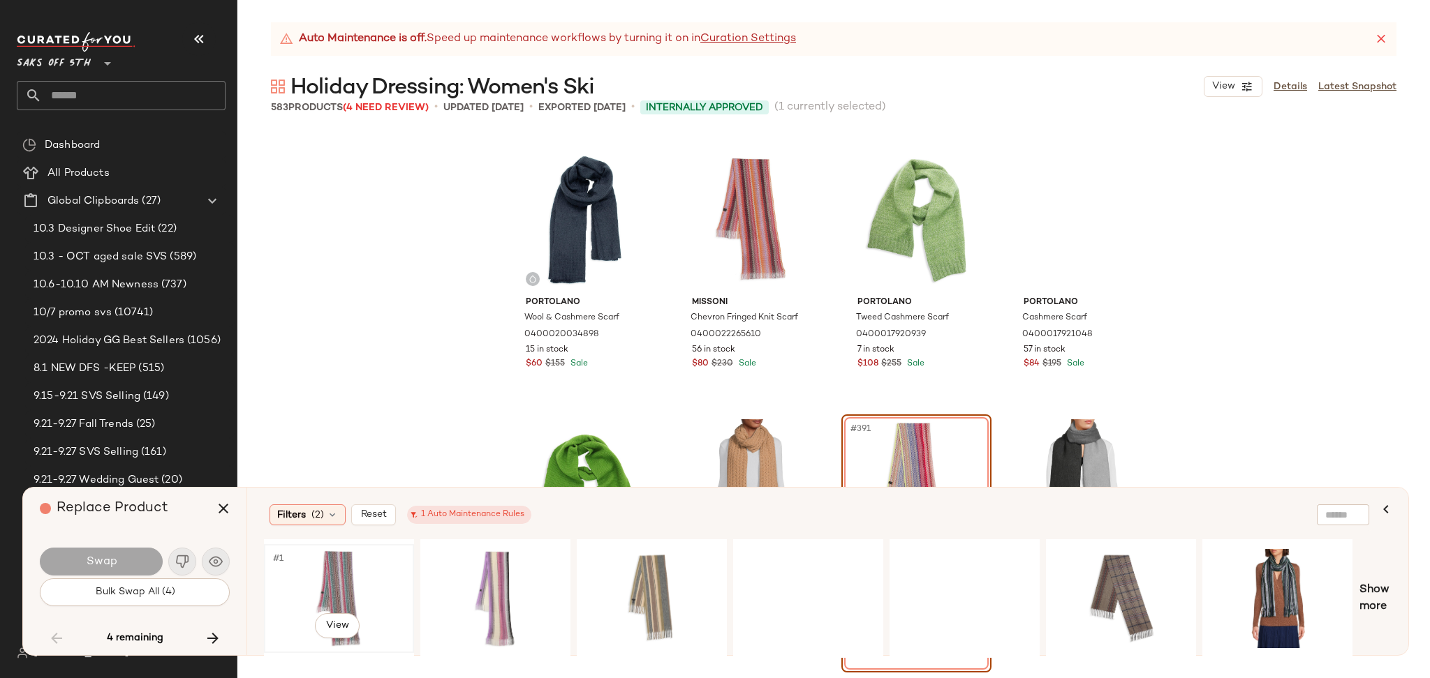
click at [348, 572] on div "#1 View" at bounding box center [339, 598] width 140 height 99
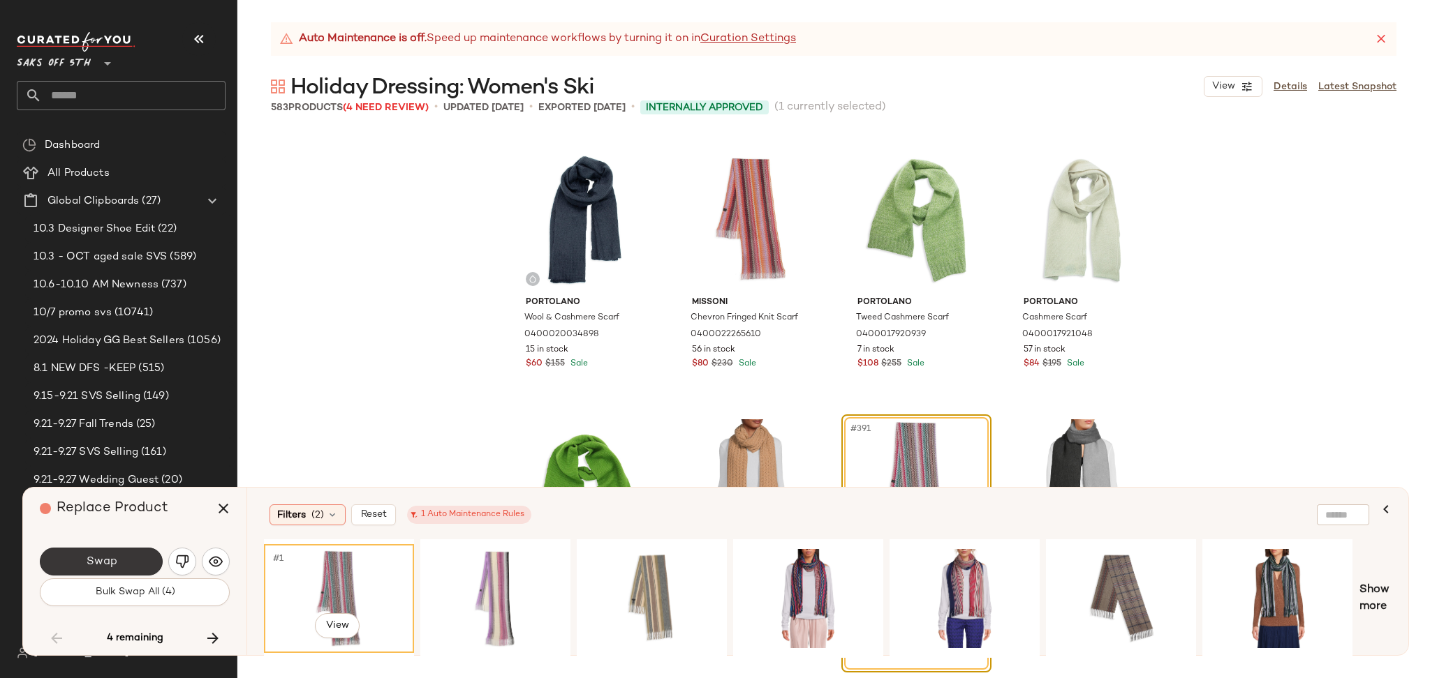
click at [141, 561] on button "Swap" at bounding box center [101, 562] width 123 height 28
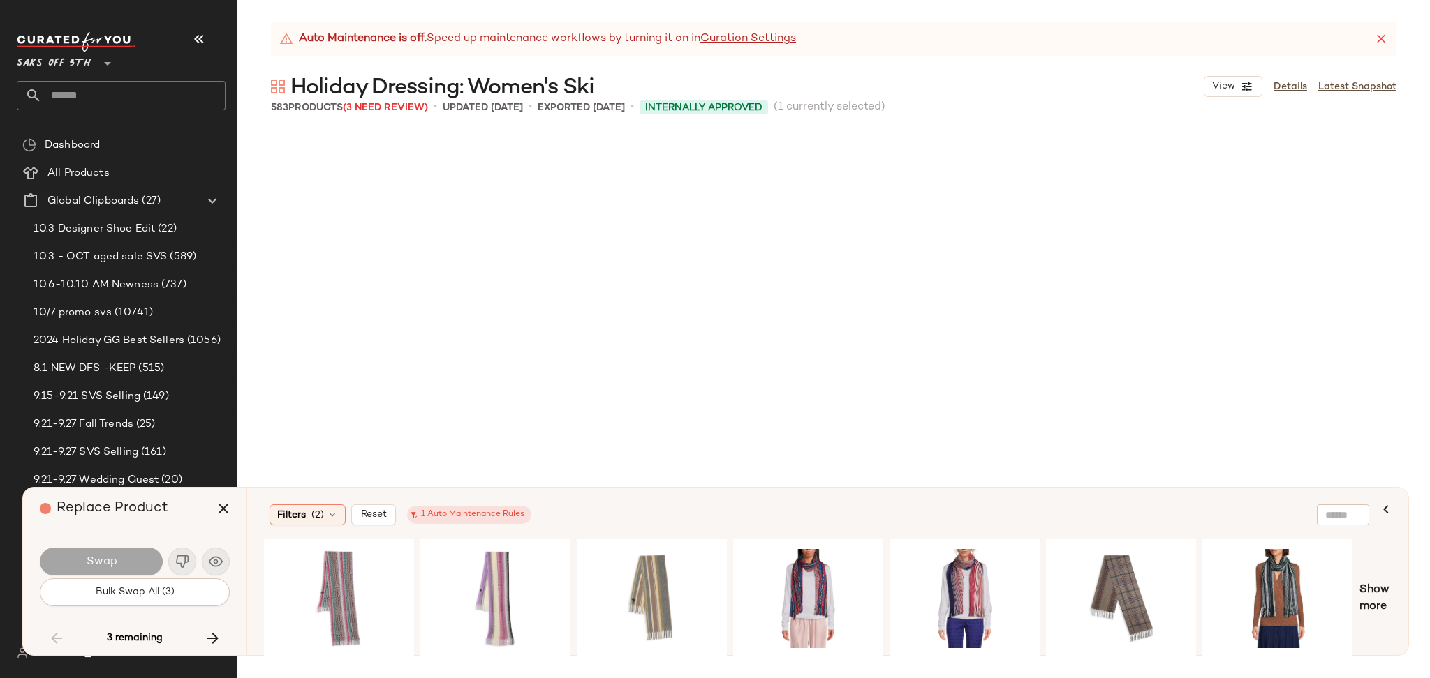
scroll to position [28022, 0]
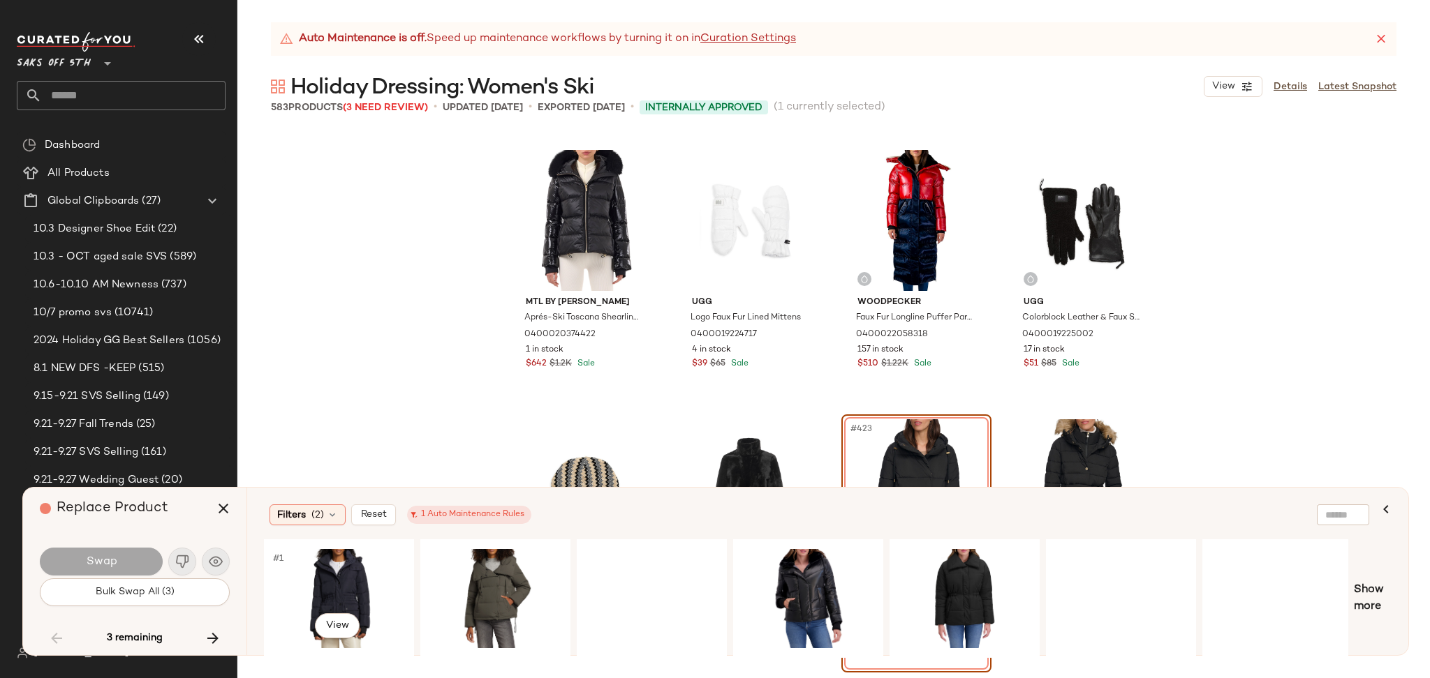
click at [320, 571] on div "#1 View" at bounding box center [339, 598] width 140 height 99
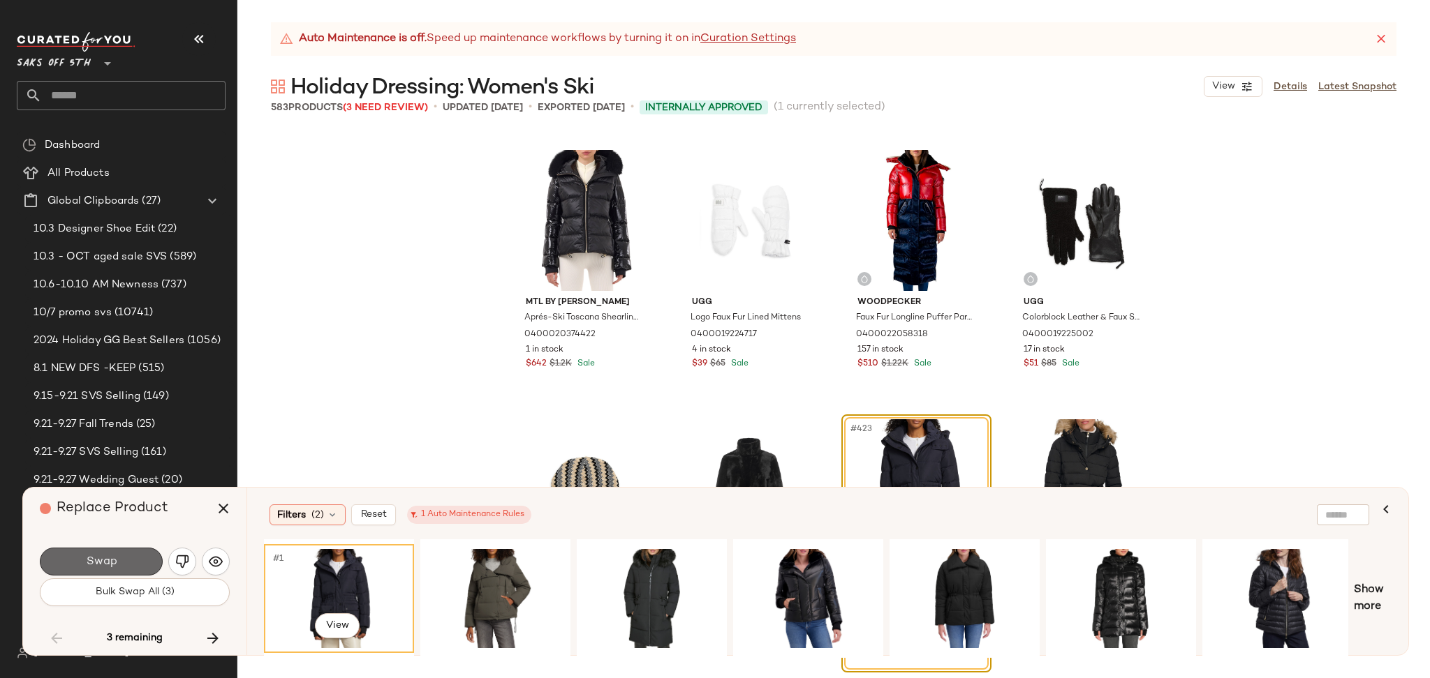
click at [137, 569] on button "Swap" at bounding box center [101, 562] width 123 height 28
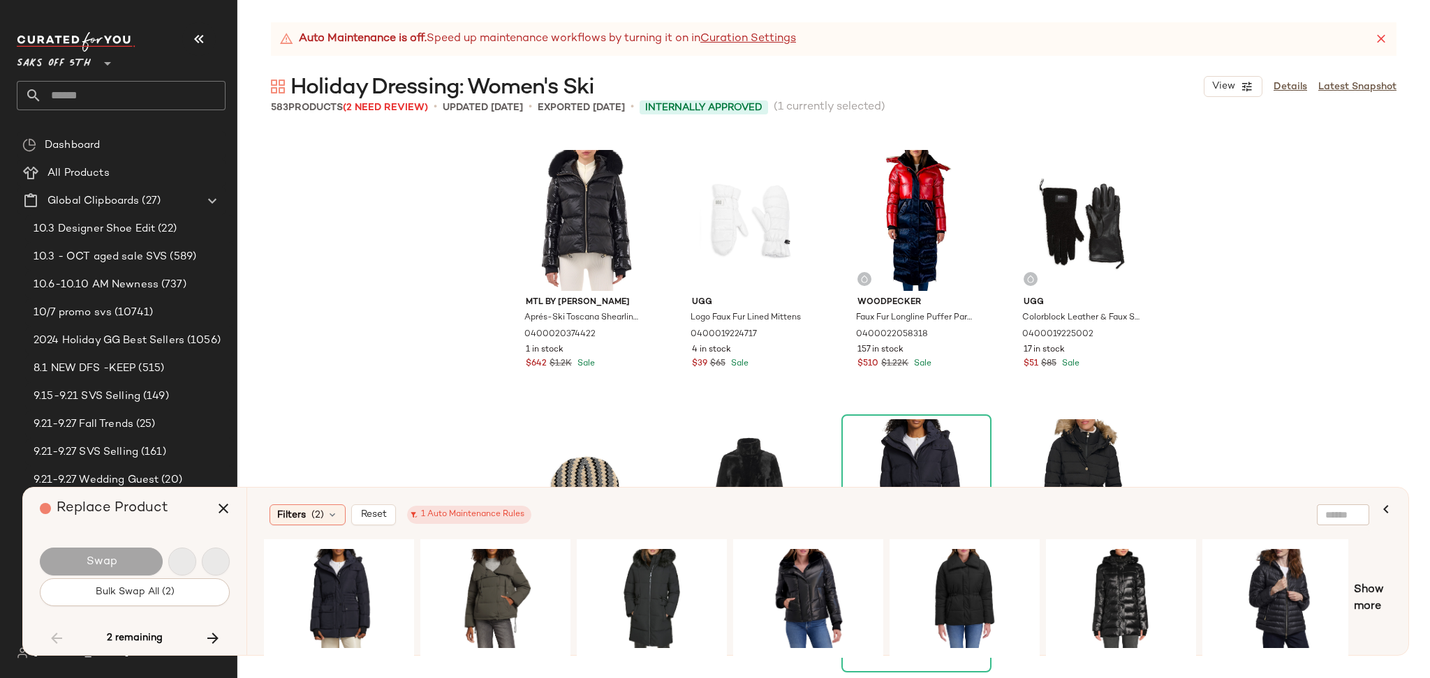
scroll to position [29100, 0]
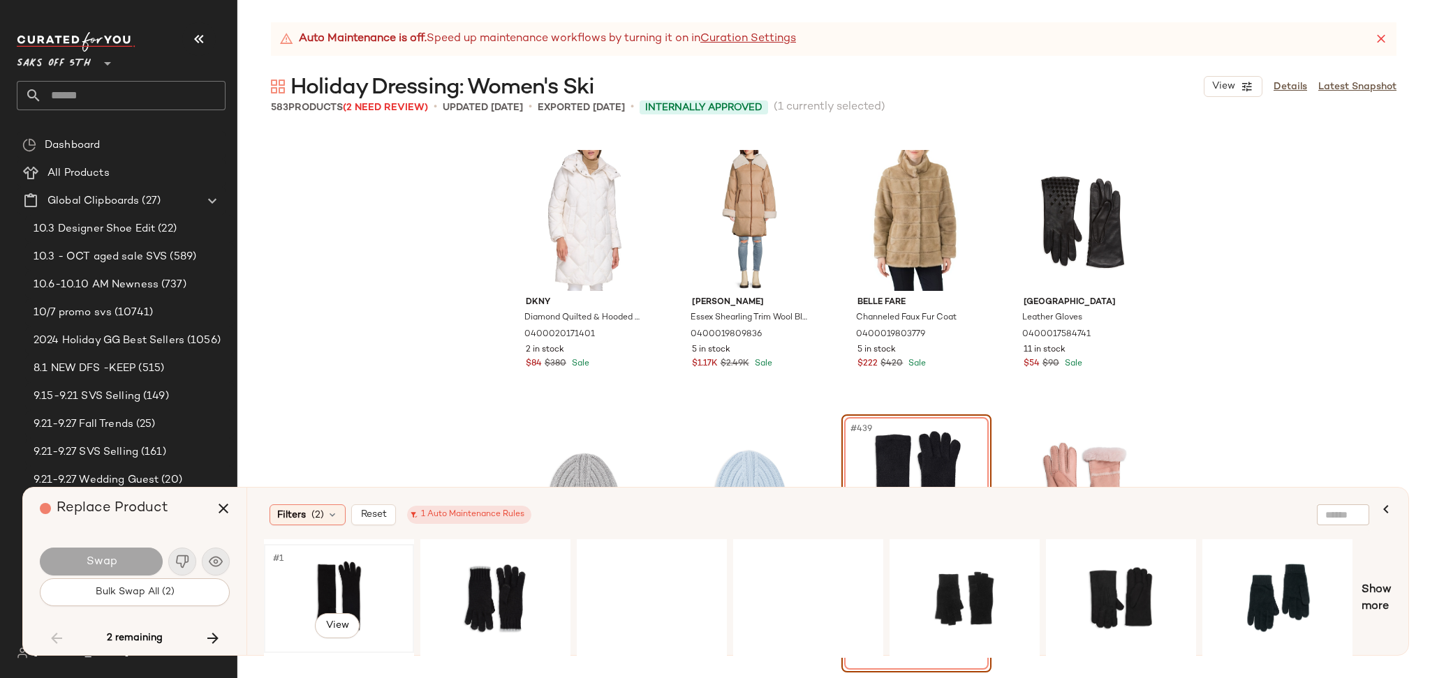
click at [331, 571] on div "#1 View" at bounding box center [339, 598] width 140 height 99
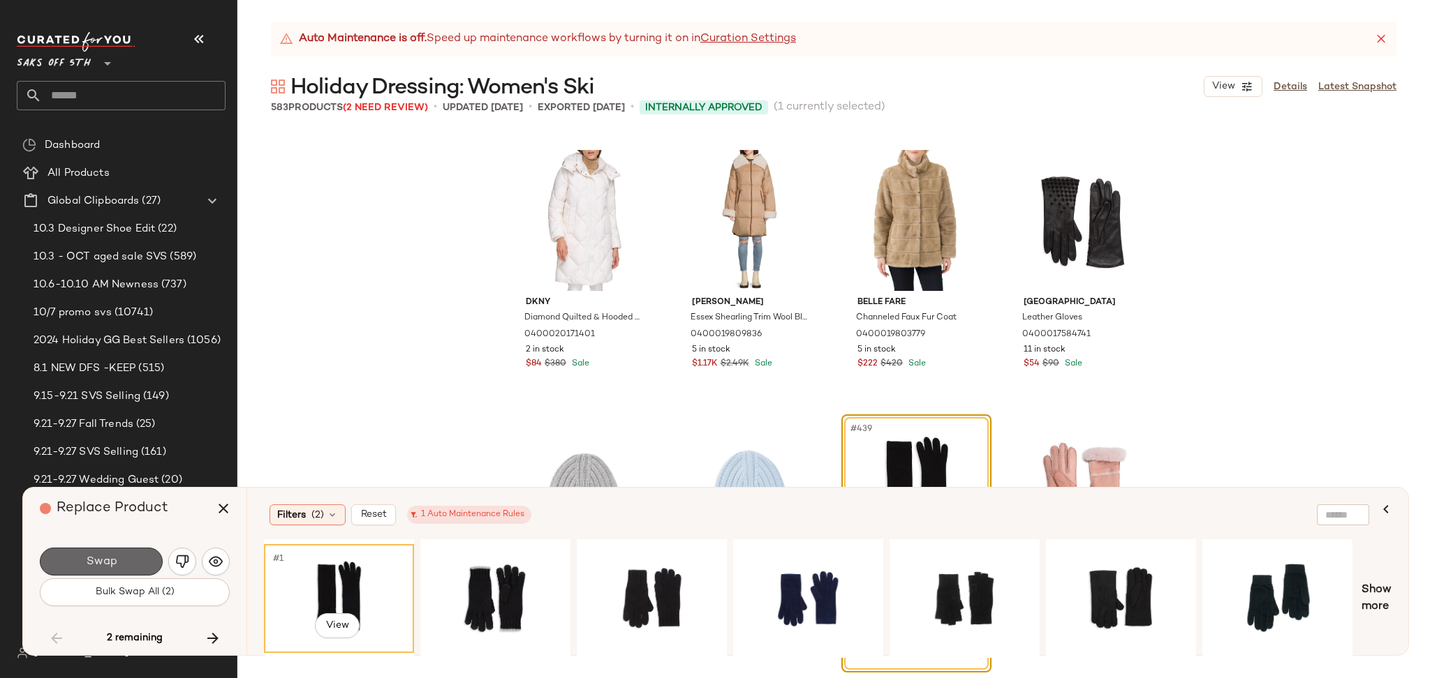
click at [135, 554] on button "Swap" at bounding box center [101, 562] width 123 height 28
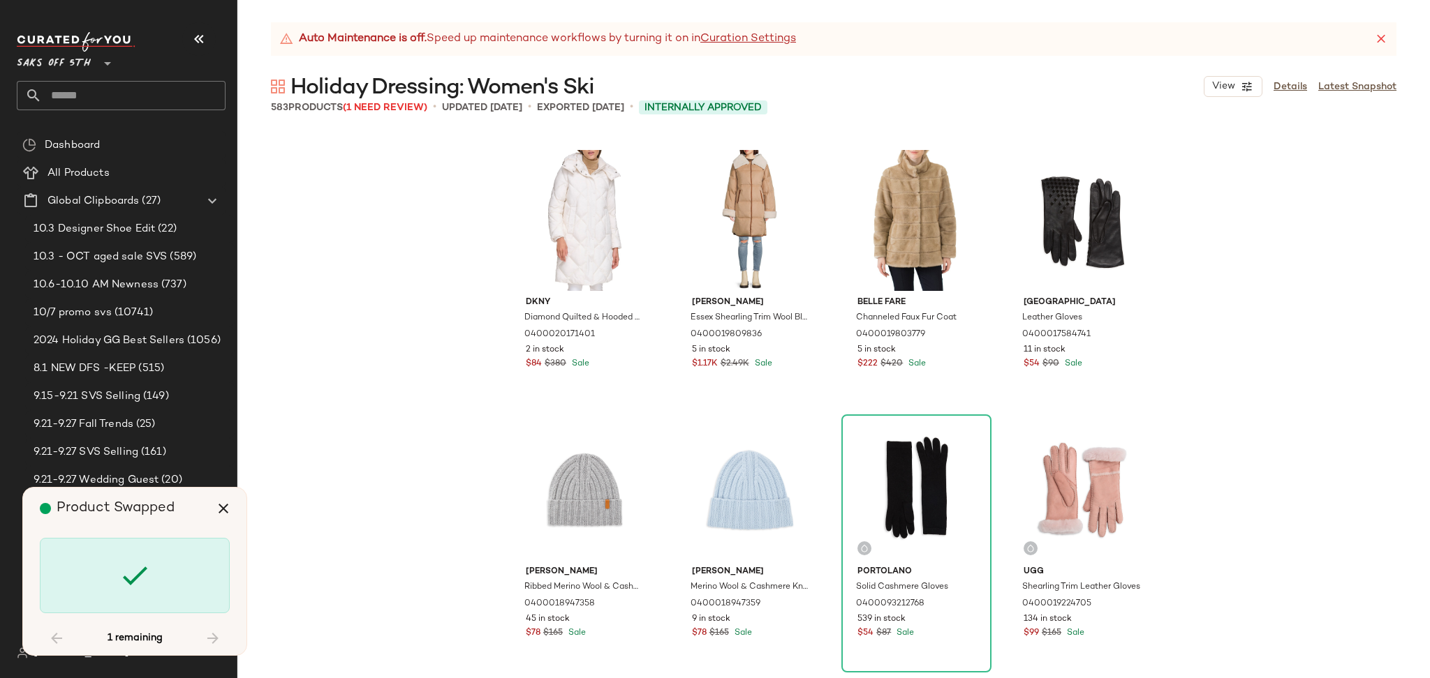
scroll to position [30447, 0]
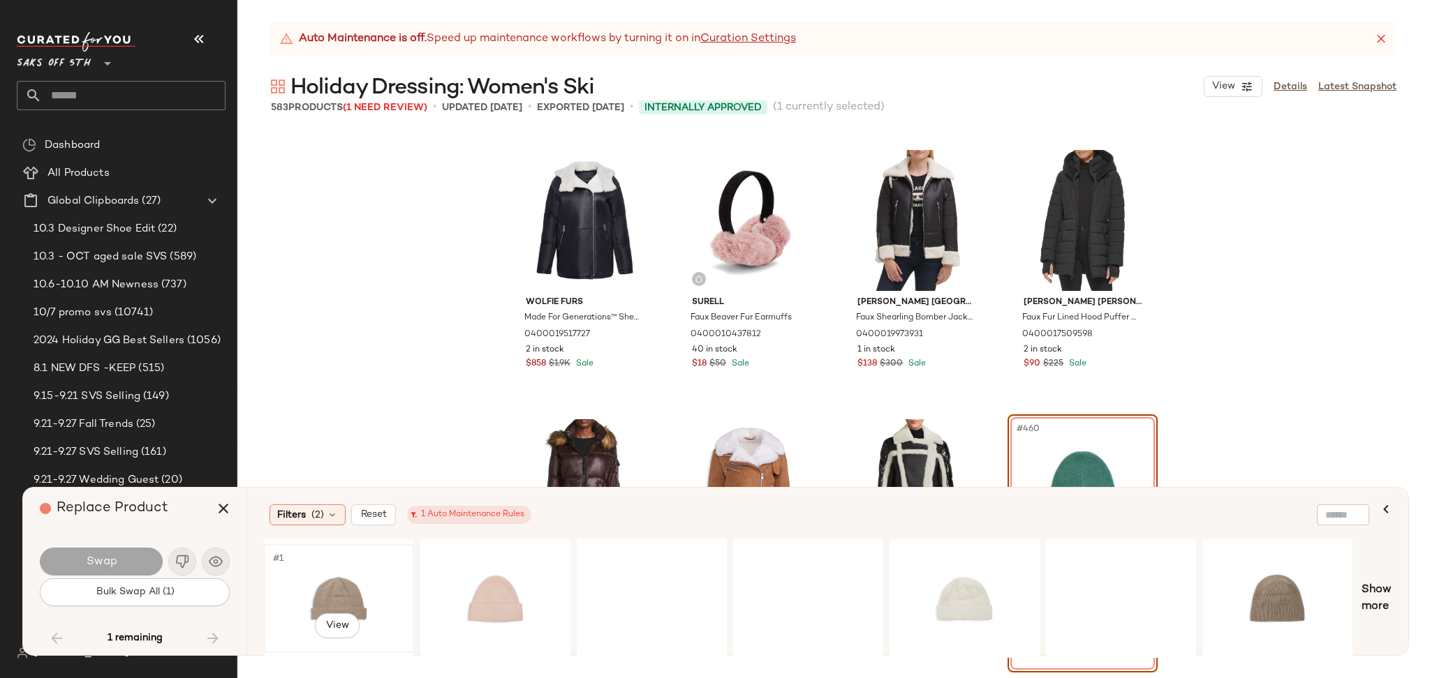
click at [336, 586] on div "#1 View" at bounding box center [339, 598] width 140 height 99
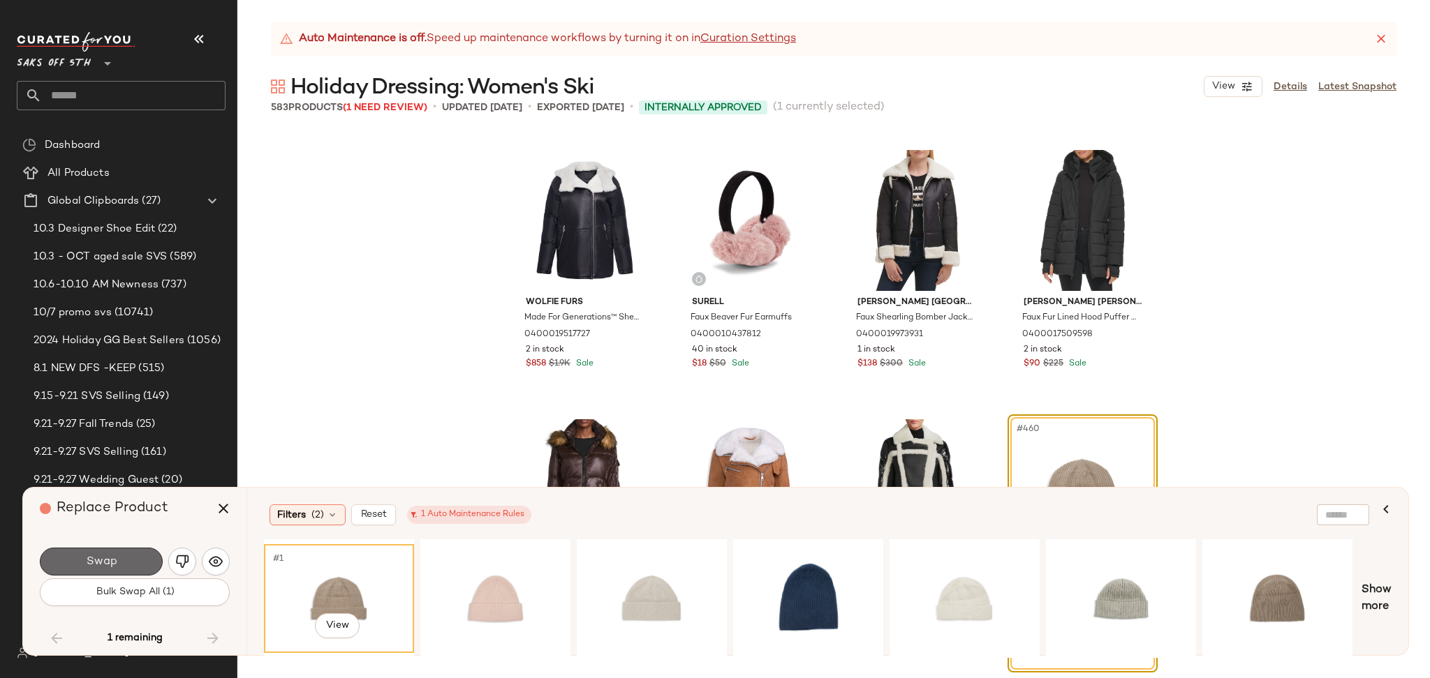
click at [105, 551] on button "Swap" at bounding box center [101, 562] width 123 height 28
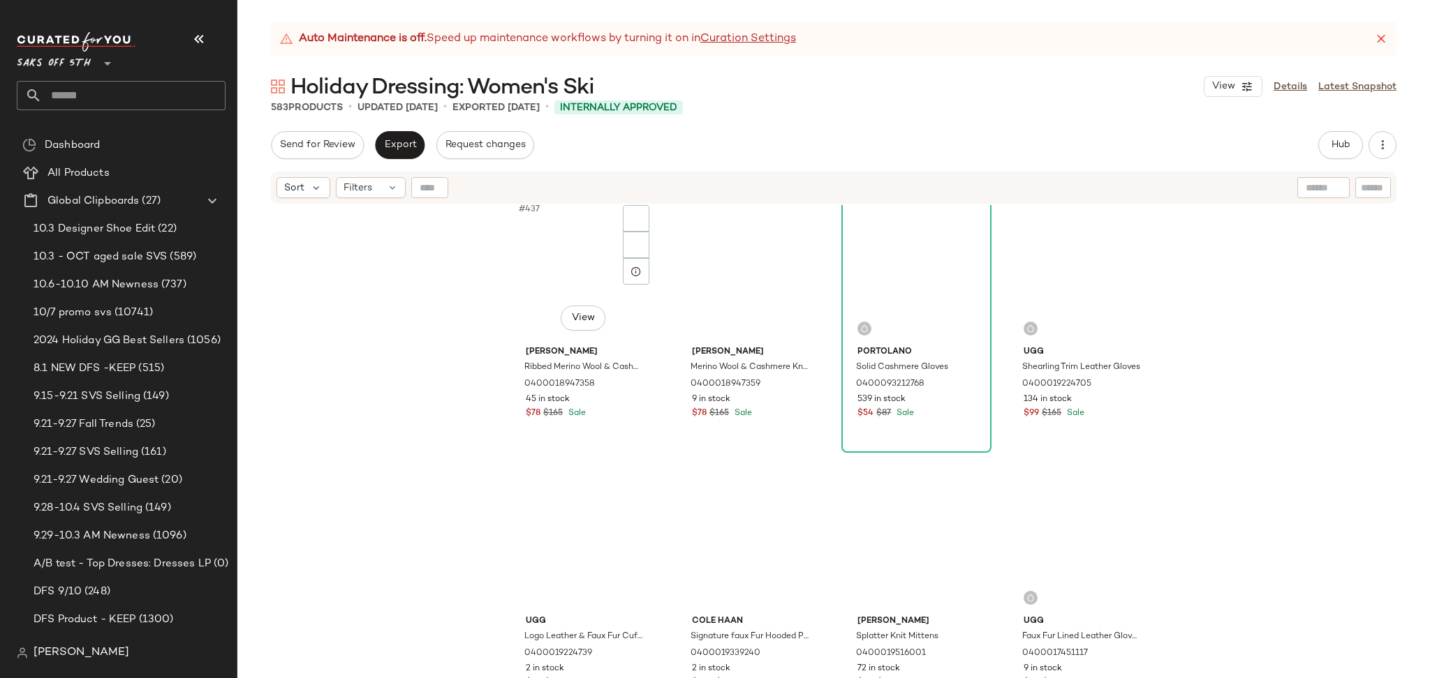
scroll to position [29132, 0]
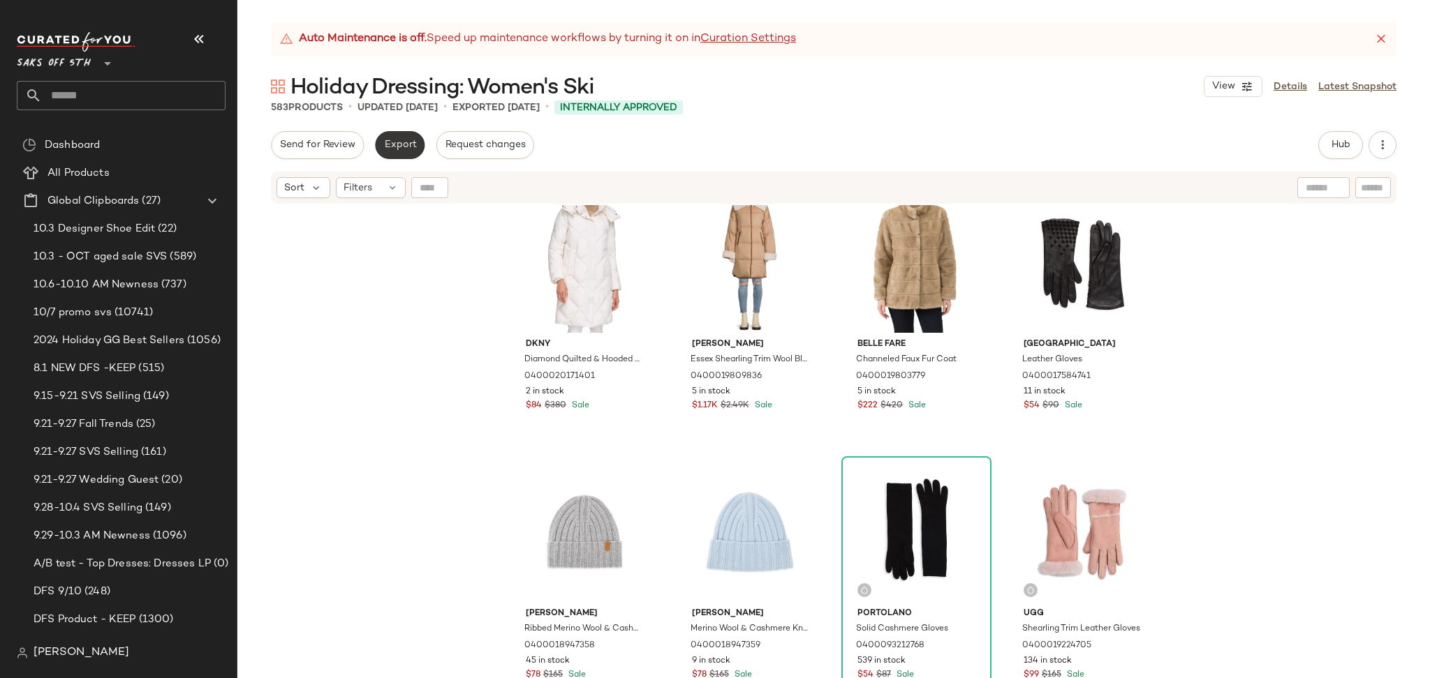
click at [407, 146] on span "Export" at bounding box center [399, 145] width 33 height 11
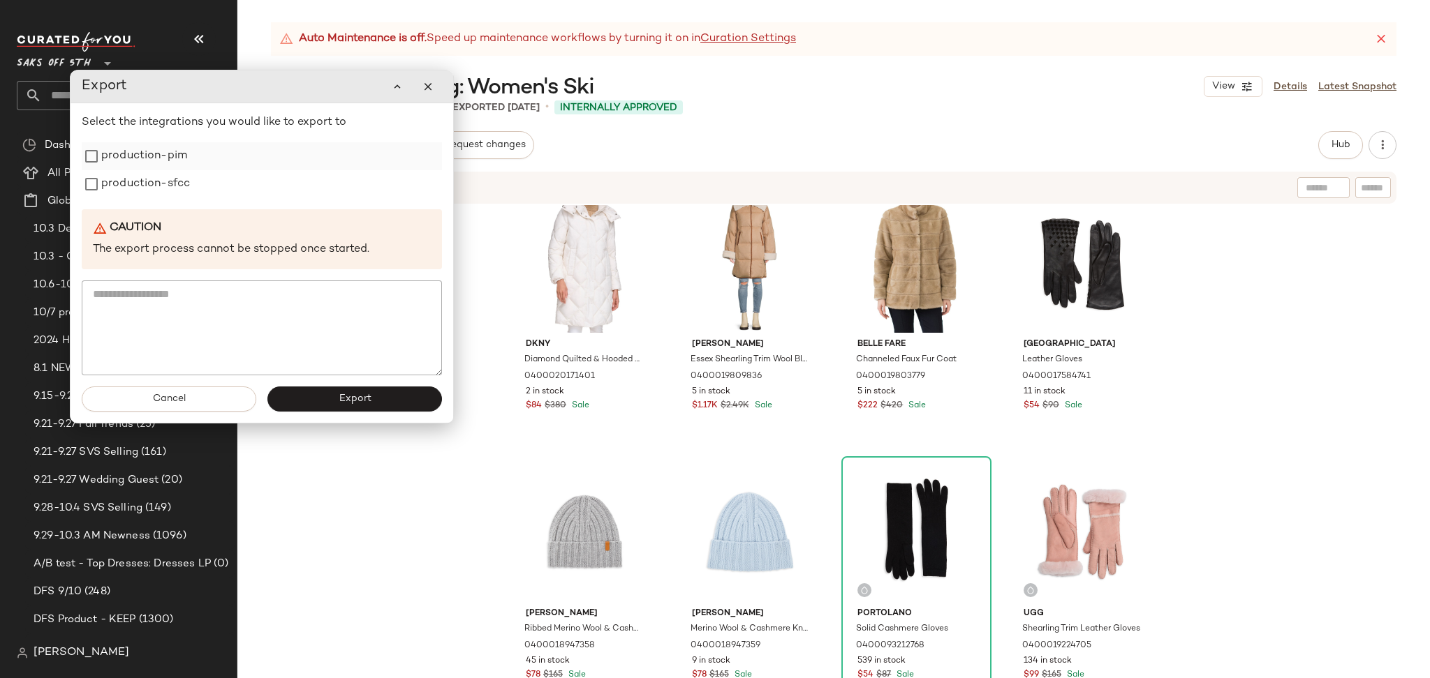
click at [170, 165] on label "production-pim" at bounding box center [144, 156] width 86 height 28
click at [175, 193] on label "production-sfcc" at bounding box center [145, 184] width 89 height 28
click at [315, 399] on button "Export" at bounding box center [354, 399] width 175 height 25
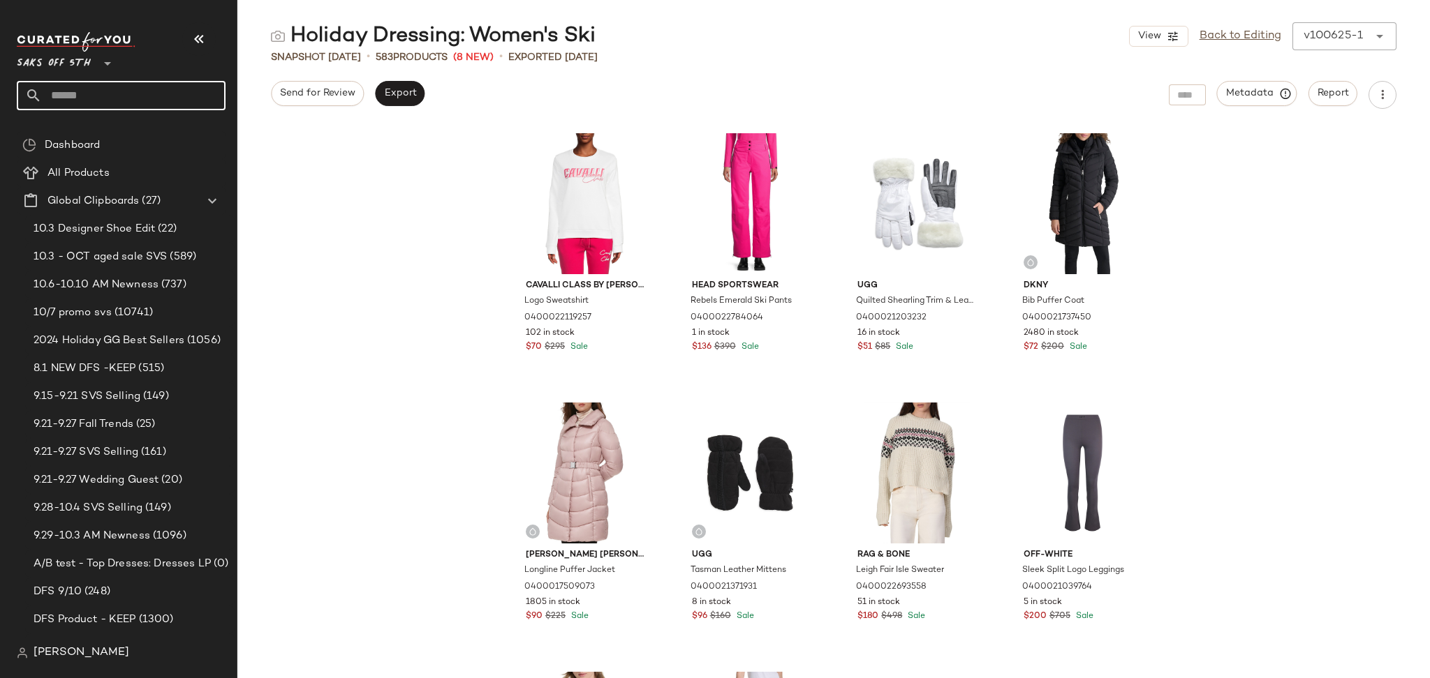
click at [121, 93] on input "text" at bounding box center [134, 95] width 184 height 29
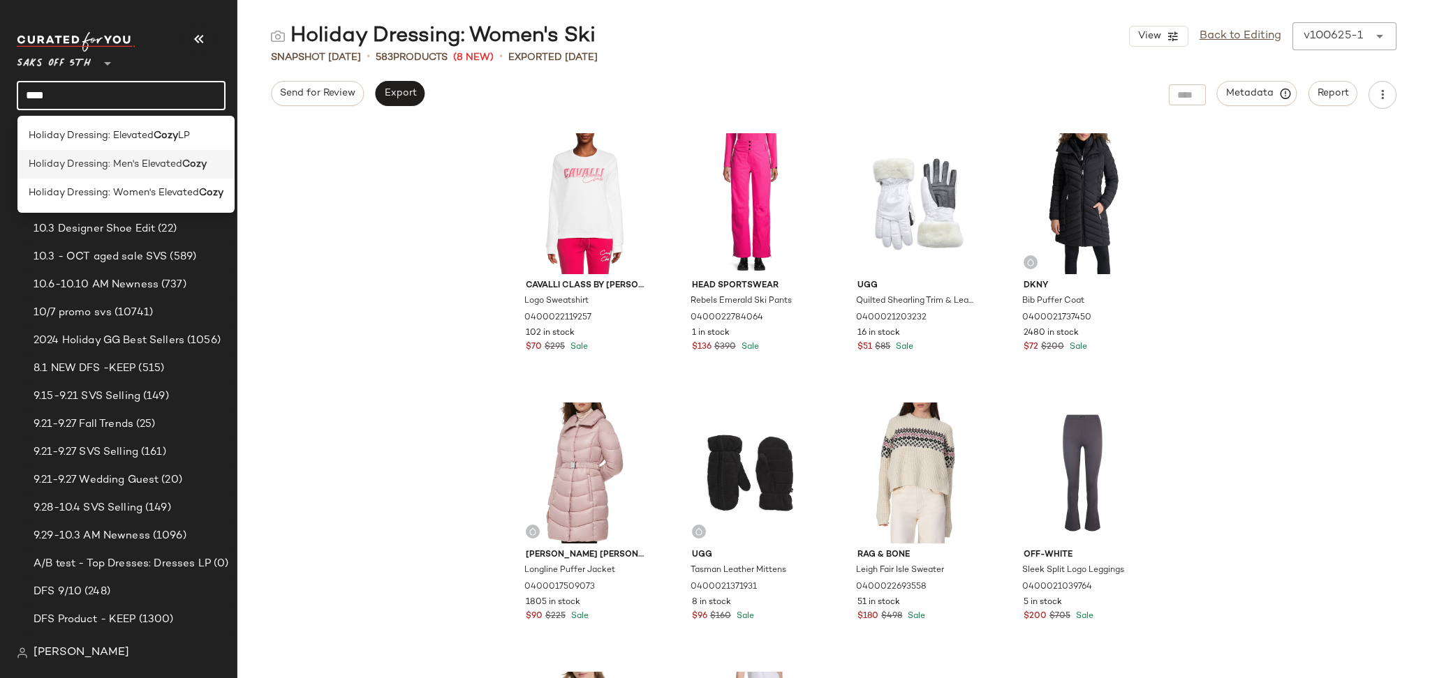
type input "****"
click at [155, 159] on span "Holiday Dressing: Men's Elevated" at bounding box center [106, 164] width 154 height 15
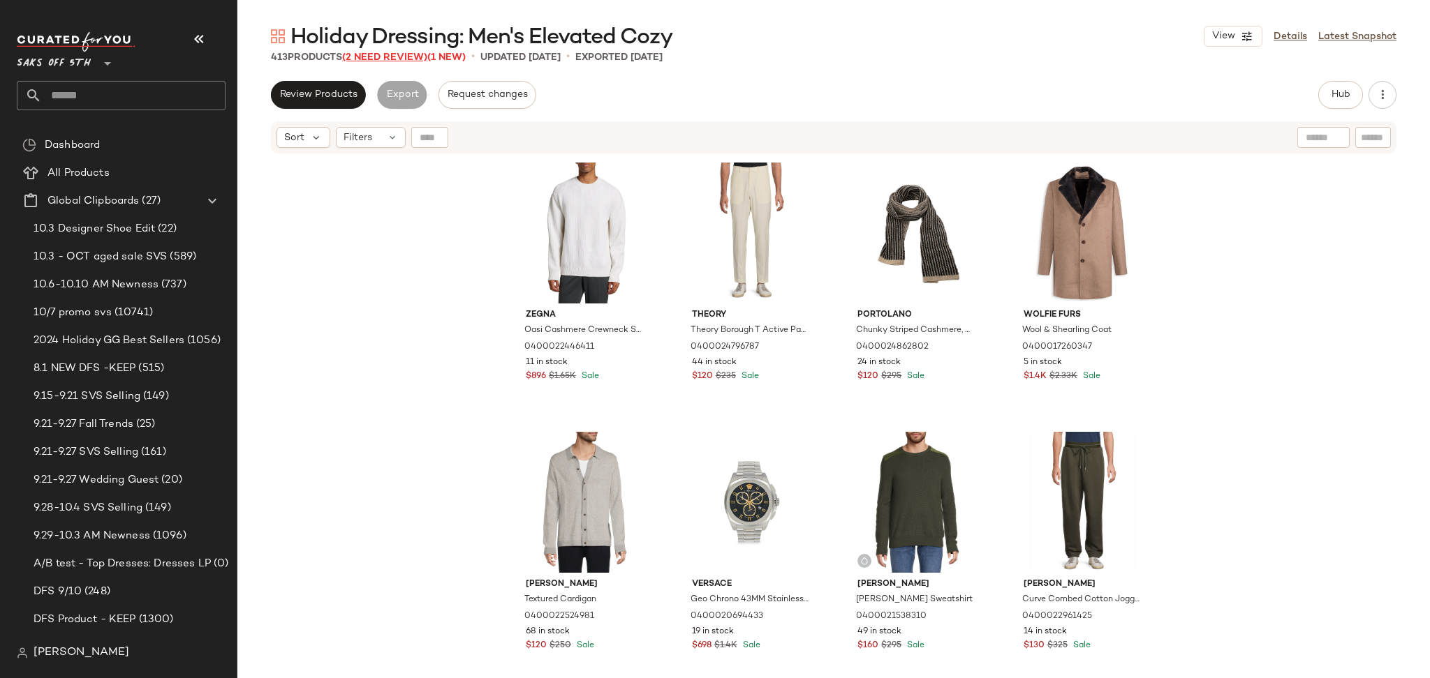
click at [407, 56] on span "(2 Need Review)" at bounding box center [384, 57] width 85 height 10
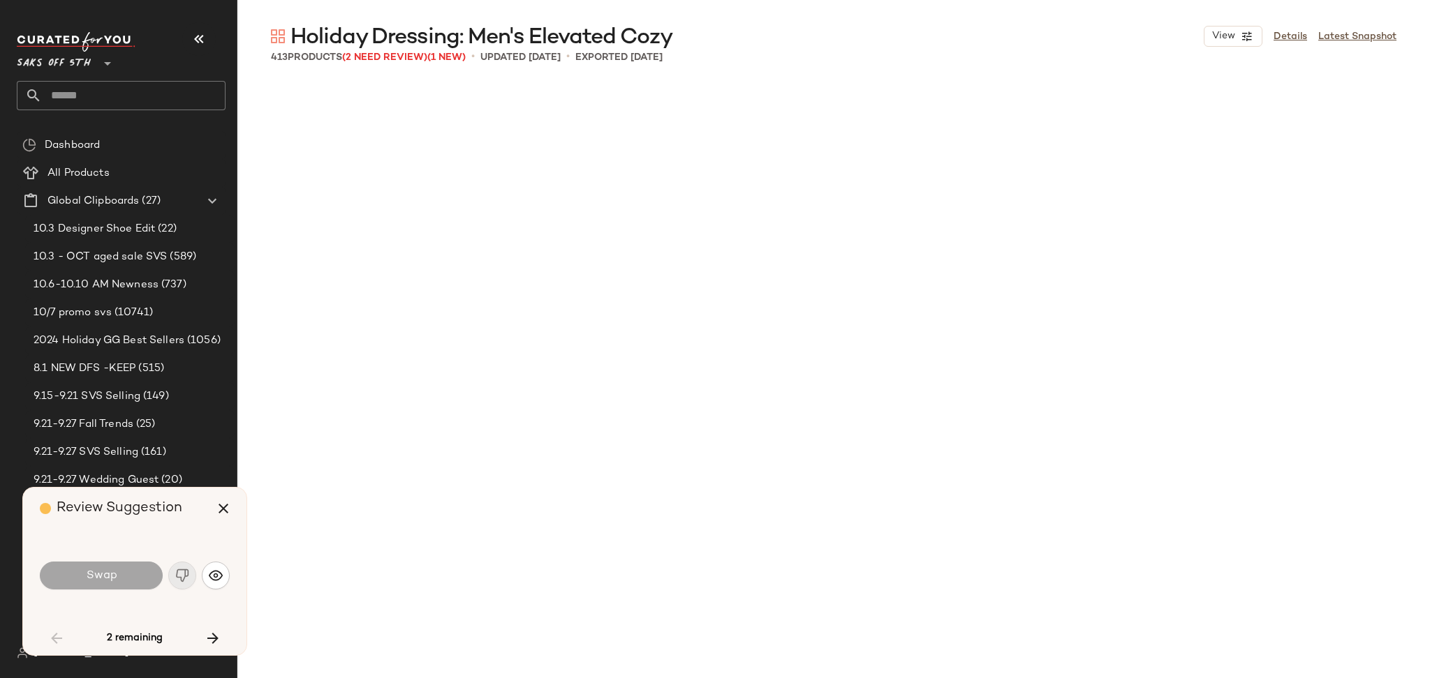
scroll to position [1885, 0]
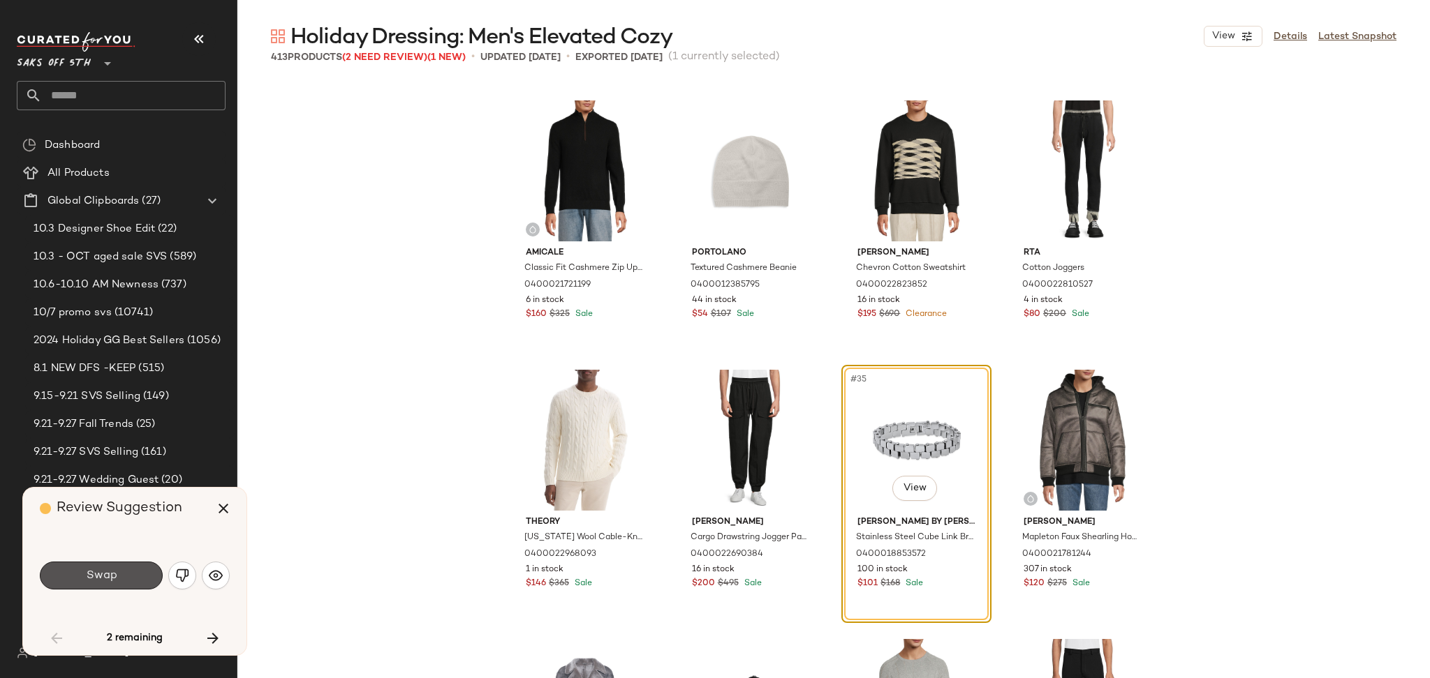
click at [138, 572] on button "Swap" at bounding box center [101, 576] width 123 height 28
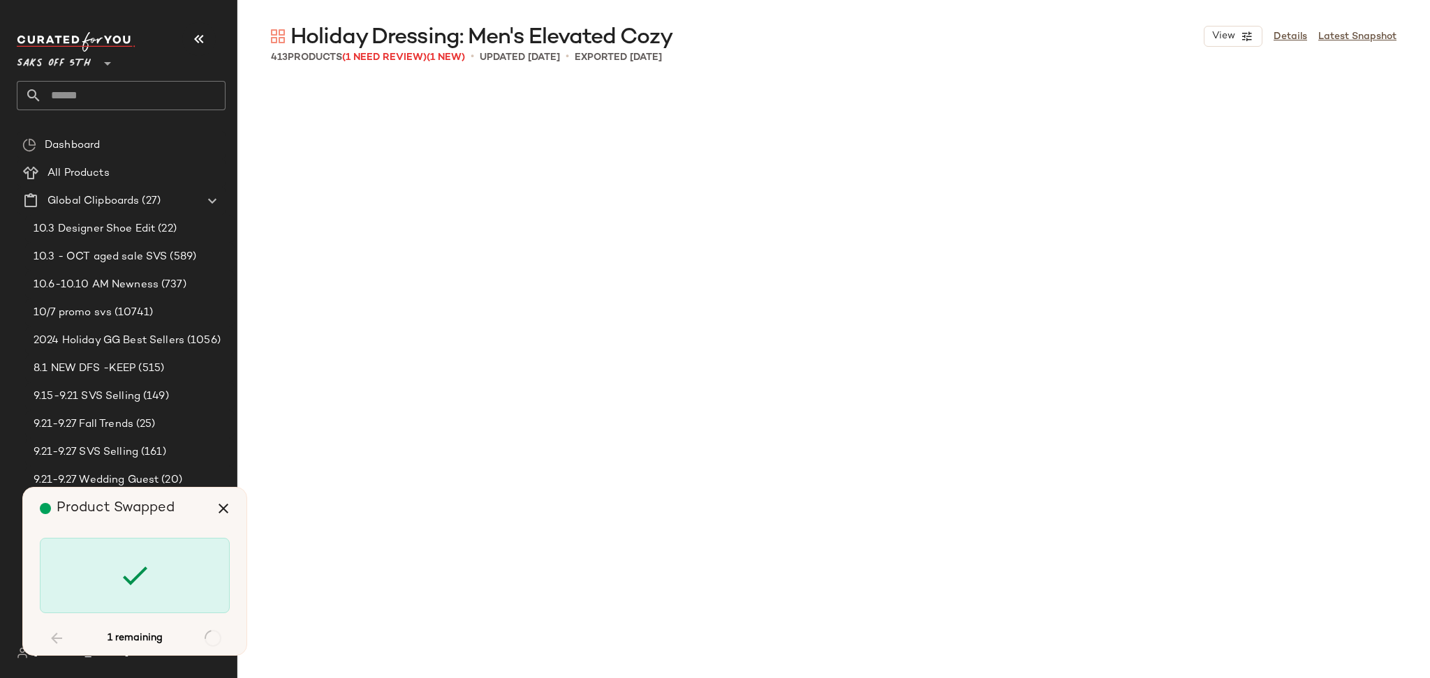
scroll to position [9969, 0]
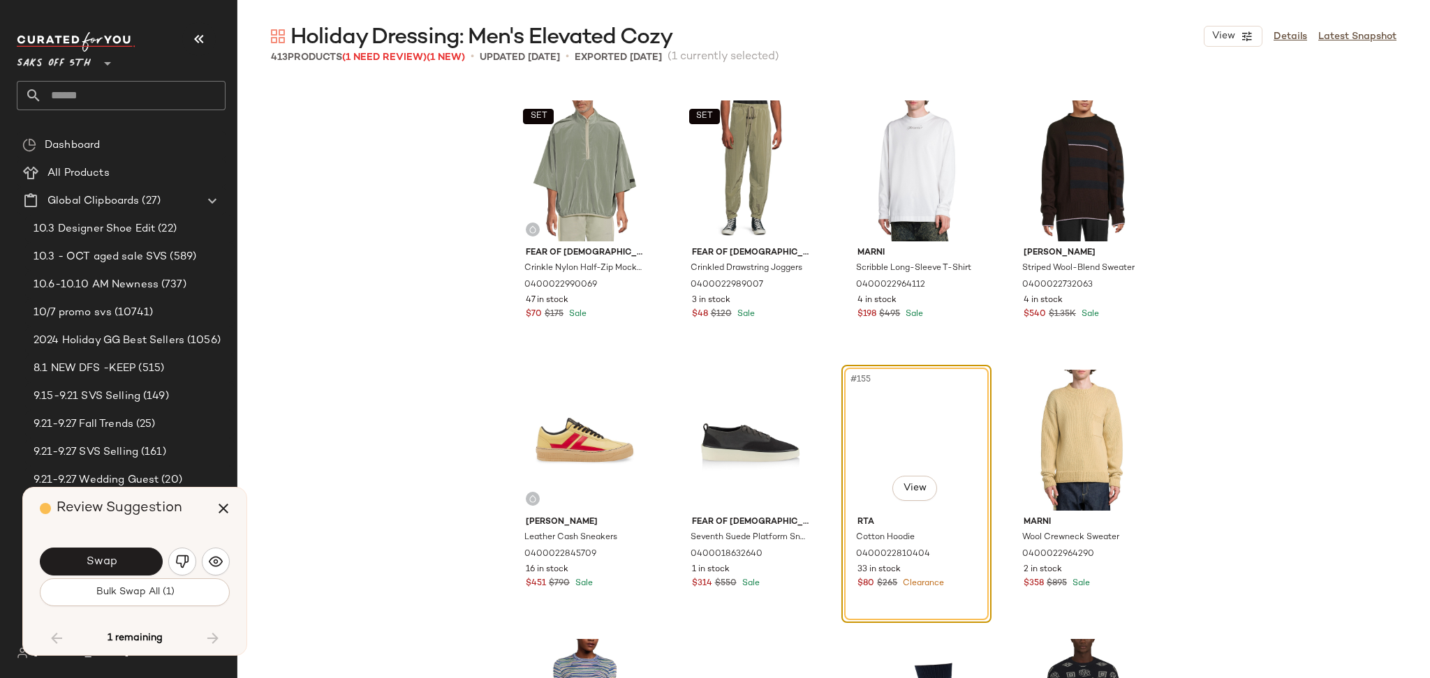
click at [138, 574] on button "Swap" at bounding box center [101, 562] width 123 height 28
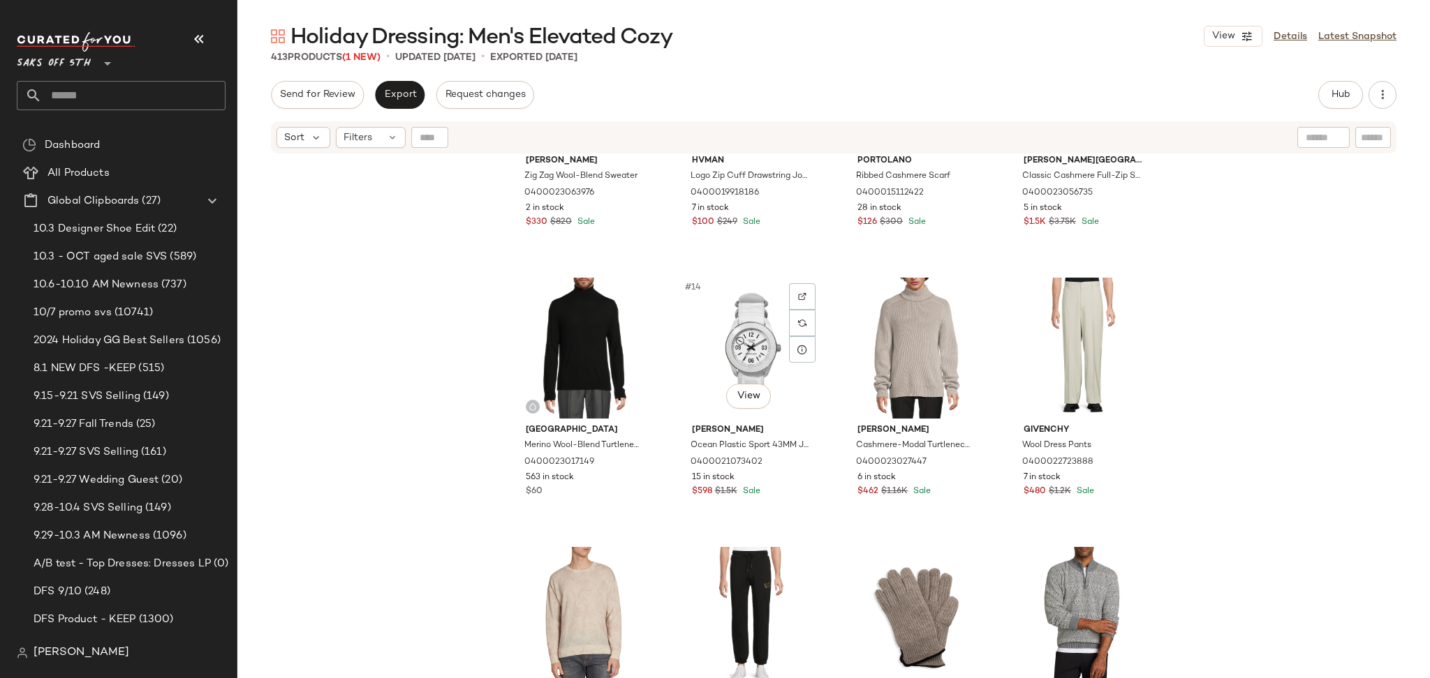
scroll to position [702, 0]
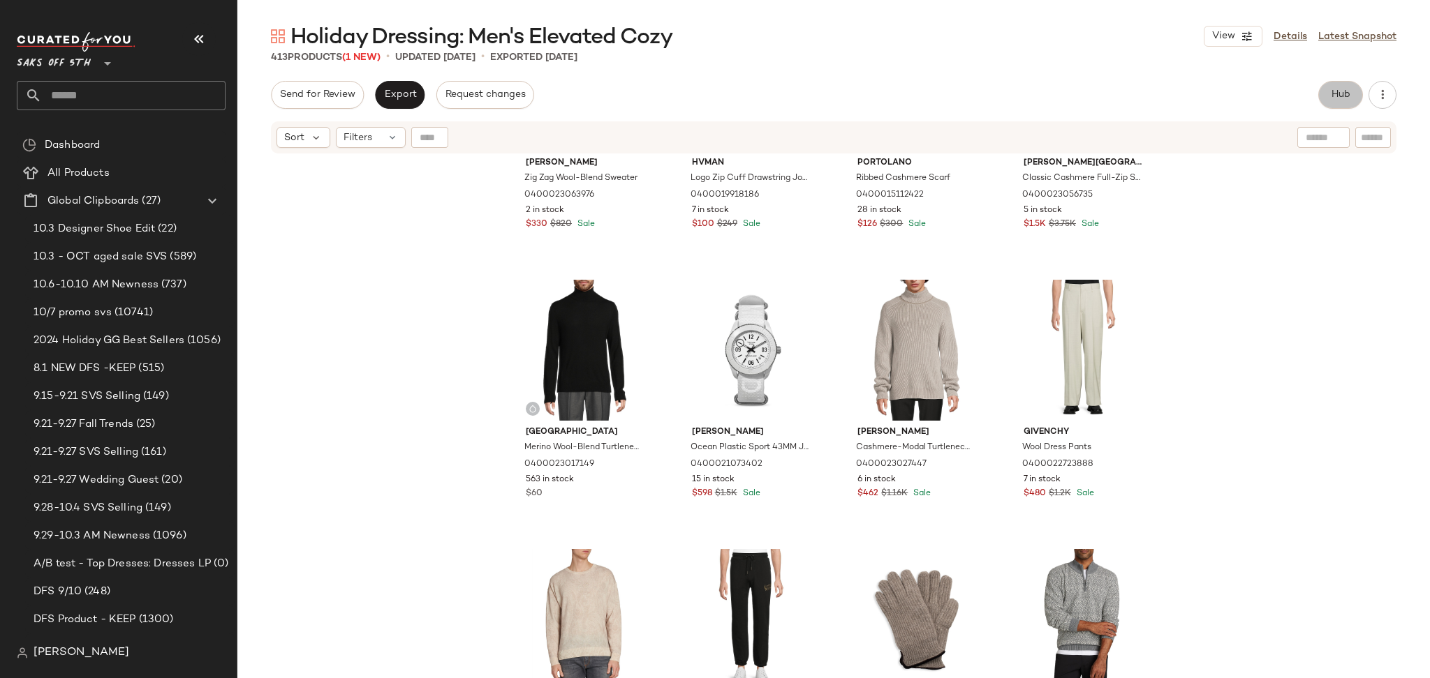
click at [1337, 89] on span "Hub" at bounding box center [1340, 94] width 20 height 11
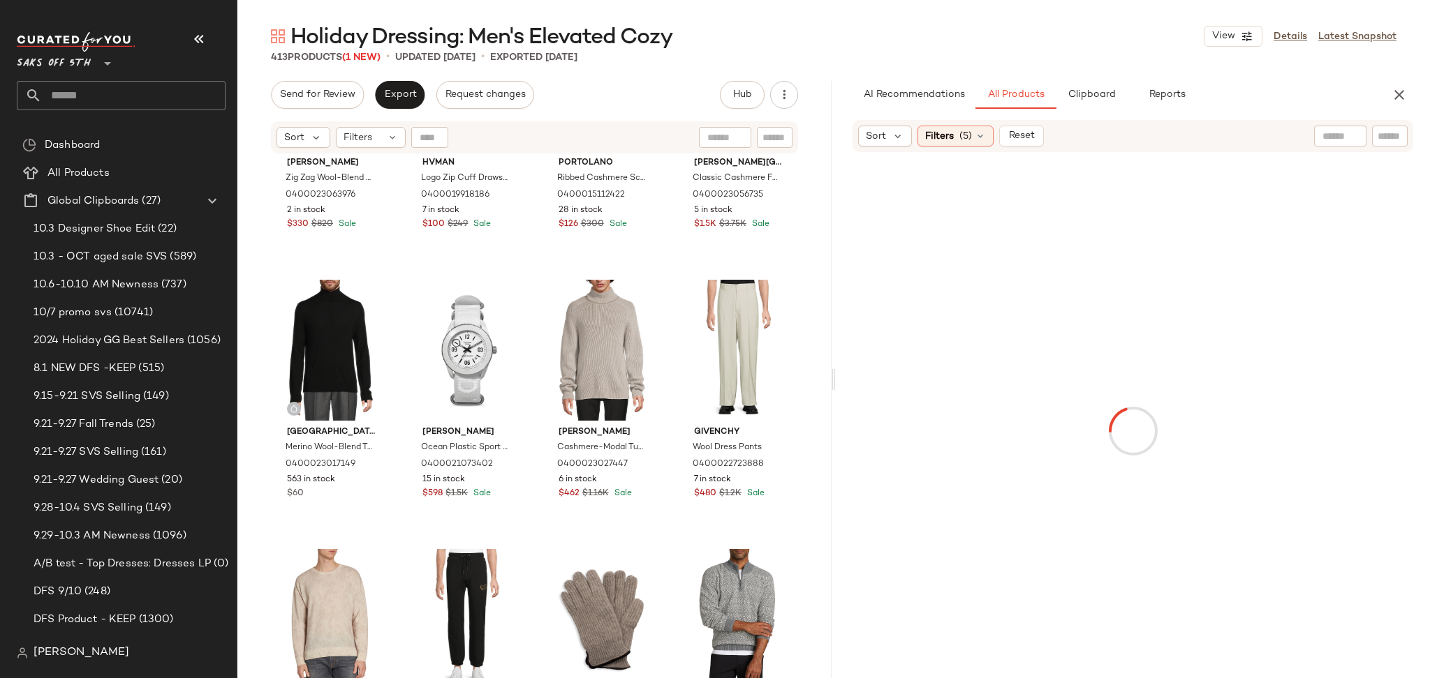
click at [1328, 131] on input "text" at bounding box center [1340, 136] width 36 height 15
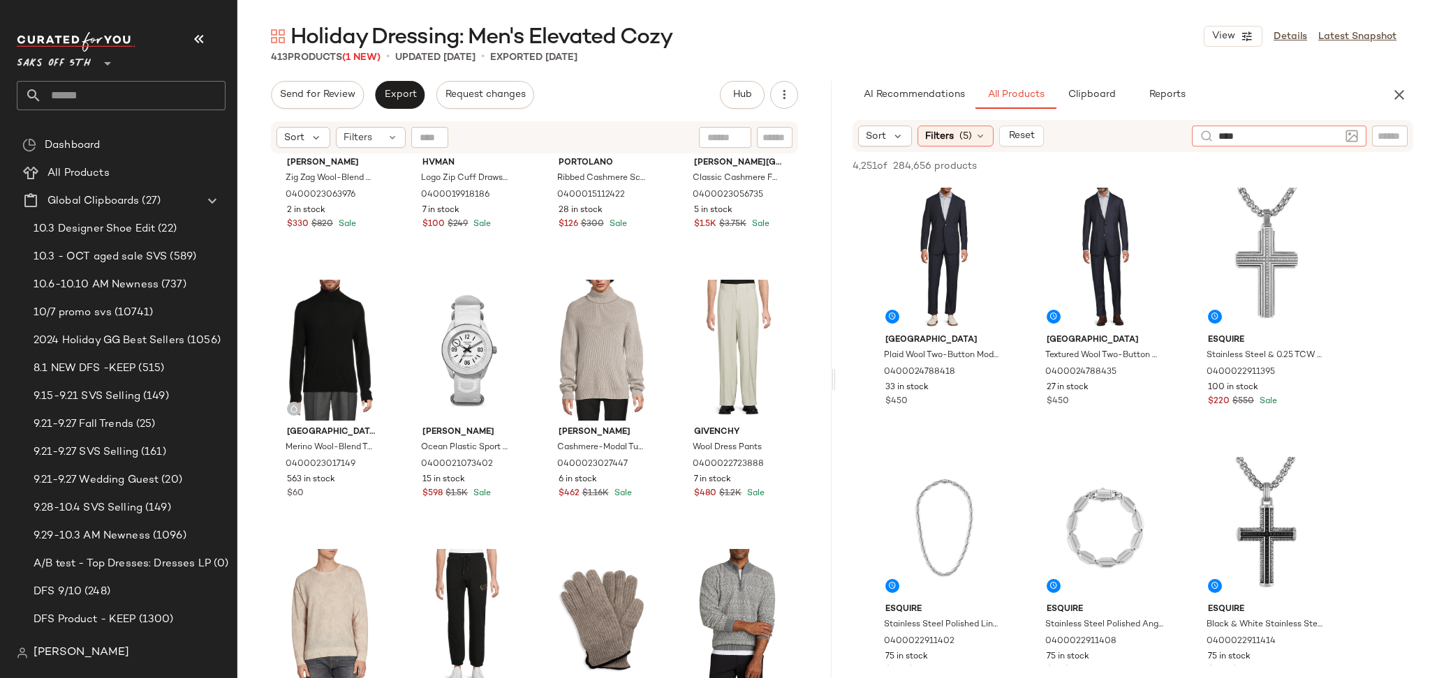
type input "*****"
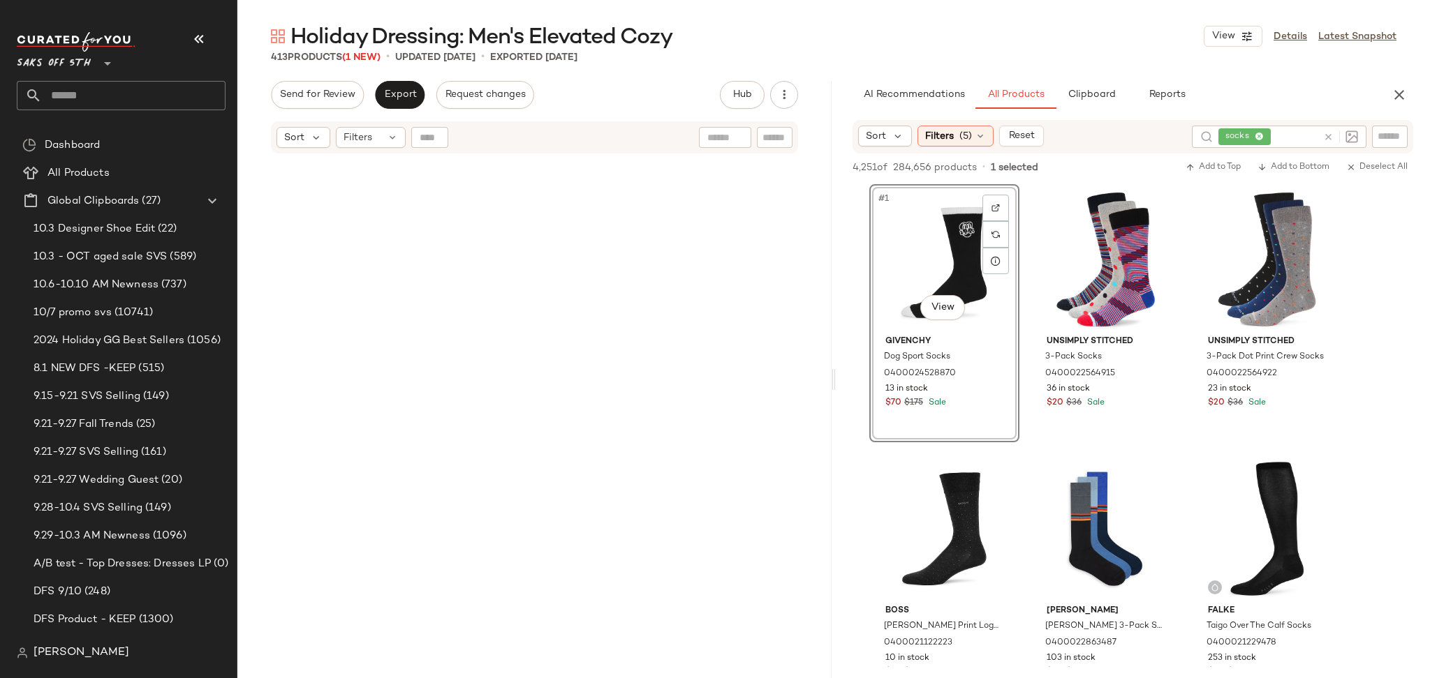
scroll to position [702, 0]
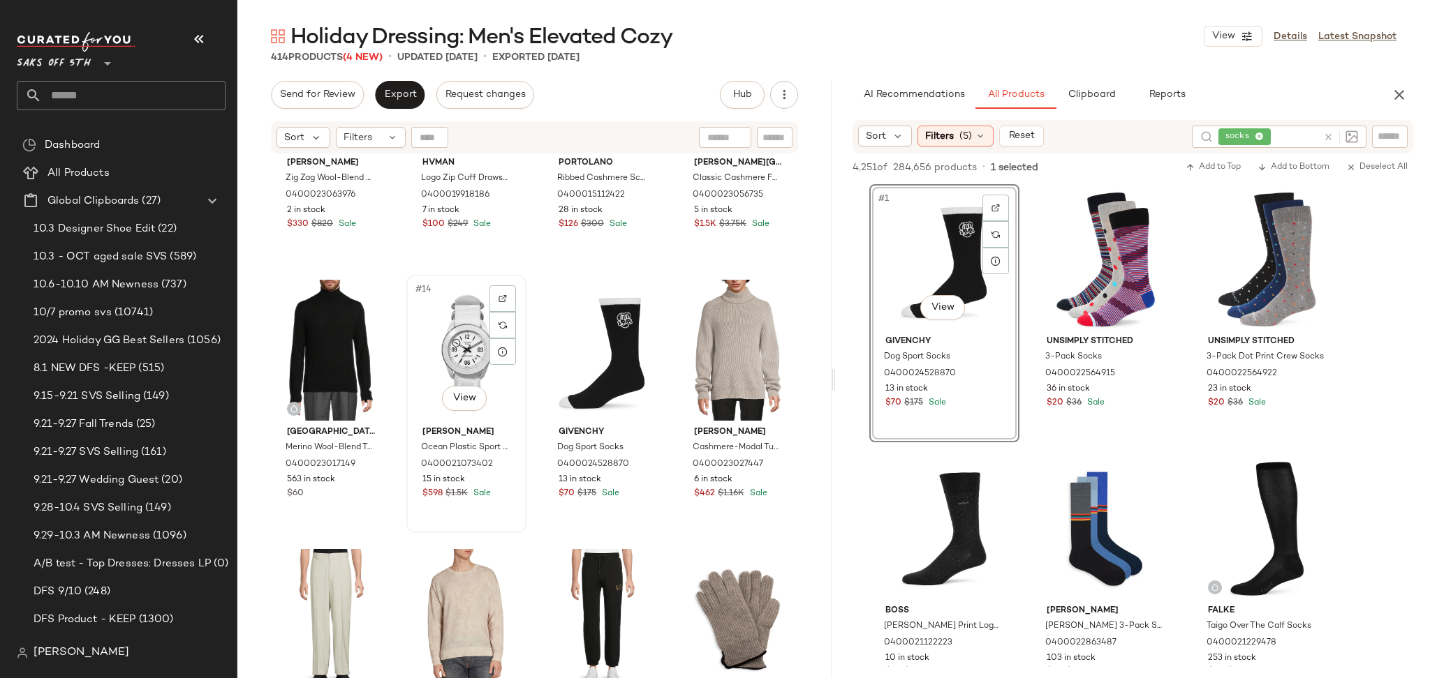
click at [458, 350] on div "#14 View" at bounding box center [466, 350] width 110 height 141
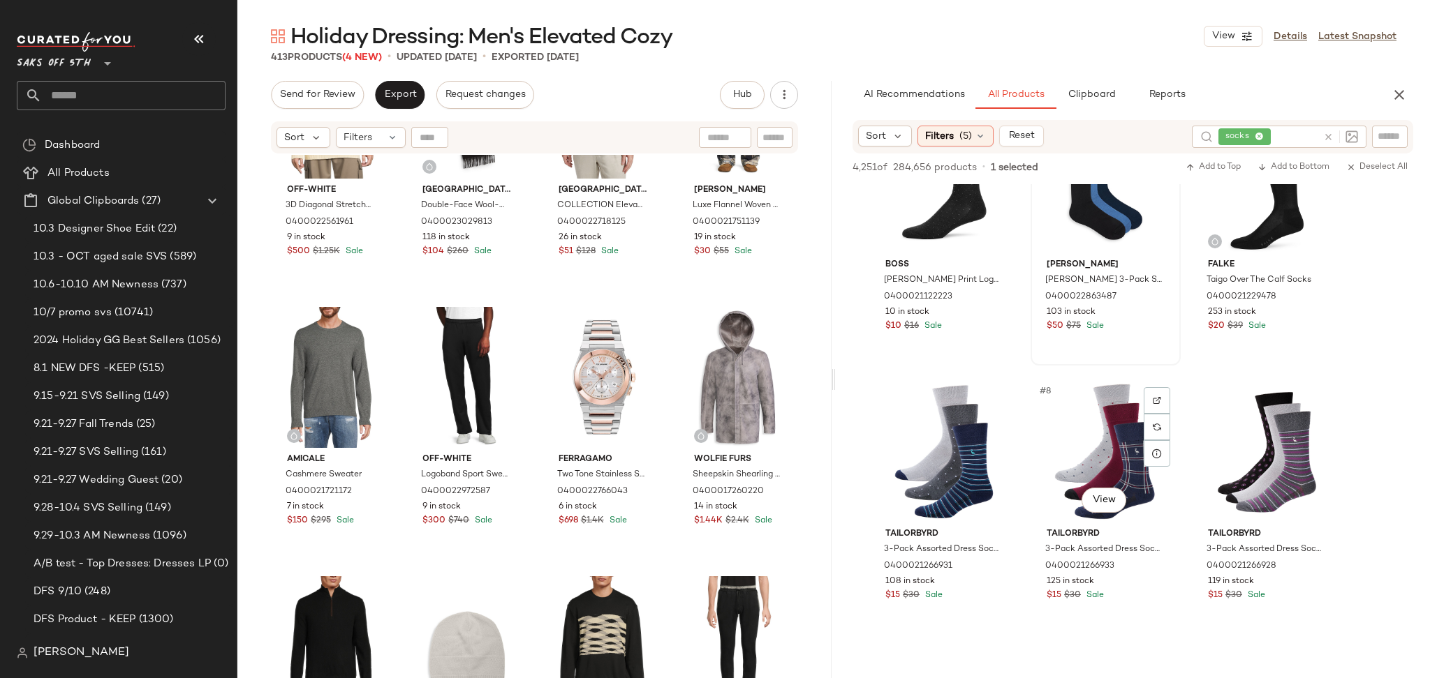
scroll to position [353, 0]
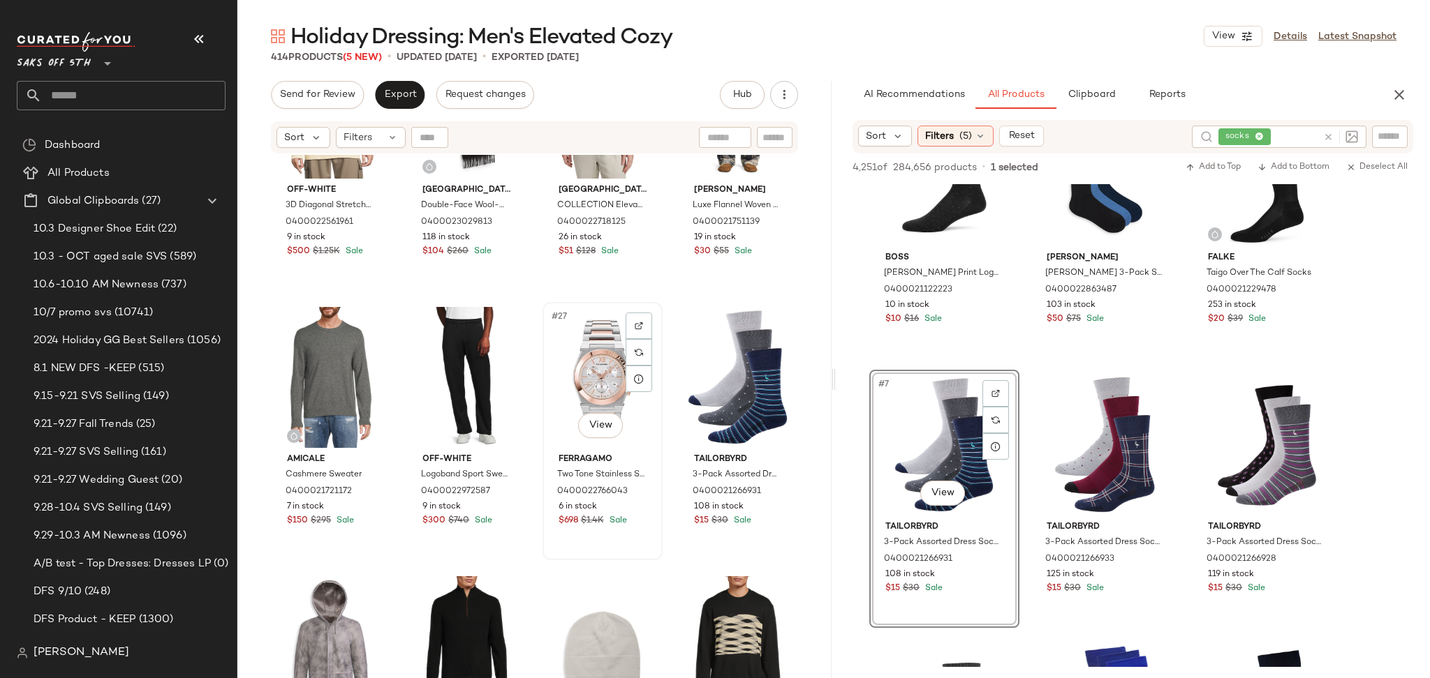
click at [585, 366] on div "#27 View" at bounding box center [602, 377] width 110 height 141
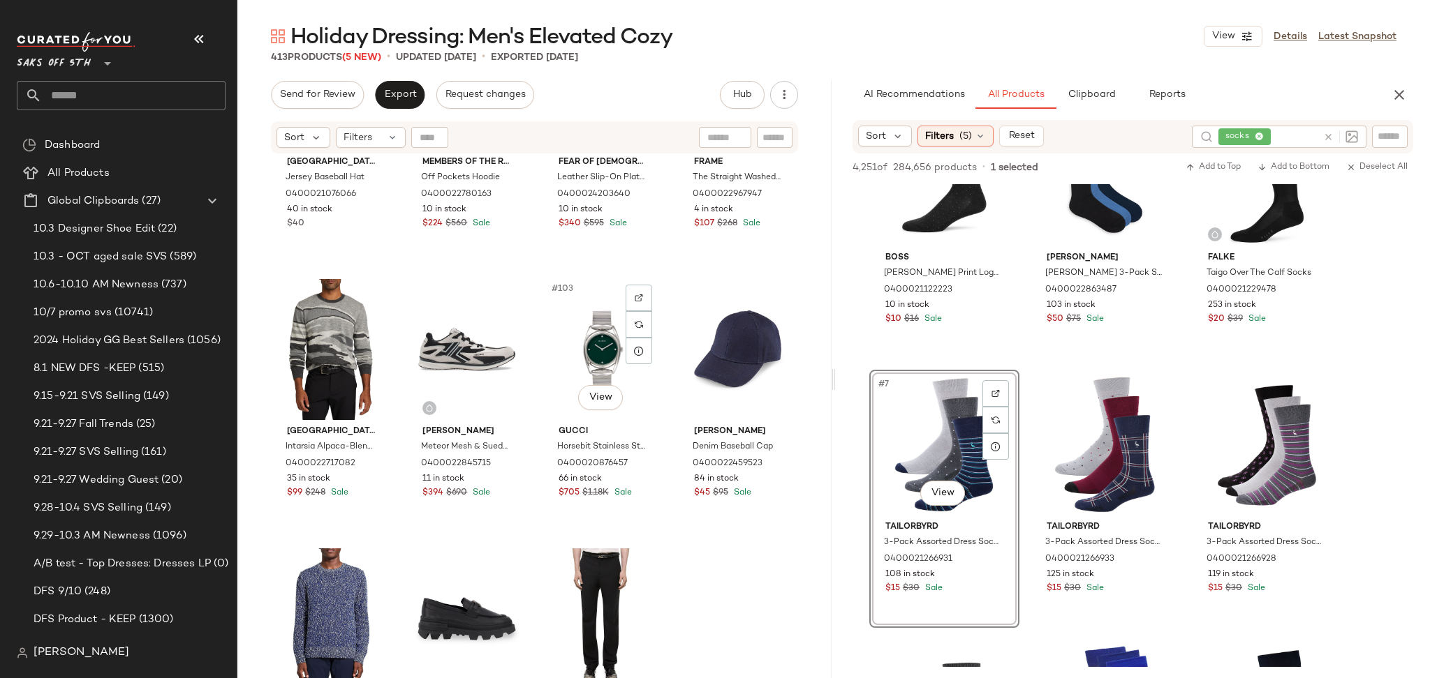
scroll to position [6632, 0]
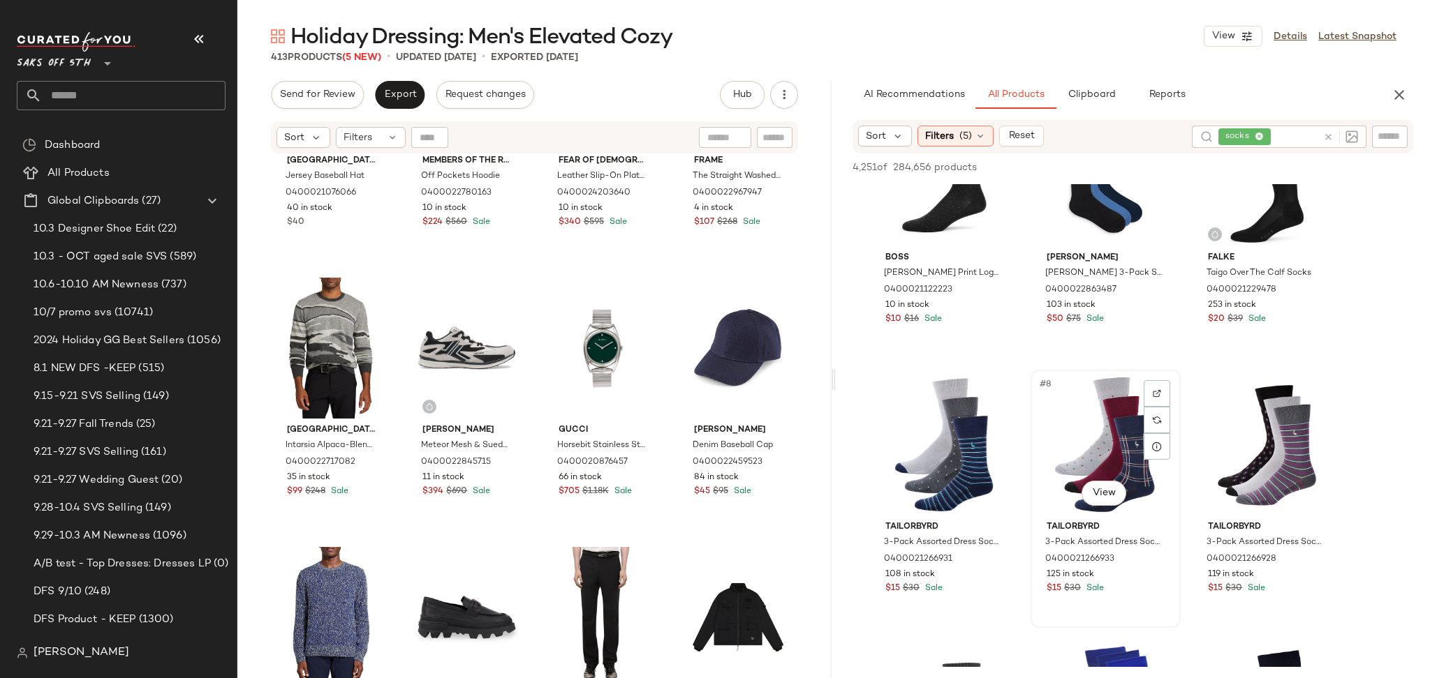
click at [1085, 420] on div "#8 View" at bounding box center [1105, 445] width 140 height 141
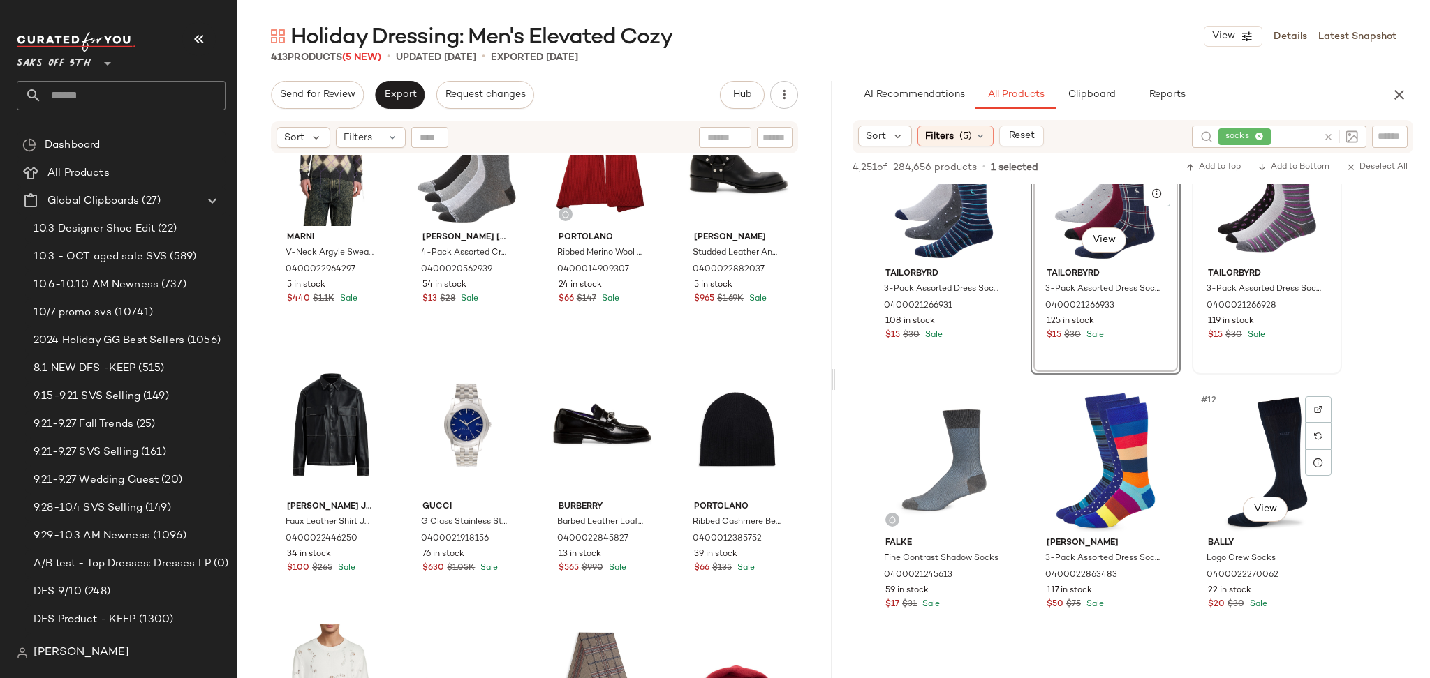
scroll to position [635, 0]
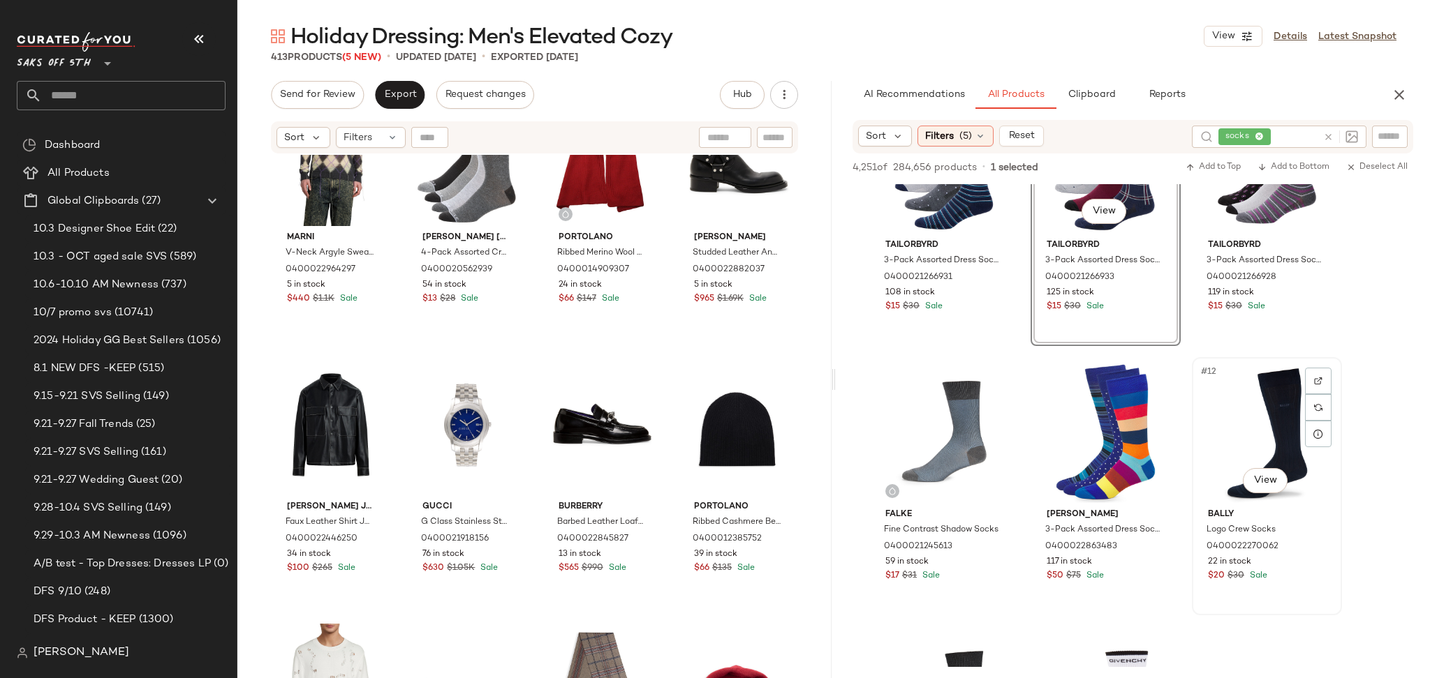
click at [1246, 425] on div "#12 View" at bounding box center [1266, 432] width 140 height 141
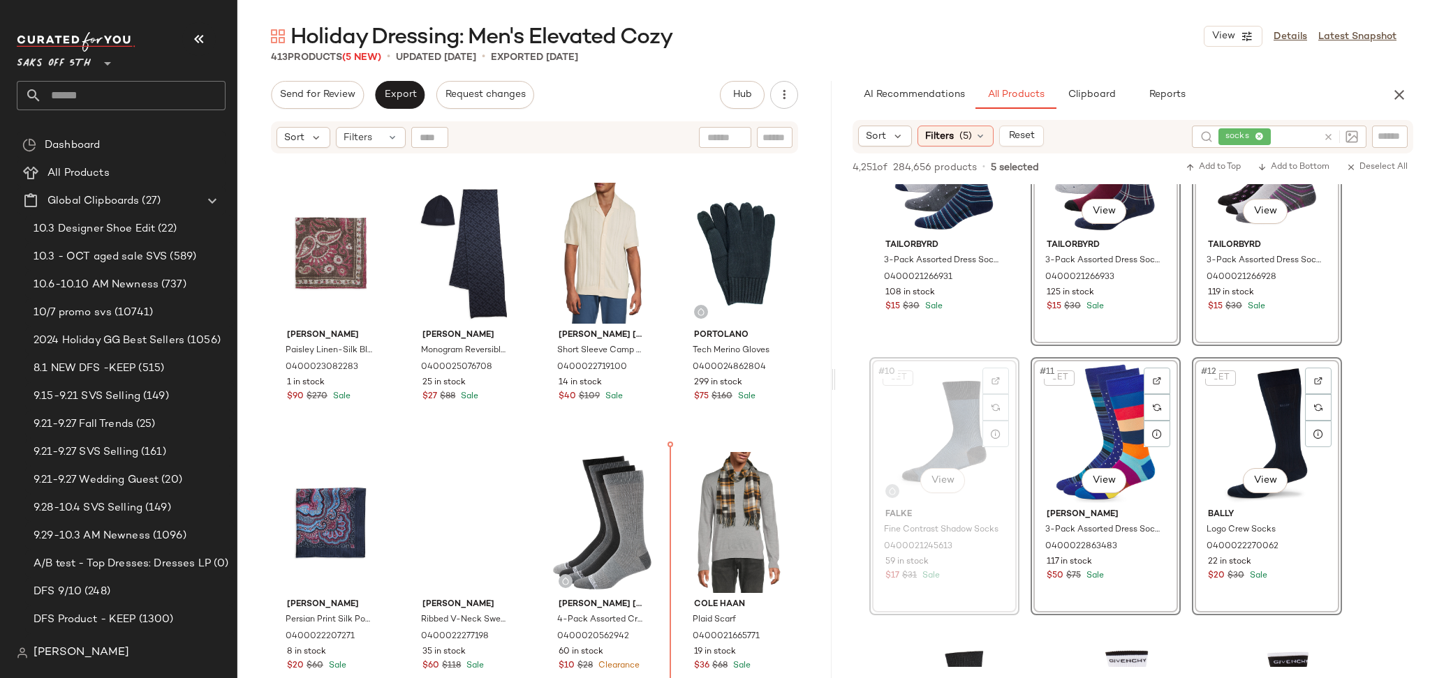
scroll to position [10774, 0]
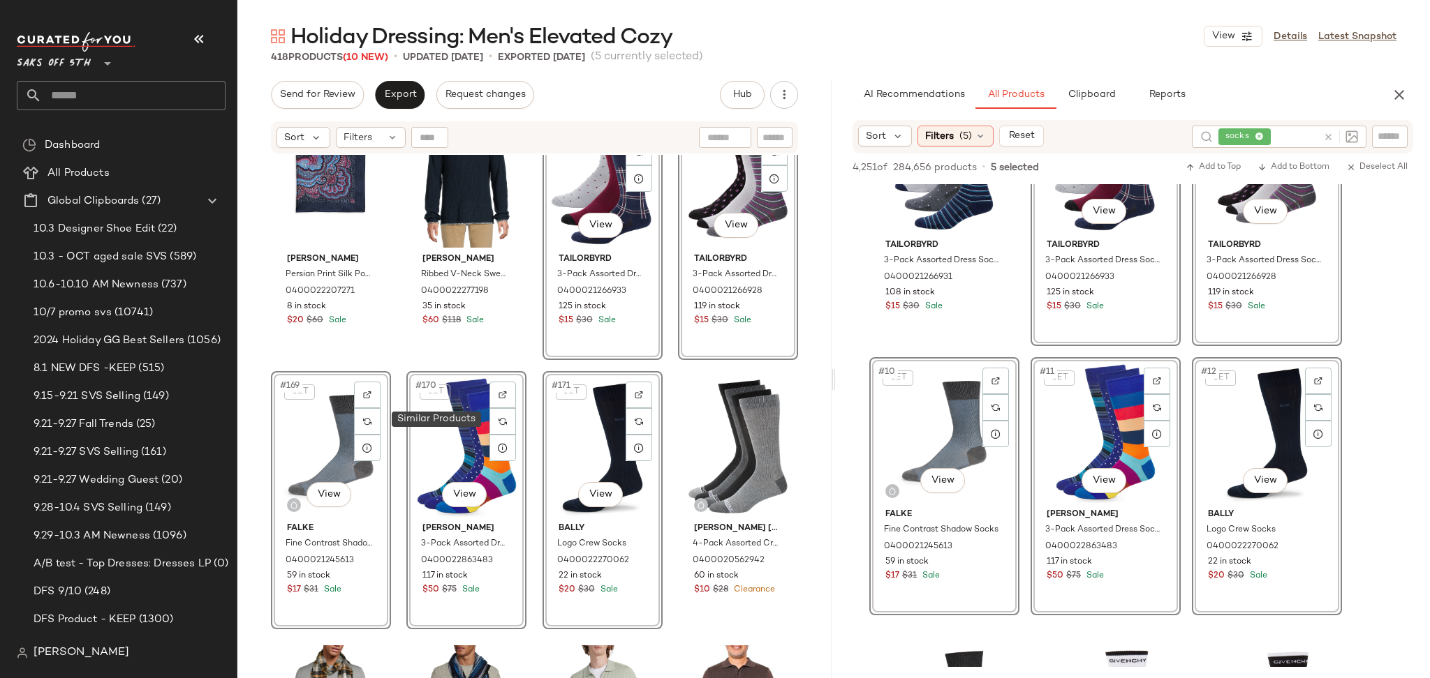
scroll to position [11115, 0]
click at [460, 413] on div "SET #170 View" at bounding box center [466, 446] width 110 height 141
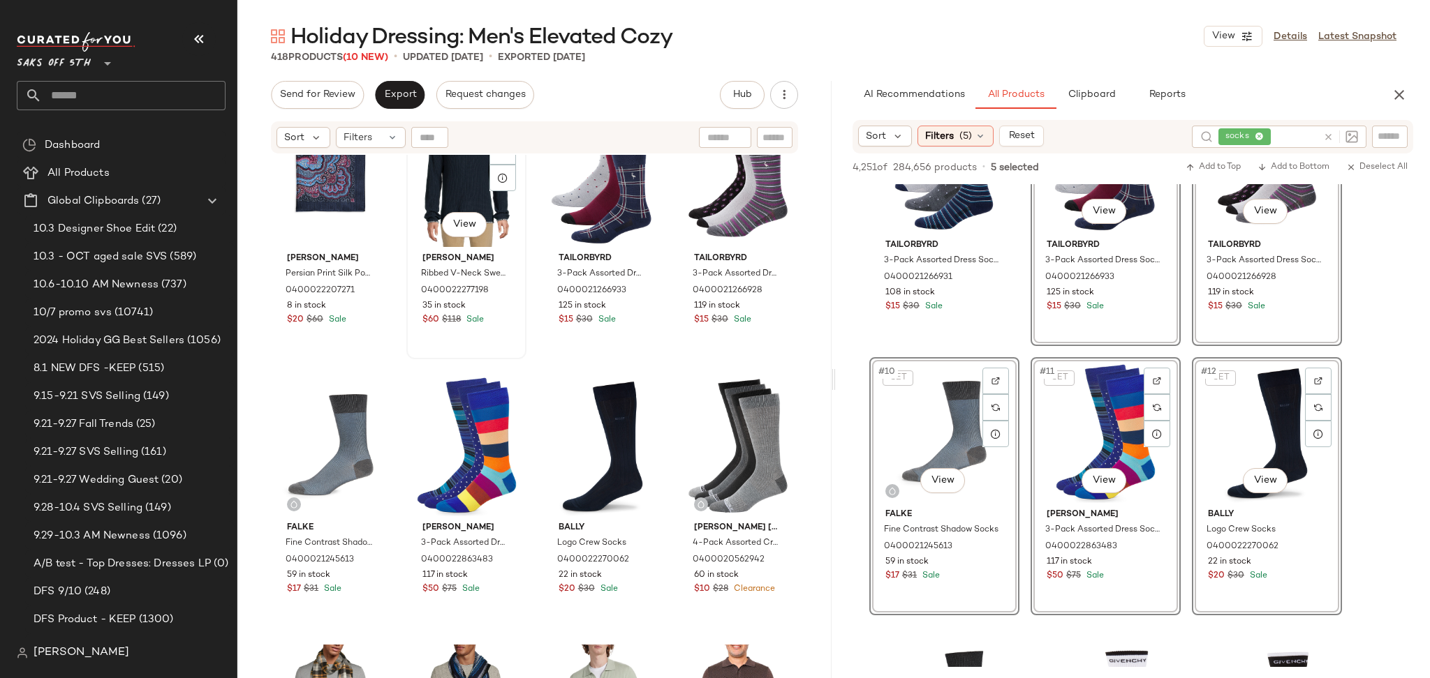
click at [454, 263] on span "[PERSON_NAME]" at bounding box center [466, 259] width 88 height 13
click at [453, 446] on div "#170 View" at bounding box center [466, 446] width 110 height 141
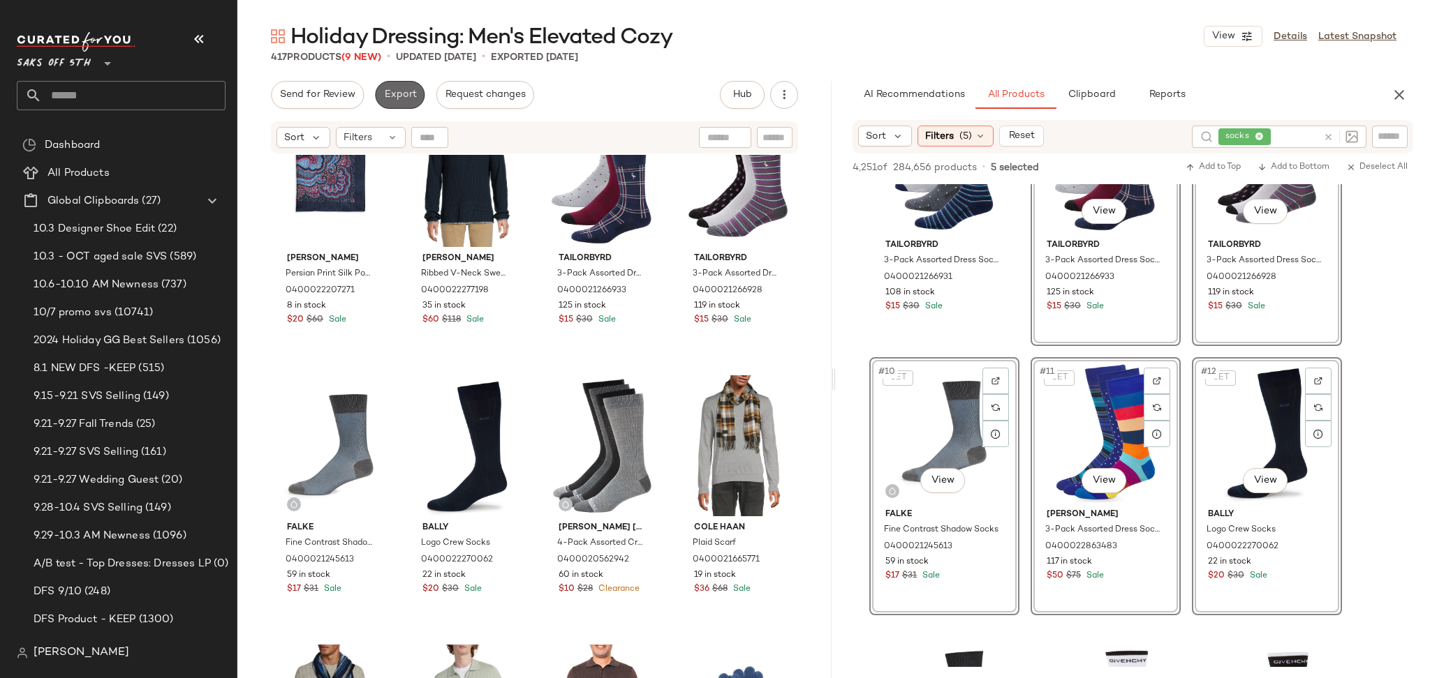
click at [408, 89] on span "Export" at bounding box center [399, 94] width 33 height 11
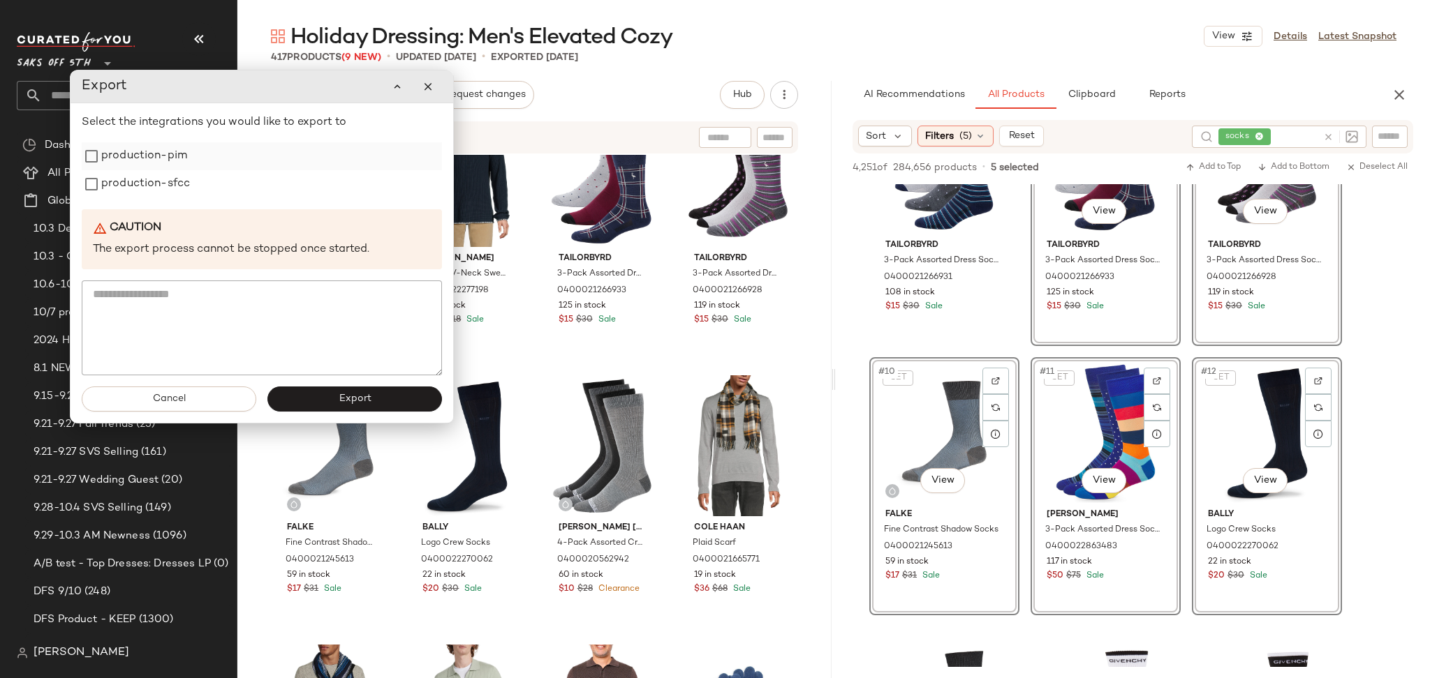
click at [177, 162] on label "production-pim" at bounding box center [144, 156] width 86 height 28
click at [177, 188] on label "production-sfcc" at bounding box center [145, 184] width 89 height 28
click at [335, 407] on button "Export" at bounding box center [354, 399] width 175 height 25
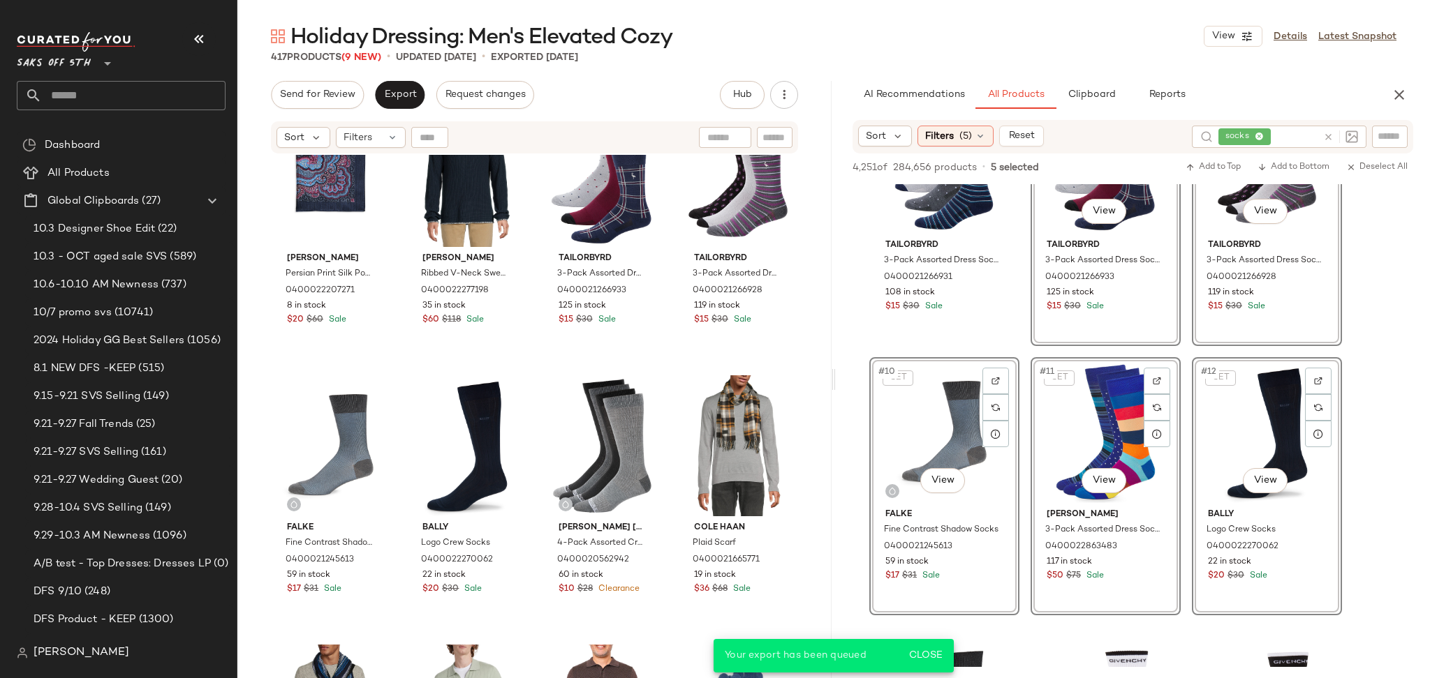
scroll to position [905, 0]
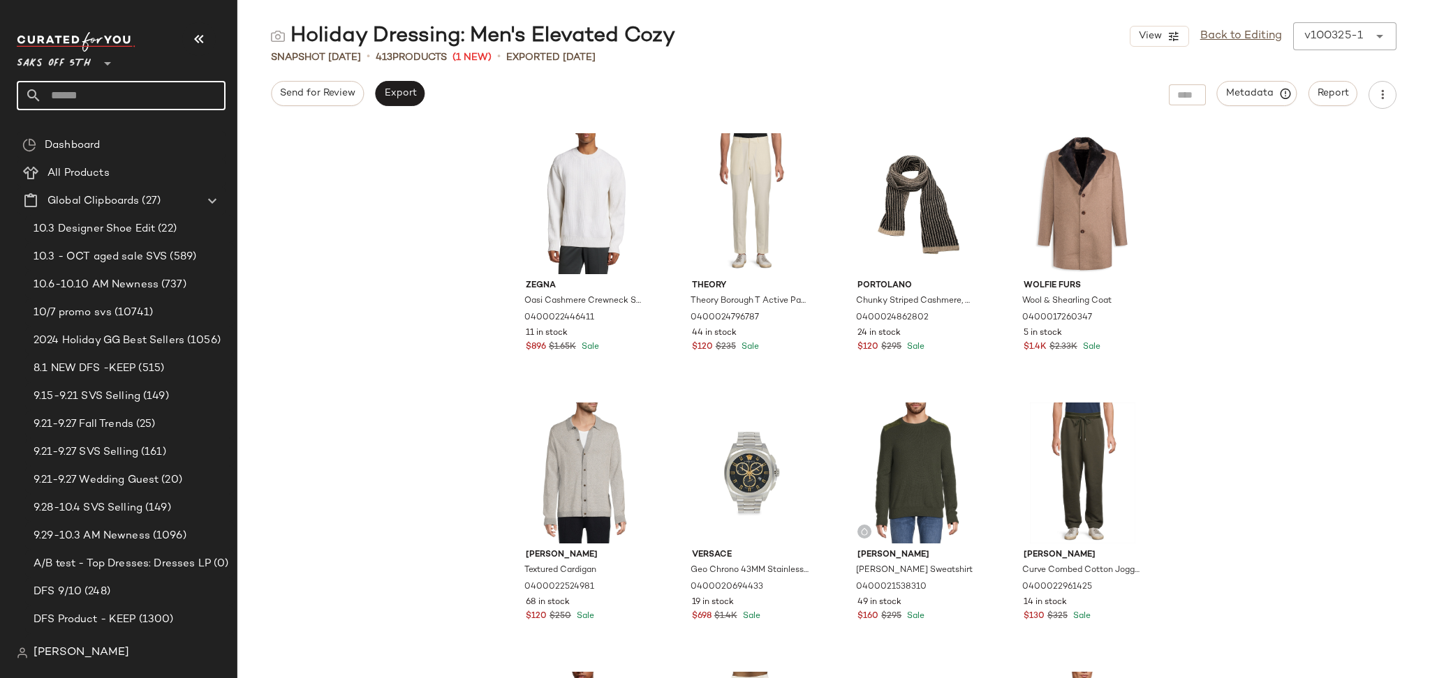
click at [175, 95] on input "text" at bounding box center [134, 95] width 184 height 29
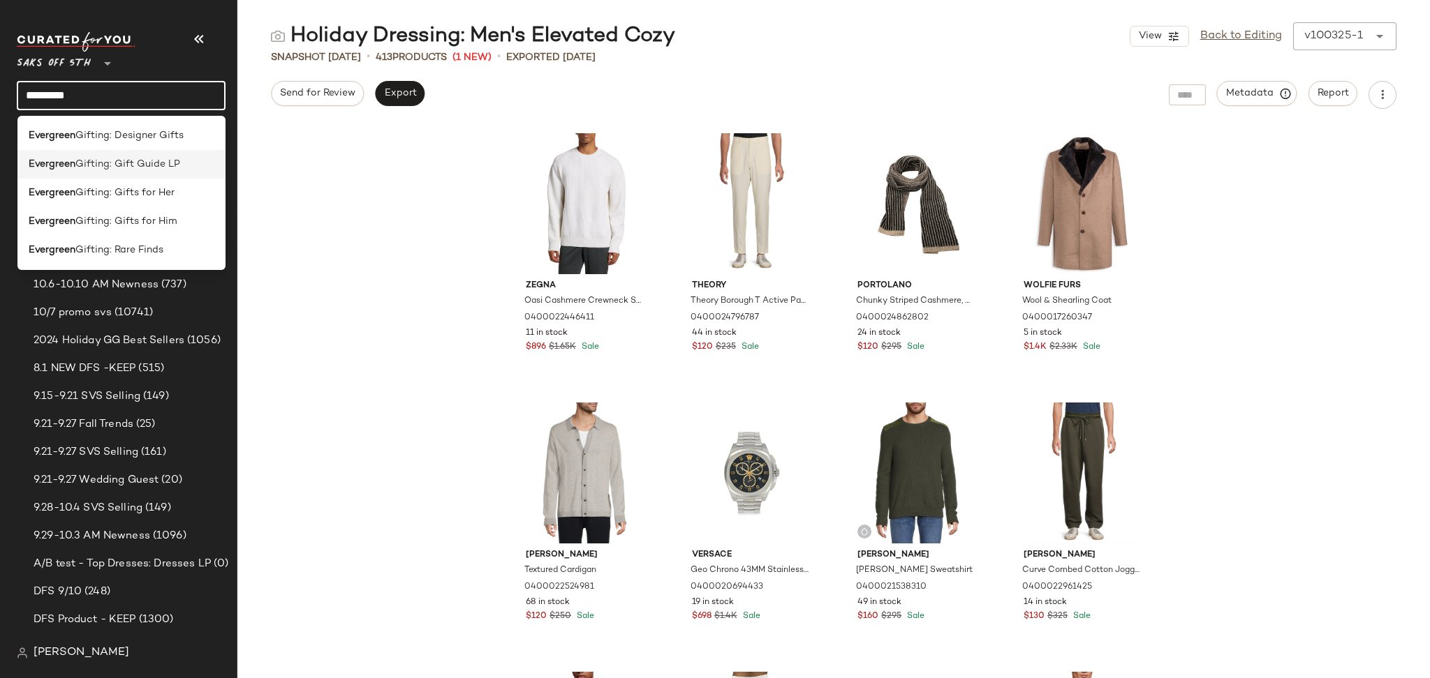
type input "*********"
click at [184, 158] on div "Evergreen Gifting: Gift Guide LP" at bounding box center [122, 164] width 186 height 15
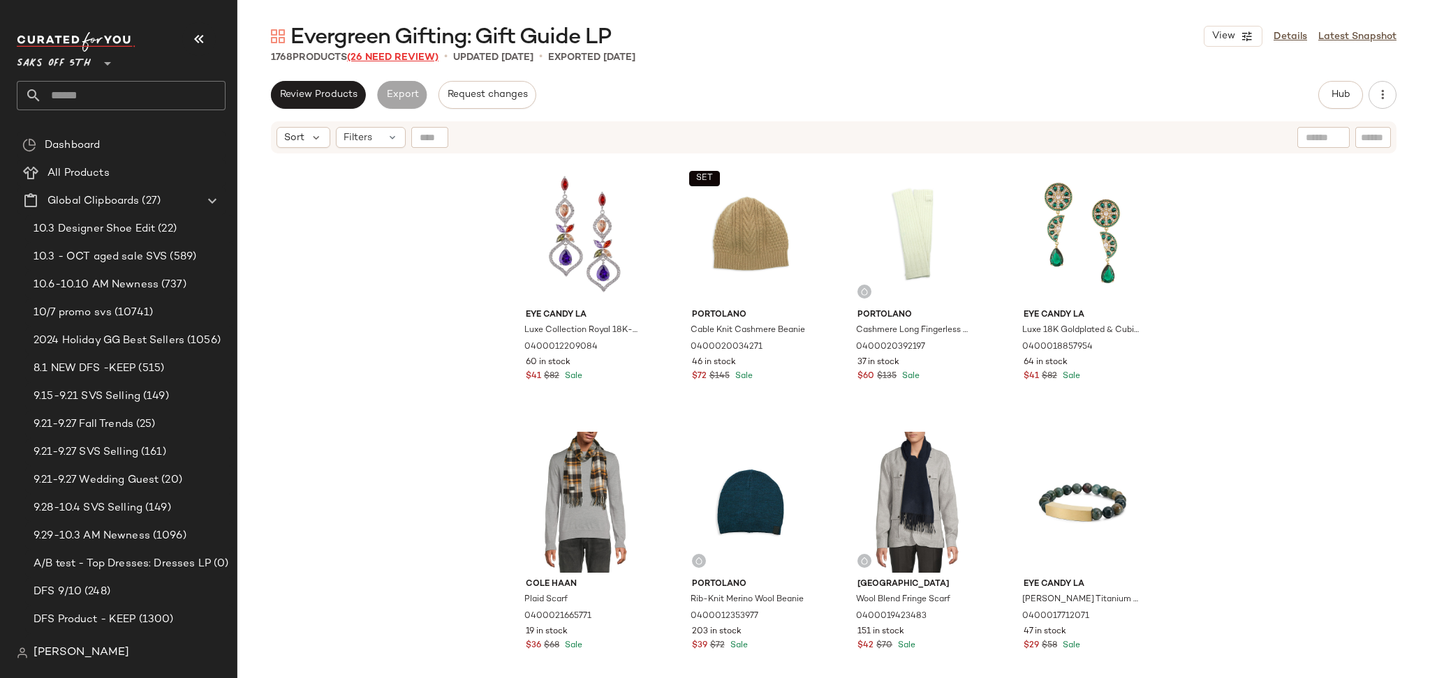
click at [375, 60] on span "(26 Need Review)" at bounding box center [392, 57] width 91 height 10
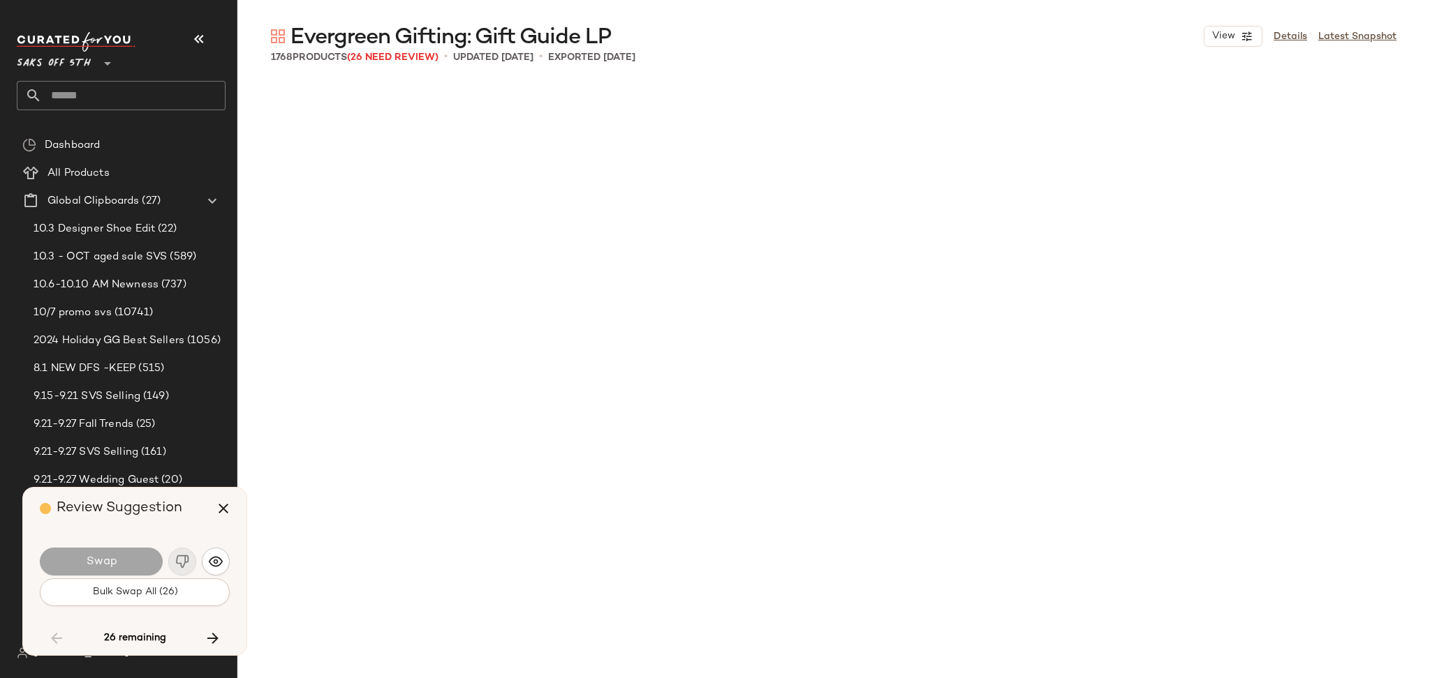
scroll to position [5389, 0]
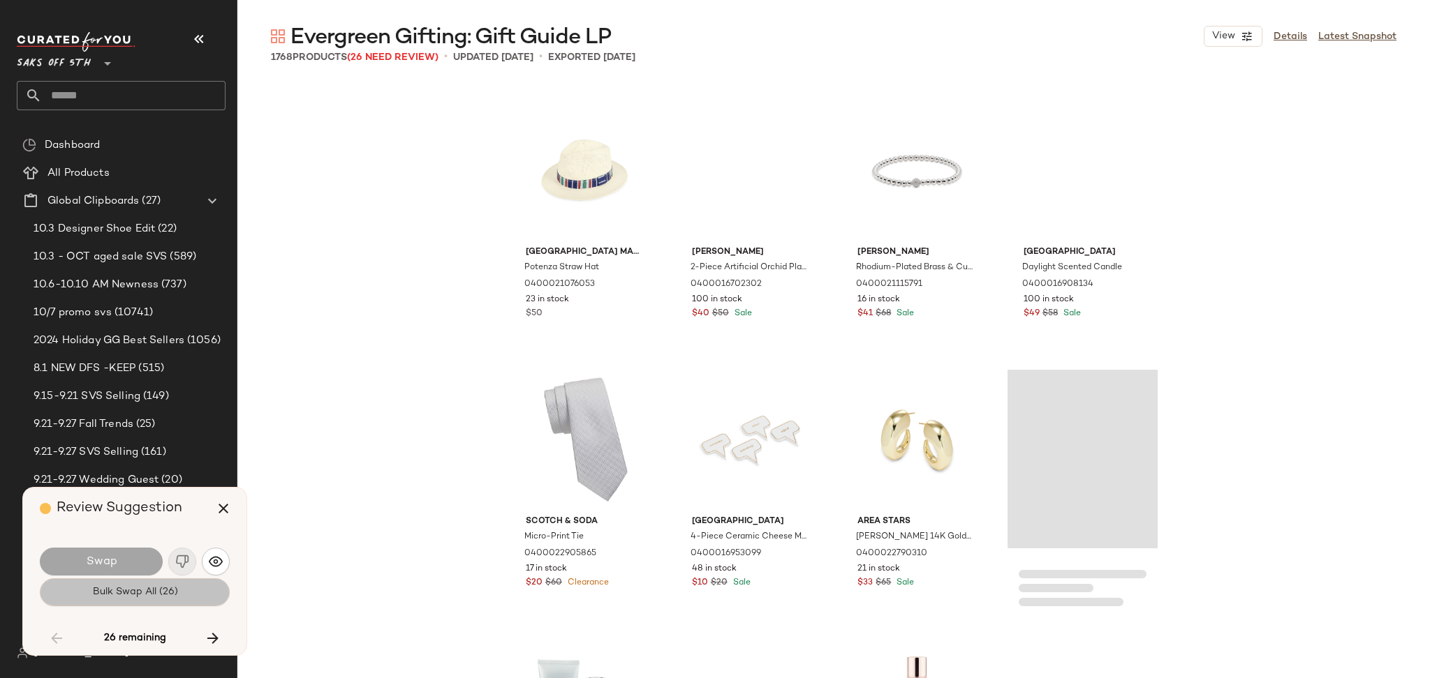
click at [179, 601] on button "Bulk Swap All (26)" at bounding box center [135, 593] width 190 height 28
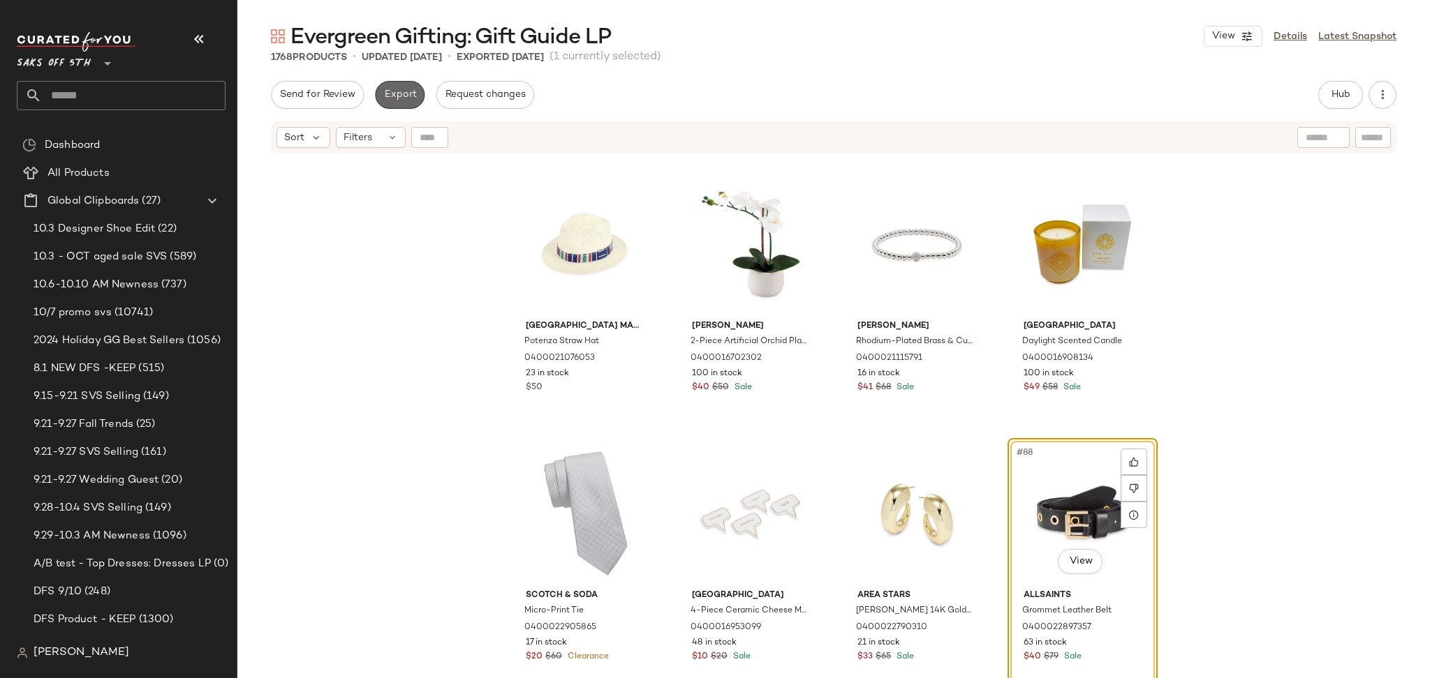
click at [394, 103] on button "Export" at bounding box center [400, 95] width 50 height 28
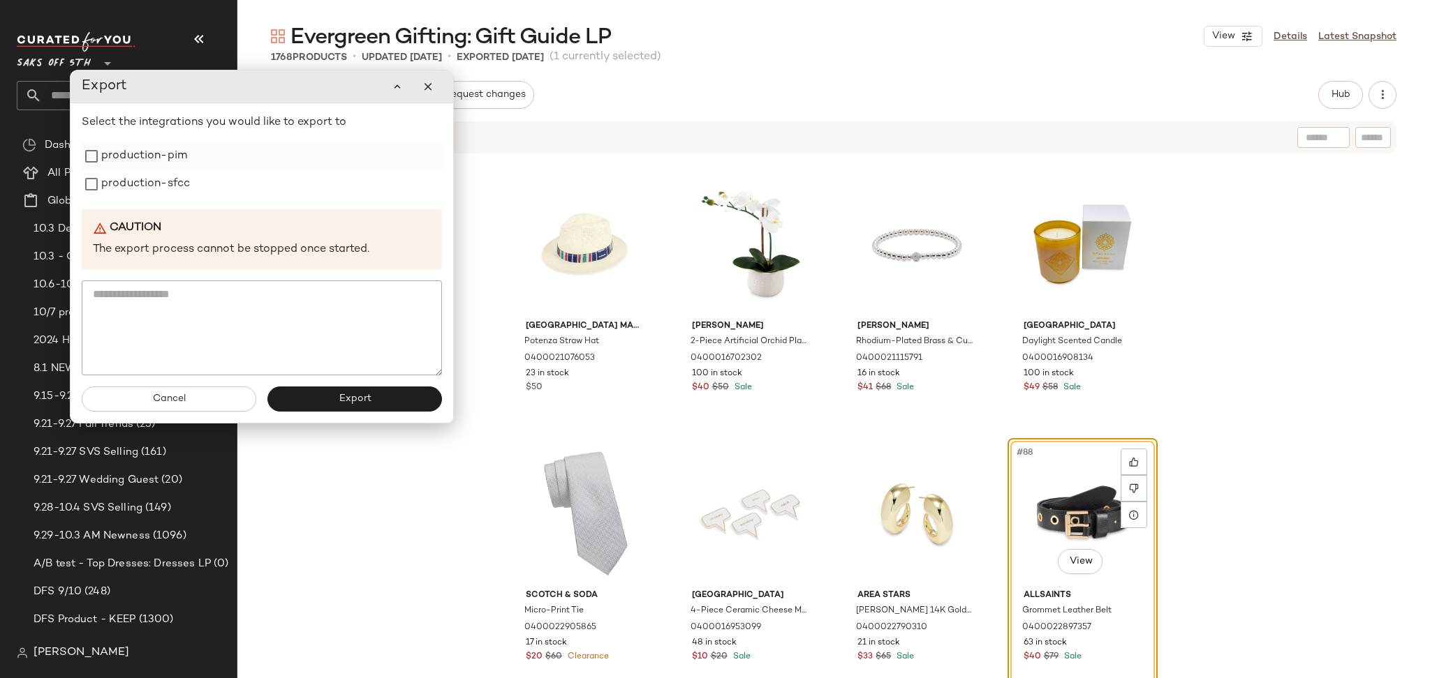
click at [184, 161] on label "production-pim" at bounding box center [144, 156] width 86 height 28
click at [183, 180] on label "production-sfcc" at bounding box center [145, 184] width 89 height 28
click at [316, 396] on button "Export" at bounding box center [354, 399] width 175 height 25
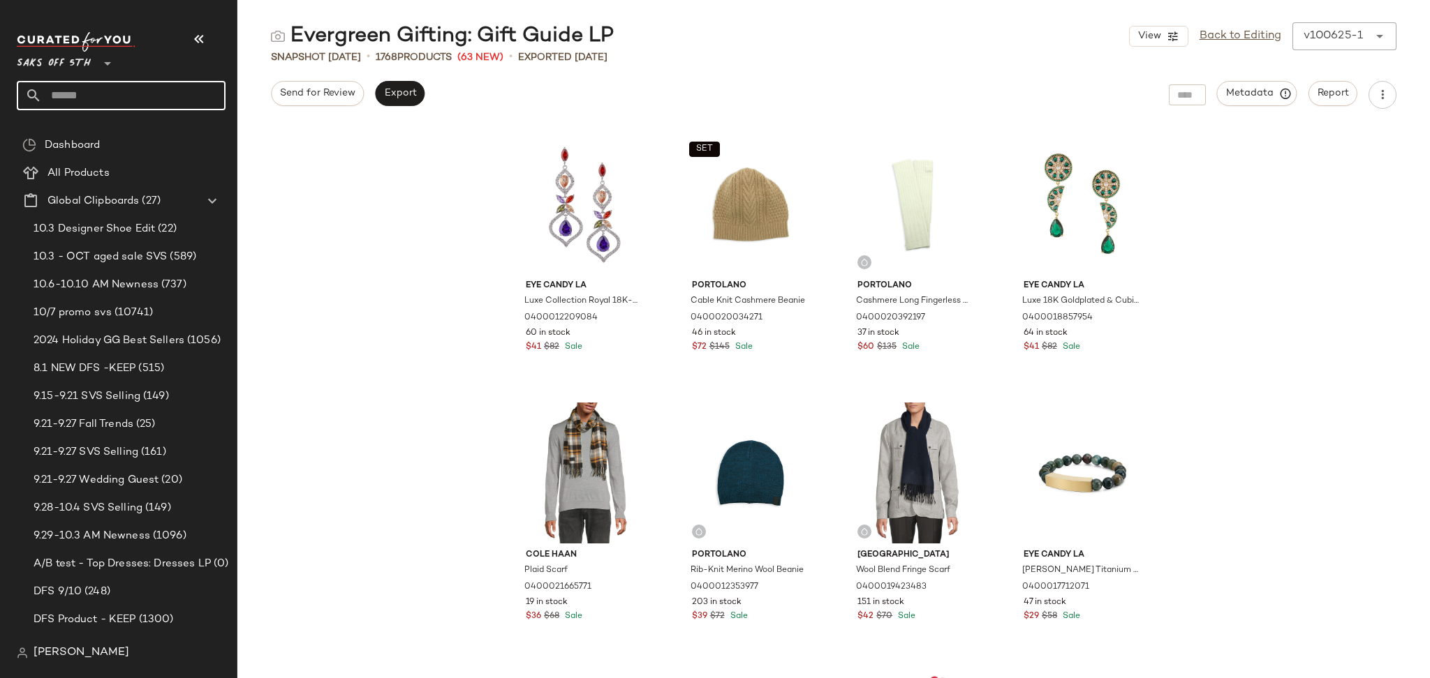
click at [181, 88] on input "text" at bounding box center [134, 95] width 184 height 29
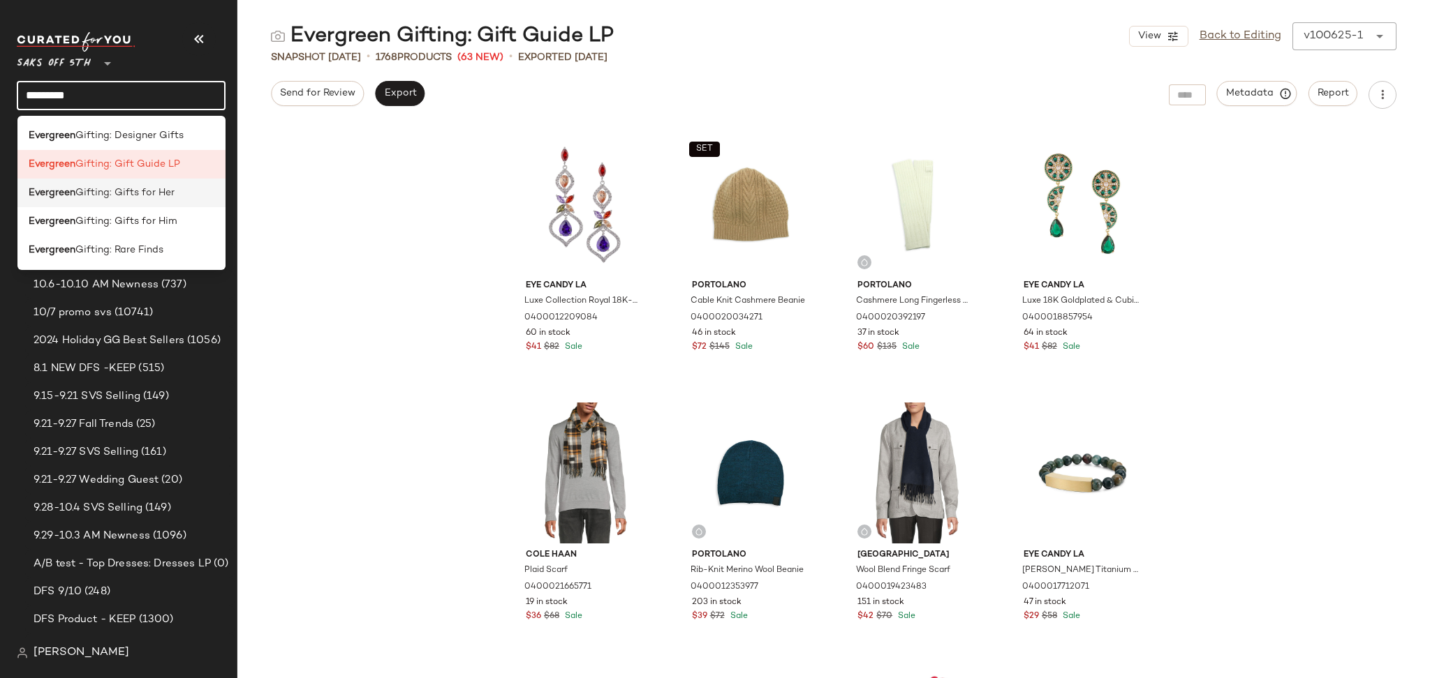
type input "*********"
click at [179, 195] on div "Evergreen Gifting: Gifts for Her" at bounding box center [122, 193] width 186 height 15
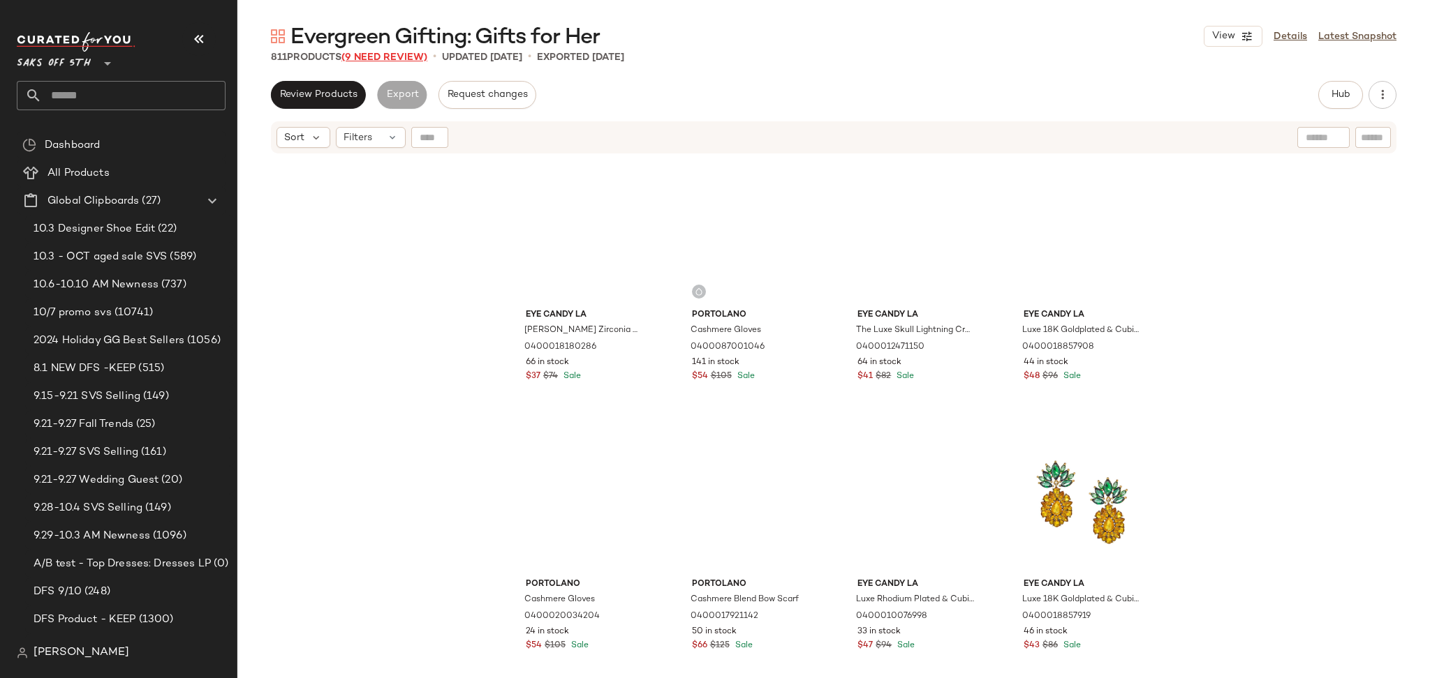
click at [408, 56] on span "(9 Need Review)" at bounding box center [384, 57] width 86 height 10
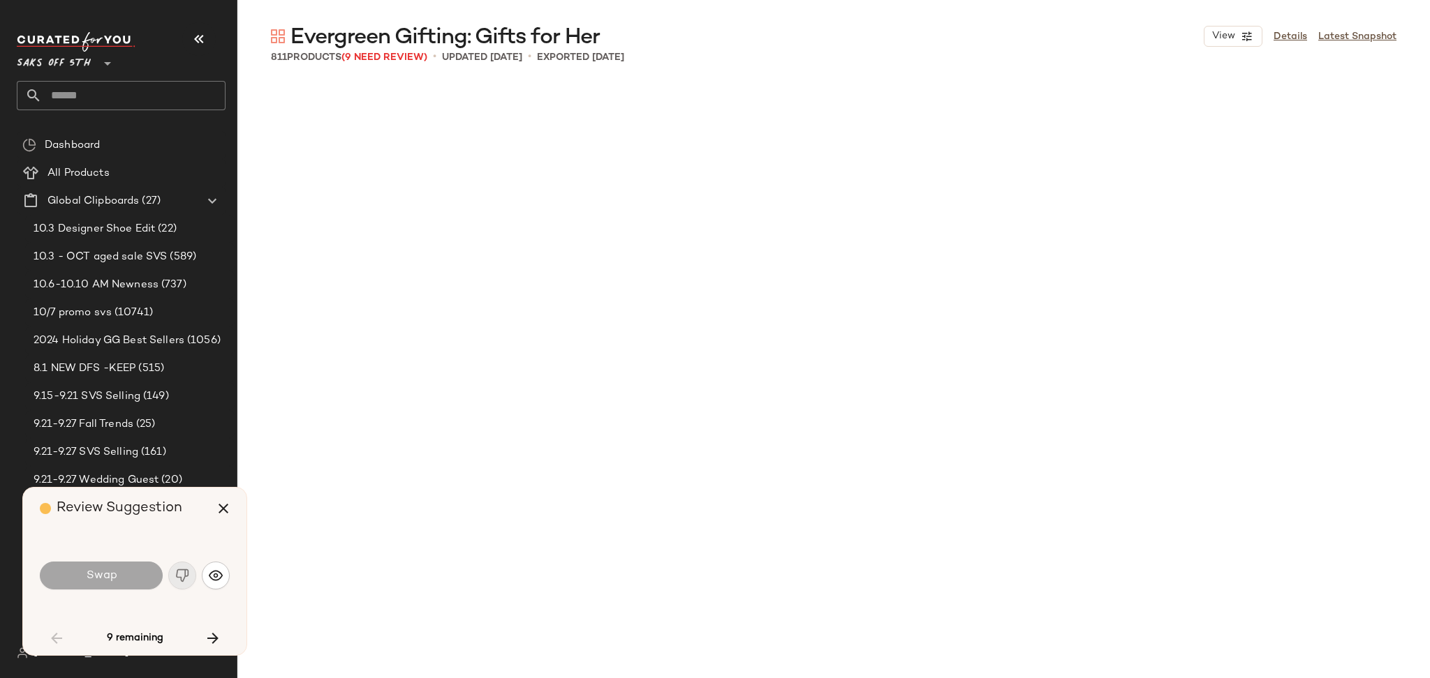
scroll to position [1089, 0]
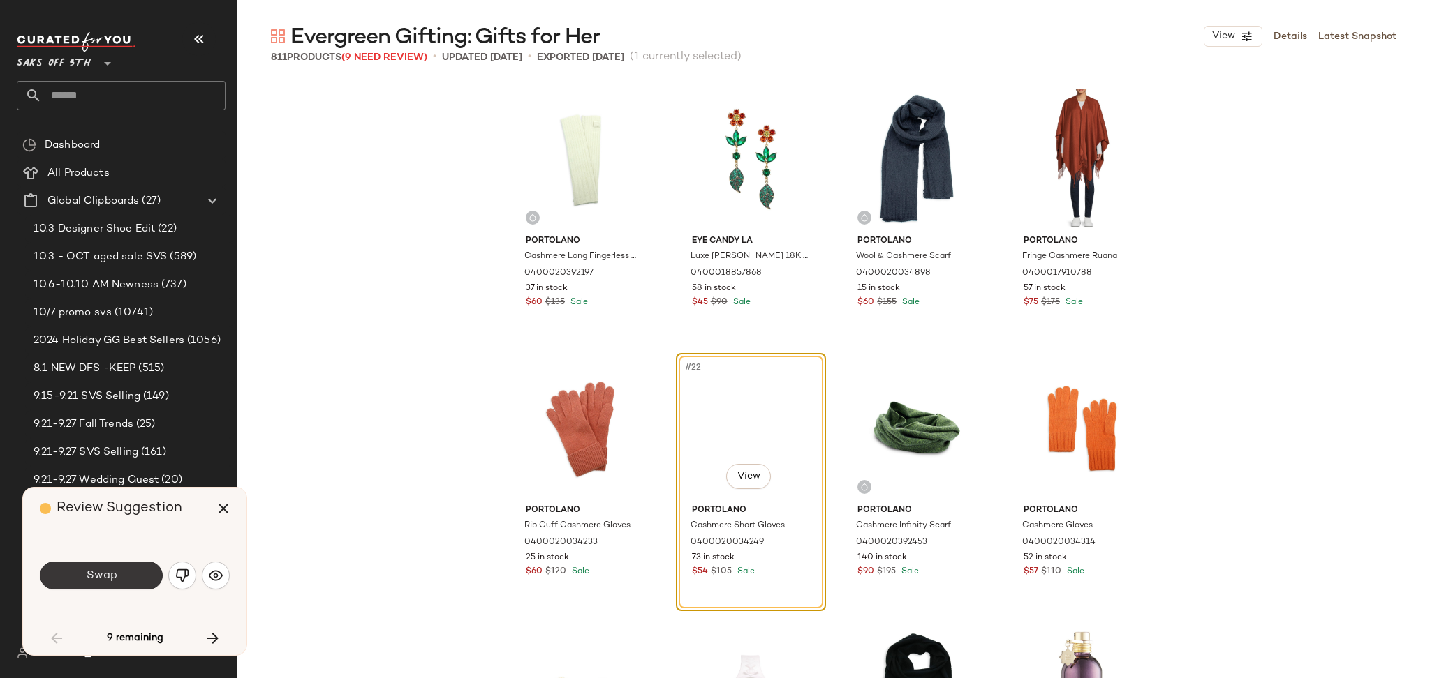
click at [128, 571] on button "Swap" at bounding box center [101, 576] width 123 height 28
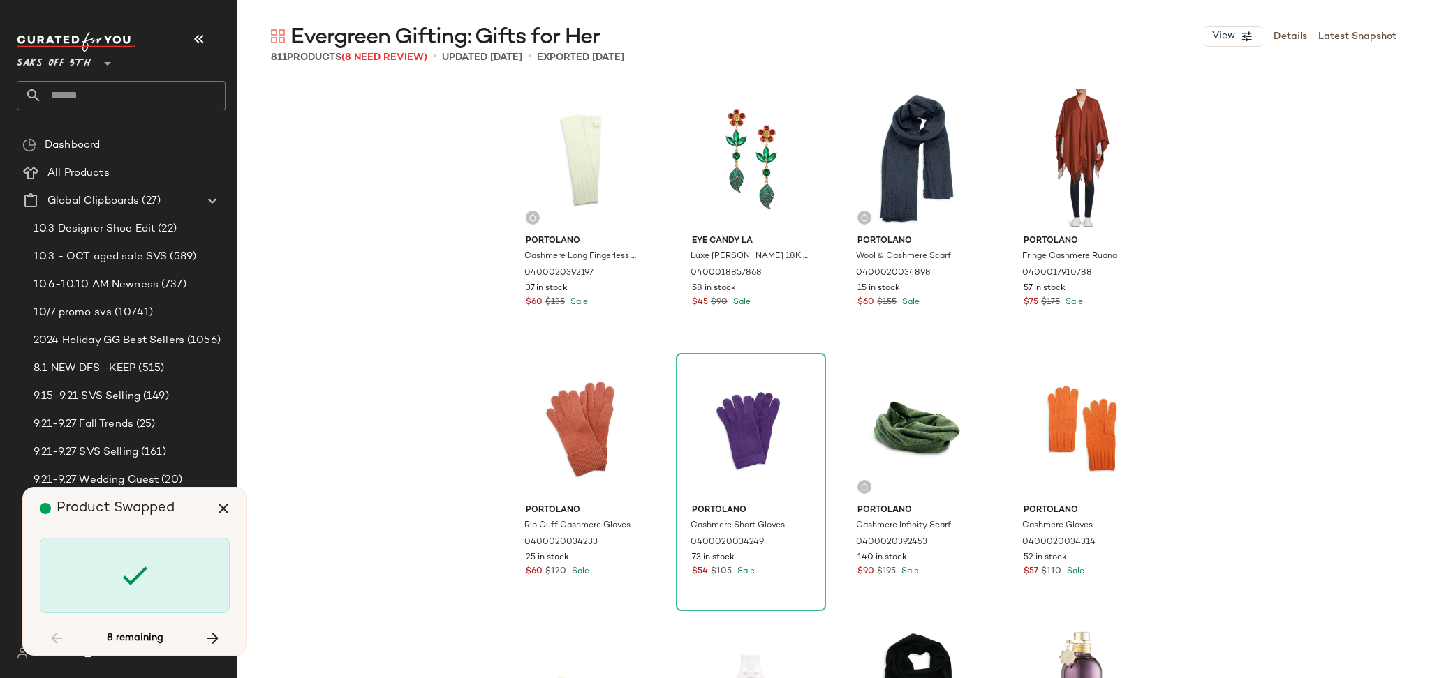
scroll to position [12124, 0]
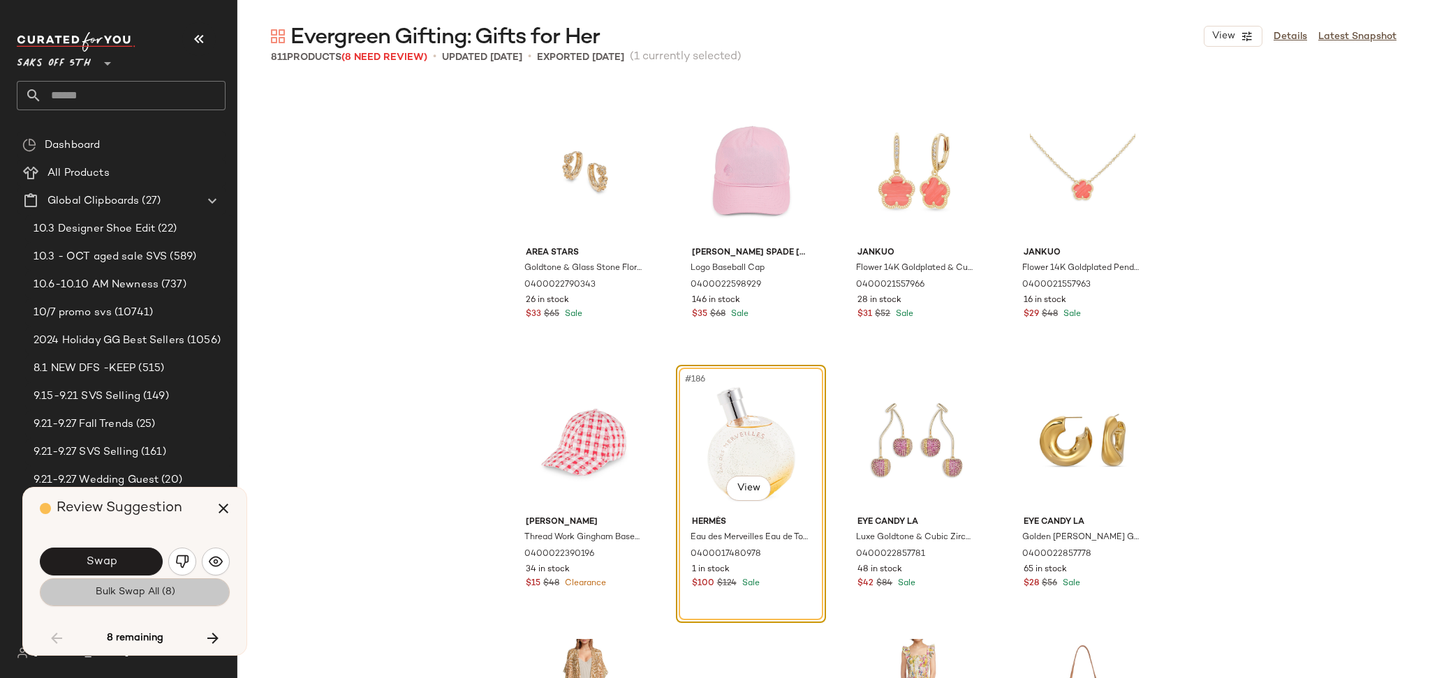
click at [149, 594] on span "Bulk Swap All (8)" at bounding box center [134, 592] width 80 height 11
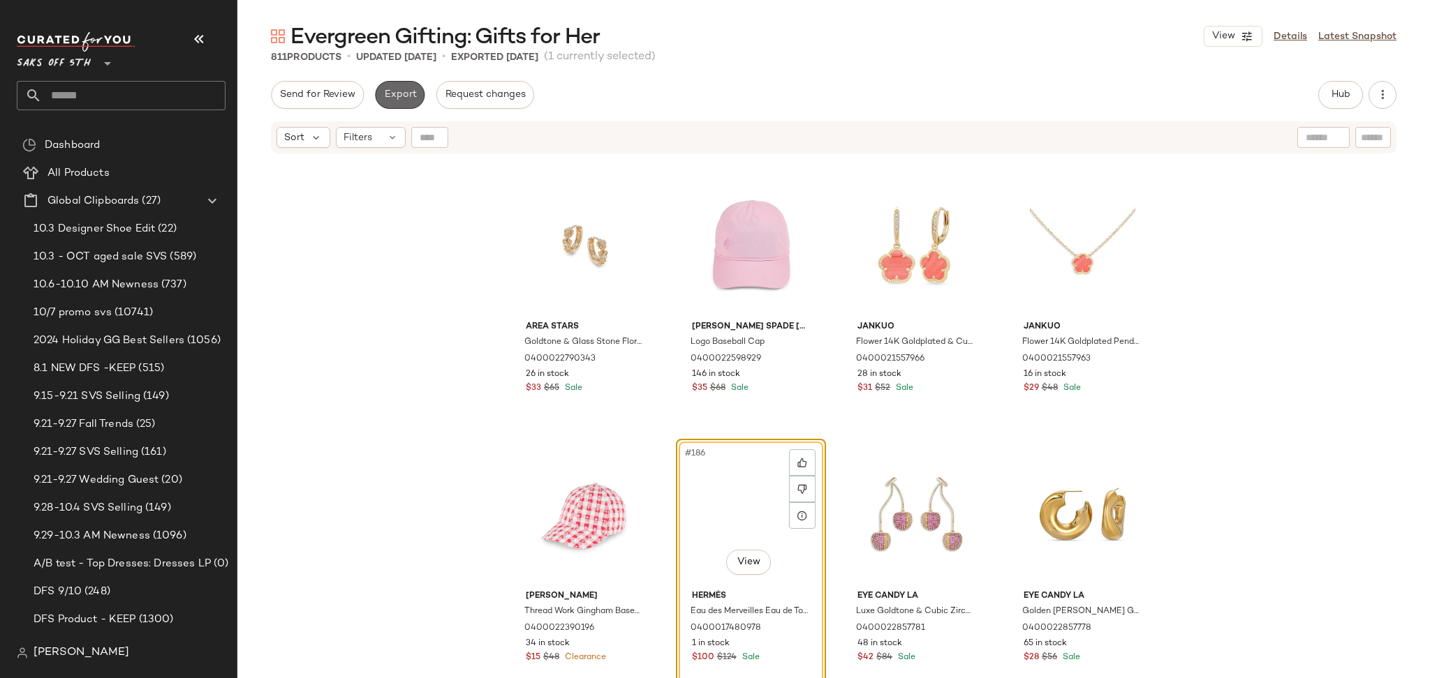
click at [394, 93] on span "Export" at bounding box center [399, 94] width 33 height 11
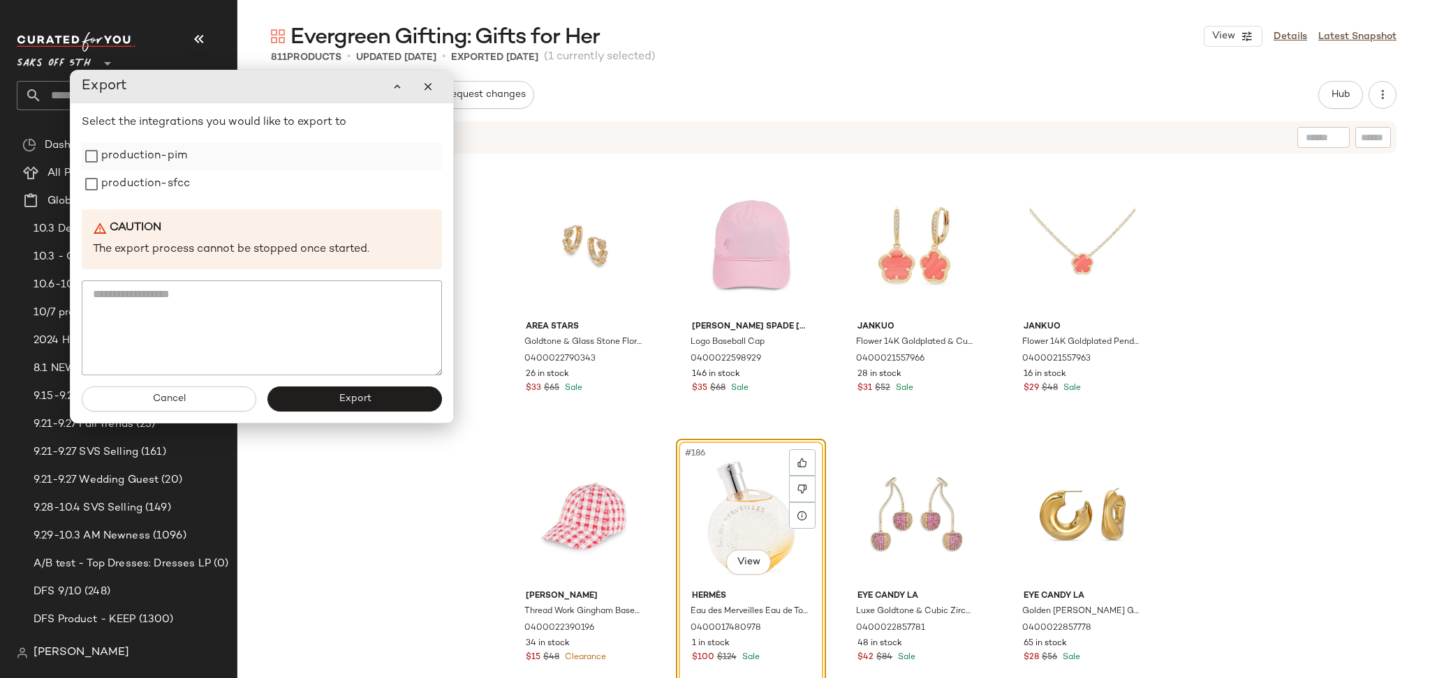
click at [149, 154] on label "production-pim" at bounding box center [144, 156] width 86 height 28
click at [153, 177] on label "production-sfcc" at bounding box center [145, 184] width 89 height 28
click at [349, 392] on button "Export" at bounding box center [354, 399] width 175 height 25
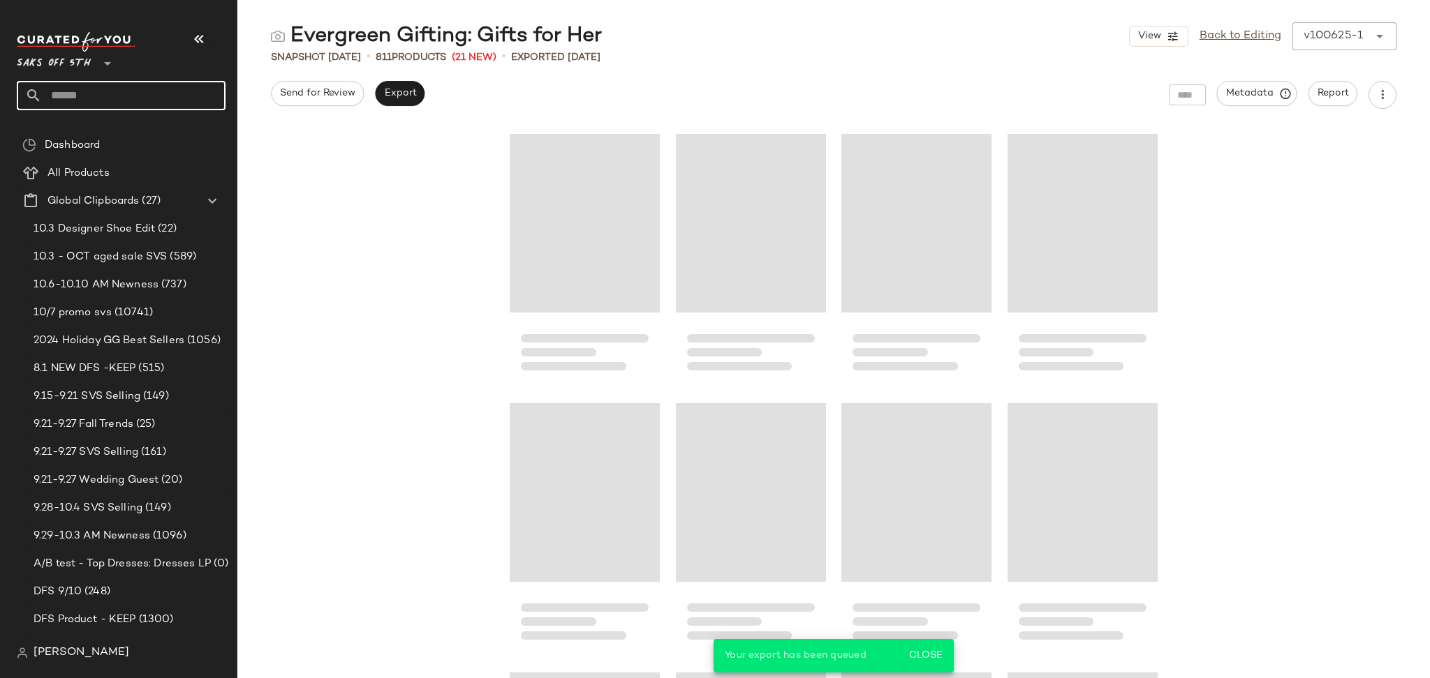
click at [139, 87] on input "text" at bounding box center [134, 95] width 184 height 29
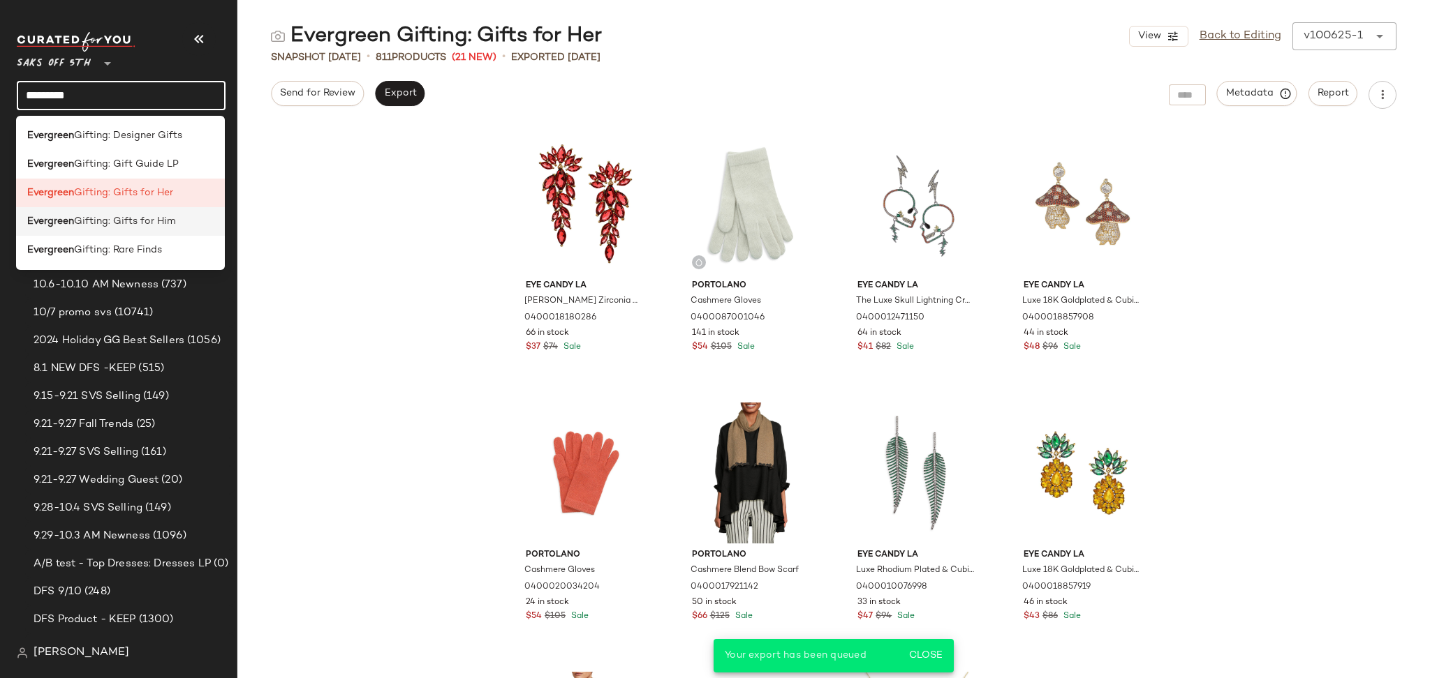
type input "*********"
click at [161, 230] on div "Evergreen Gifting: Gifts for Him" at bounding box center [120, 221] width 209 height 29
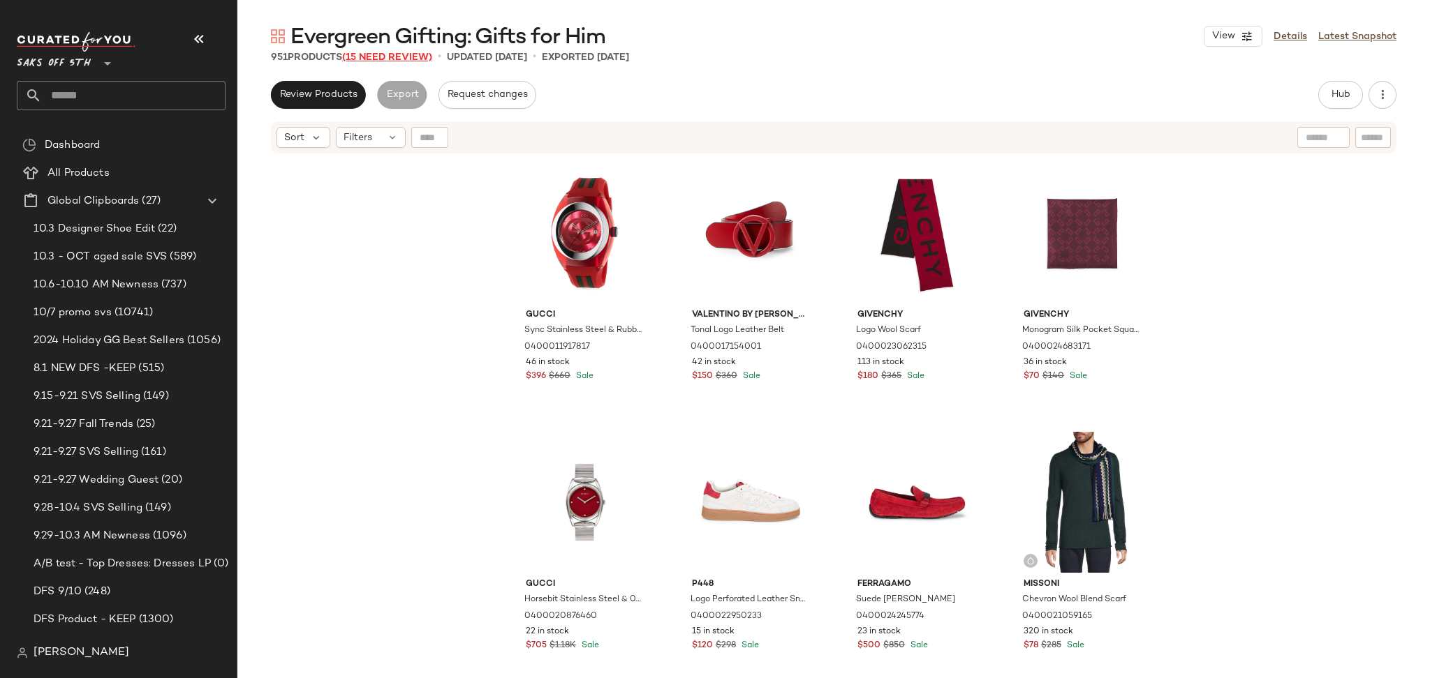
click at [399, 59] on span "(15 Need Review)" at bounding box center [387, 57] width 90 height 10
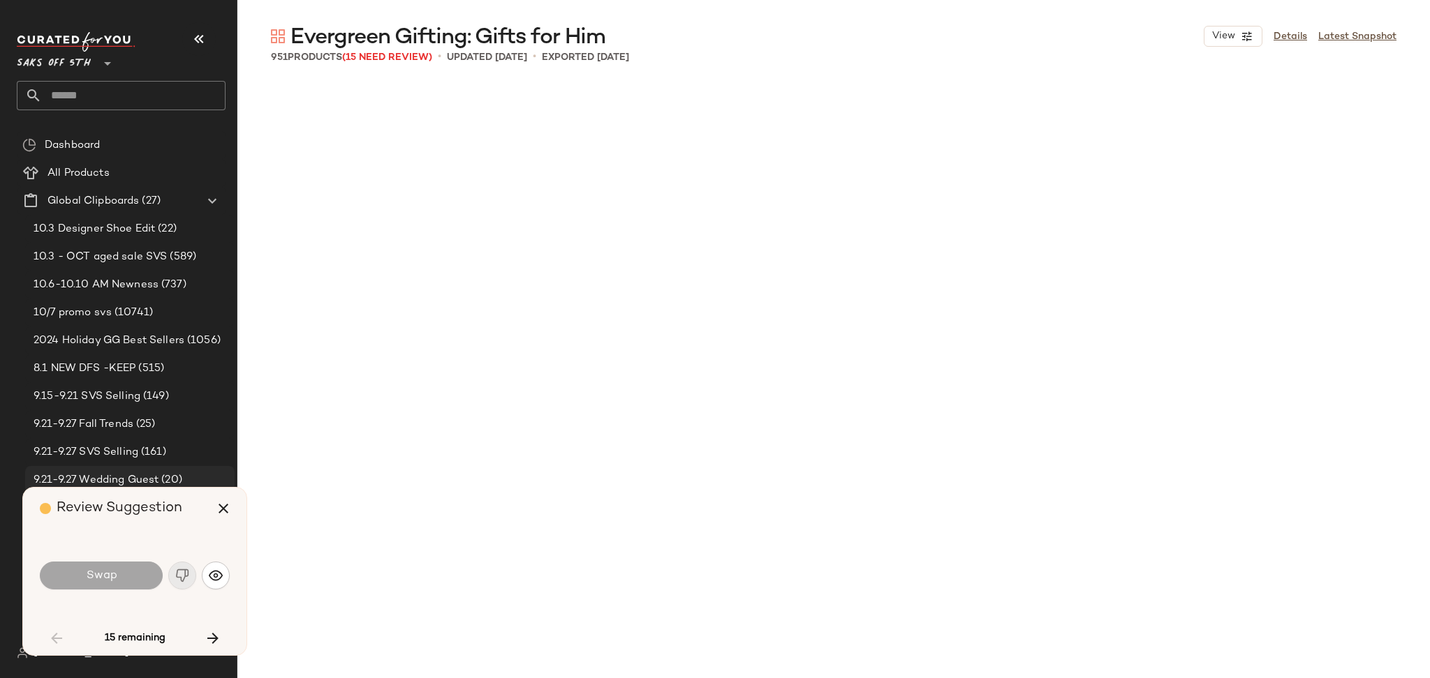
scroll to position [4311, 0]
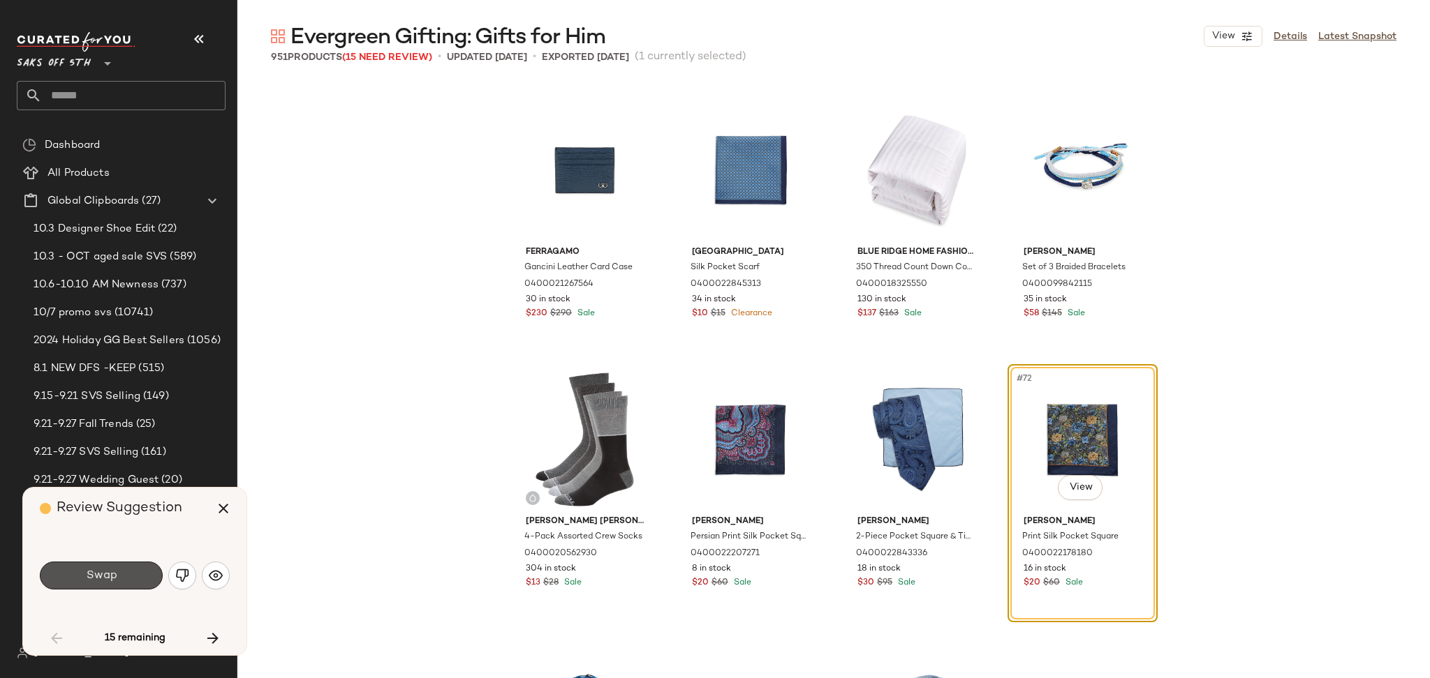
click at [136, 579] on button "Swap" at bounding box center [101, 576] width 123 height 28
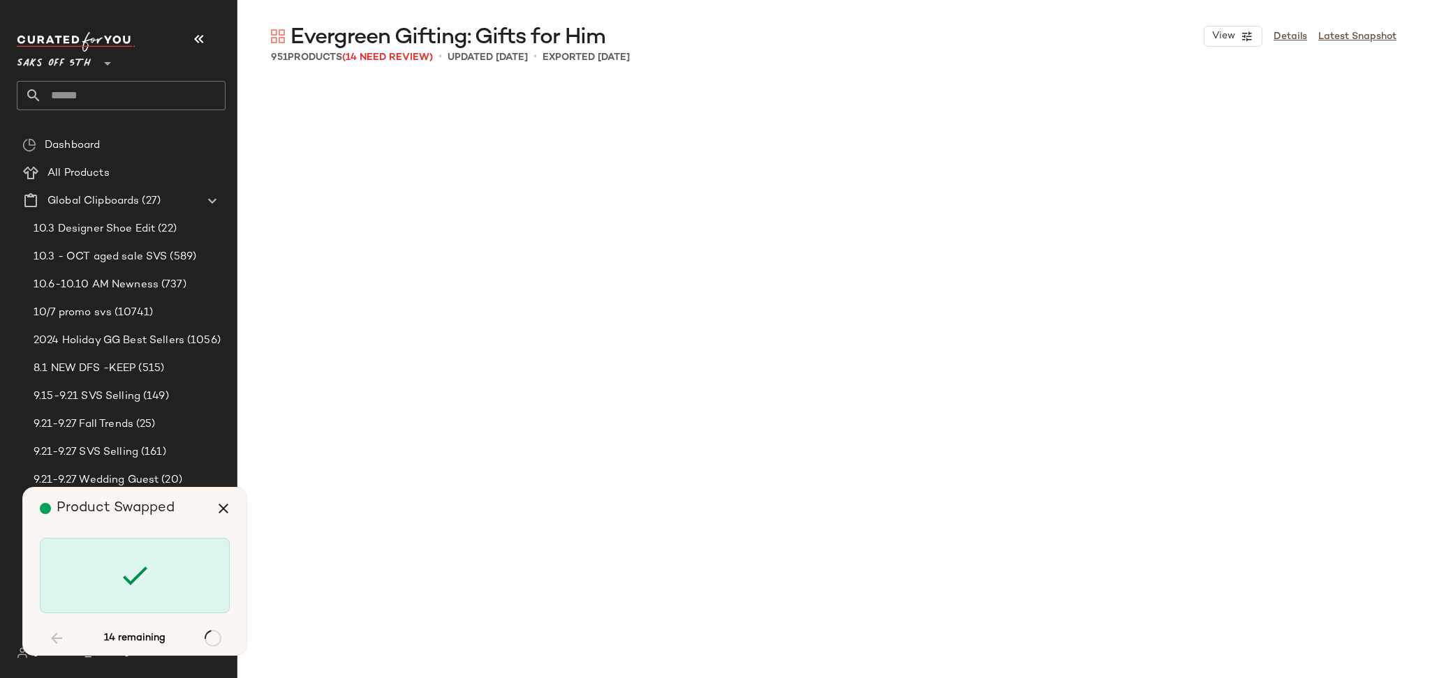
scroll to position [9700, 0]
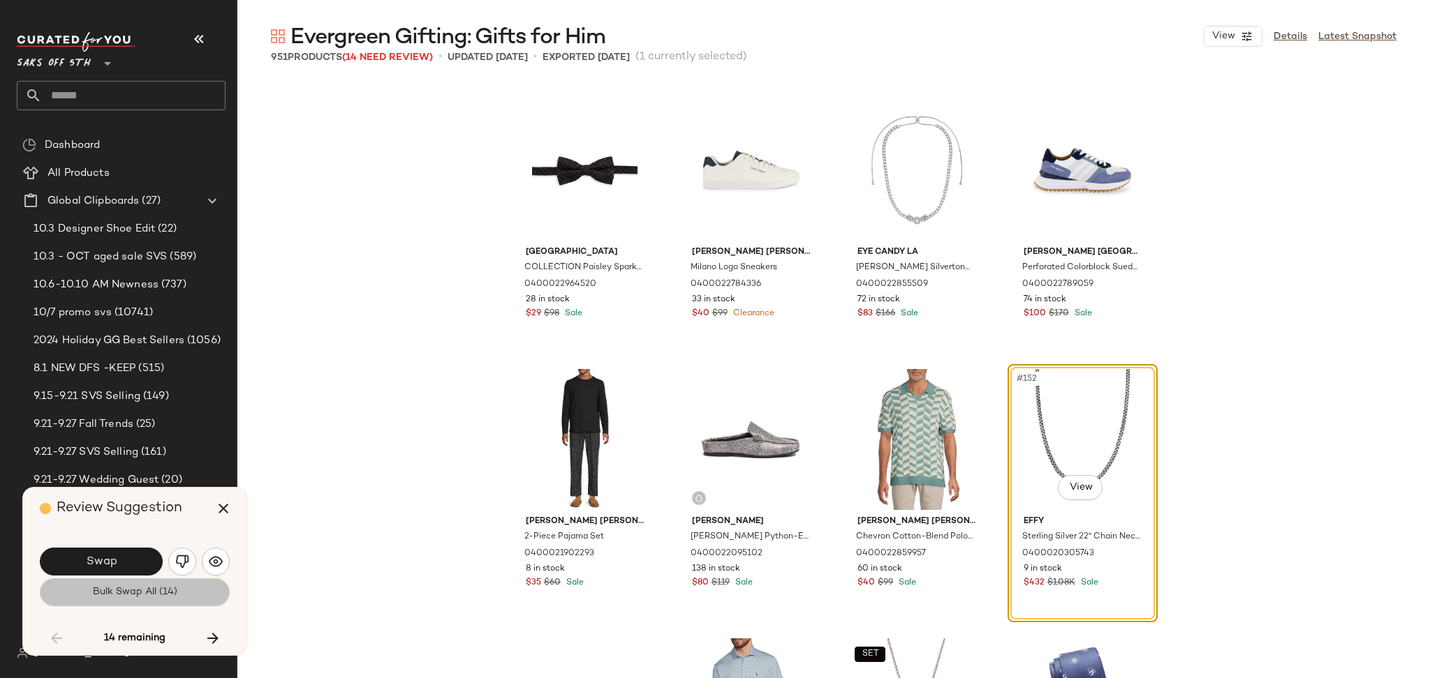
click at [141, 591] on span "Bulk Swap All (14)" at bounding box center [134, 592] width 85 height 11
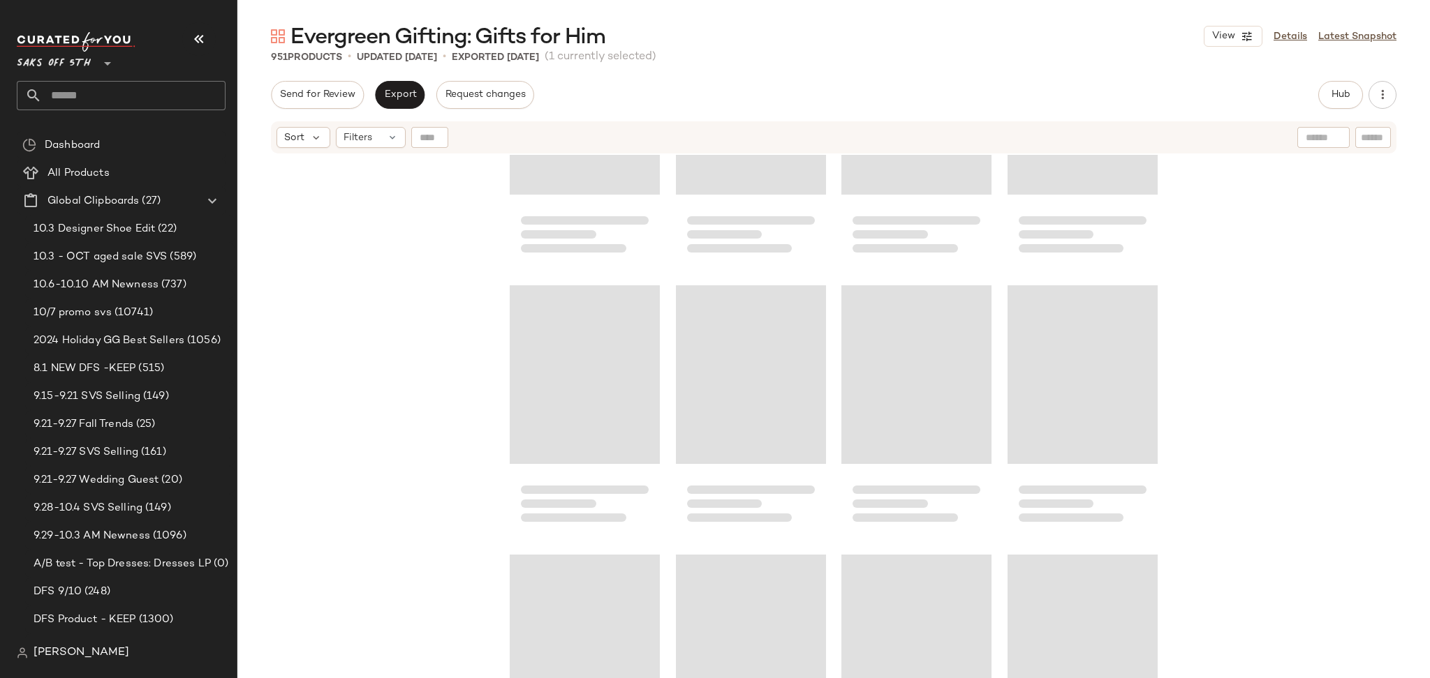
scroll to position [8524, 0]
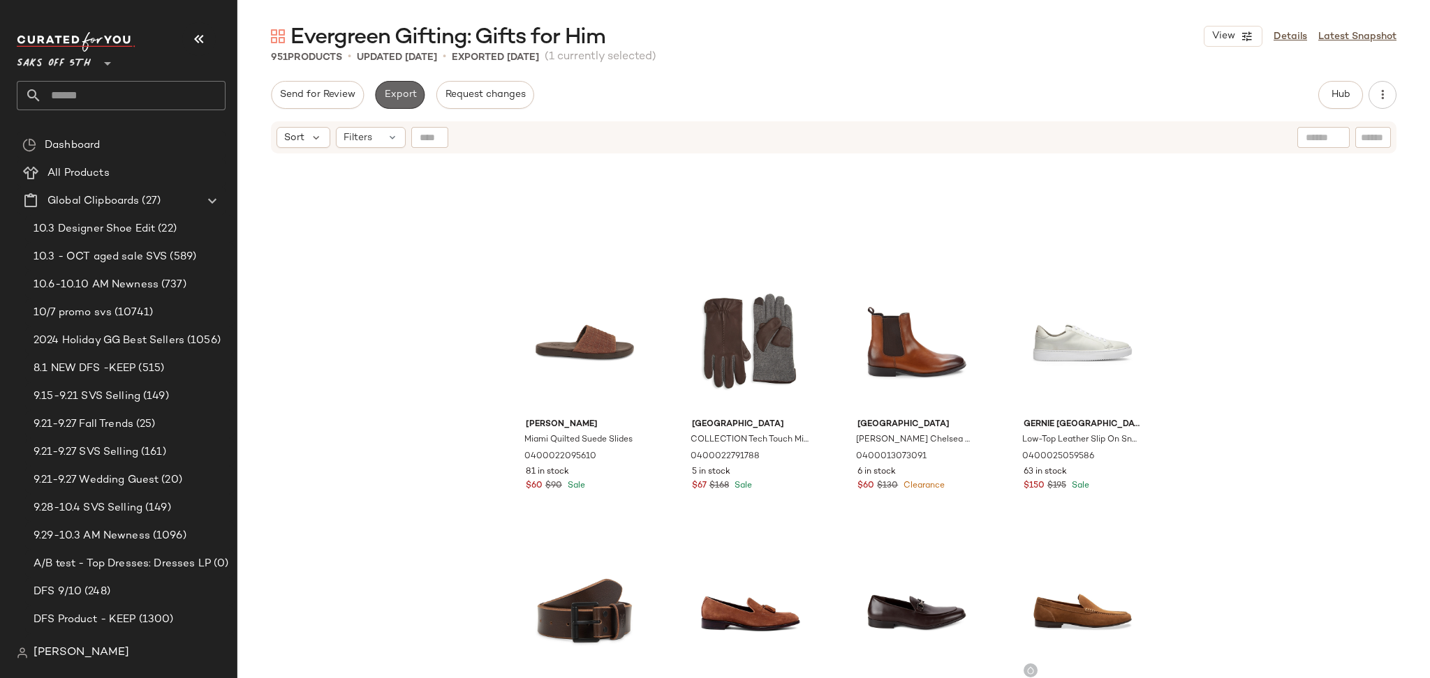
click at [394, 96] on span "Export" at bounding box center [399, 94] width 33 height 11
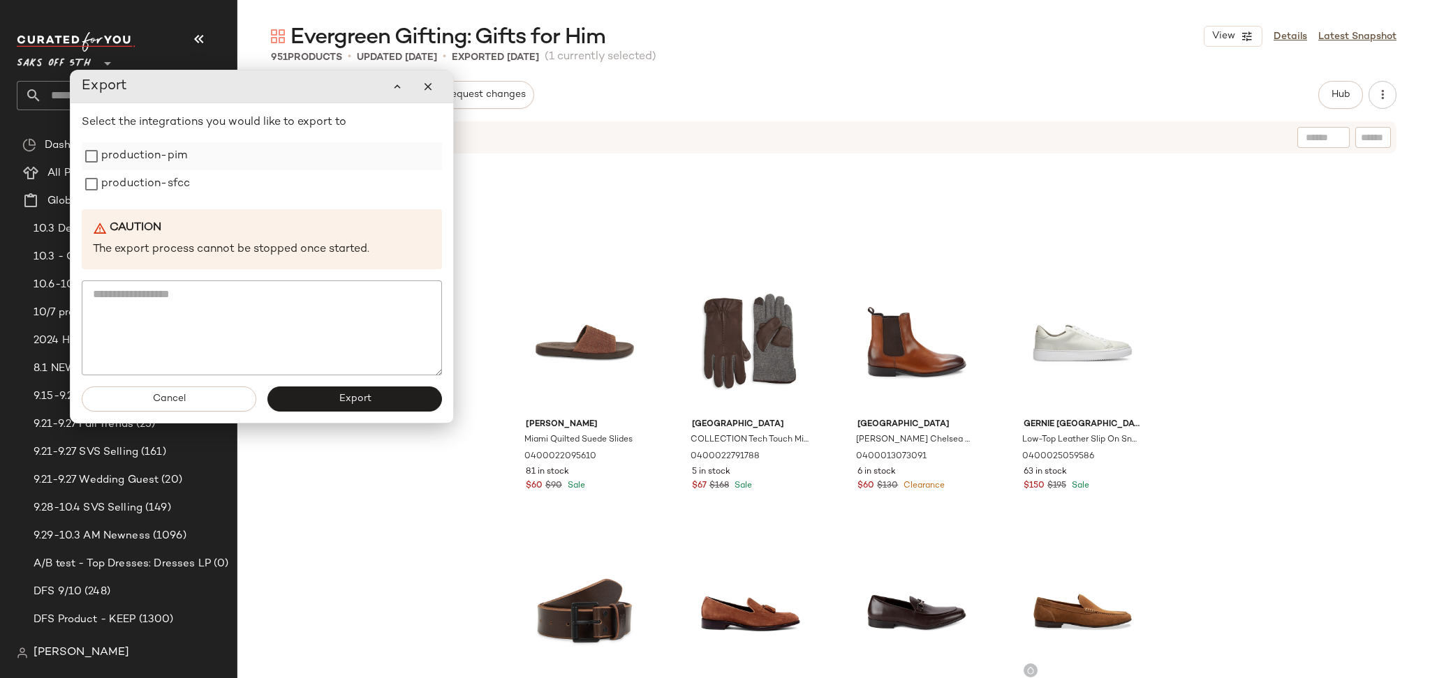
click at [140, 154] on label "production-pim" at bounding box center [144, 156] width 86 height 28
click at [146, 191] on label "production-sfcc" at bounding box center [145, 184] width 89 height 28
click at [352, 391] on button "Export" at bounding box center [354, 399] width 175 height 25
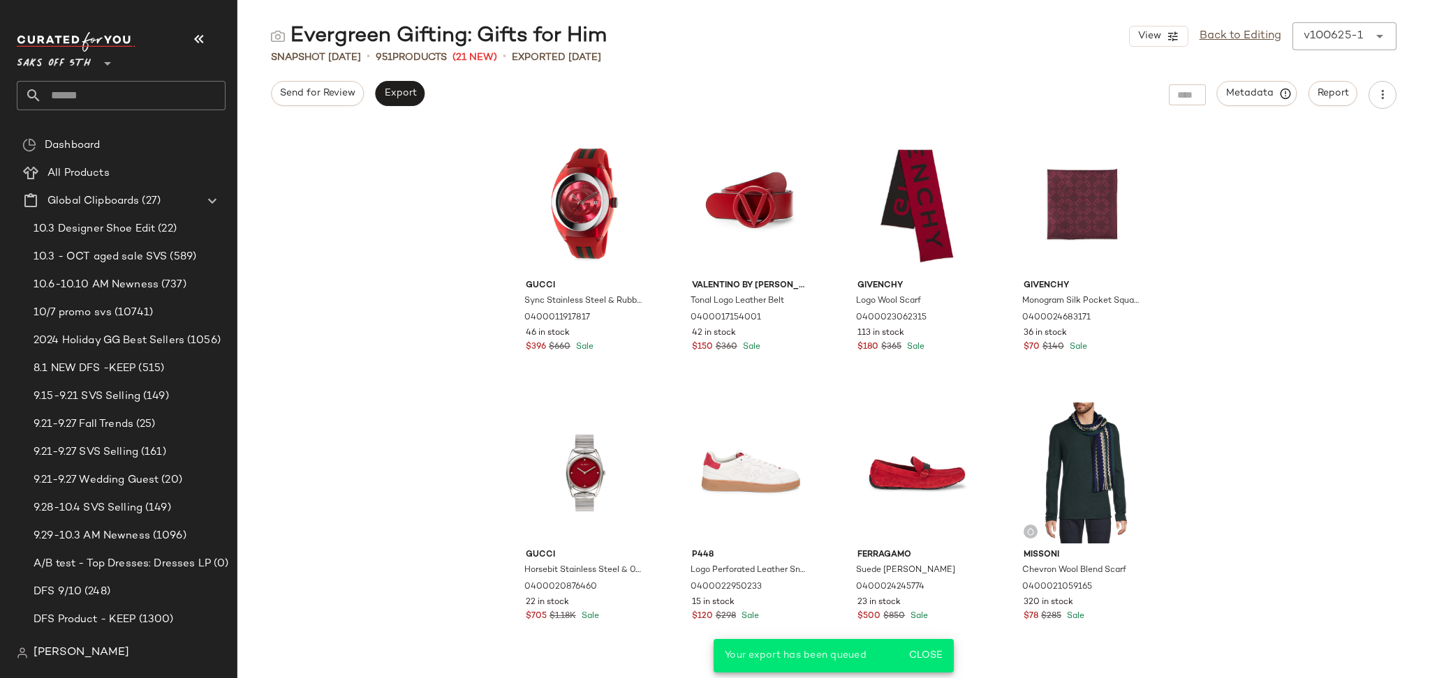
click at [159, 98] on input "text" at bounding box center [134, 95] width 184 height 29
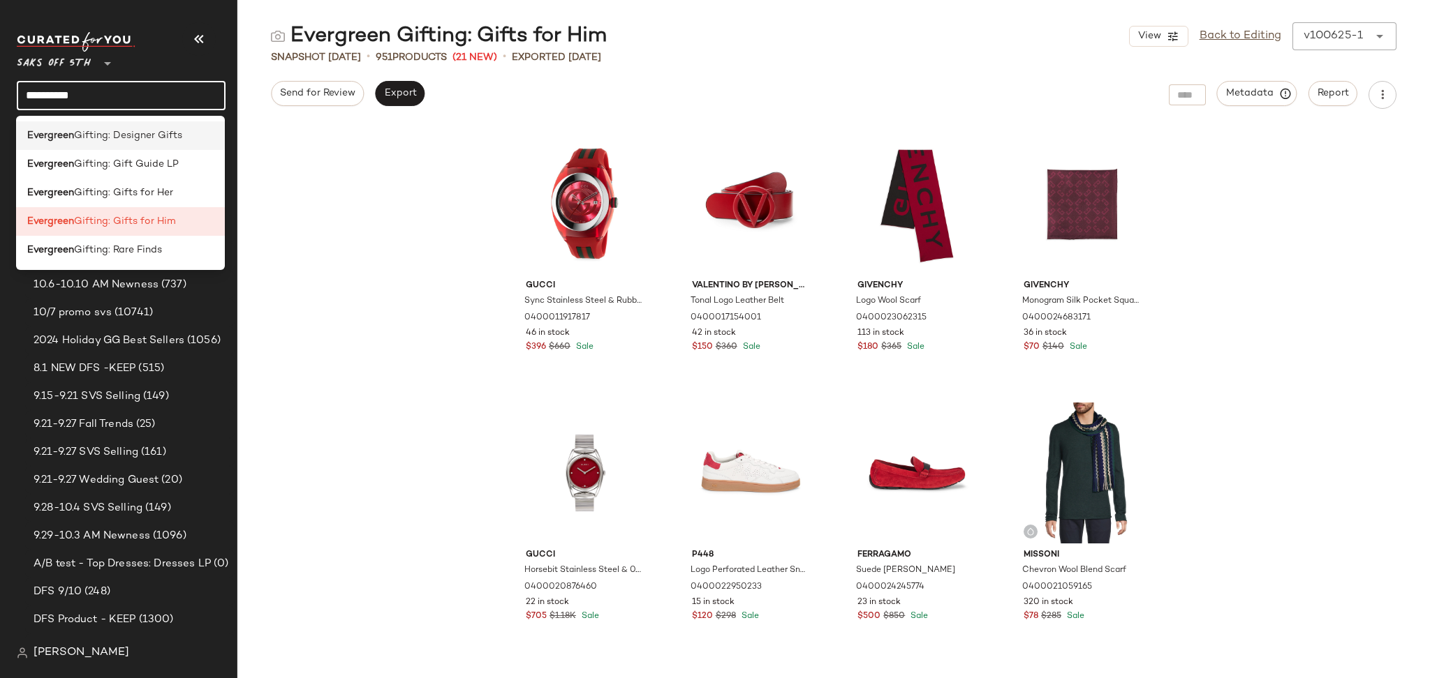
type input "*********"
click at [177, 140] on span "Gifting: Designer Gifts" at bounding box center [128, 135] width 108 height 15
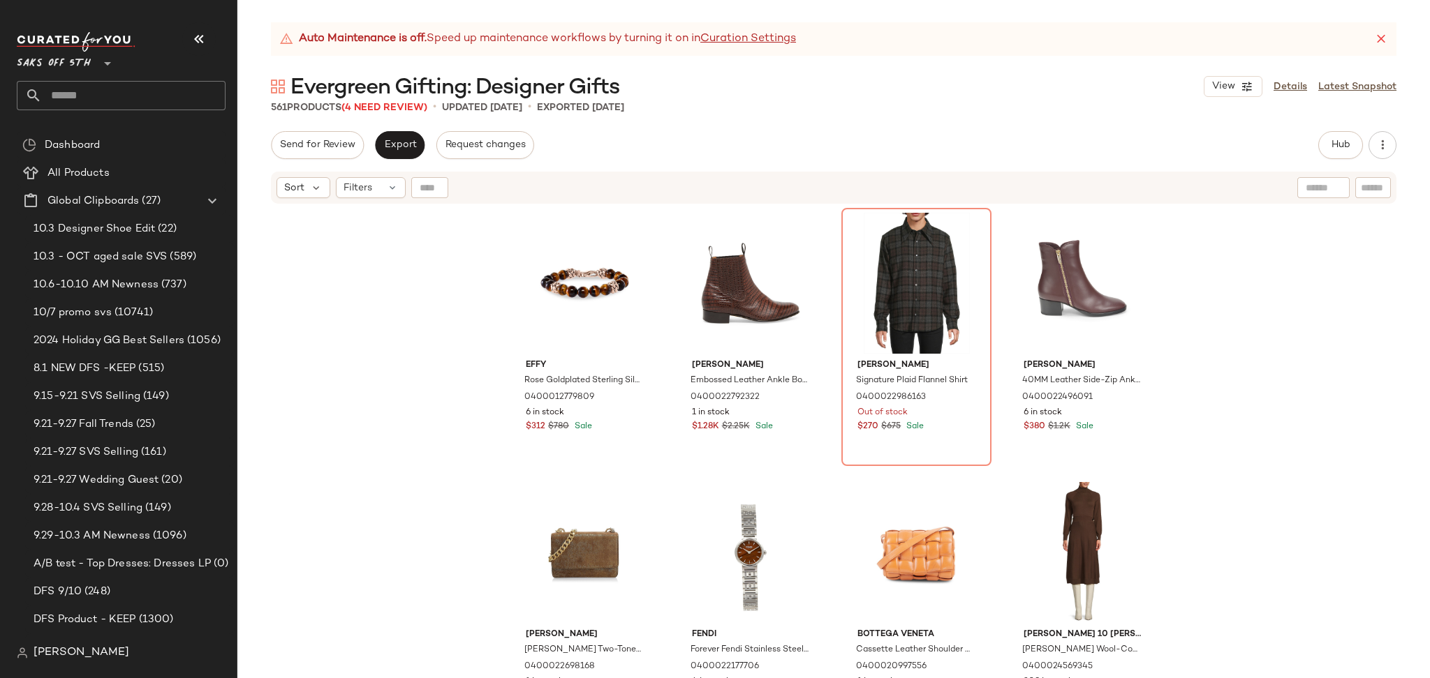
click at [392, 119] on div "Auto Maintenance is off. Speed up maintenance workflows by turning it on in Cur…" at bounding box center [833, 350] width 1192 height 656
click at [397, 110] on span "(4 Need Review)" at bounding box center [384, 108] width 86 height 10
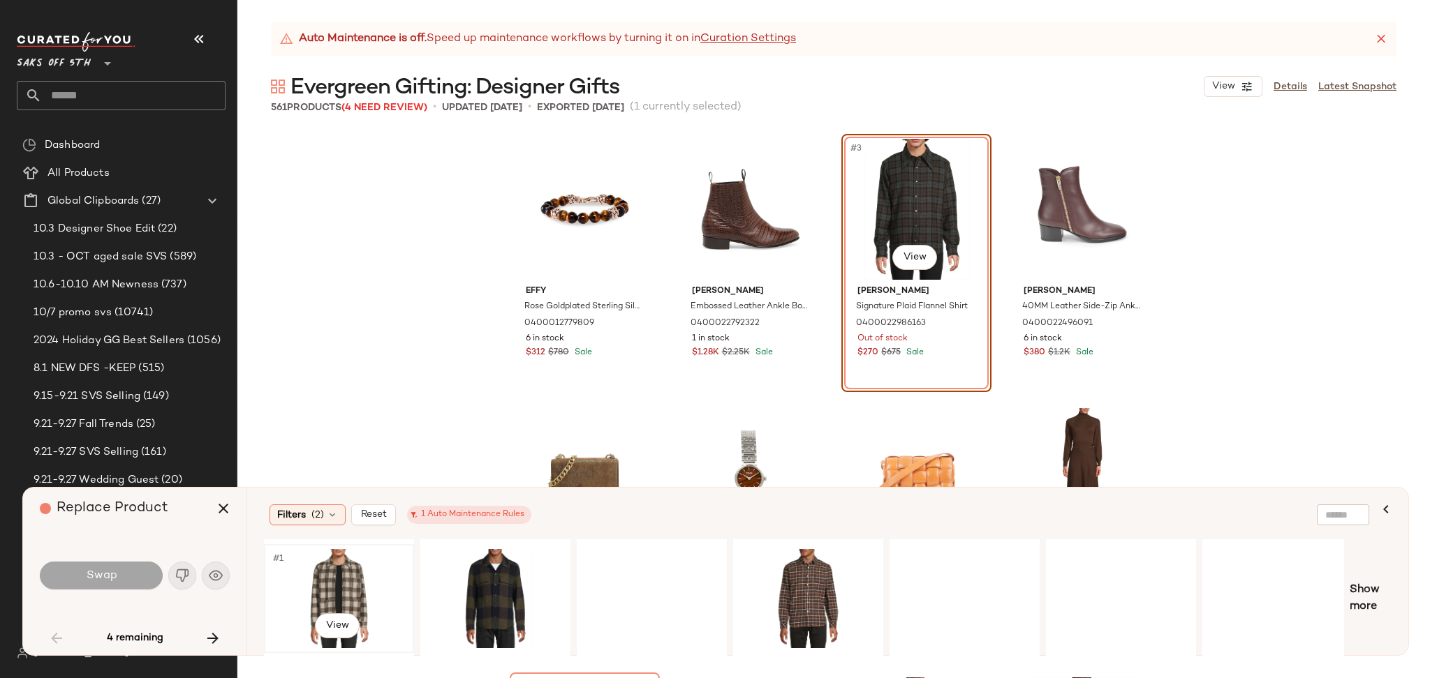
click at [317, 578] on div "#1 View" at bounding box center [339, 598] width 140 height 99
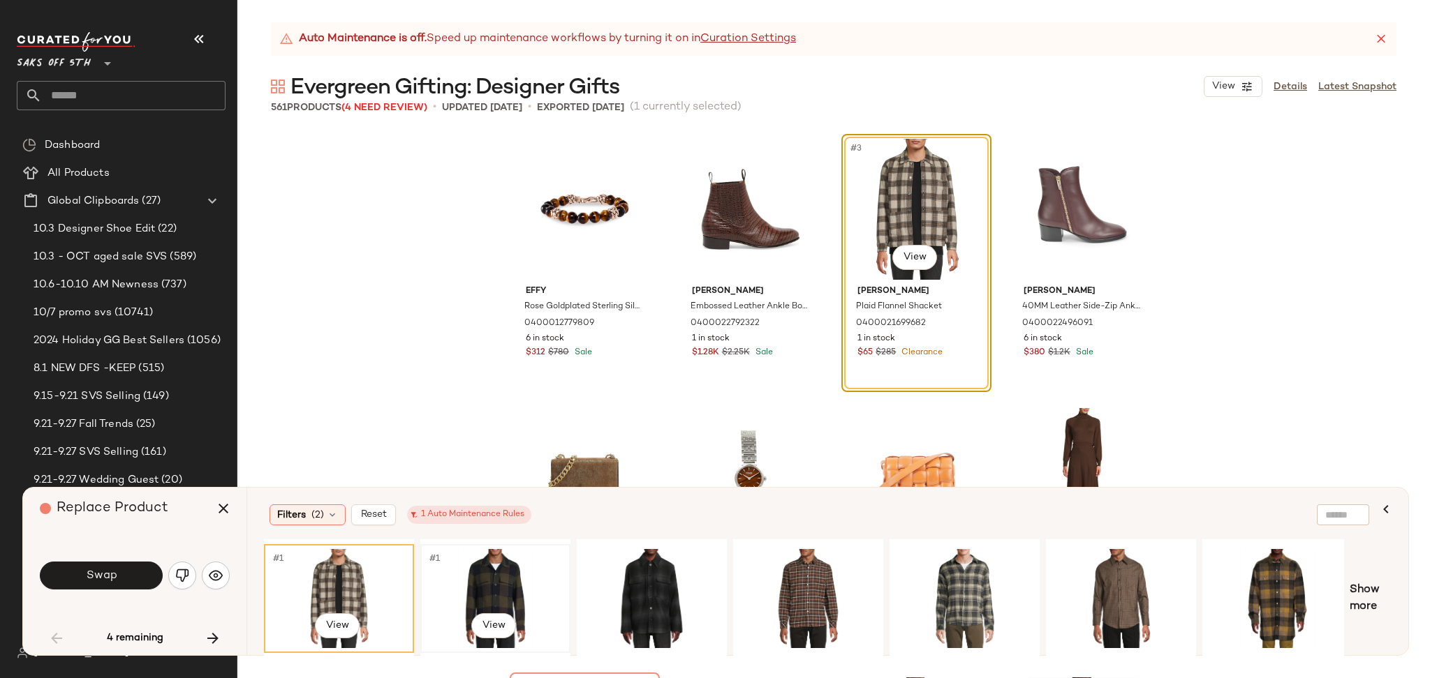
click at [475, 573] on div "#1 View" at bounding box center [495, 598] width 140 height 99
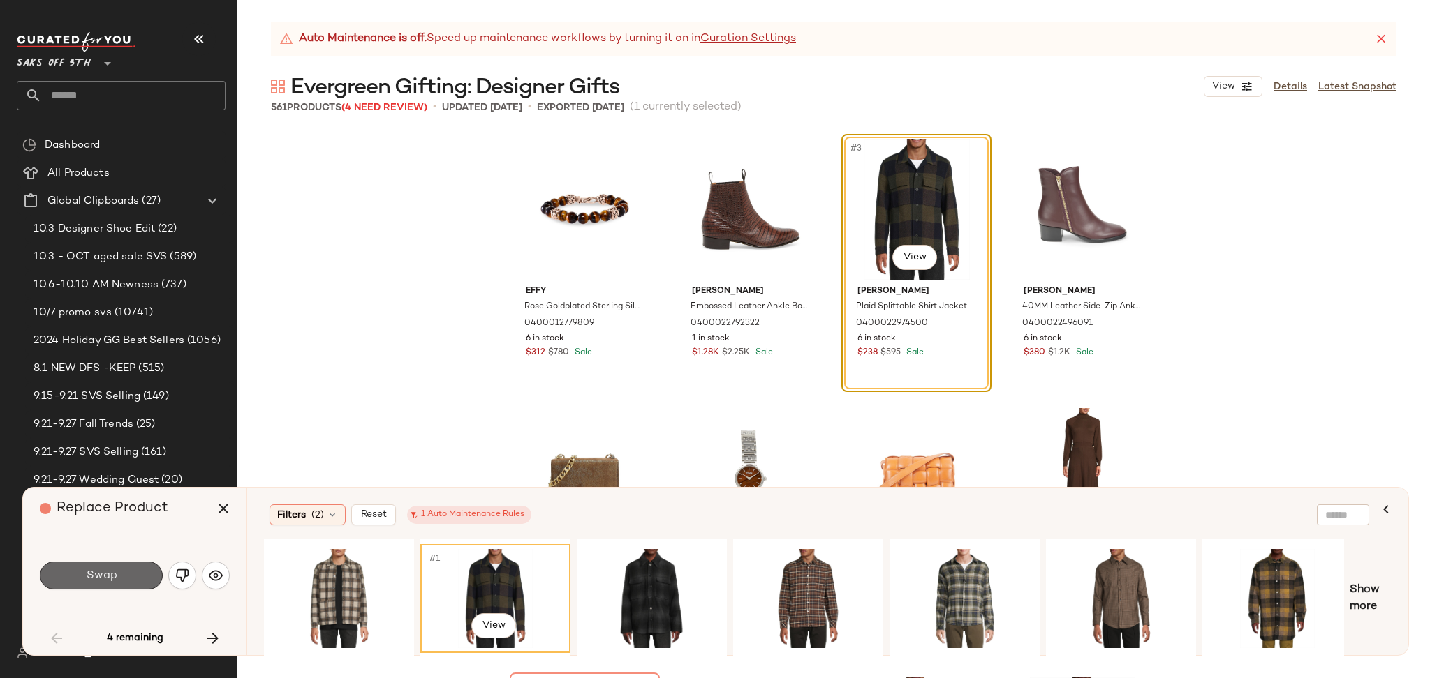
click at [136, 571] on button "Swap" at bounding box center [101, 576] width 123 height 28
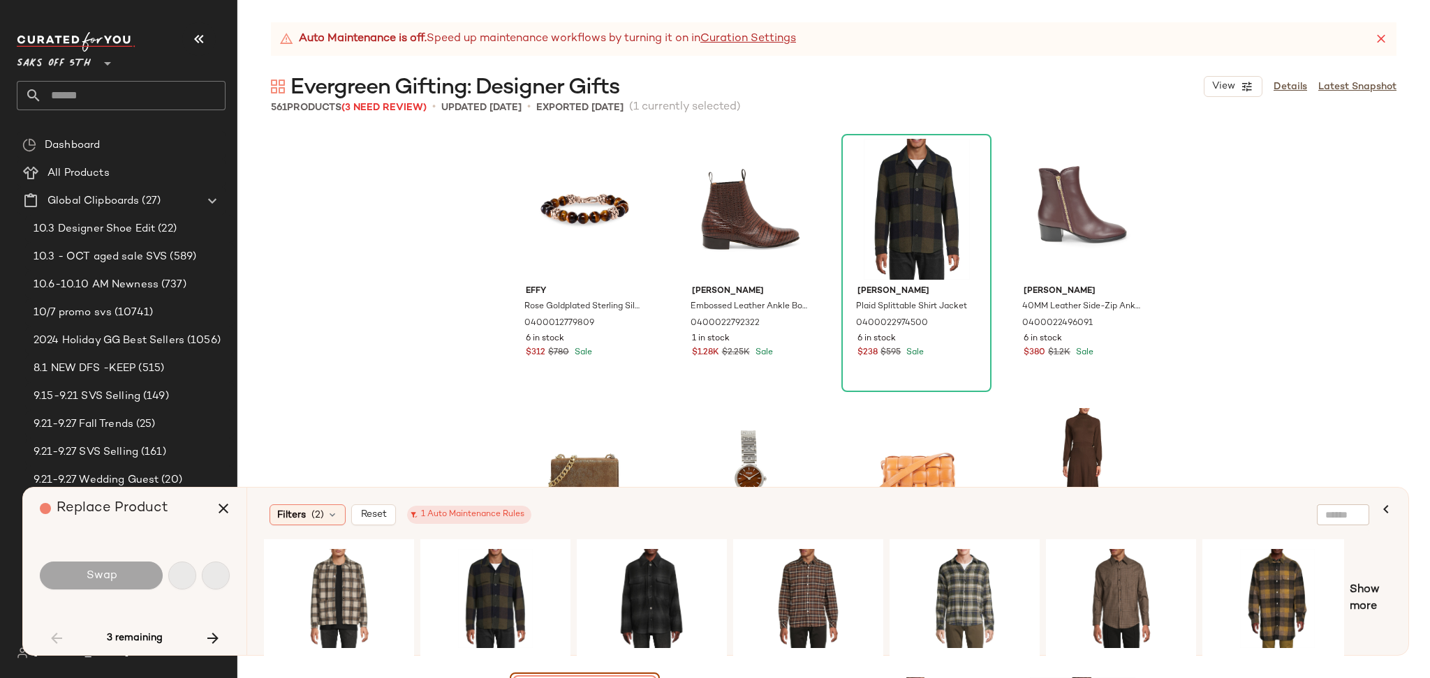
scroll to position [281, 0]
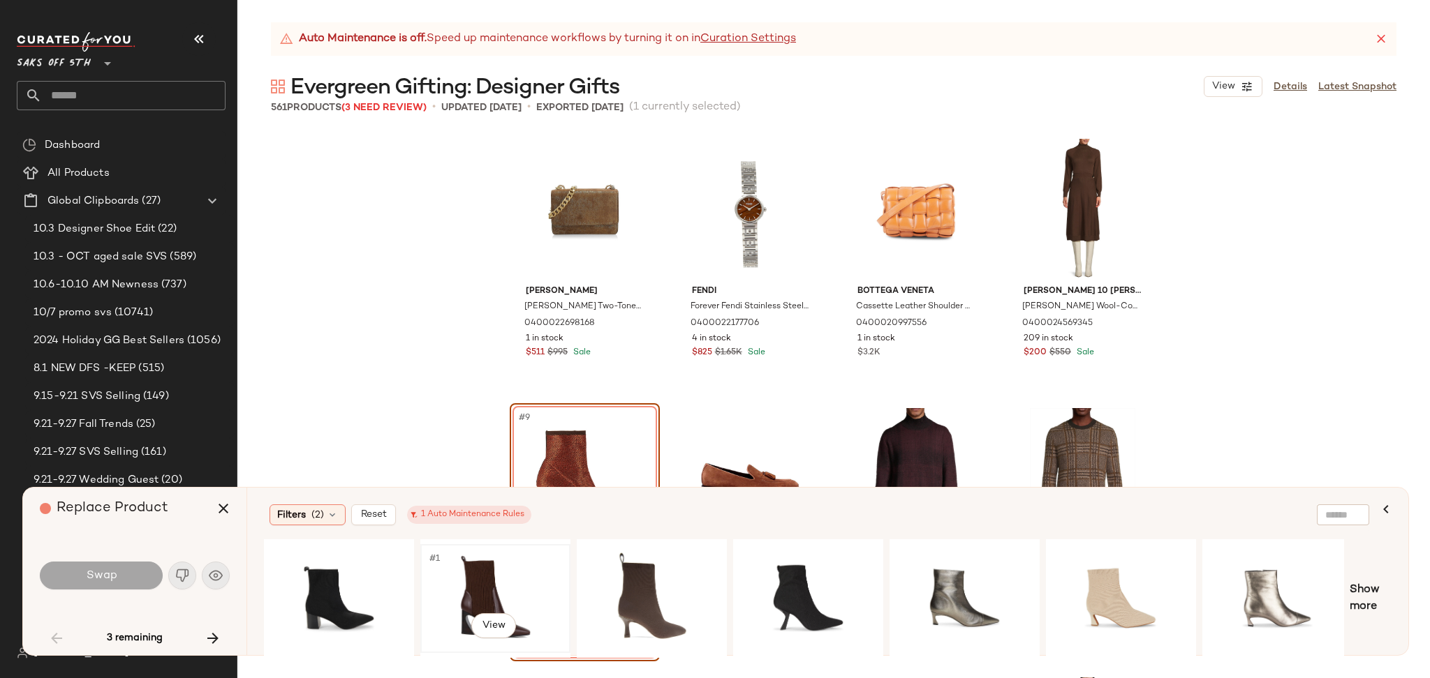
click at [449, 568] on div "#1 View" at bounding box center [495, 598] width 140 height 99
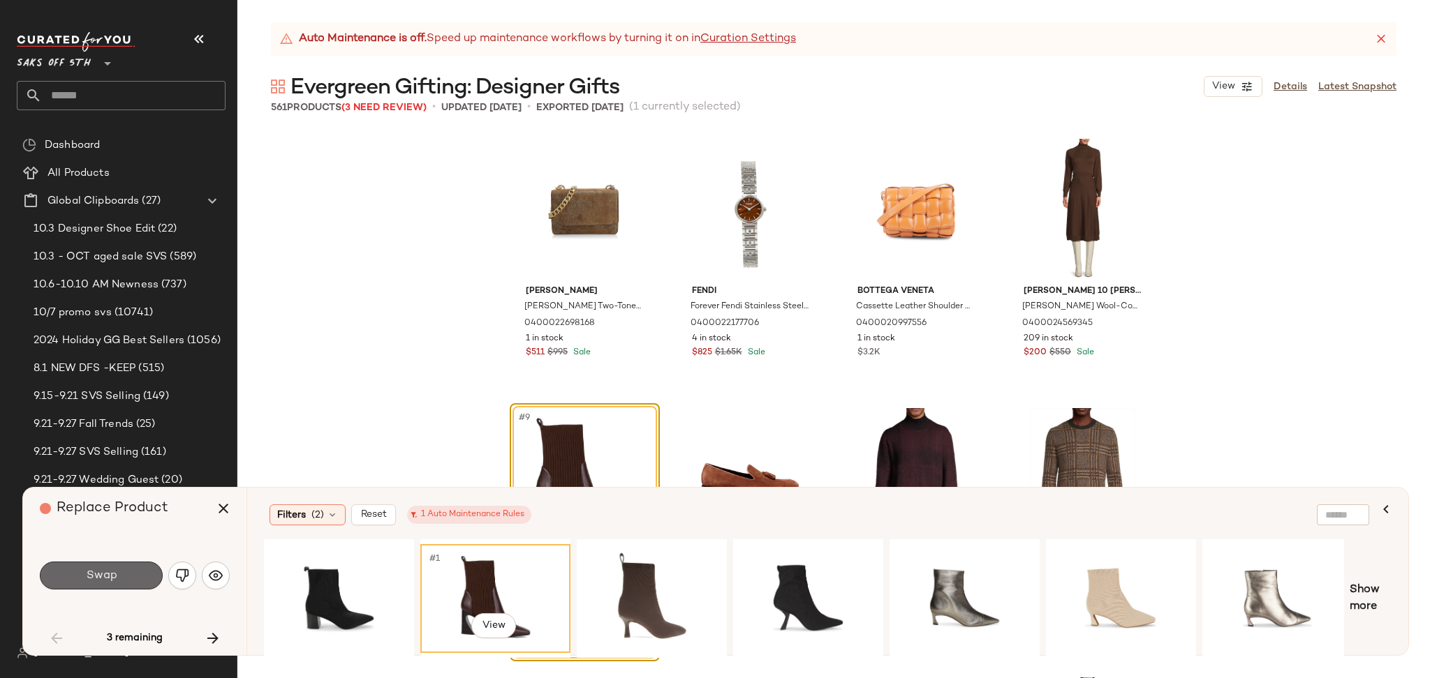
click at [103, 578] on span "Swap" at bounding box center [100, 576] width 31 height 13
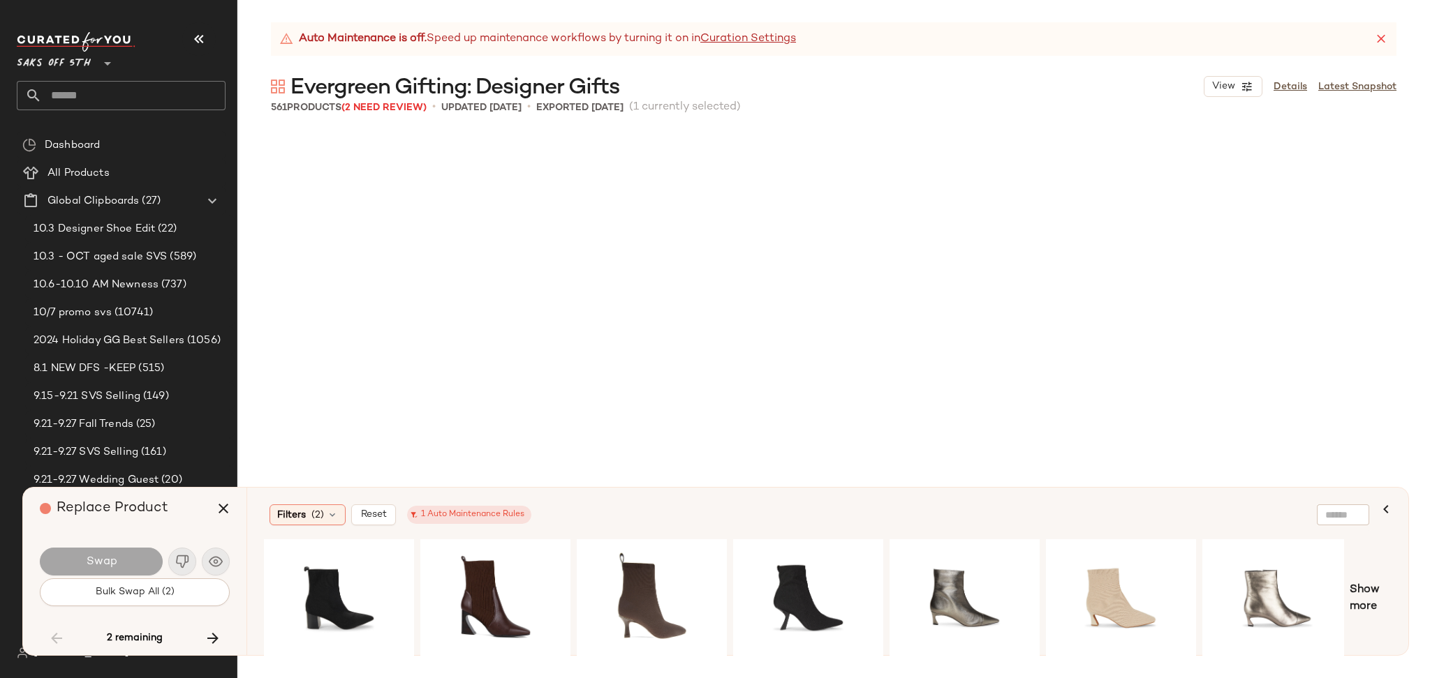
scroll to position [33142, 0]
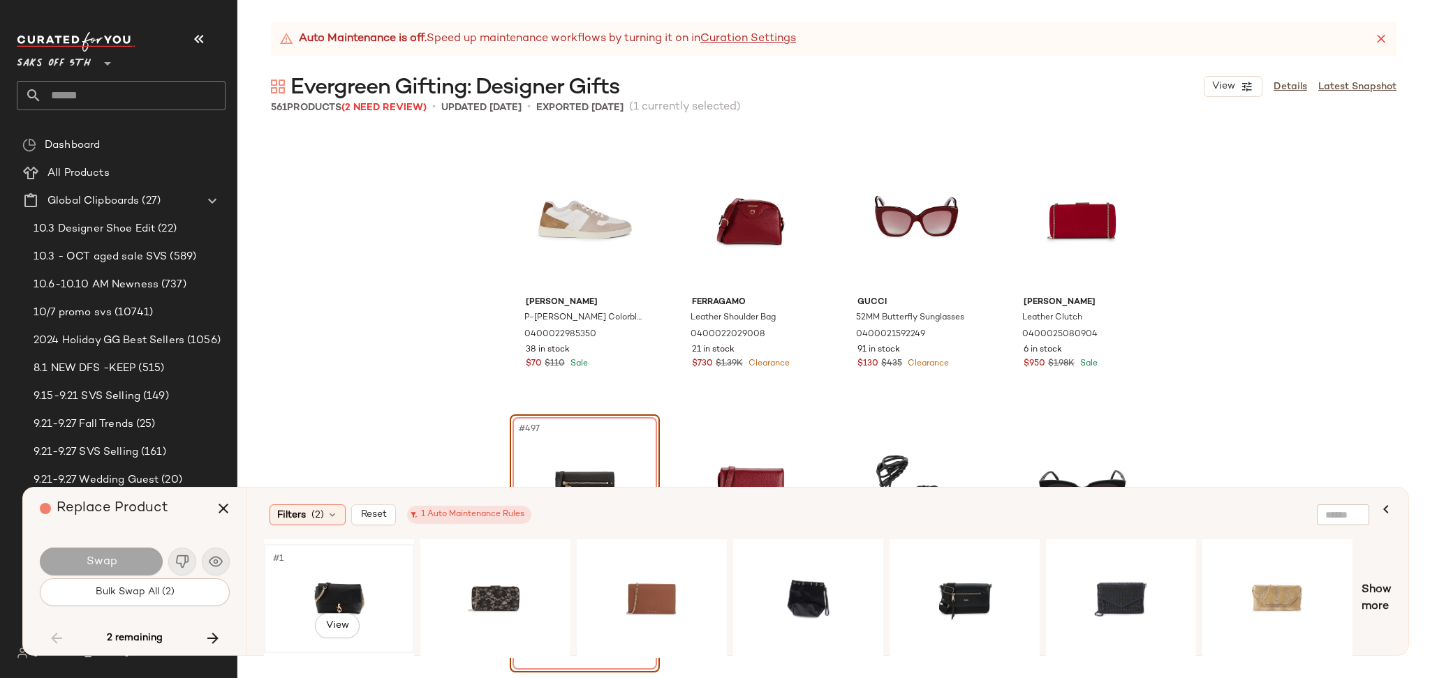
click at [320, 581] on div "#1 View" at bounding box center [339, 598] width 140 height 99
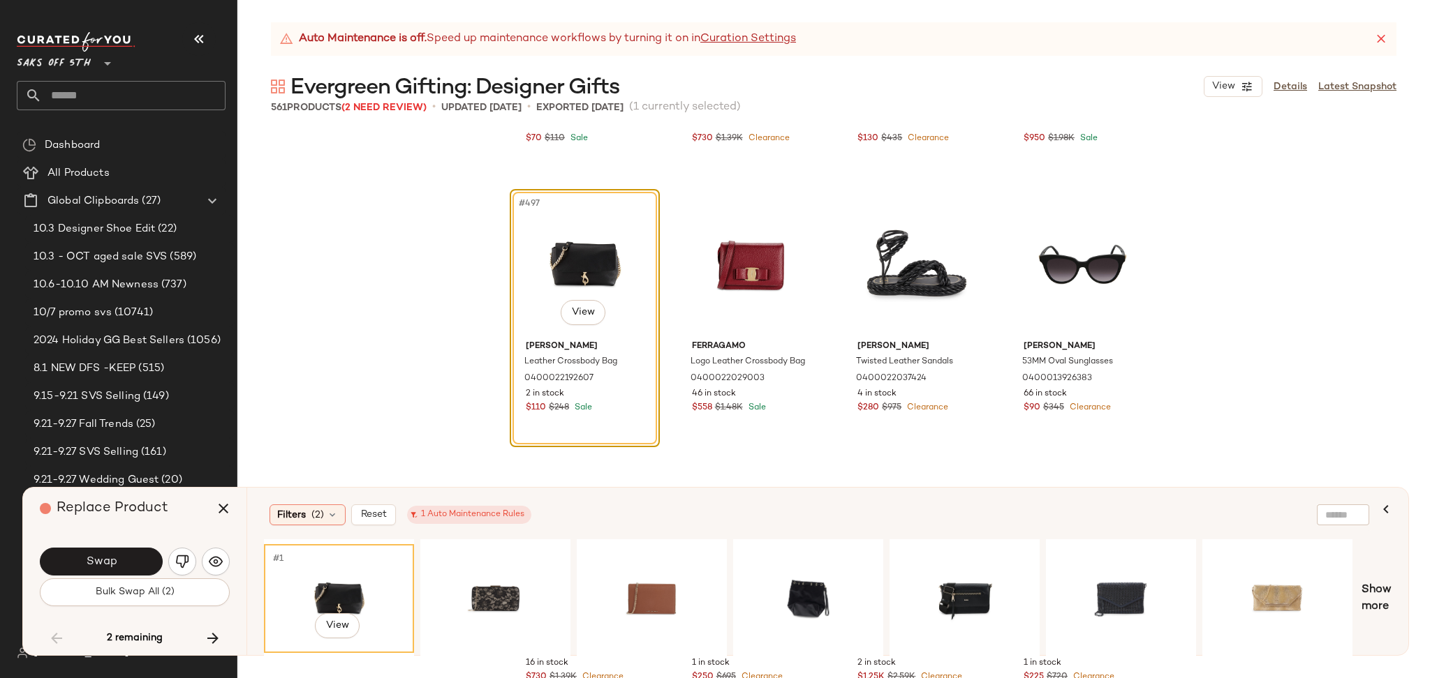
scroll to position [33369, 0]
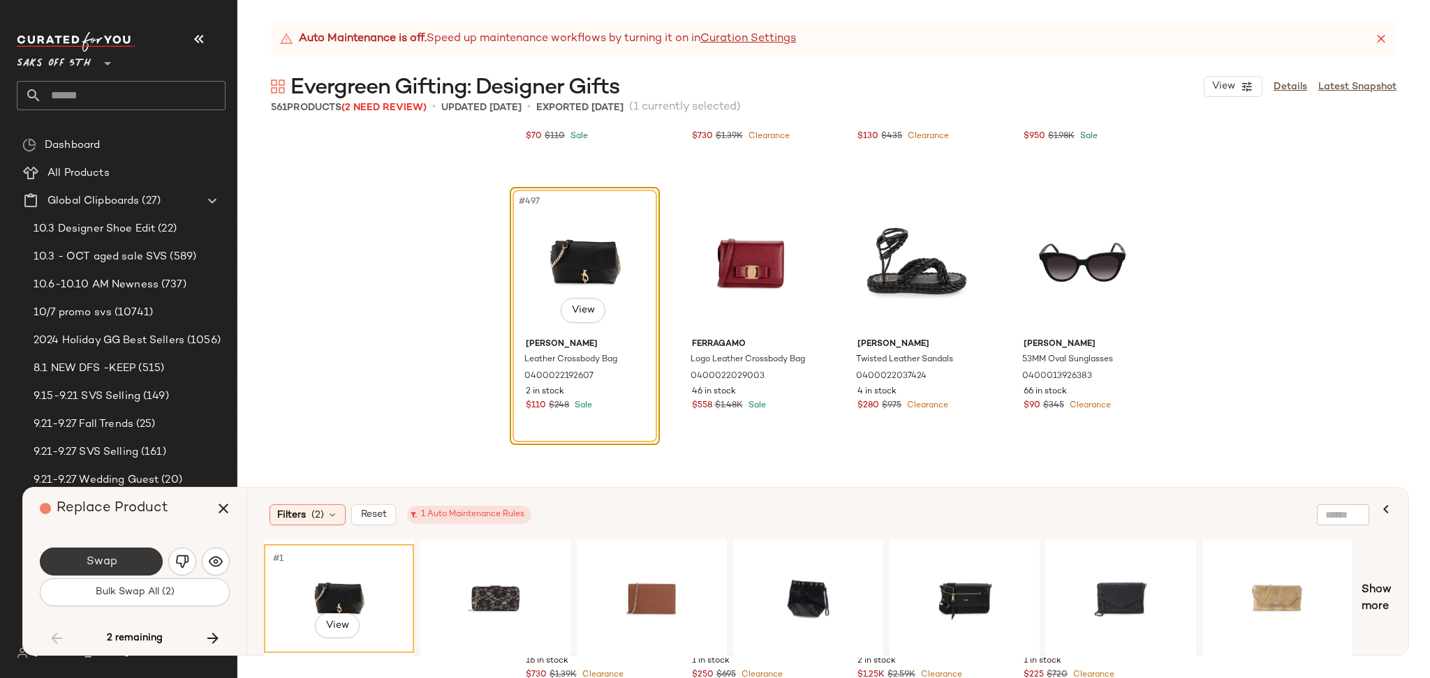
click at [115, 561] on span "Swap" at bounding box center [100, 562] width 31 height 13
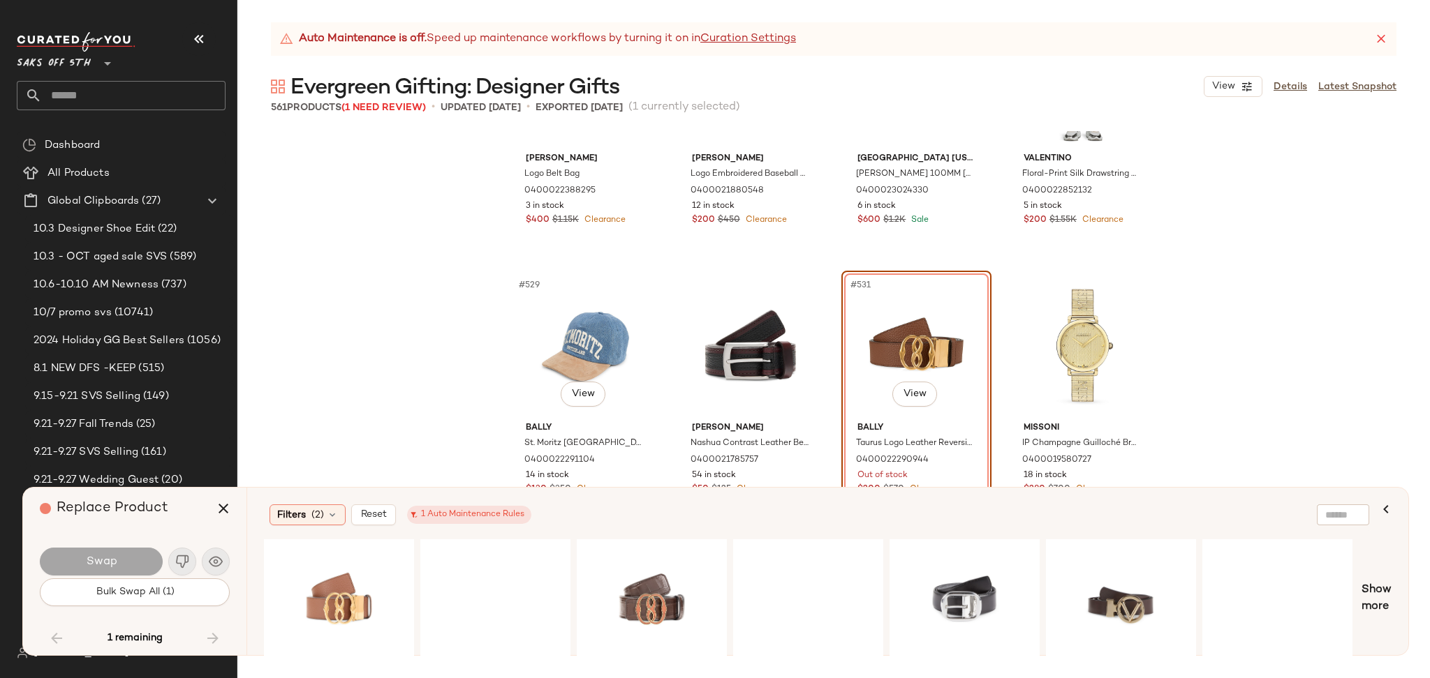
scroll to position [35442, 0]
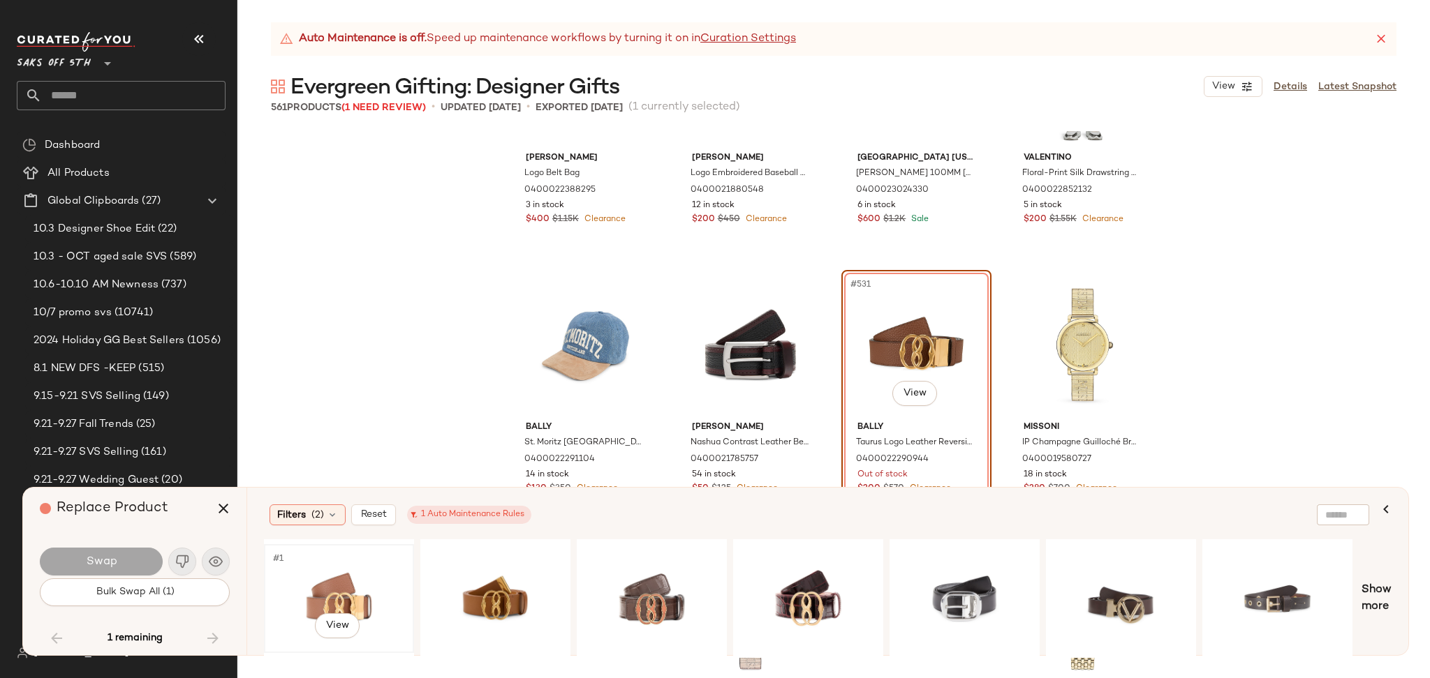
click at [314, 584] on div "#1 View" at bounding box center [339, 598] width 140 height 99
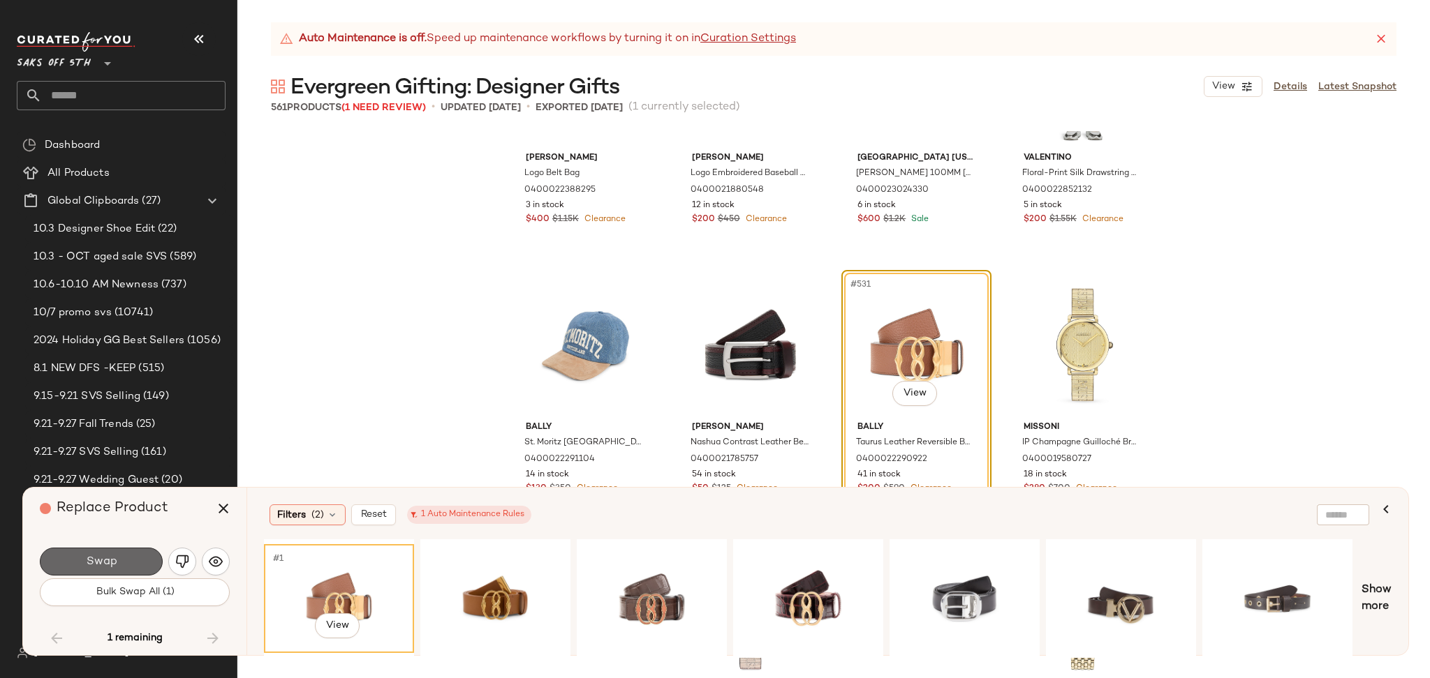
click at [120, 568] on button "Swap" at bounding box center [101, 562] width 123 height 28
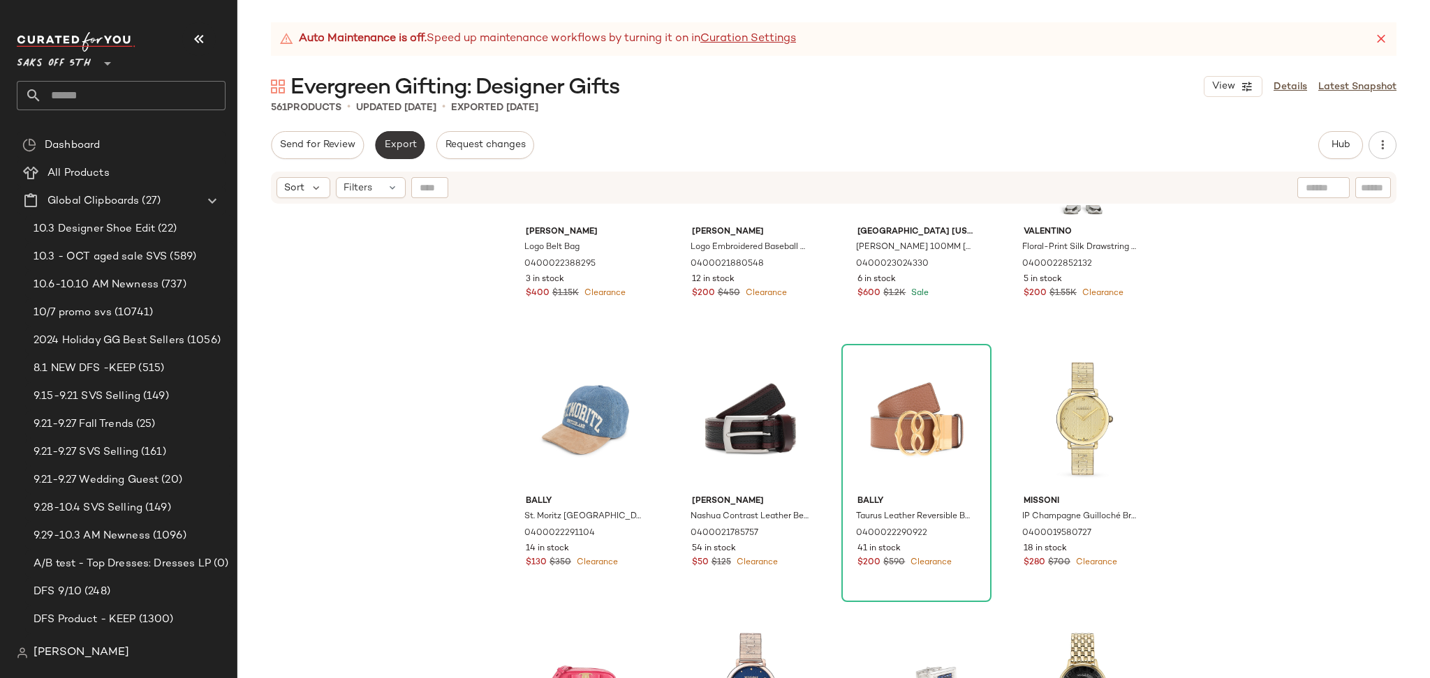
click at [406, 147] on span "Export" at bounding box center [399, 145] width 33 height 11
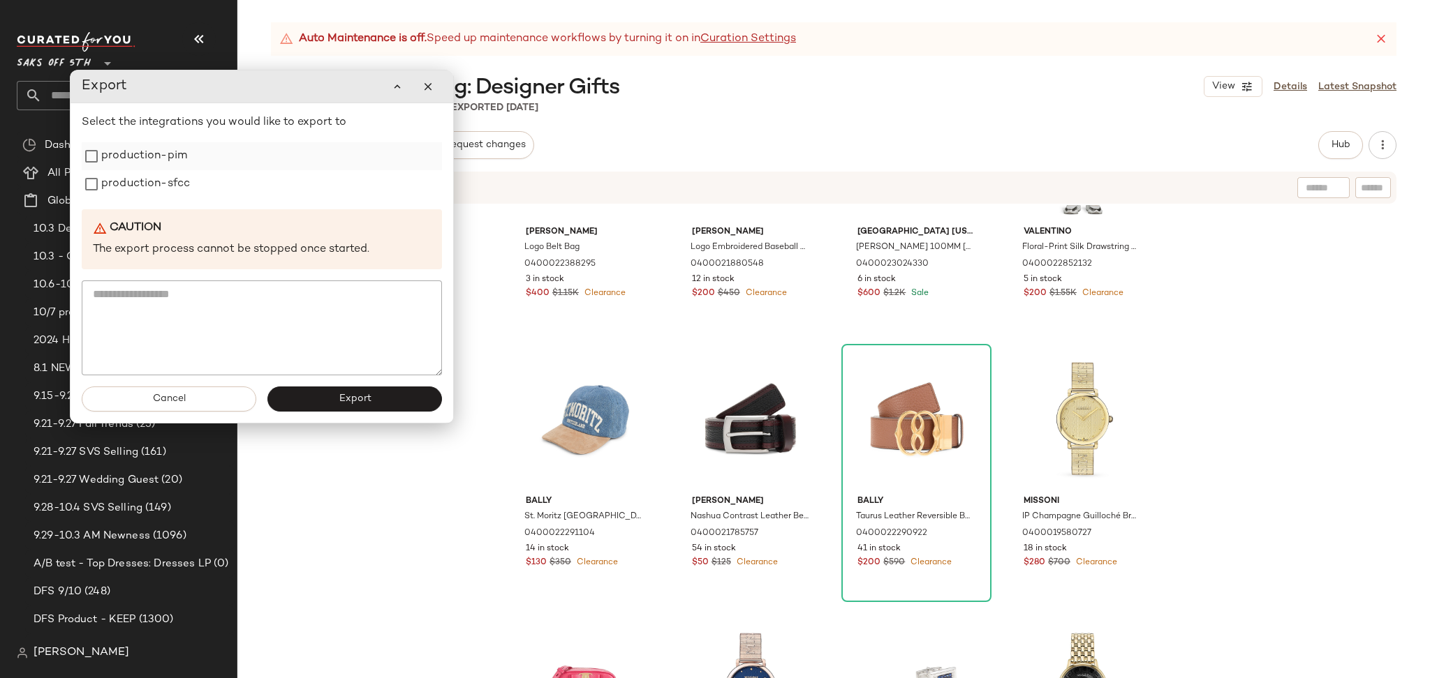
click at [186, 161] on label "production-pim" at bounding box center [144, 156] width 86 height 28
click at [177, 177] on label "production-sfcc" at bounding box center [145, 184] width 89 height 28
click at [309, 396] on button "Export" at bounding box center [354, 399] width 175 height 25
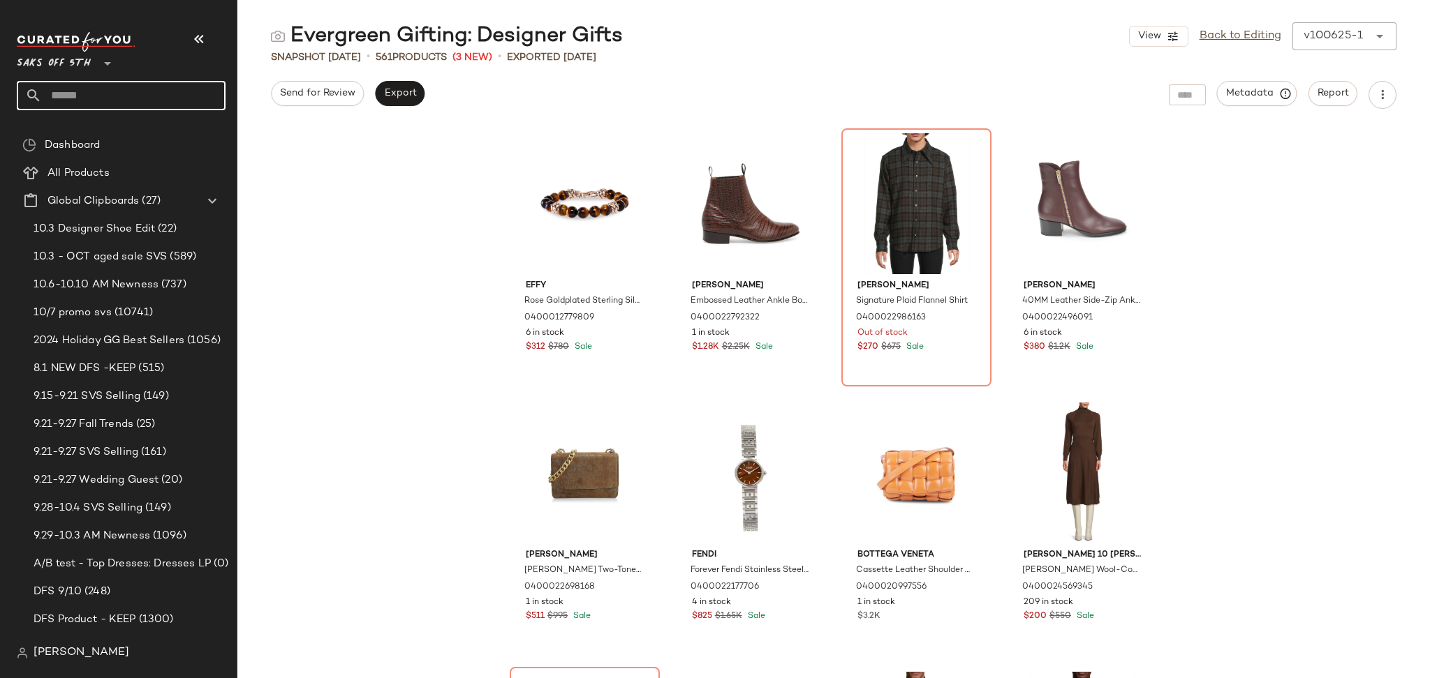
click at [126, 95] on input "text" at bounding box center [134, 95] width 184 height 29
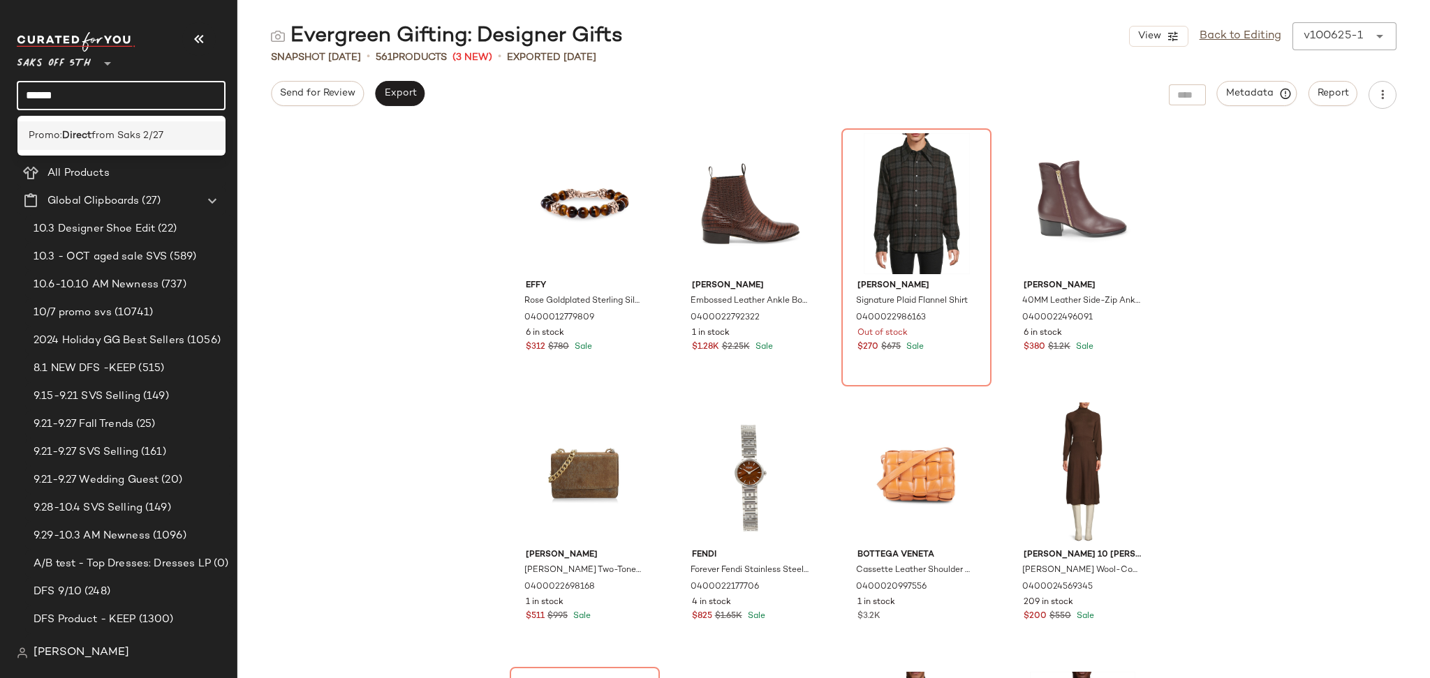
type input "******"
click at [126, 133] on span "from Saks 2/27" at bounding box center [127, 135] width 72 height 15
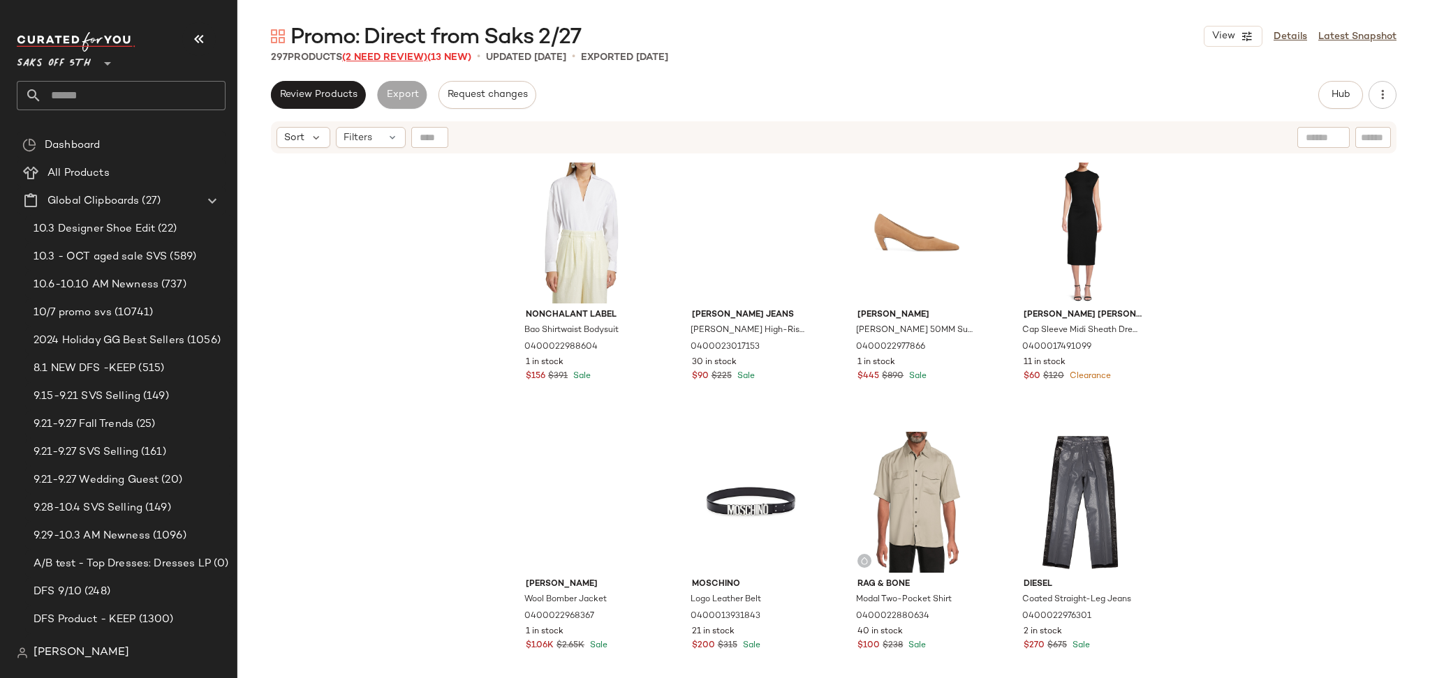
click at [418, 58] on span "(2 Need Review)" at bounding box center [384, 57] width 85 height 10
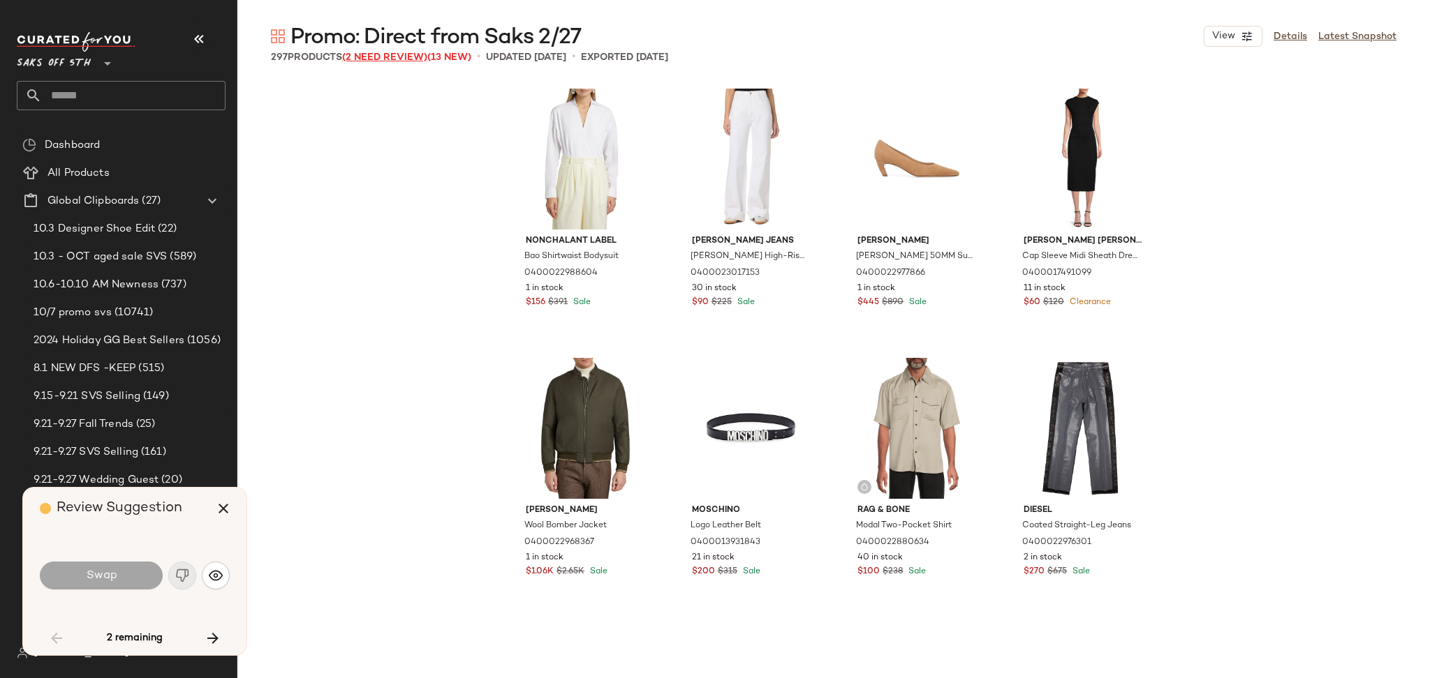
scroll to position [4581, 0]
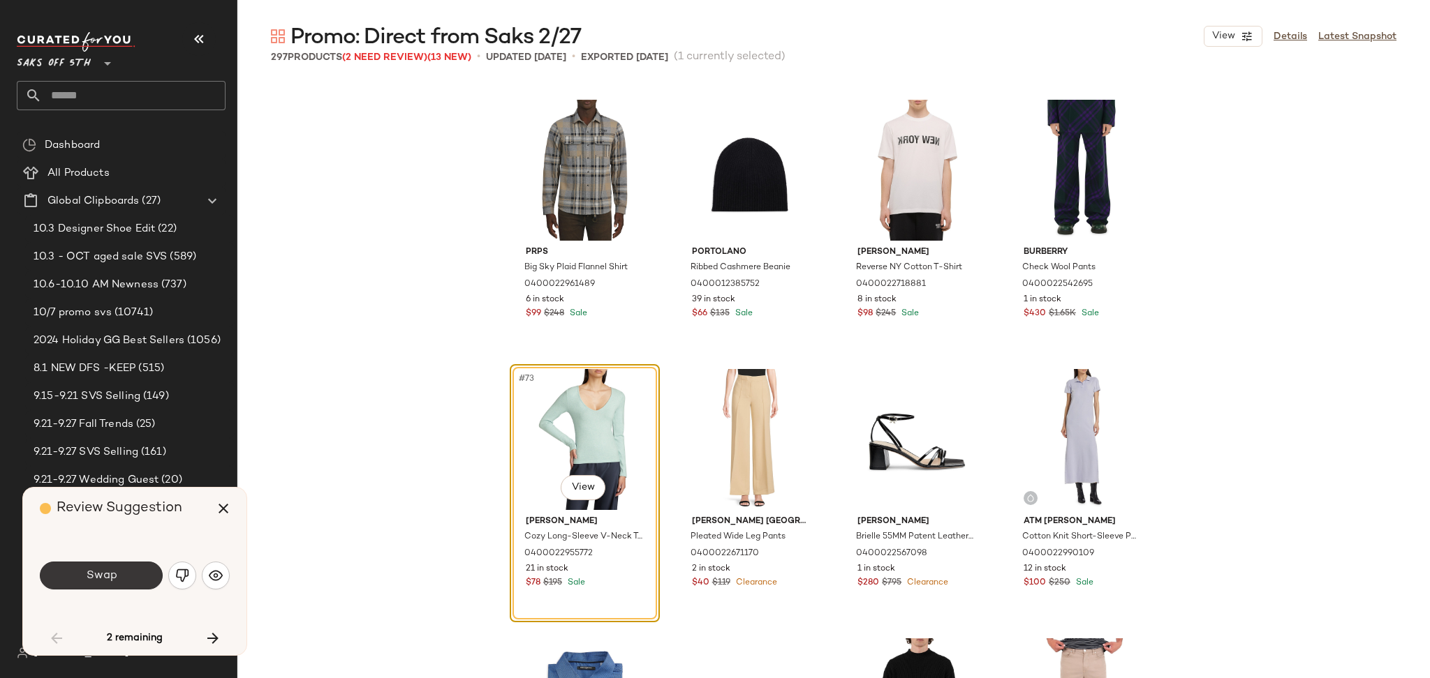
click at [121, 564] on button "Swap" at bounding box center [101, 576] width 123 height 28
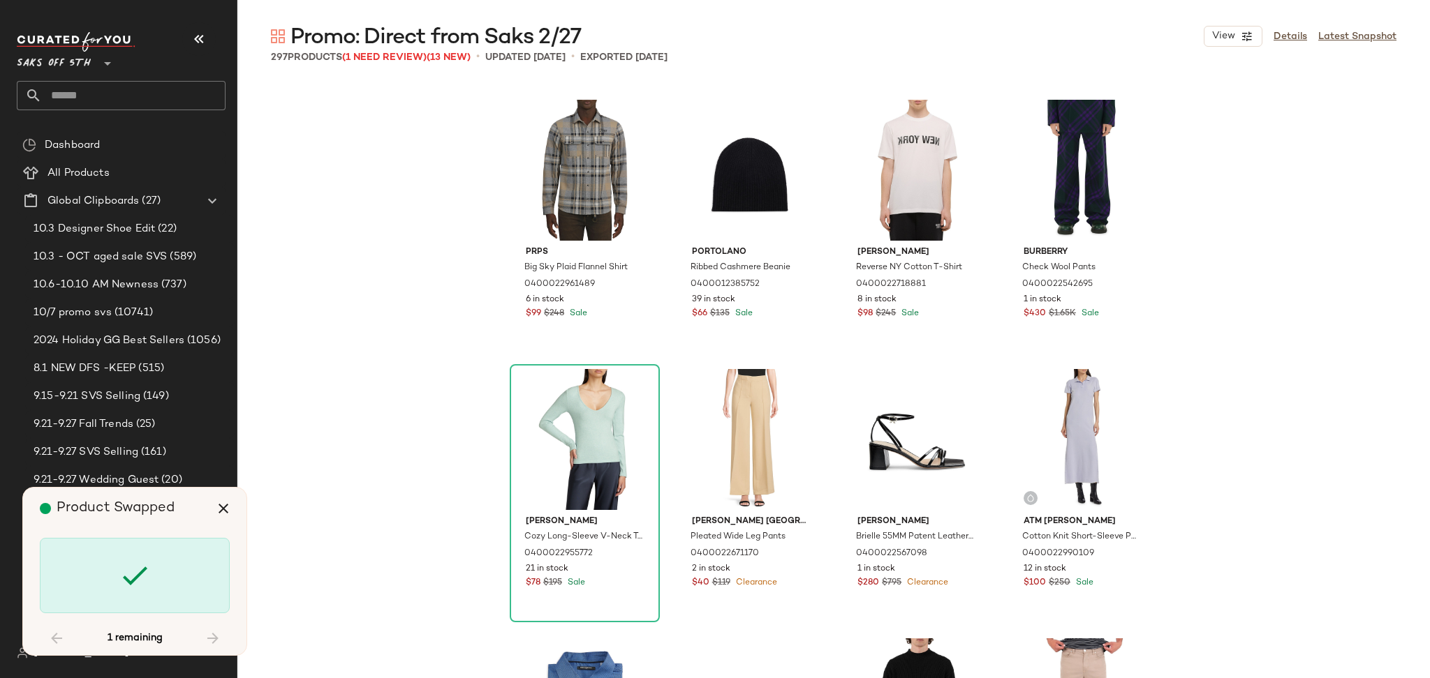
scroll to position [9700, 0]
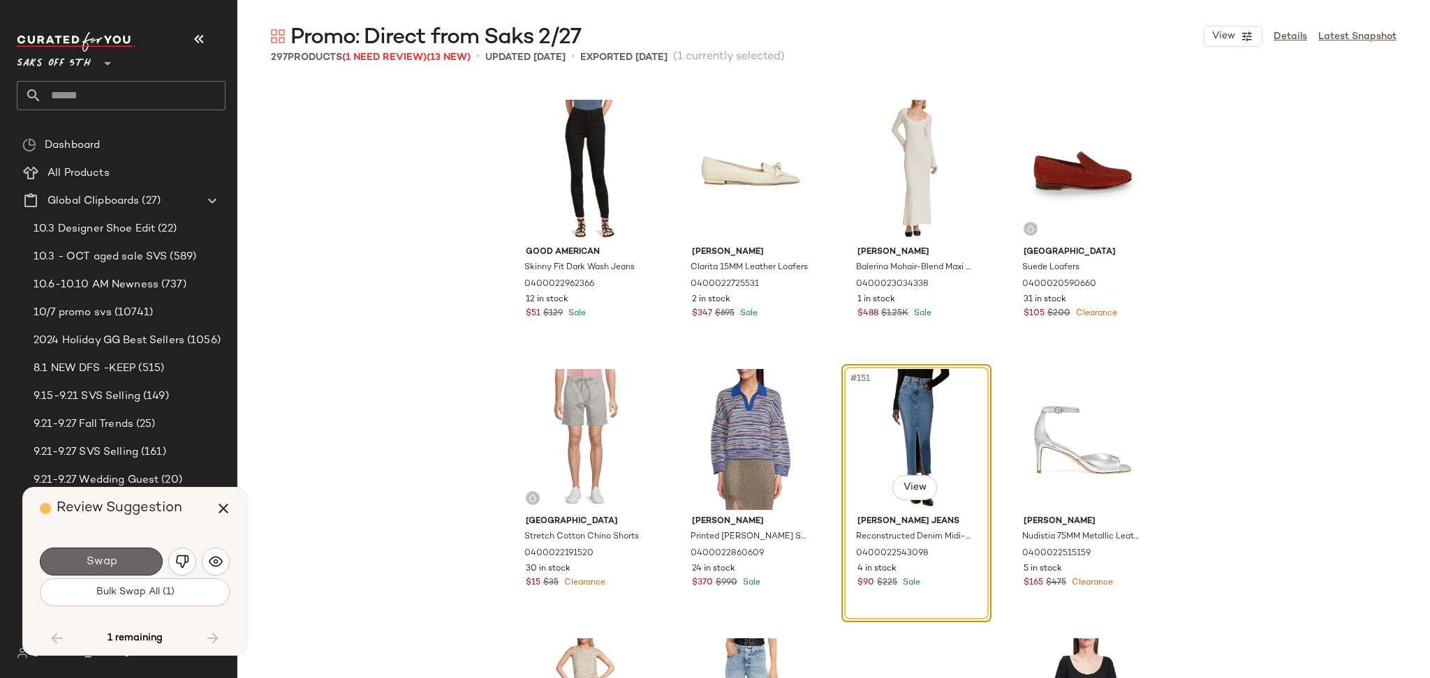
click at [126, 563] on button "Swap" at bounding box center [101, 562] width 123 height 28
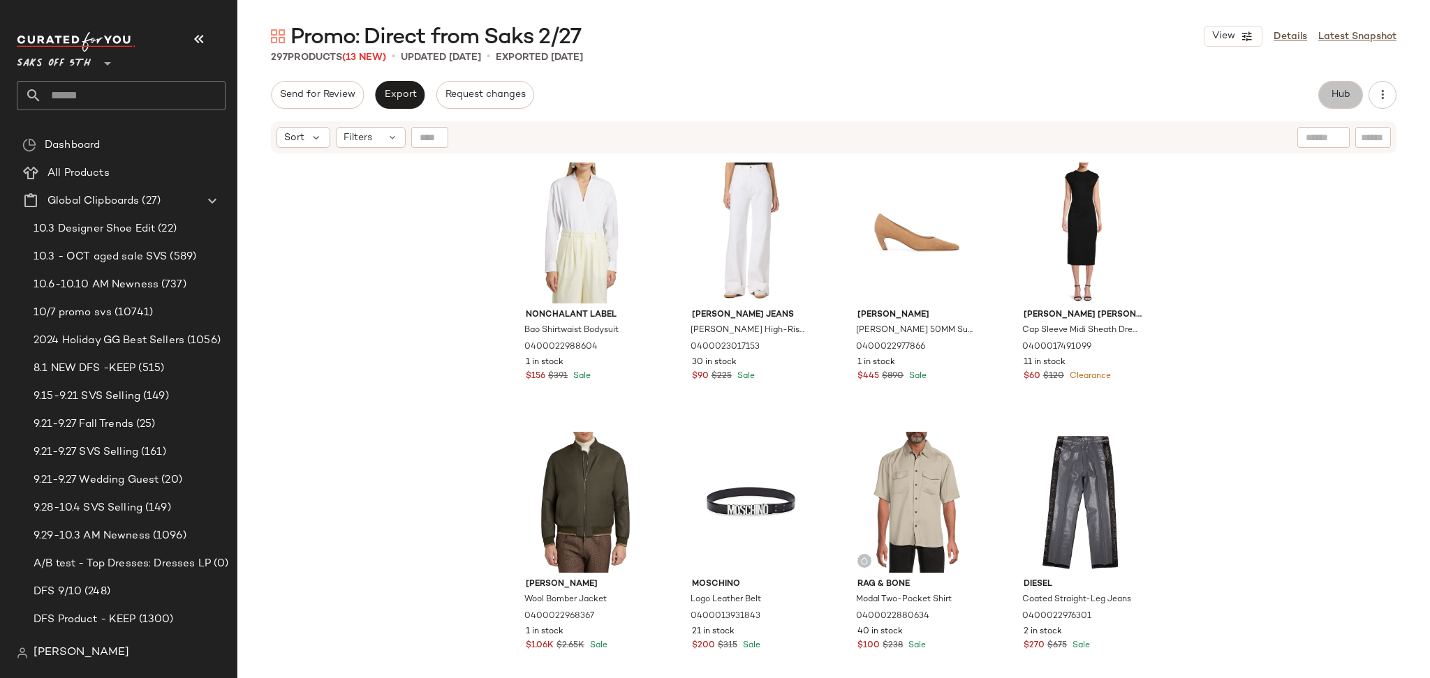
click at [1342, 87] on button "Hub" at bounding box center [1340, 95] width 45 height 28
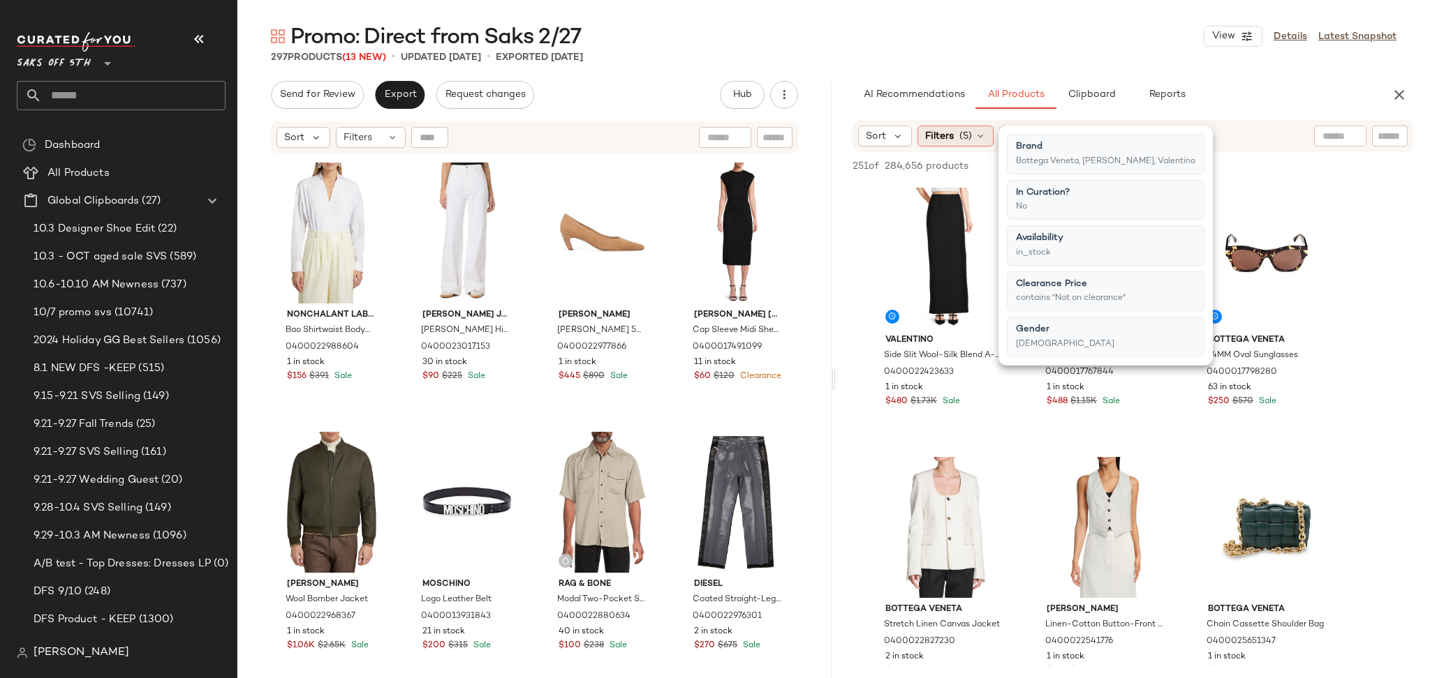
click at [969, 146] on div "Filters (5)" at bounding box center [955, 136] width 76 height 21
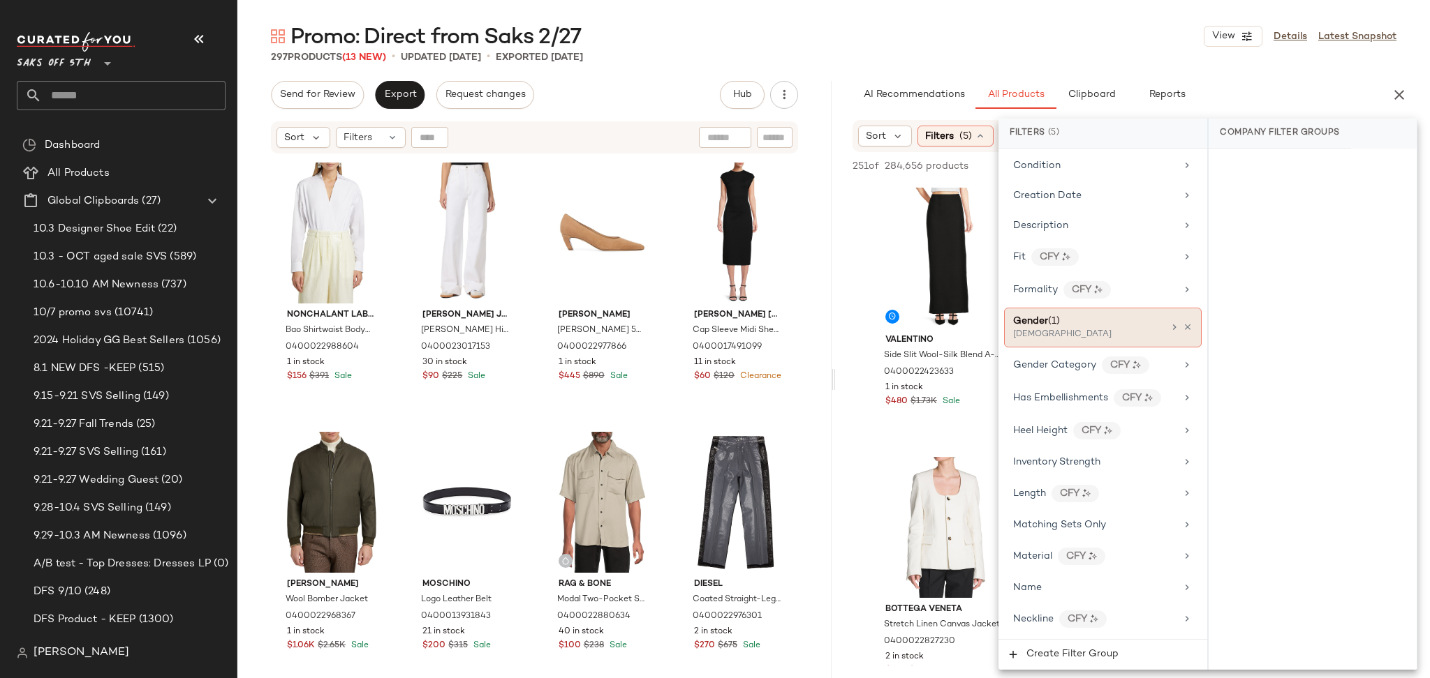
scroll to position [380, 0]
click at [1043, 322] on span "Gender" at bounding box center [1030, 326] width 35 height 10
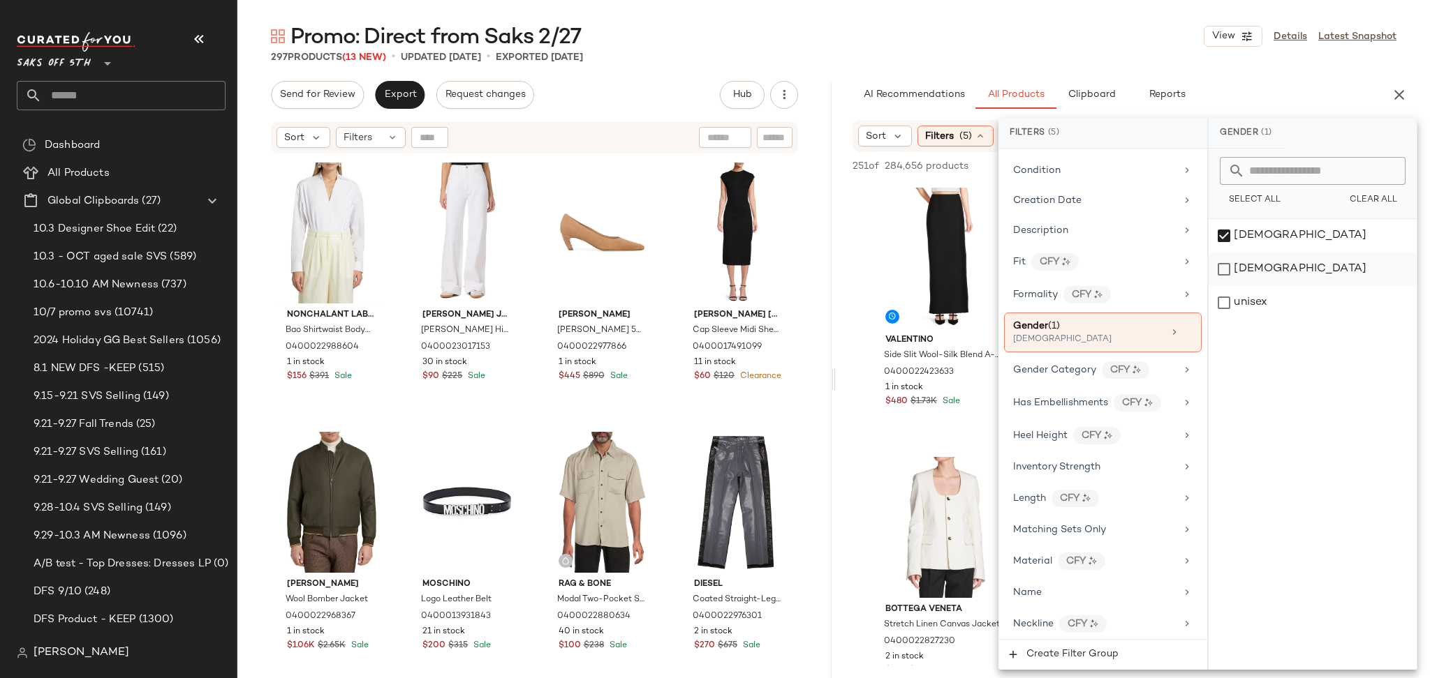
click at [1227, 267] on div "[DEMOGRAPHIC_DATA]" at bounding box center [1312, 270] width 208 height 34
click at [1220, 237] on div "[DEMOGRAPHIC_DATA]" at bounding box center [1312, 236] width 208 height 34
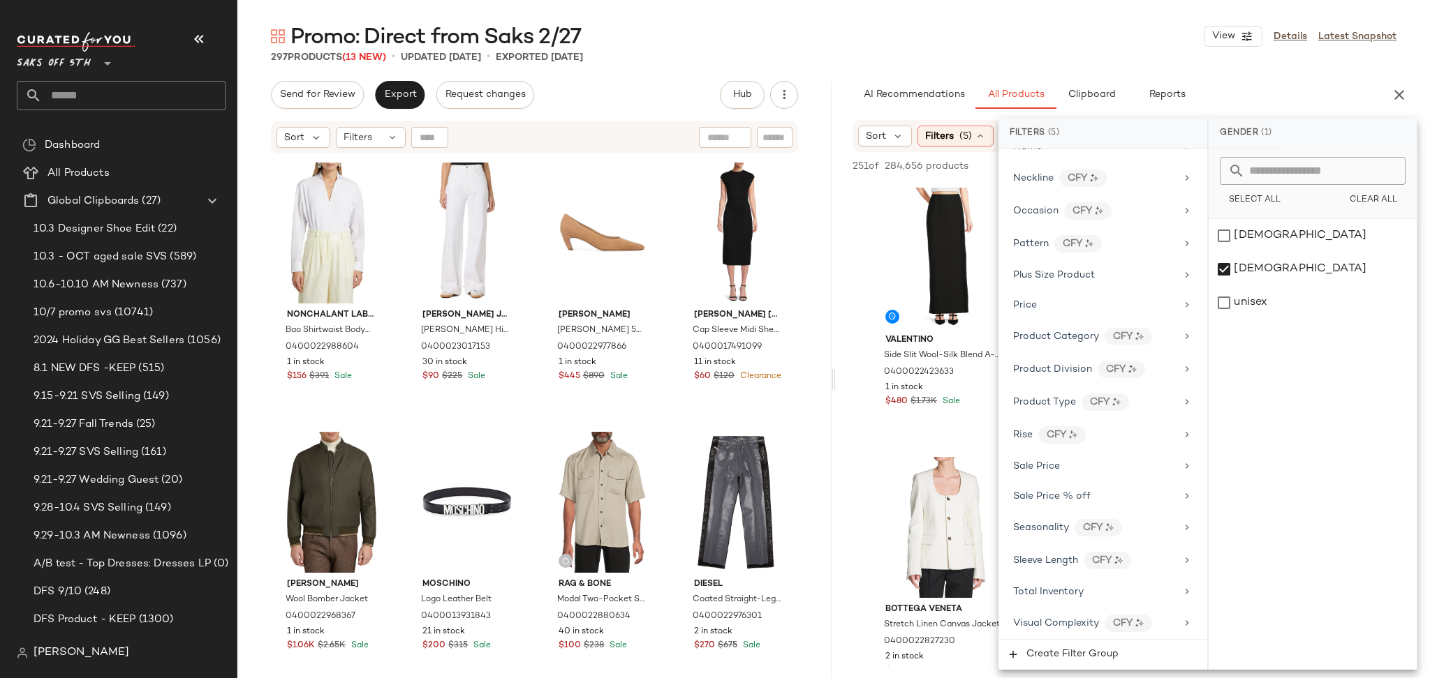
scroll to position [831, 0]
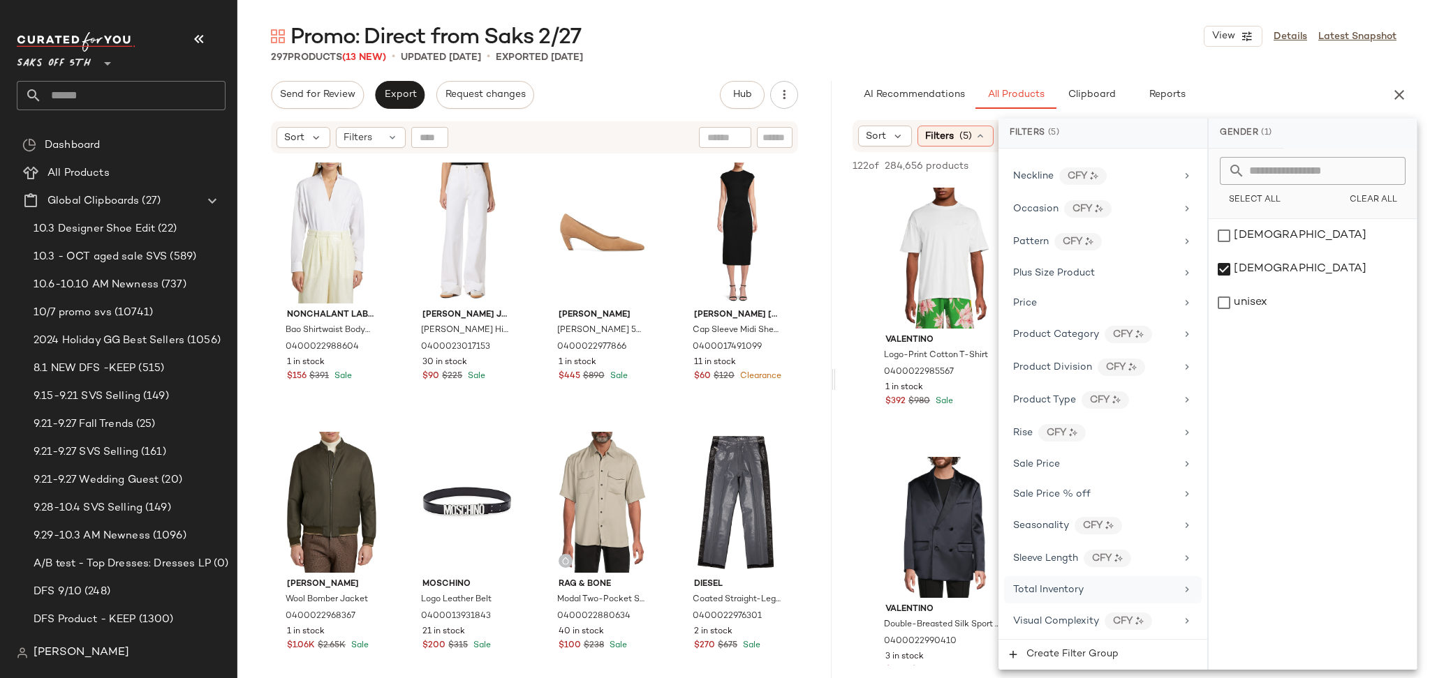
click at [1118, 598] on div "Total Inventory" at bounding box center [1103, 590] width 198 height 27
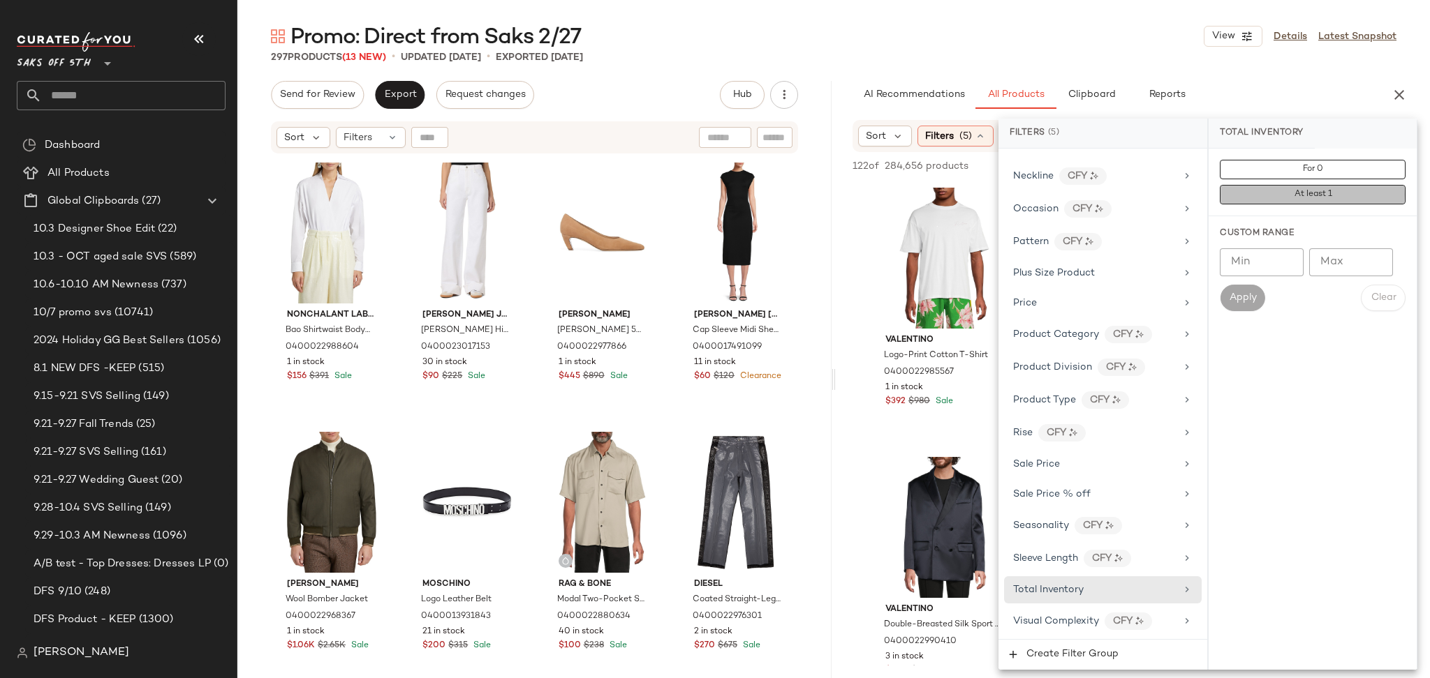
click at [1263, 194] on button "At least 1" at bounding box center [1312, 195] width 186 height 20
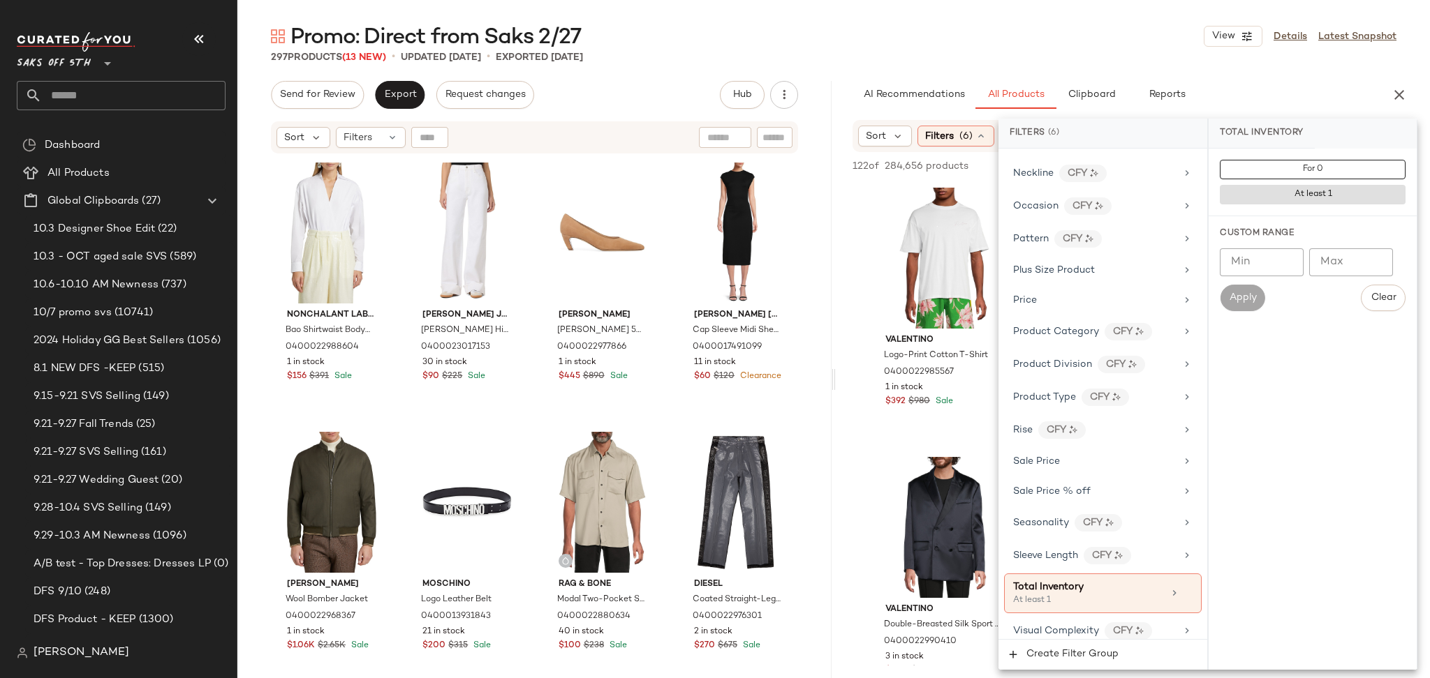
click at [1053, 57] on div "297 Products (13 New) • updated [DATE] • Exported [DATE]" at bounding box center [833, 57] width 1192 height 14
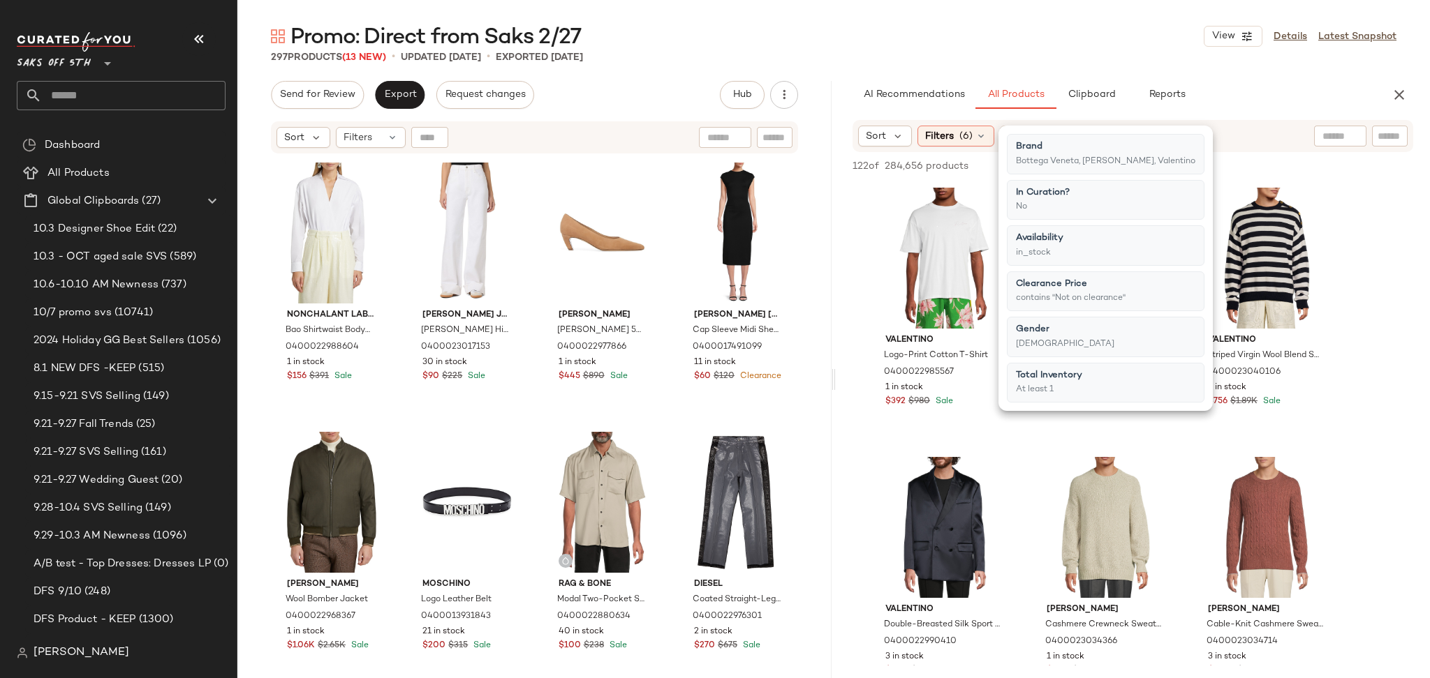
click at [1053, 57] on div "297 Products (13 New) • updated [DATE] • Exported [DATE]" at bounding box center [833, 57] width 1192 height 14
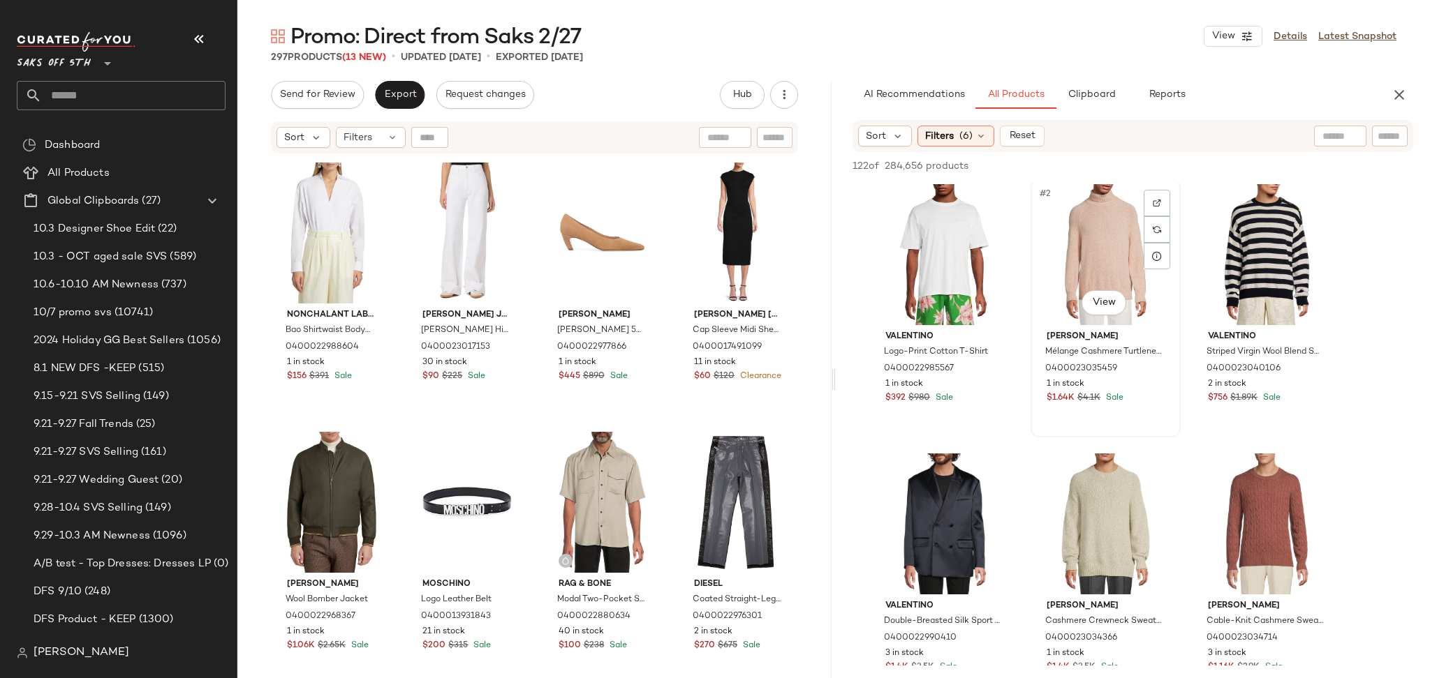
scroll to position [0, 0]
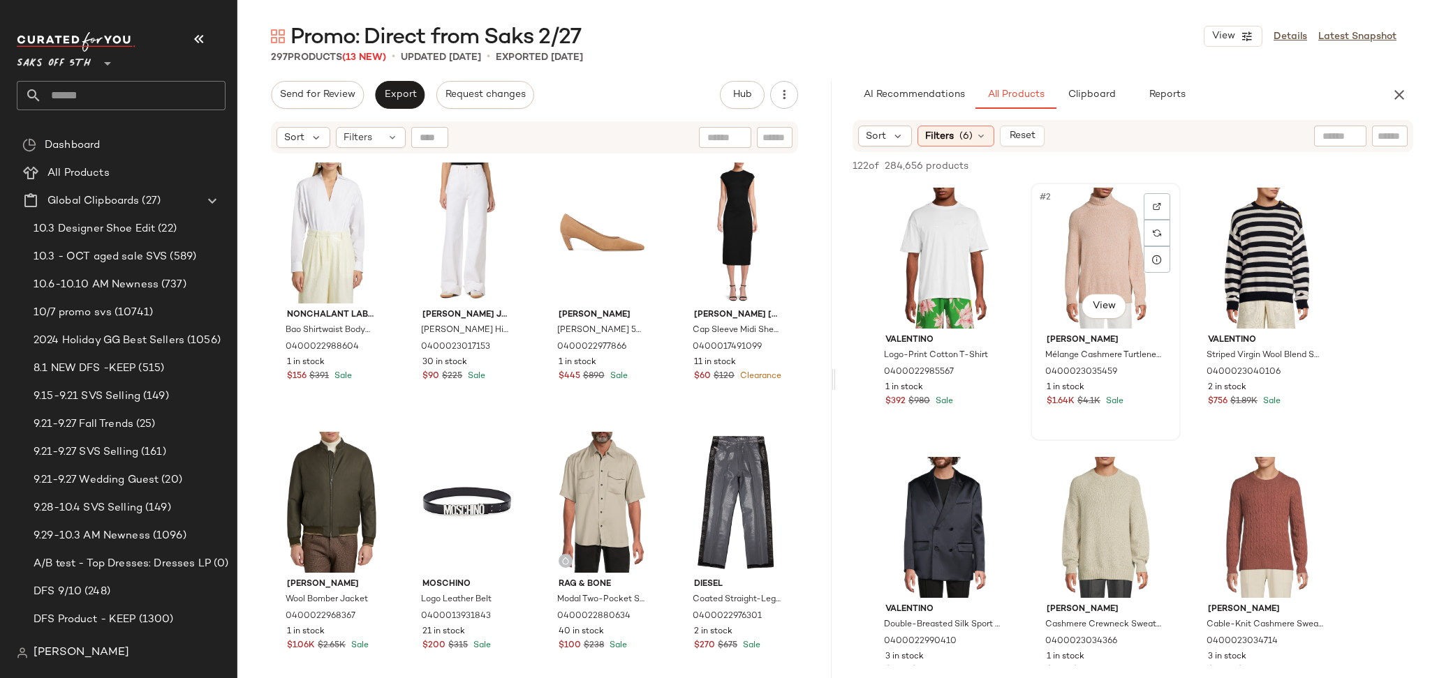
click at [1103, 240] on div "#2 View" at bounding box center [1105, 258] width 140 height 141
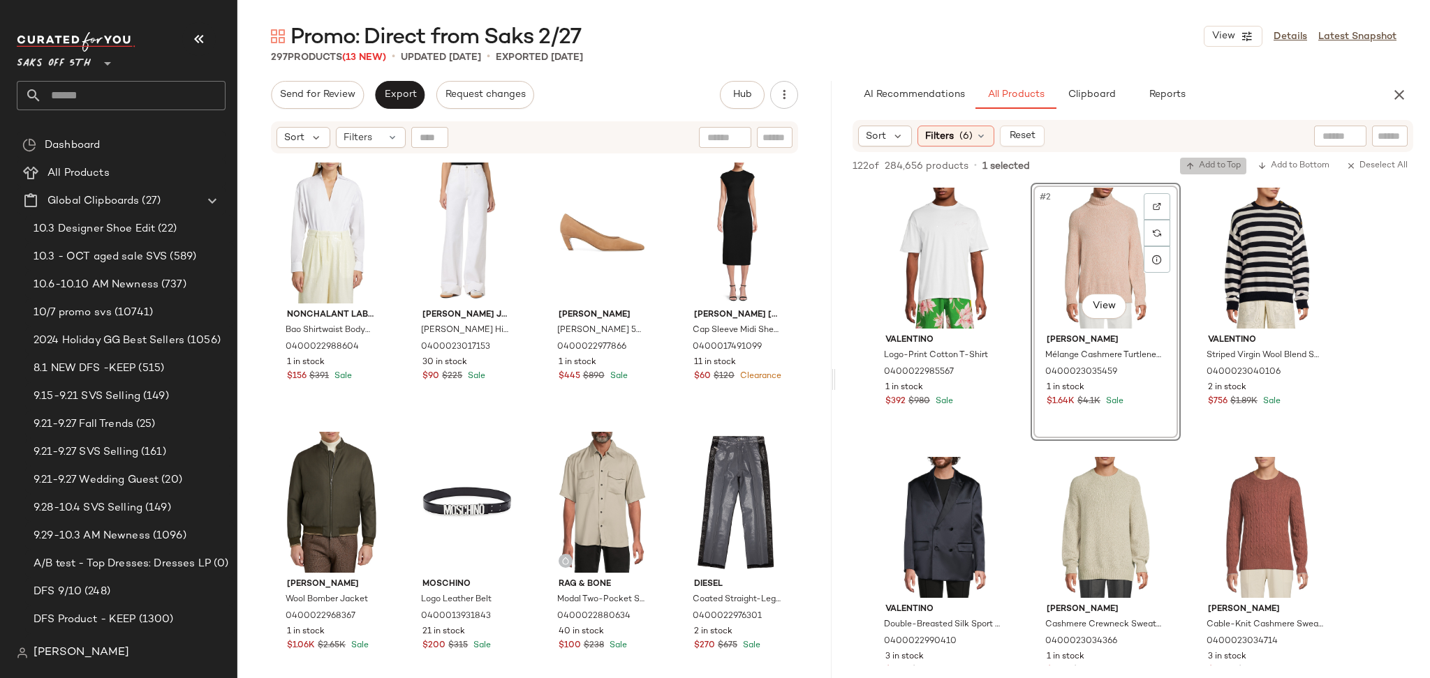
click at [1222, 166] on span "Add to Top" at bounding box center [1212, 166] width 55 height 10
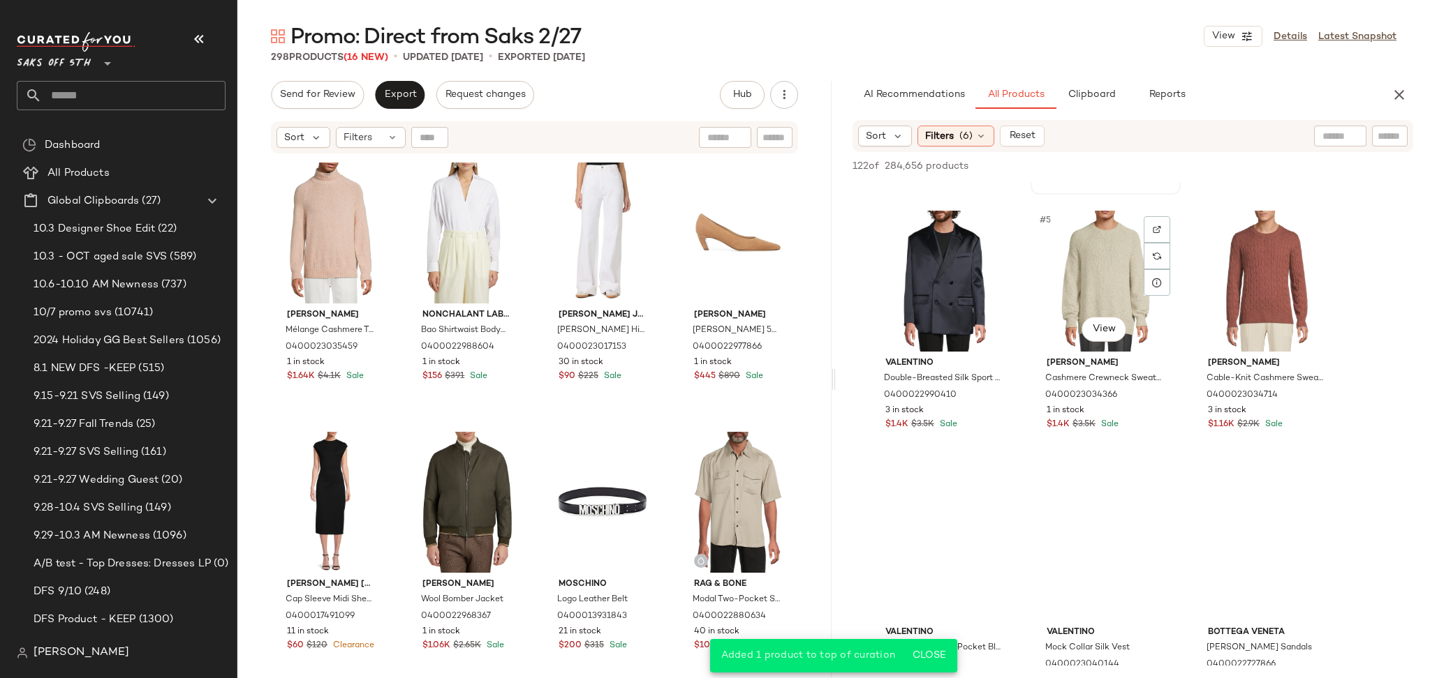
scroll to position [249, 0]
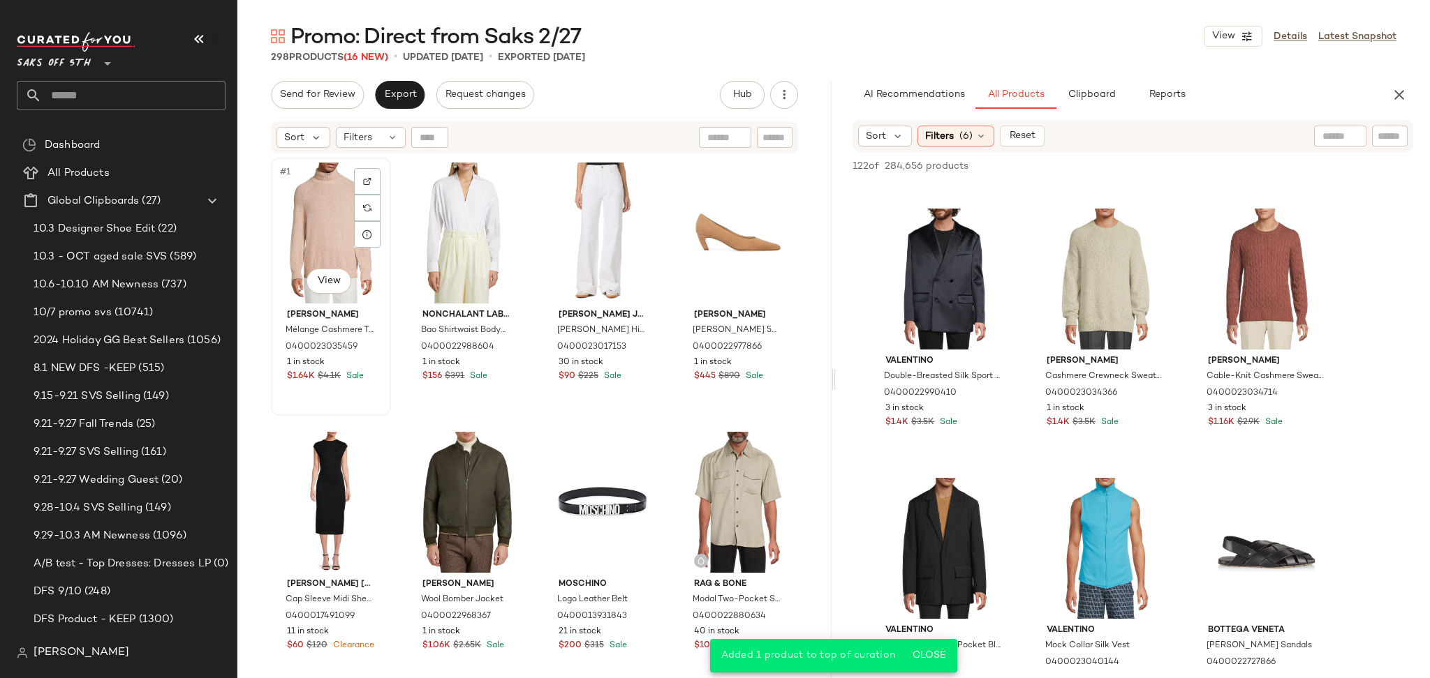
click at [325, 207] on div "#1 View" at bounding box center [331, 233] width 110 height 141
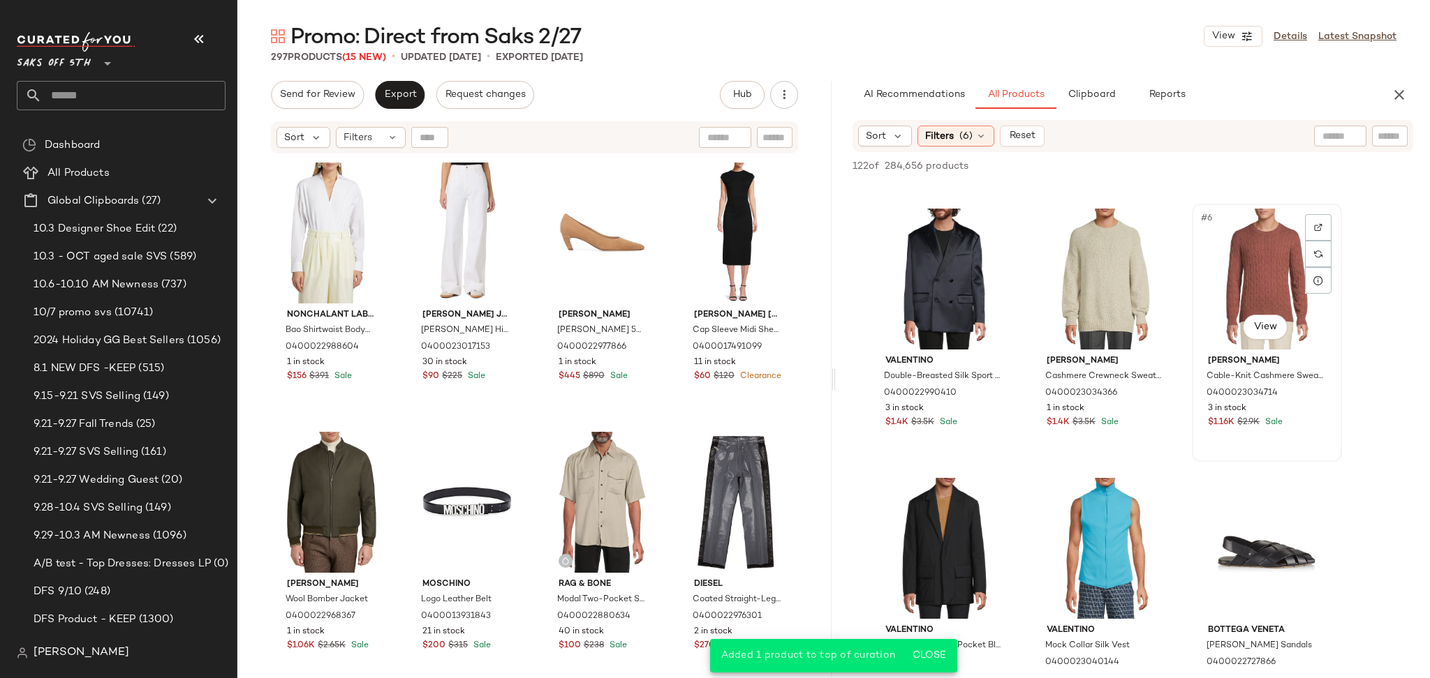
click at [1252, 264] on div "#6 View" at bounding box center [1266, 279] width 140 height 141
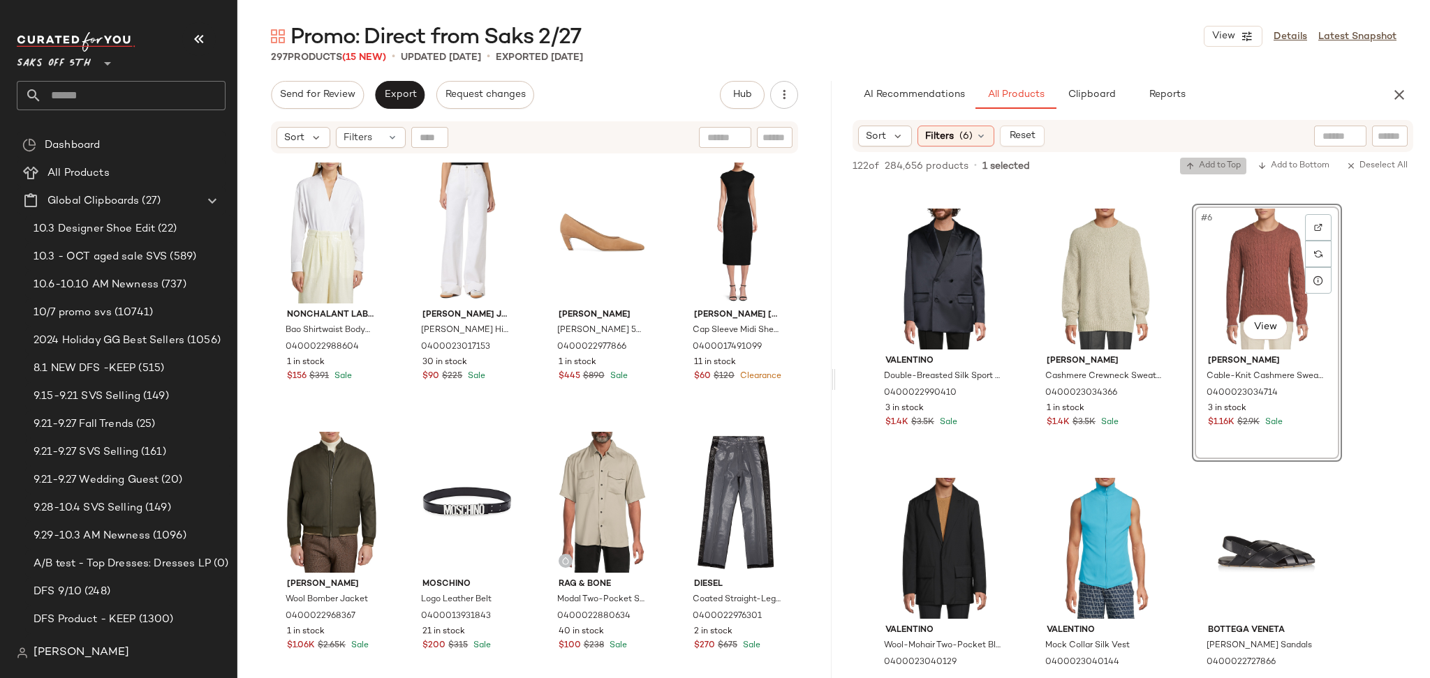
click at [1215, 159] on button "Add to Top" at bounding box center [1213, 166] width 66 height 17
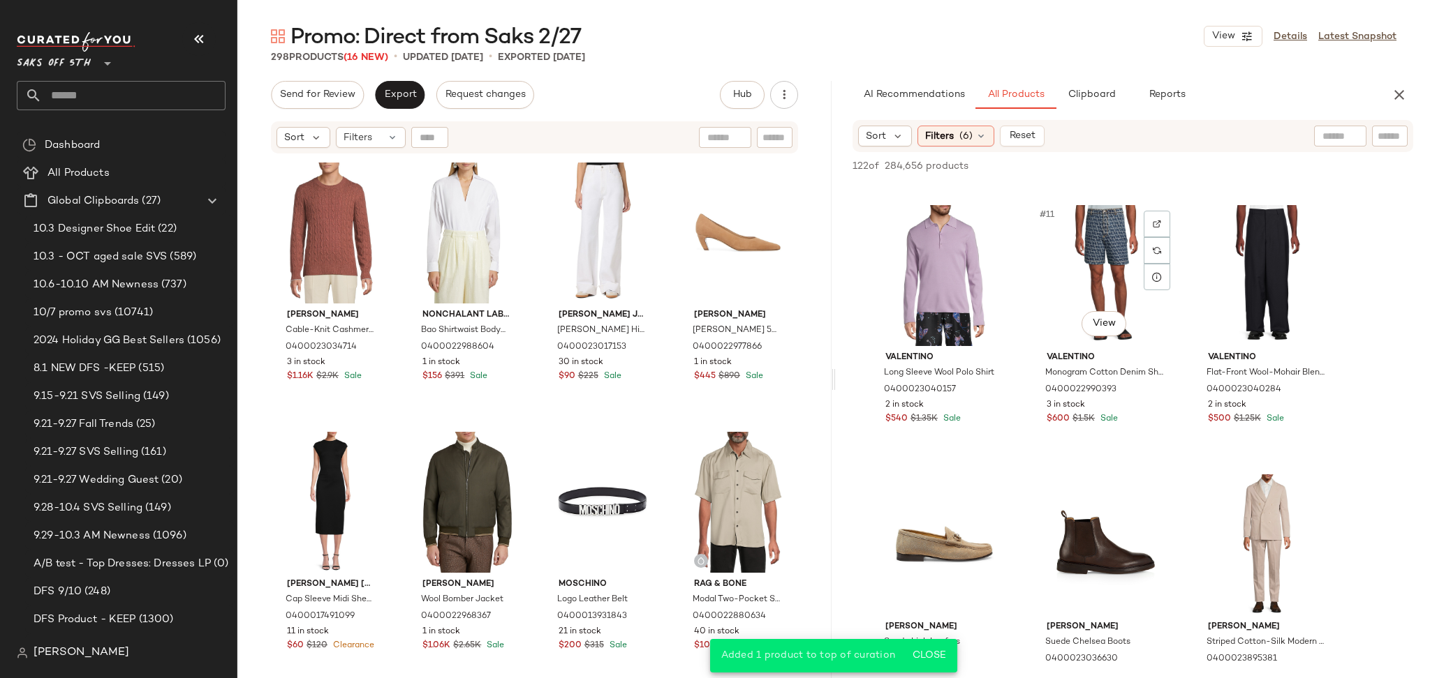
scroll to position [792, 0]
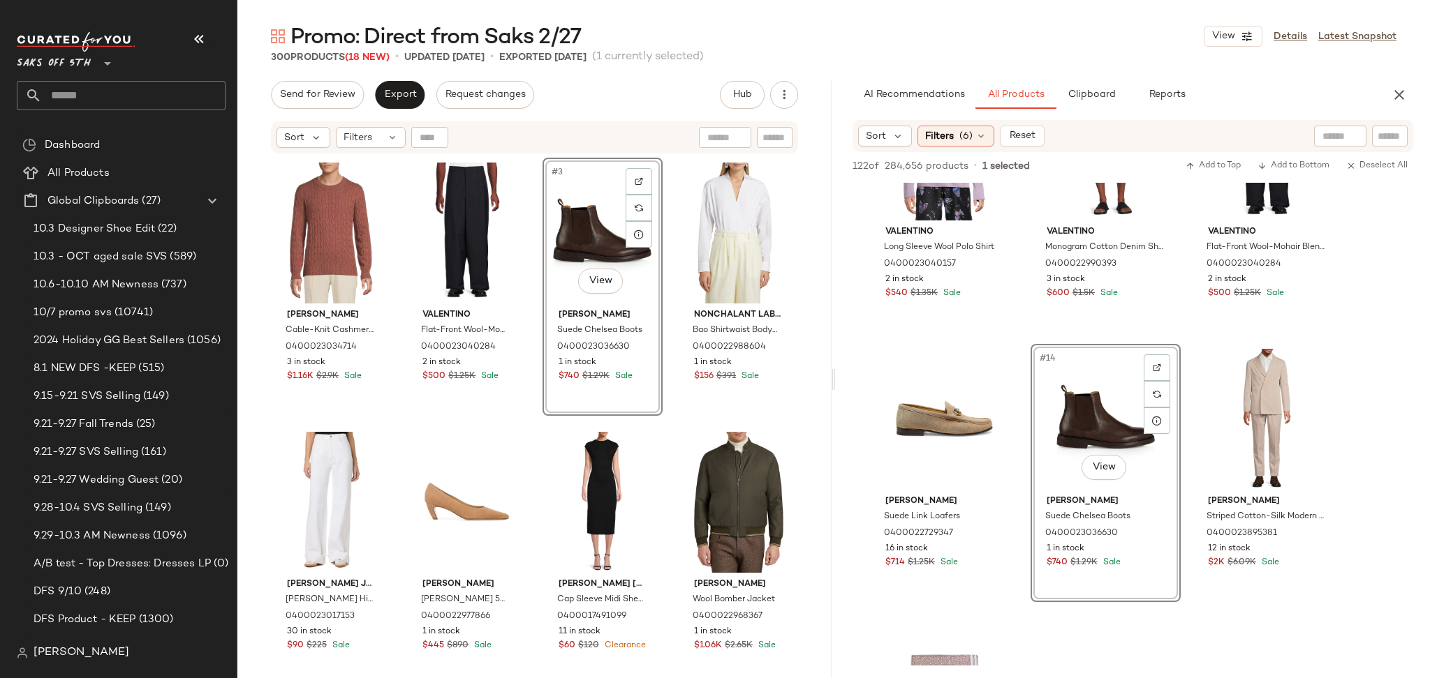
scroll to position [918, 0]
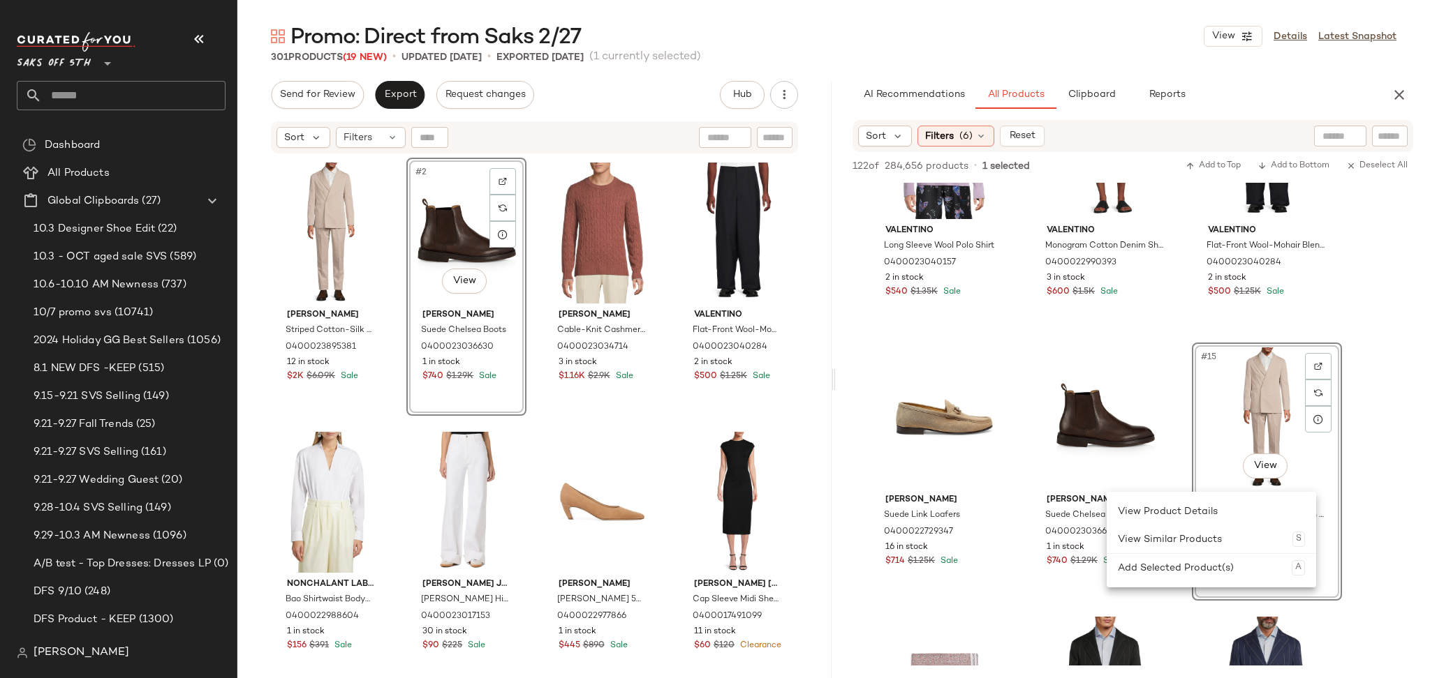
click at [954, 119] on div "AI Recommendations All Products Clipboard Reports Sort Filters (6) Reset 122 of…" at bounding box center [1133, 380] width 594 height 598
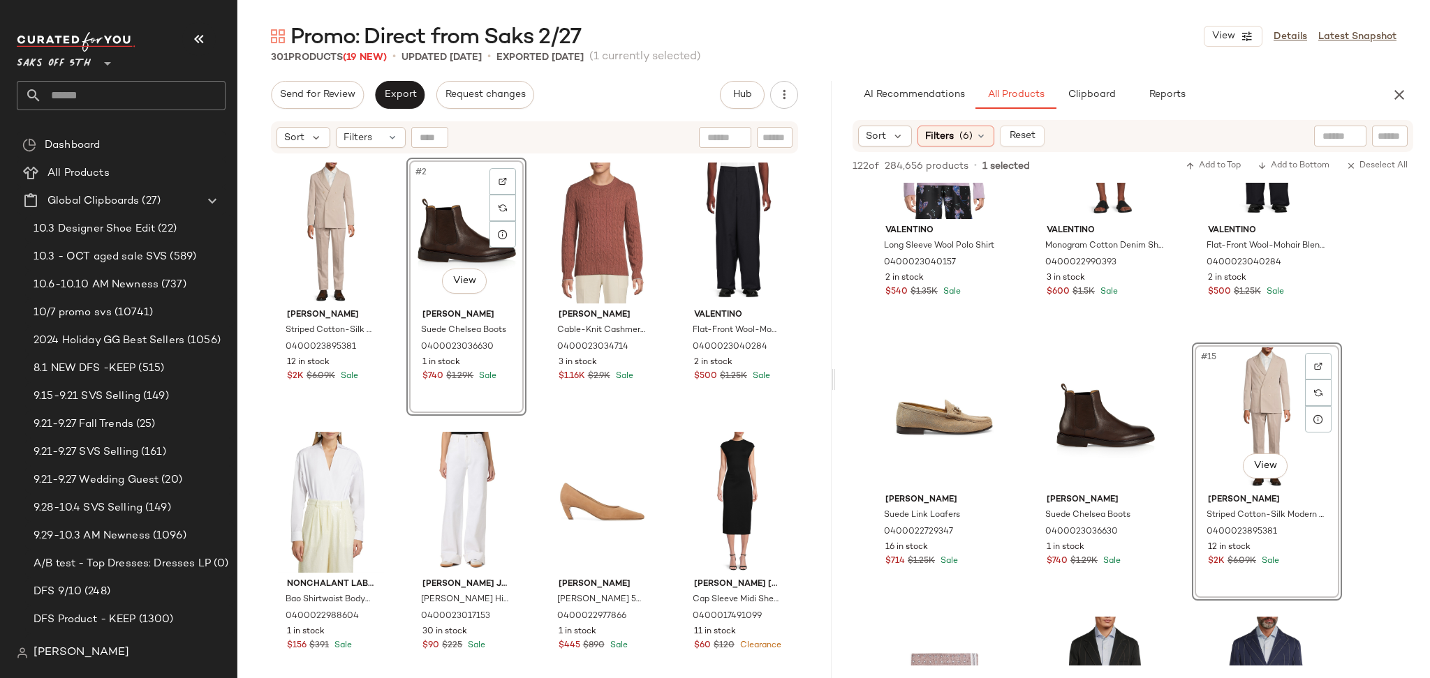
click at [954, 124] on div "Sort Filters (6) Reset" at bounding box center [1132, 136] width 561 height 32
click at [953, 133] on span "Filters" at bounding box center [939, 136] width 29 height 15
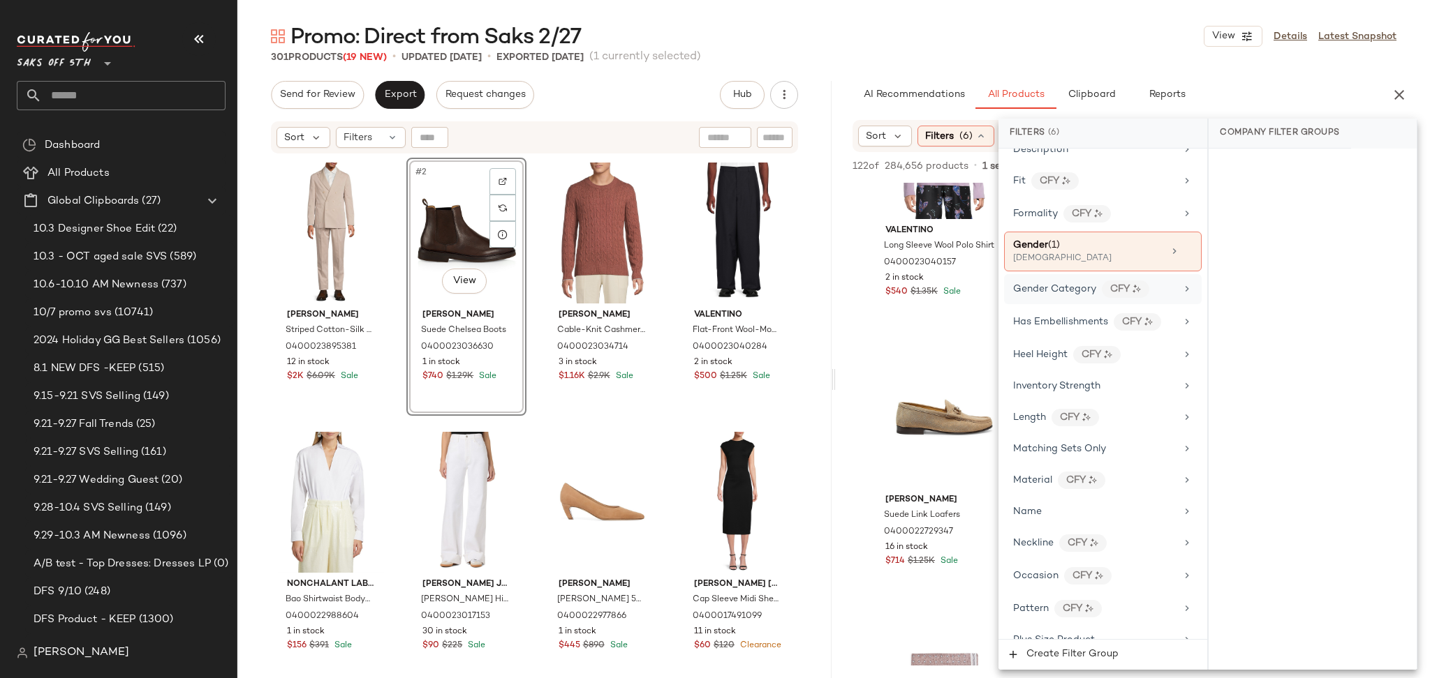
scroll to position [460, 0]
click at [1077, 246] on div "Gender (1)" at bounding box center [1088, 246] width 150 height 15
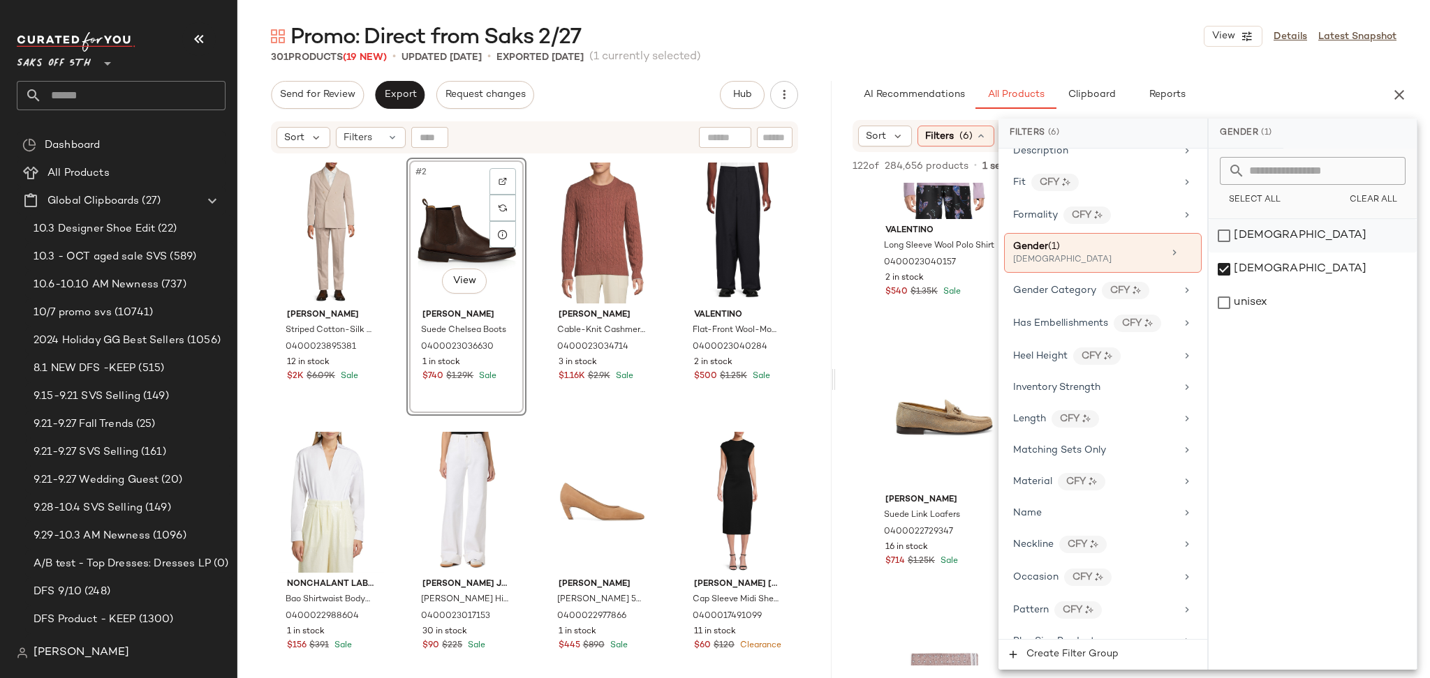
click at [1222, 228] on div "[DEMOGRAPHIC_DATA]" at bounding box center [1312, 236] width 208 height 34
click at [1224, 280] on div "[DEMOGRAPHIC_DATA]" at bounding box center [1312, 270] width 208 height 34
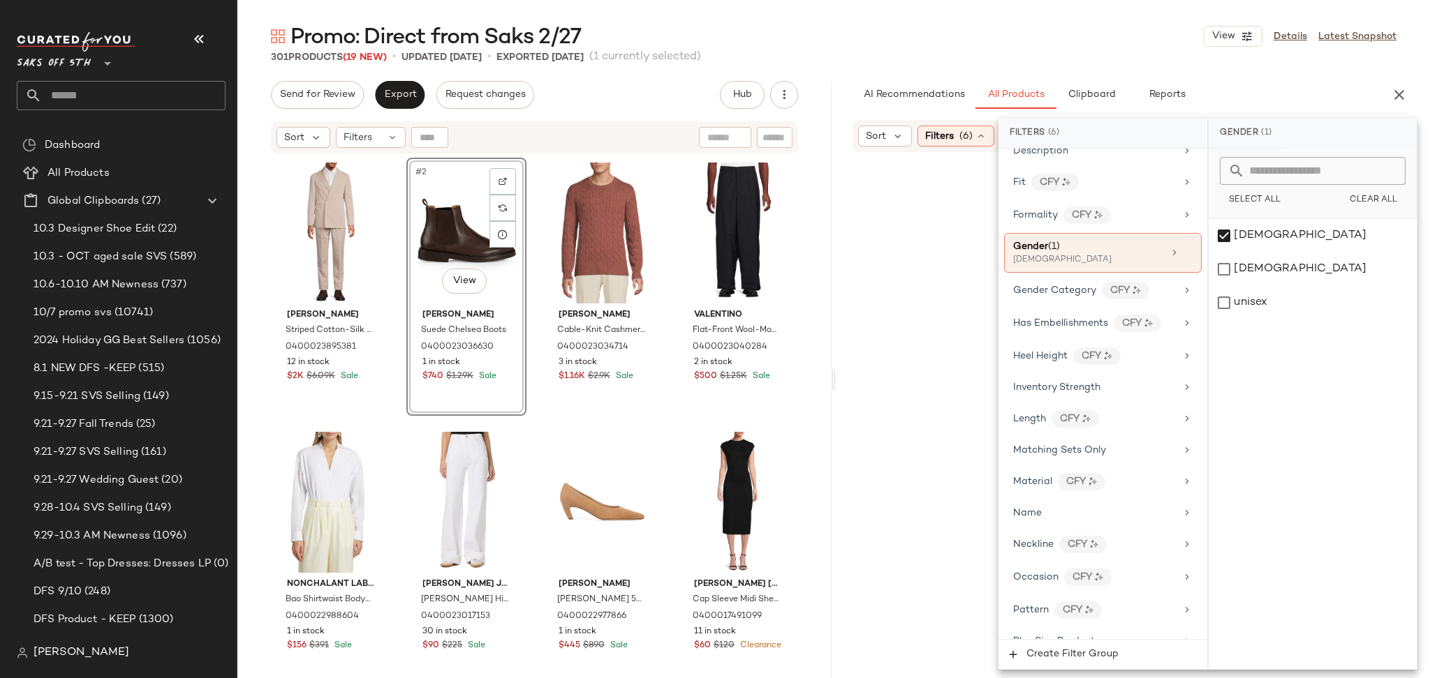
click at [1035, 32] on div "Promo: Direct from Saks 2/27 View Details Latest Snapshot" at bounding box center [833, 36] width 1192 height 28
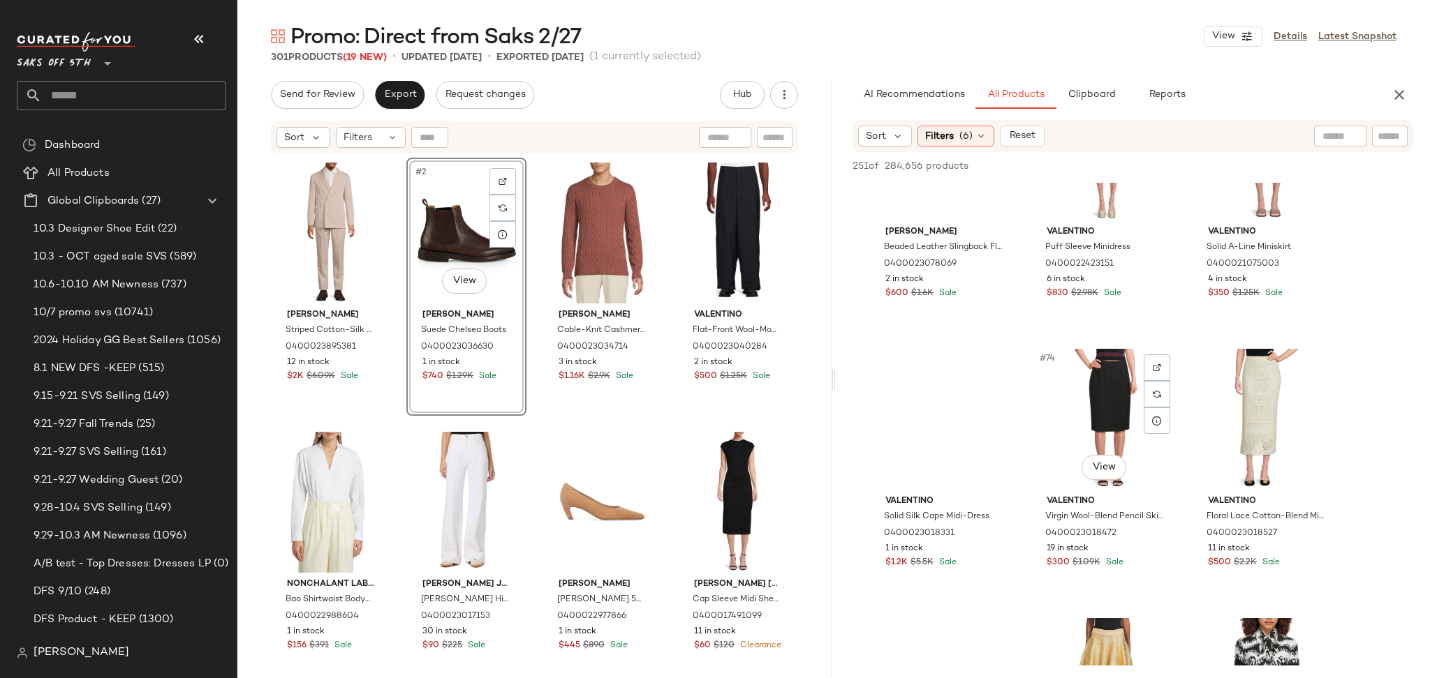
scroll to position [6313, 0]
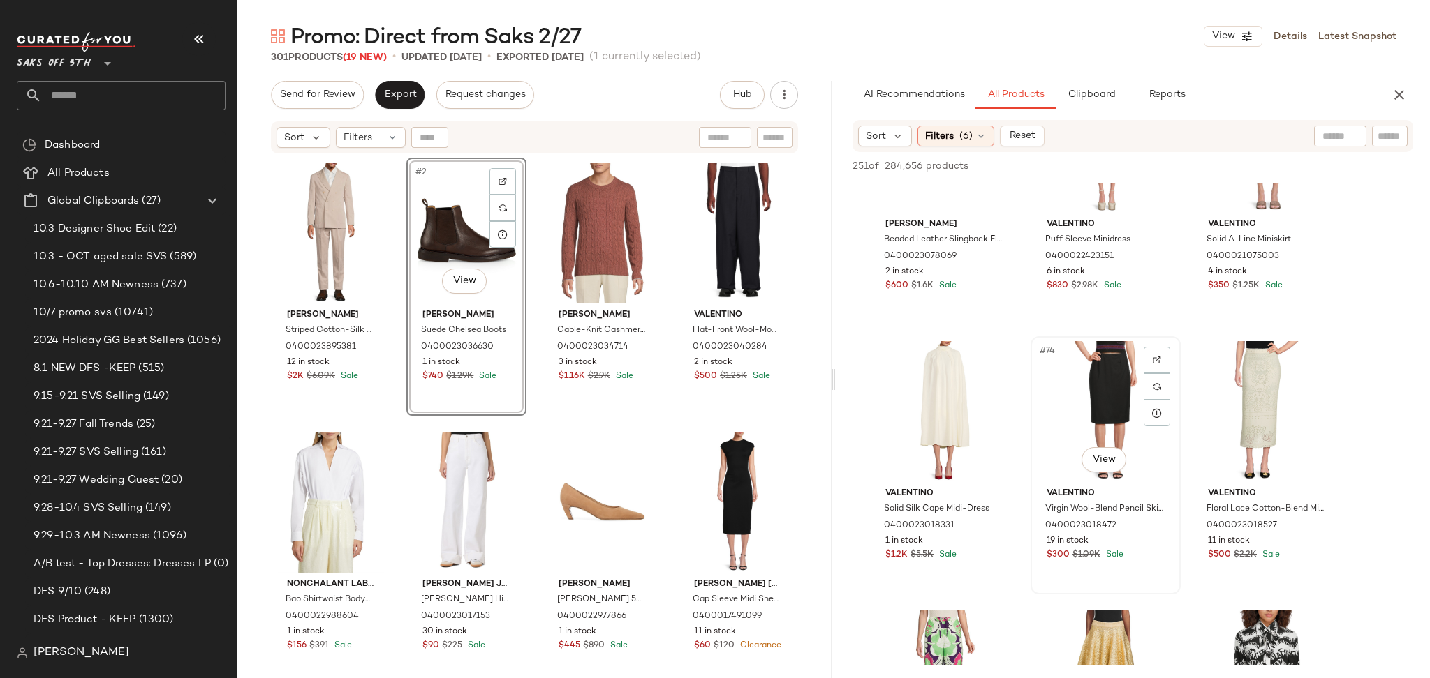
click at [1102, 401] on div "#74 View" at bounding box center [1105, 411] width 140 height 141
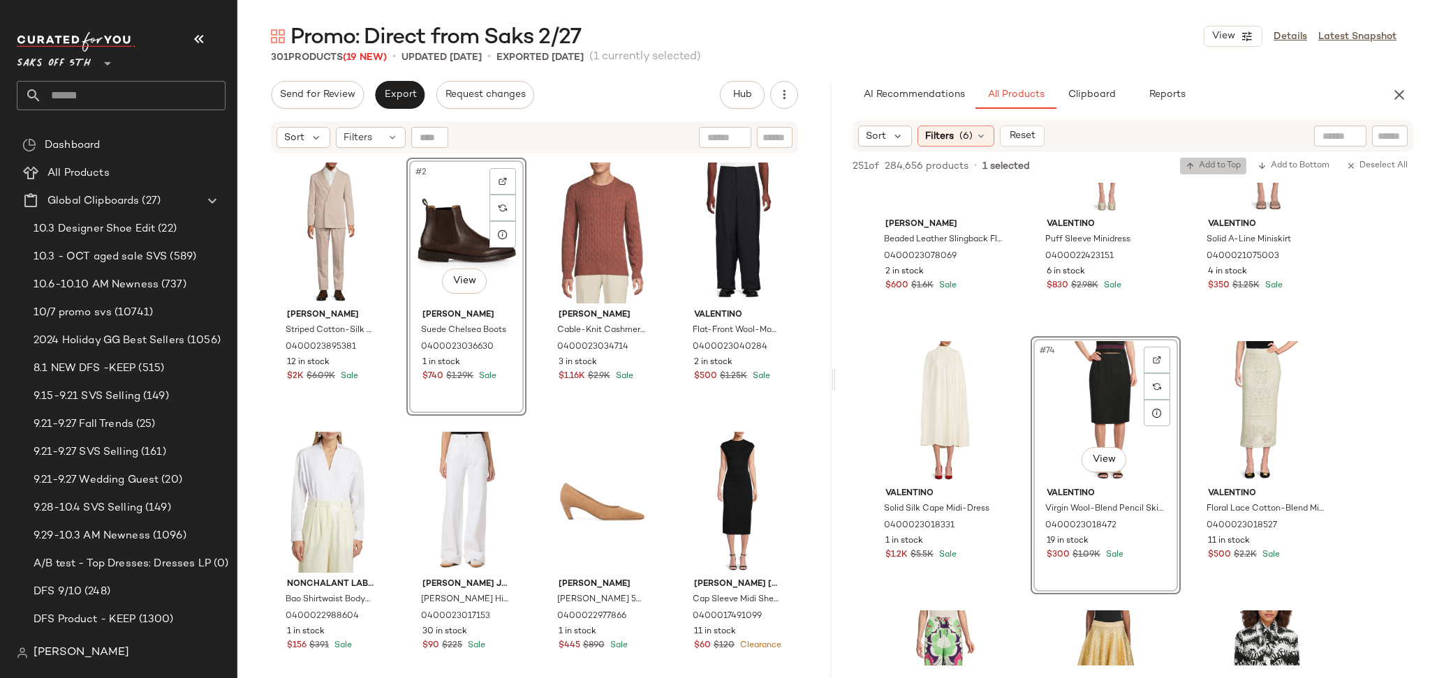
click at [1232, 169] on span "Add to Top" at bounding box center [1212, 166] width 55 height 10
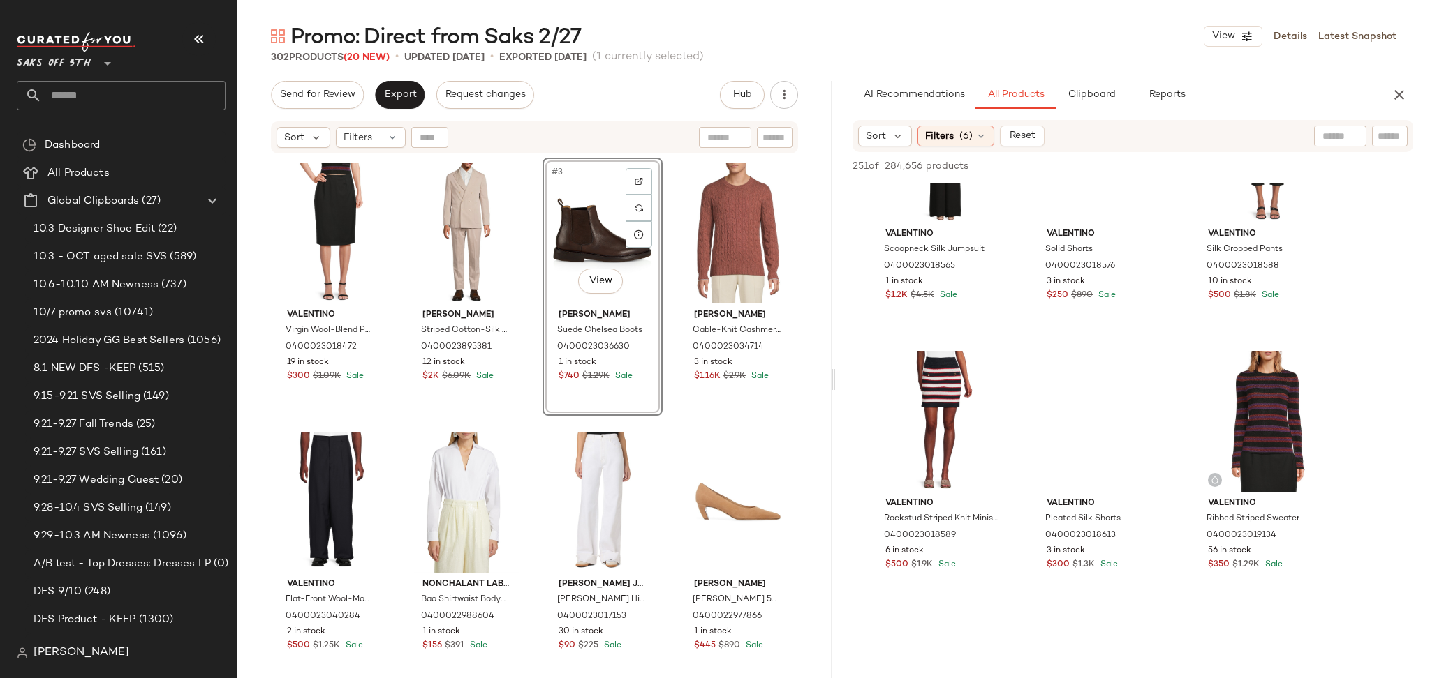
scroll to position [8462, 0]
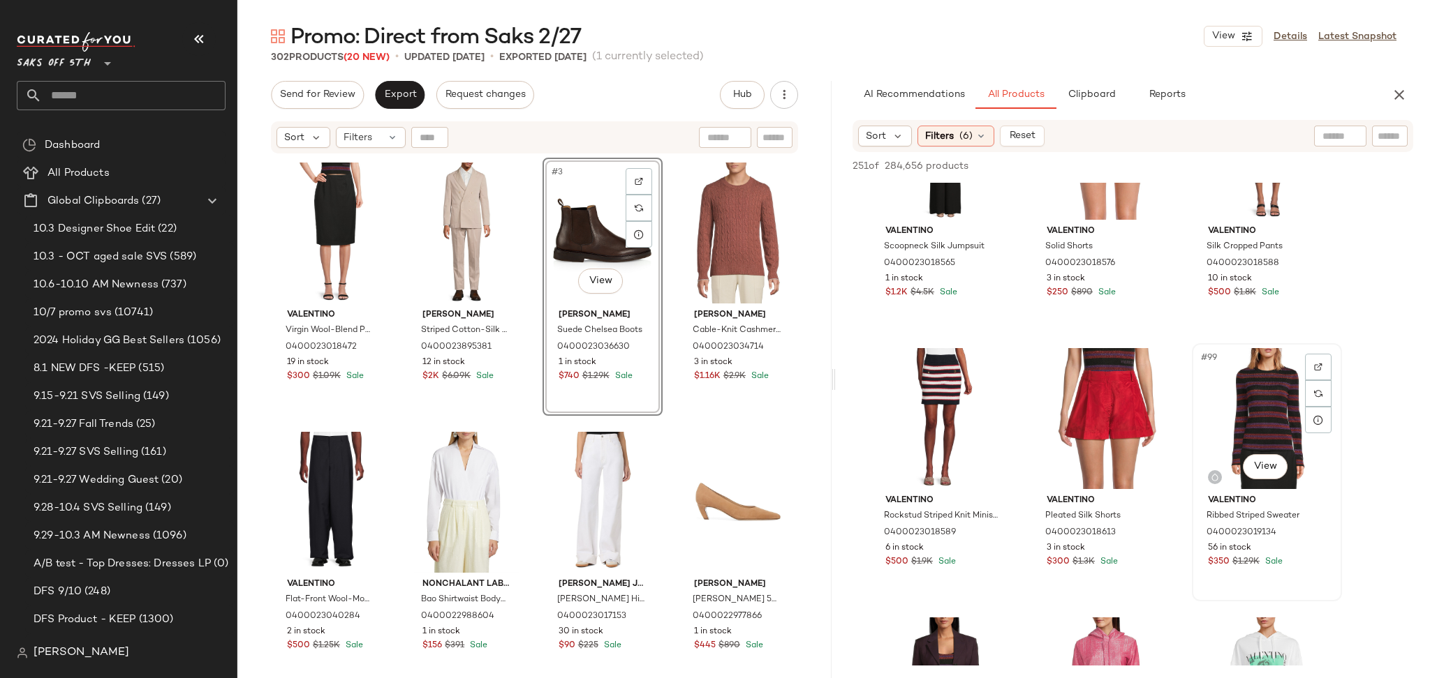
click at [1251, 396] on div "#99 View" at bounding box center [1266, 418] width 140 height 141
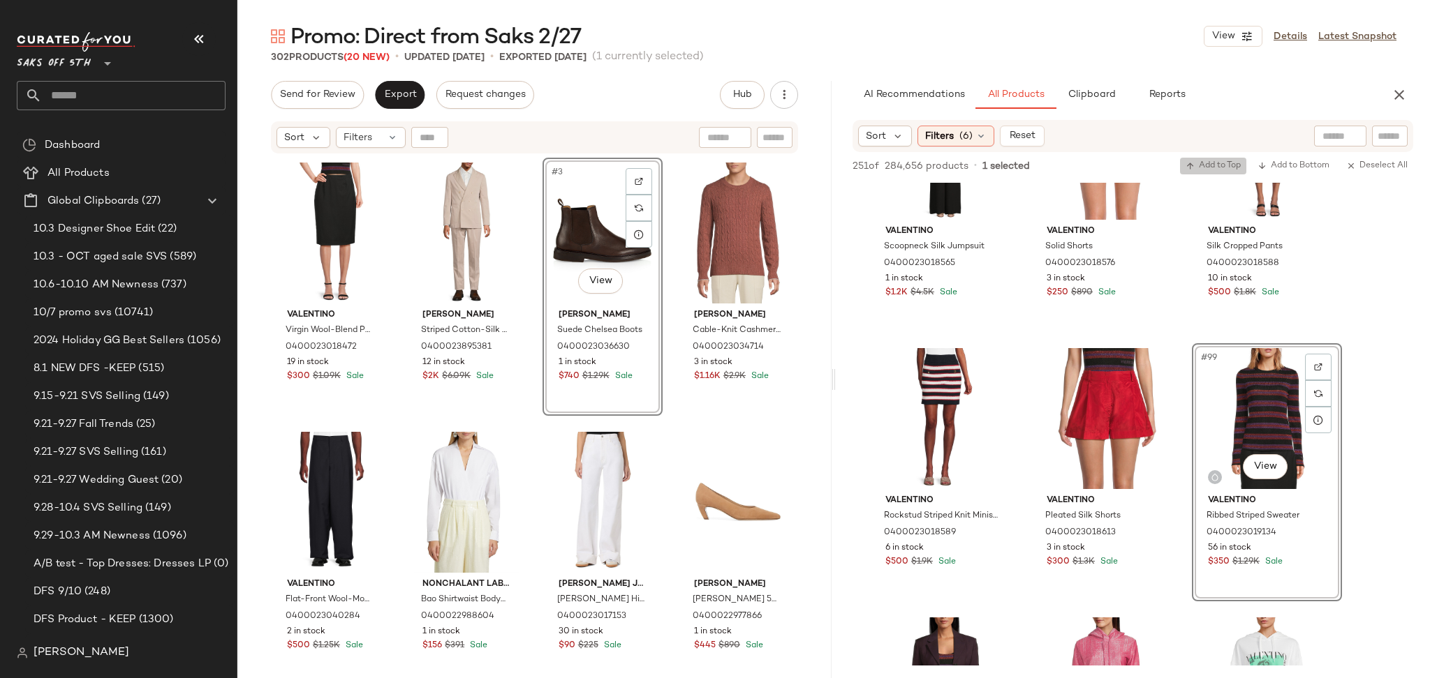
click at [1201, 165] on span "Add to Top" at bounding box center [1212, 166] width 55 height 10
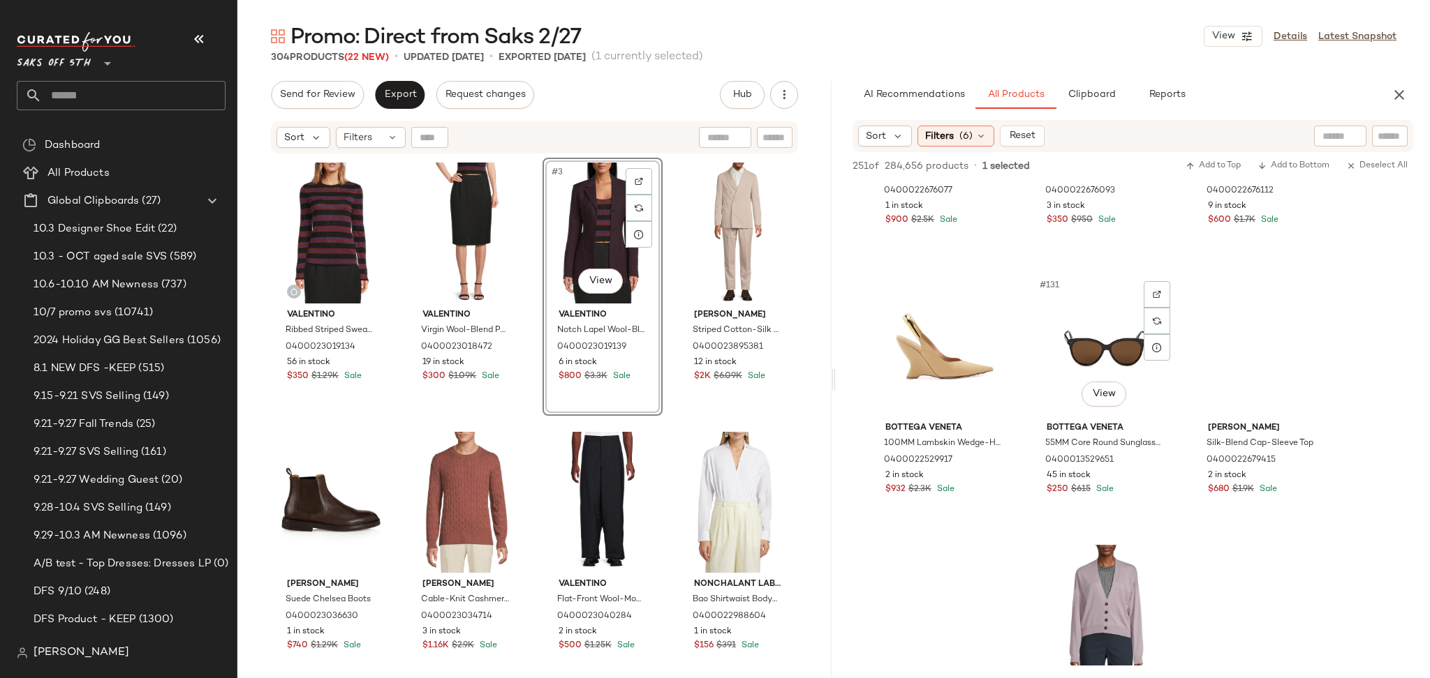
scroll to position [11497, 0]
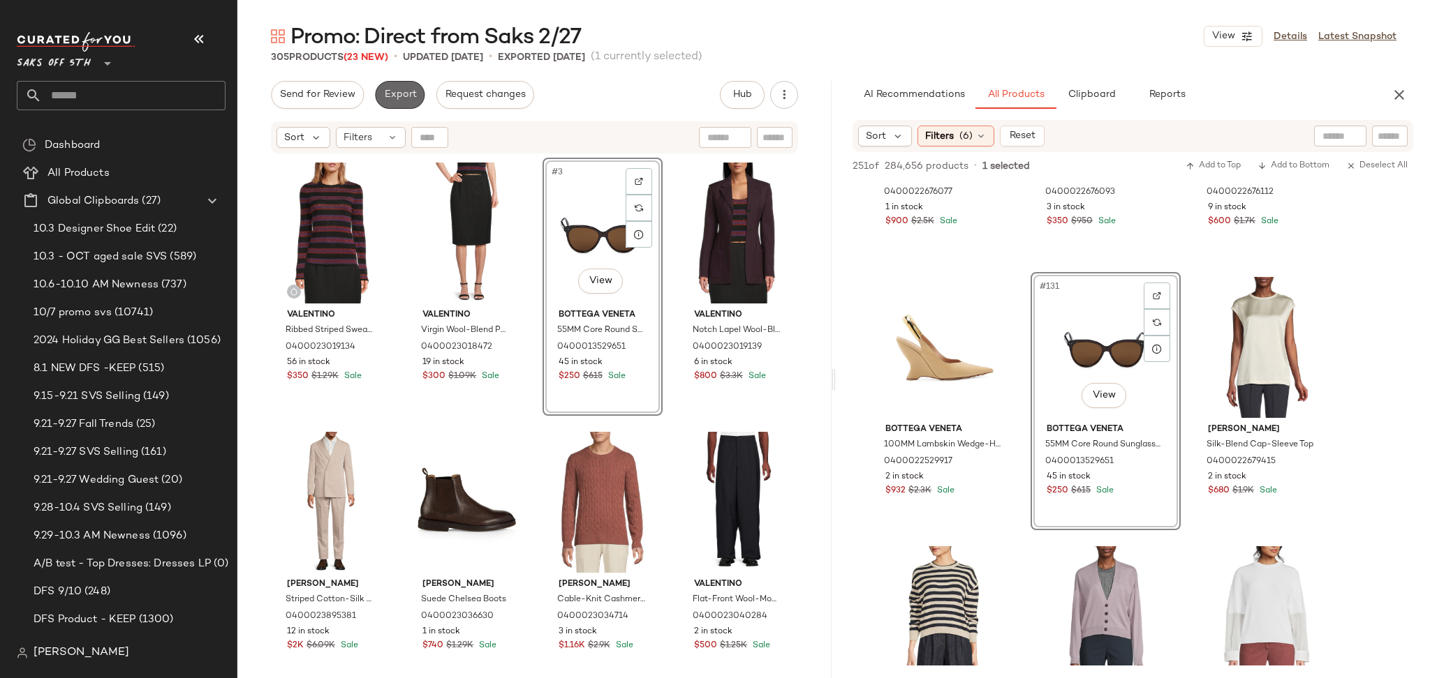
click at [391, 103] on button "Export" at bounding box center [400, 95] width 50 height 28
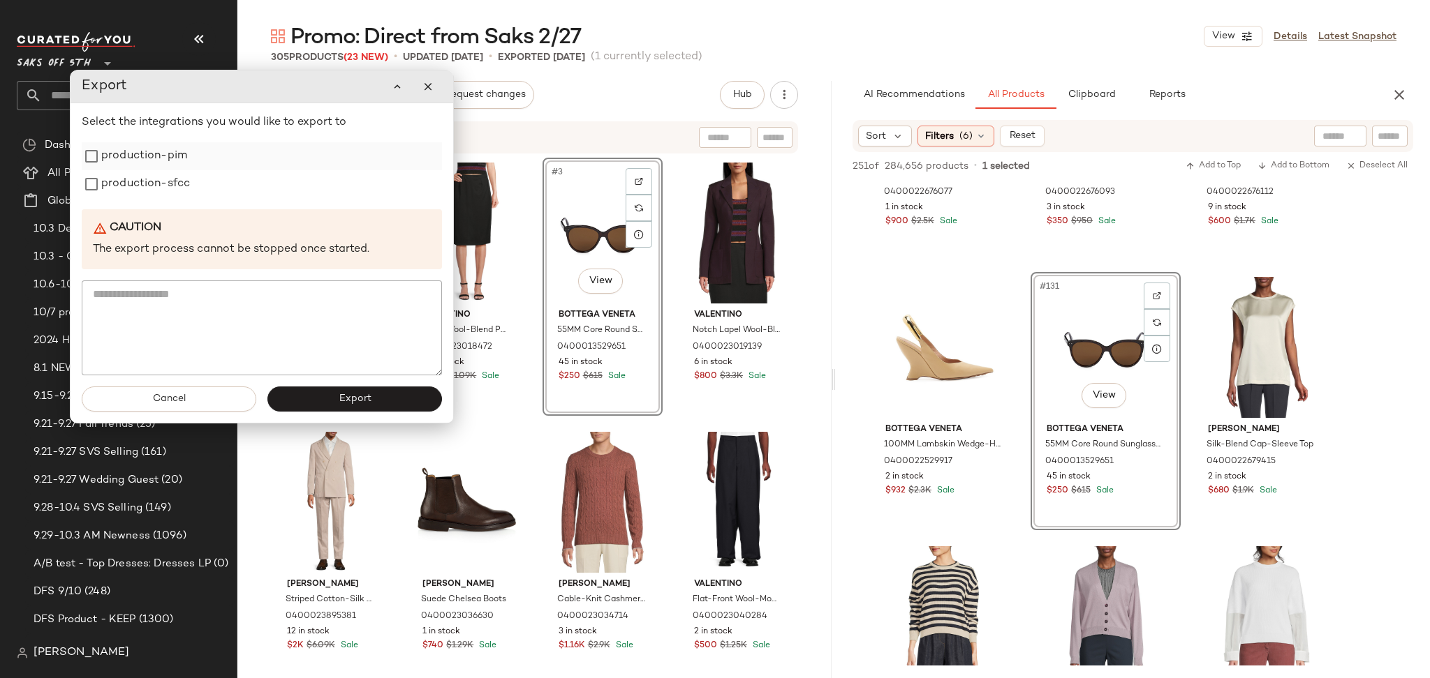
click at [135, 156] on label "production-pim" at bounding box center [144, 156] width 86 height 28
click at [135, 176] on label "production-sfcc" at bounding box center [145, 184] width 89 height 28
click at [307, 409] on button "Export" at bounding box center [354, 399] width 175 height 25
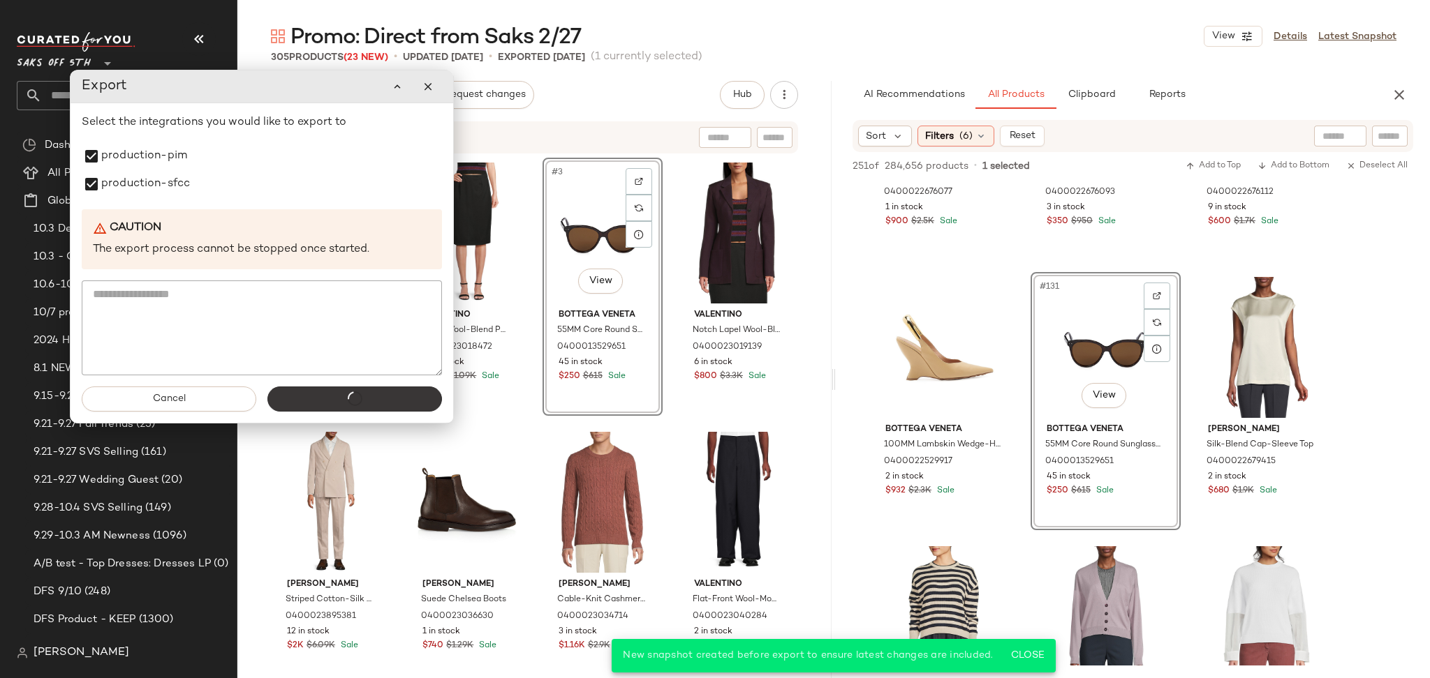
scroll to position [17155, 0]
